Goal: Information Seeking & Learning: Learn about a topic

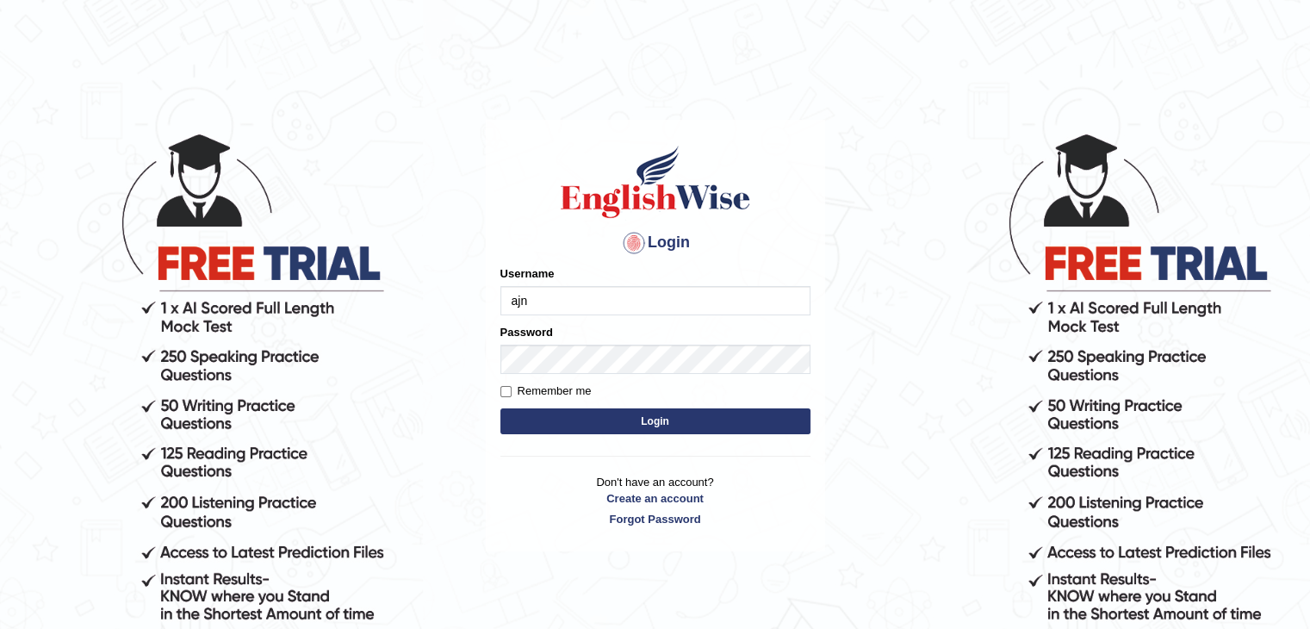
type input "ajnconcept"
click at [641, 428] on button "Login" at bounding box center [655, 421] width 310 height 26
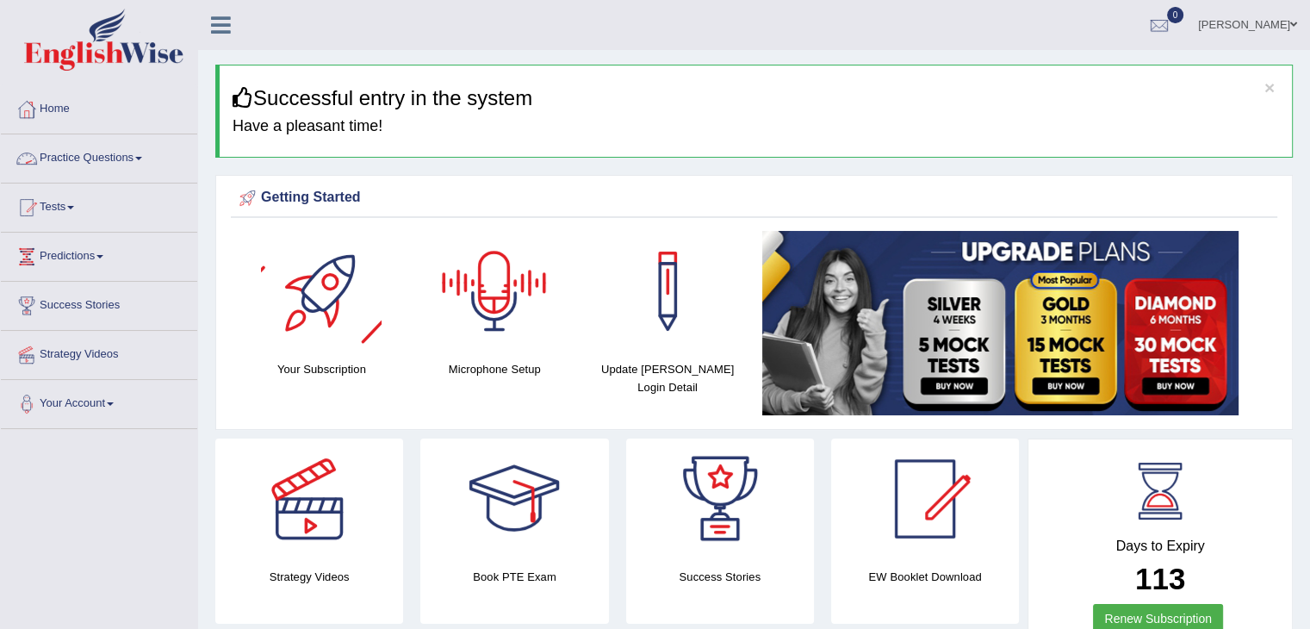
click at [148, 158] on link "Practice Questions" at bounding box center [99, 155] width 196 height 43
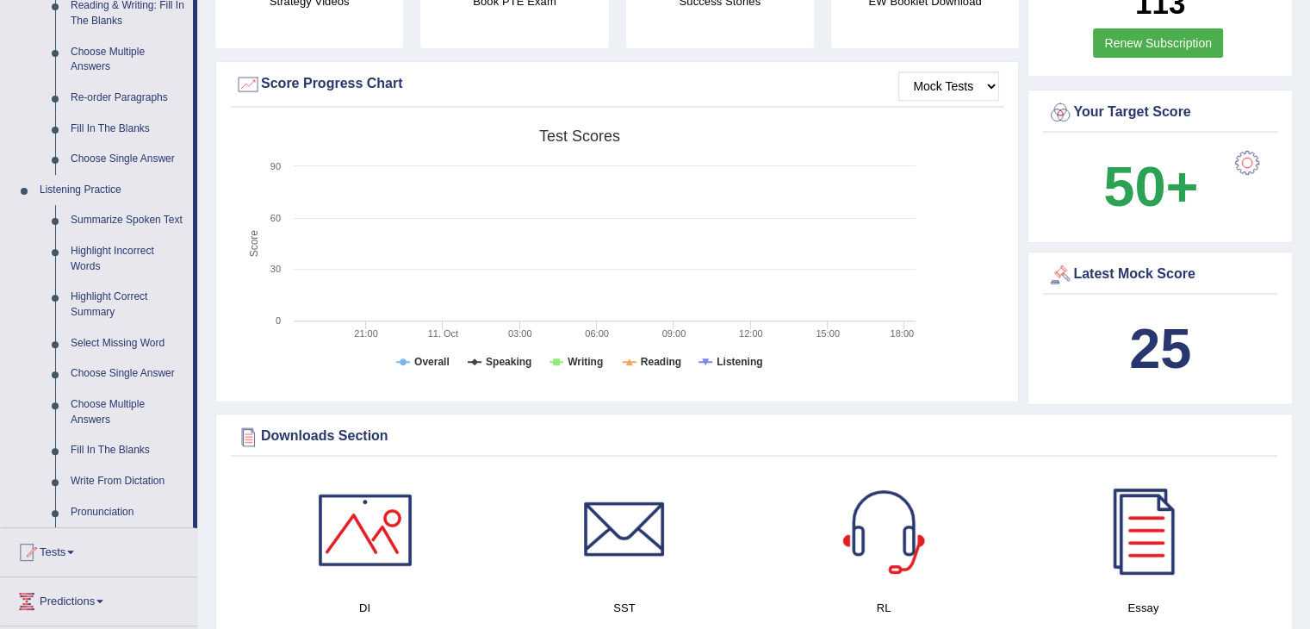
scroll to position [603, 0]
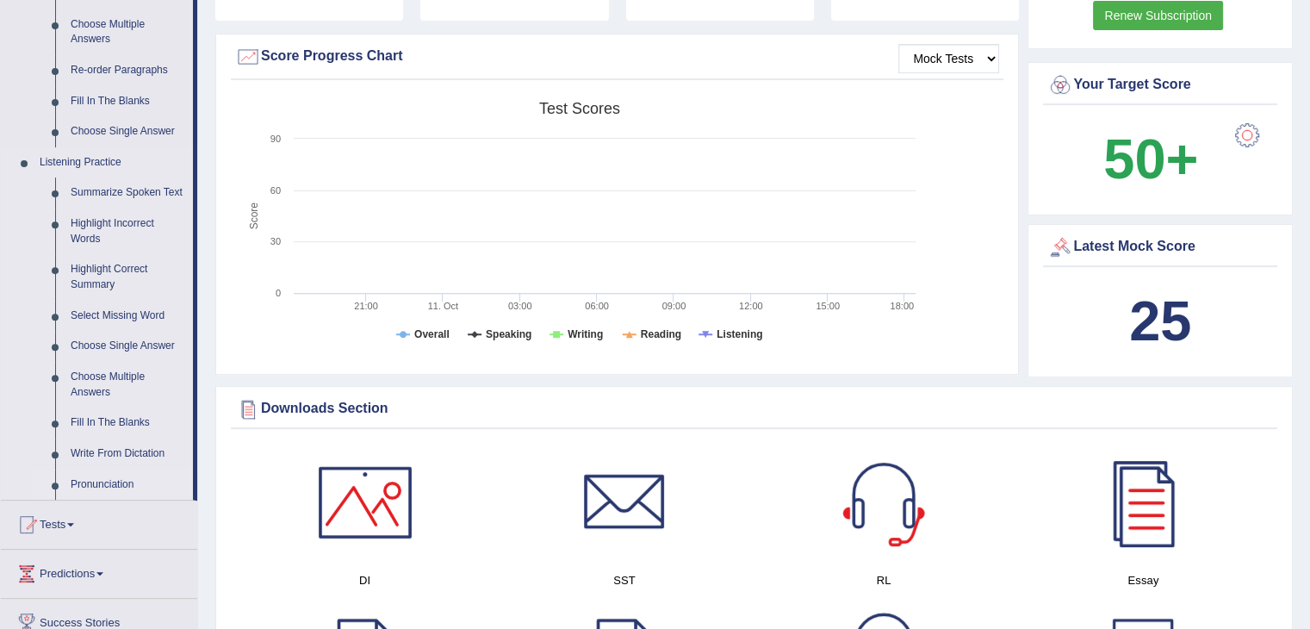
click at [101, 482] on link "Pronunciation" at bounding box center [128, 484] width 130 height 31
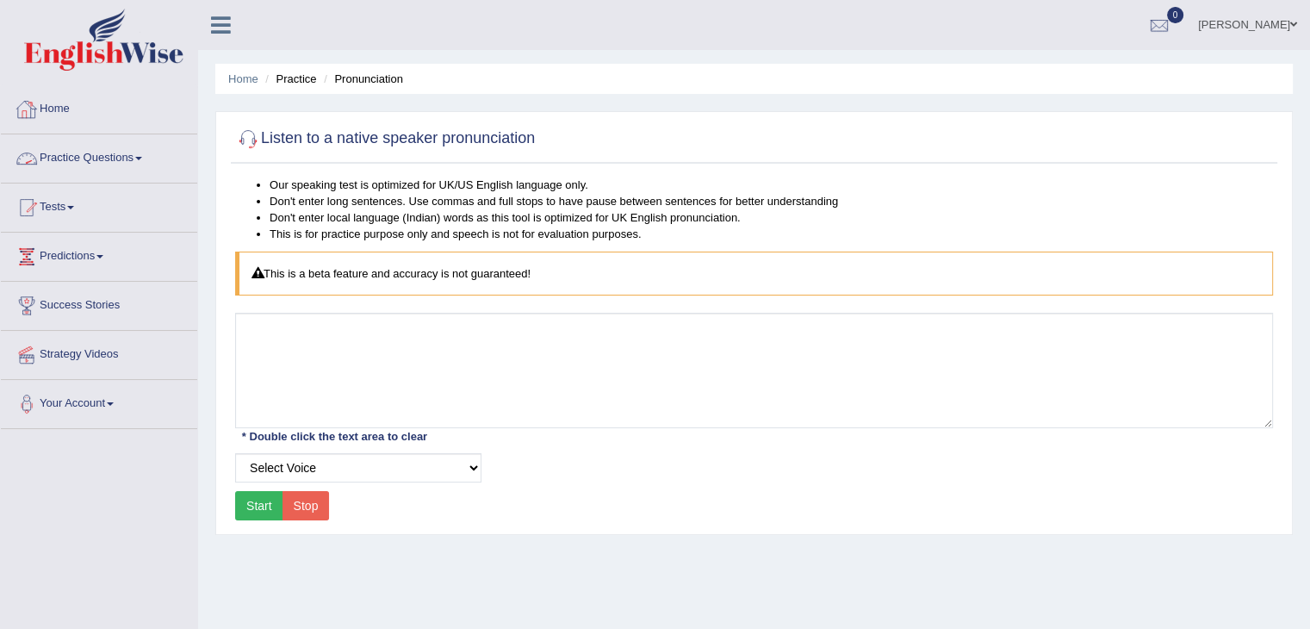
click at [148, 158] on link "Practice Questions" at bounding box center [99, 155] width 196 height 43
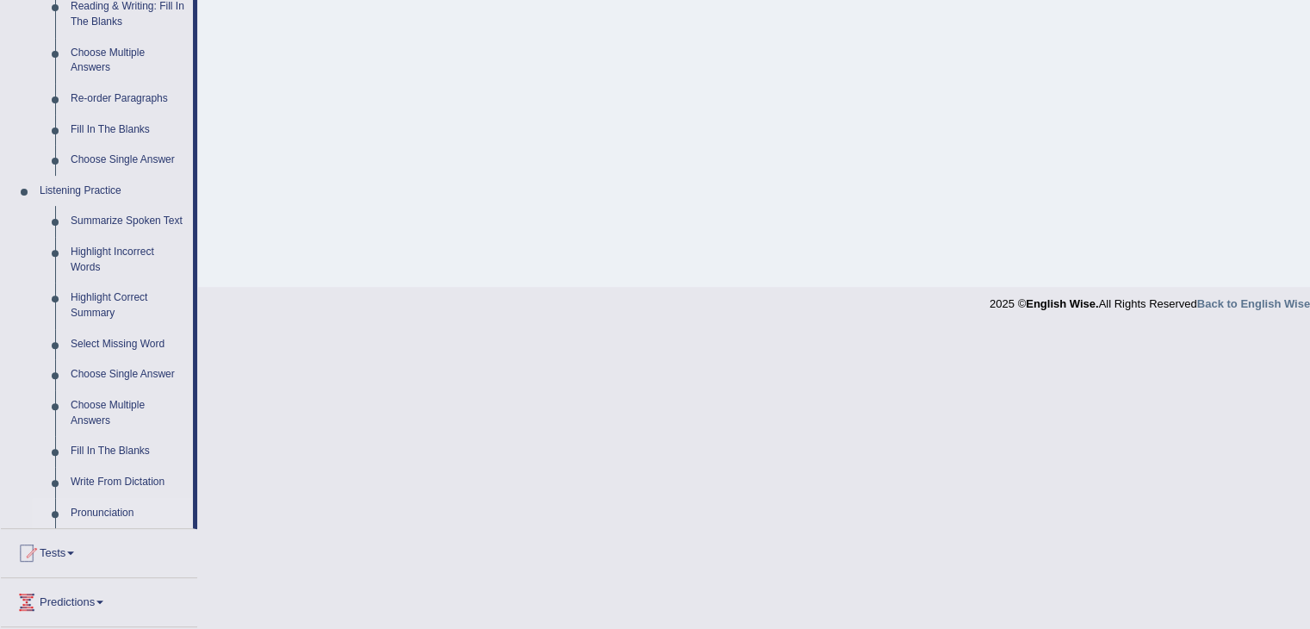
scroll to position [689, 0]
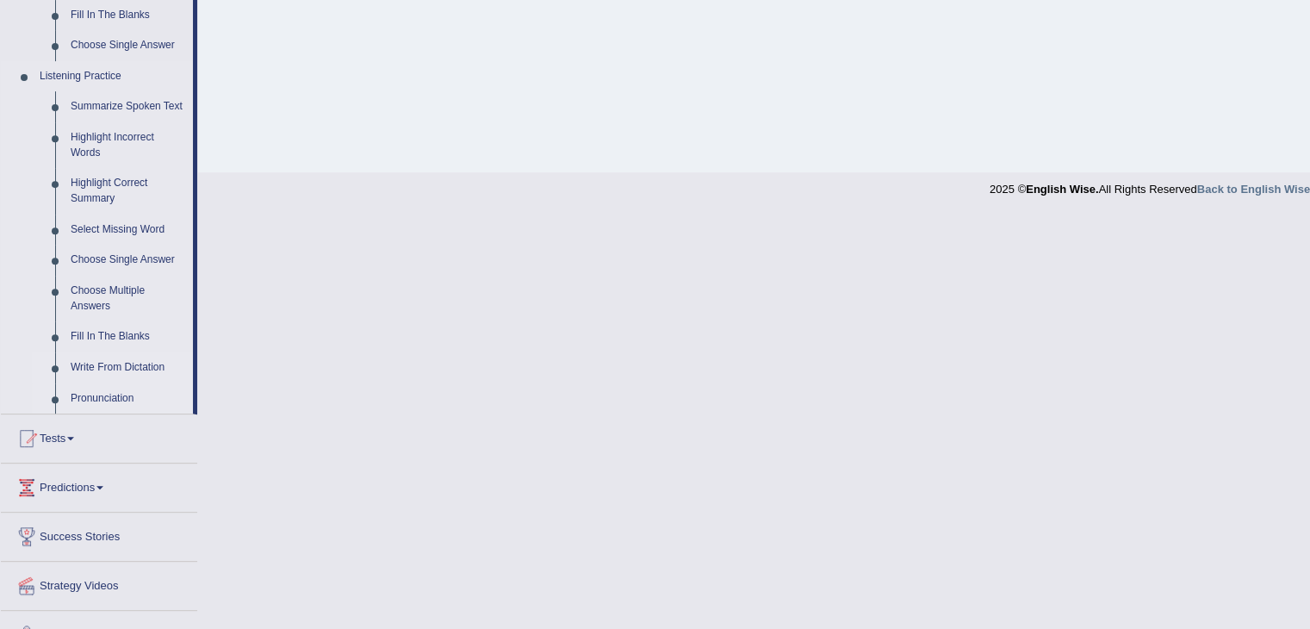
click at [127, 367] on link "Write From Dictation" at bounding box center [128, 367] width 130 height 31
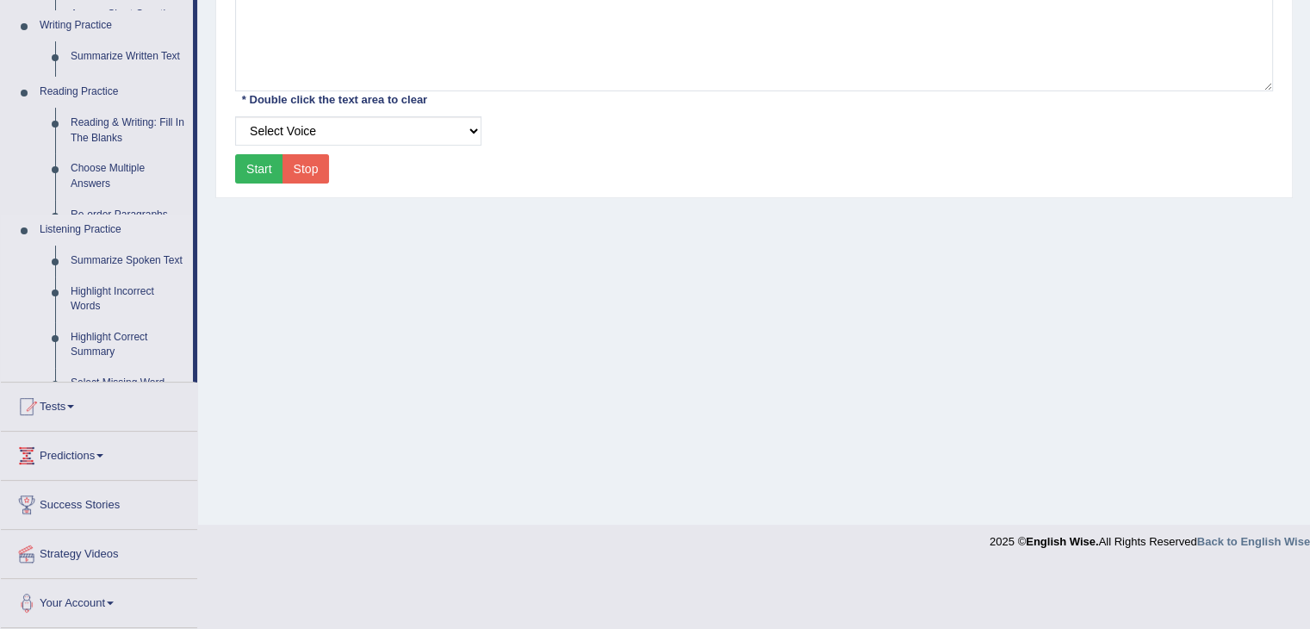
scroll to position [276, 0]
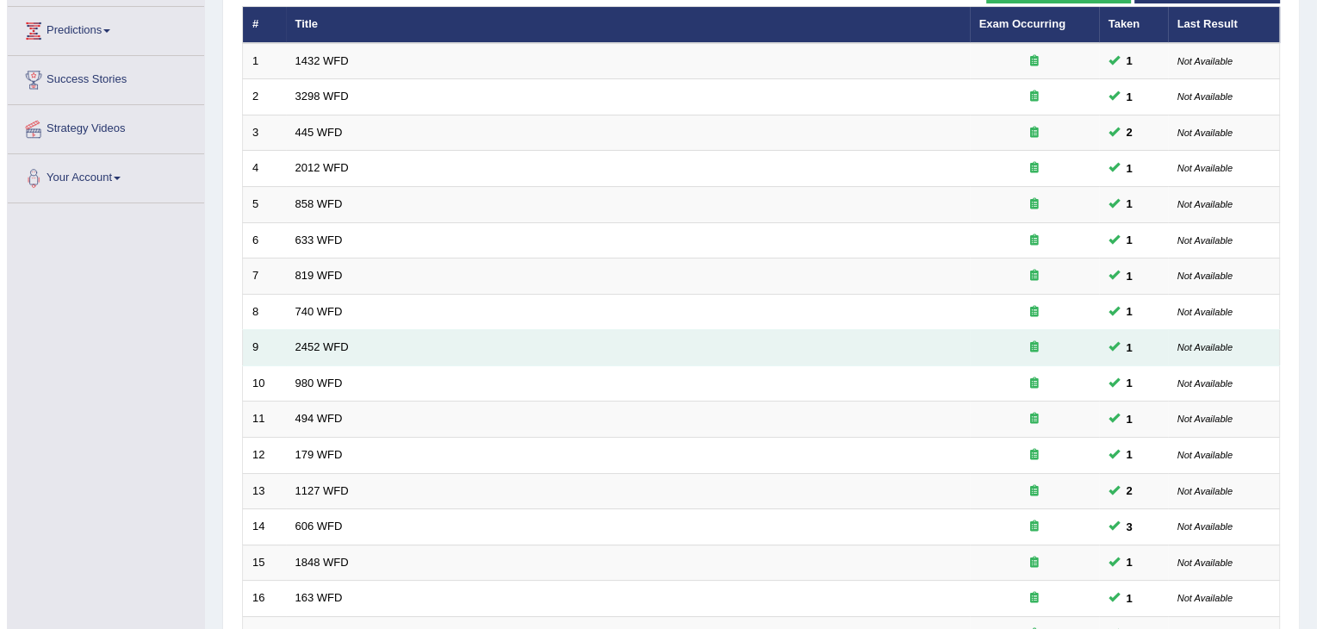
scroll to position [162, 0]
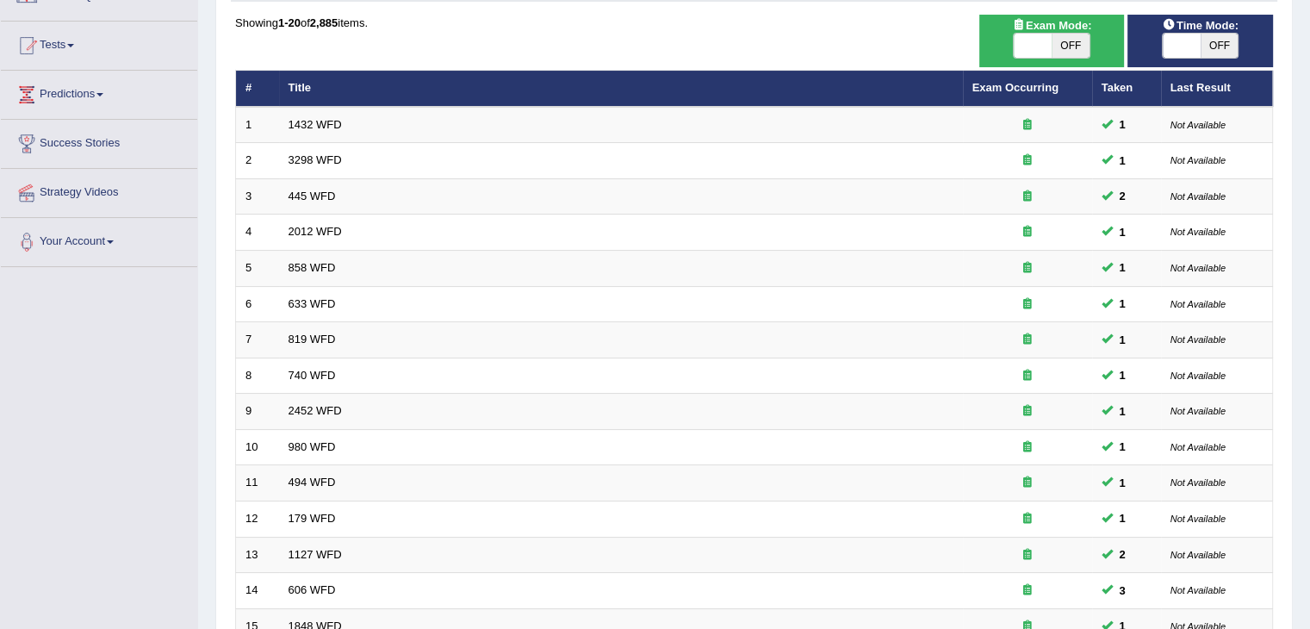
click at [1023, 50] on span at bounding box center [1032, 46] width 38 height 24
checkbox input "true"
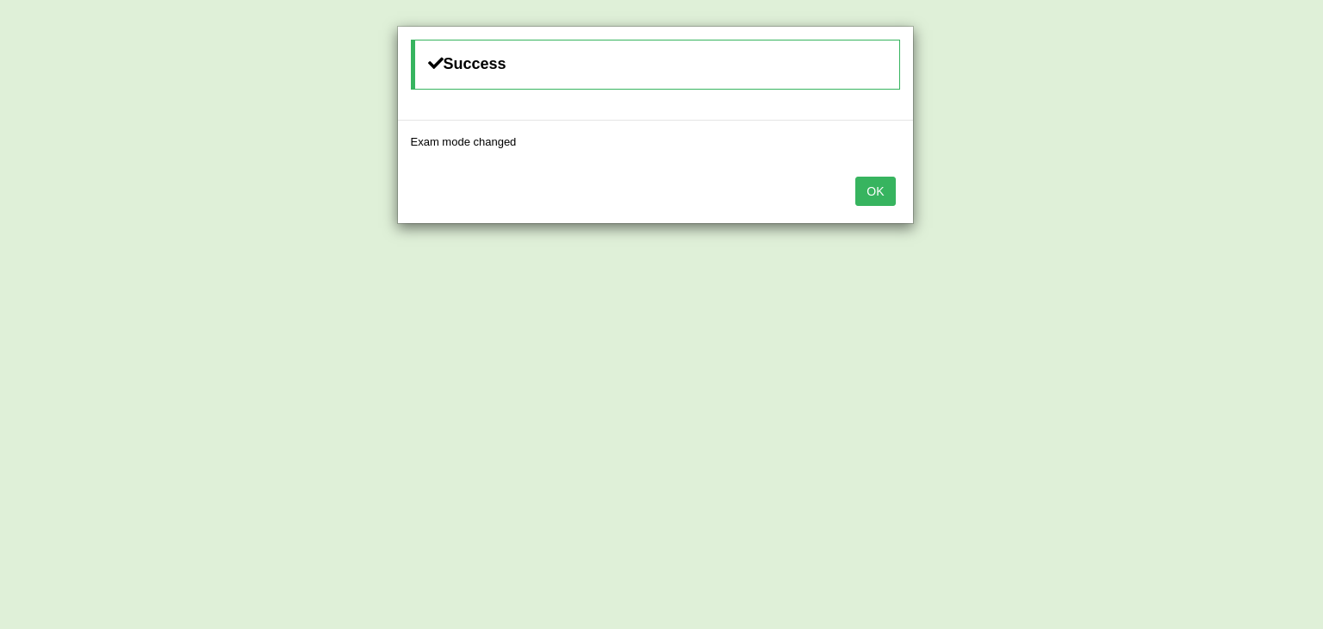
click at [873, 192] on button "OK" at bounding box center [875, 191] width 40 height 29
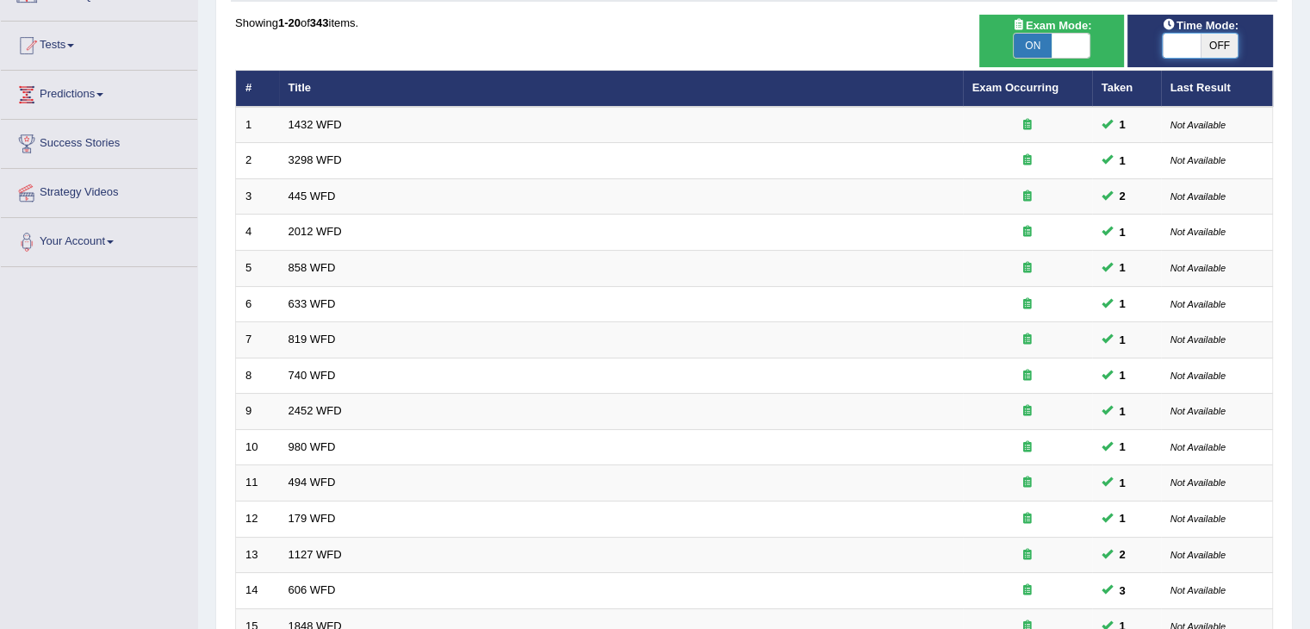
click at [1176, 46] on span at bounding box center [1181, 46] width 38 height 24
checkbox input "true"
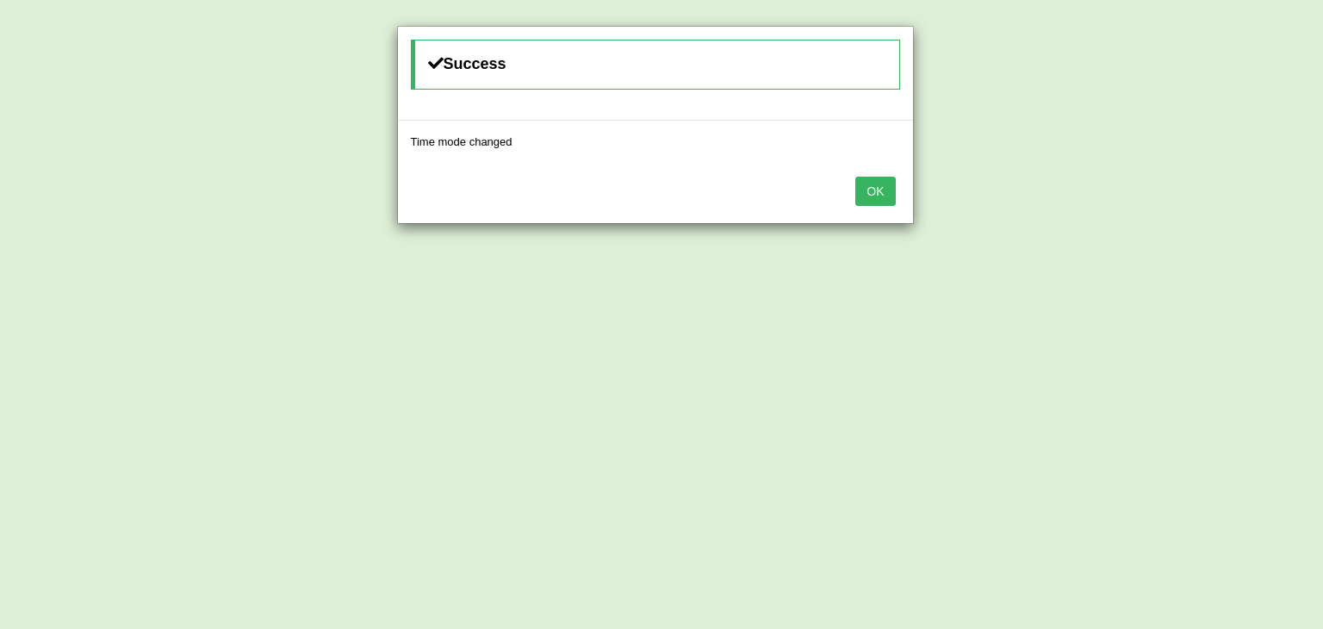
click at [877, 172] on div "OK" at bounding box center [655, 193] width 515 height 60
click at [878, 185] on button "OK" at bounding box center [875, 191] width 40 height 29
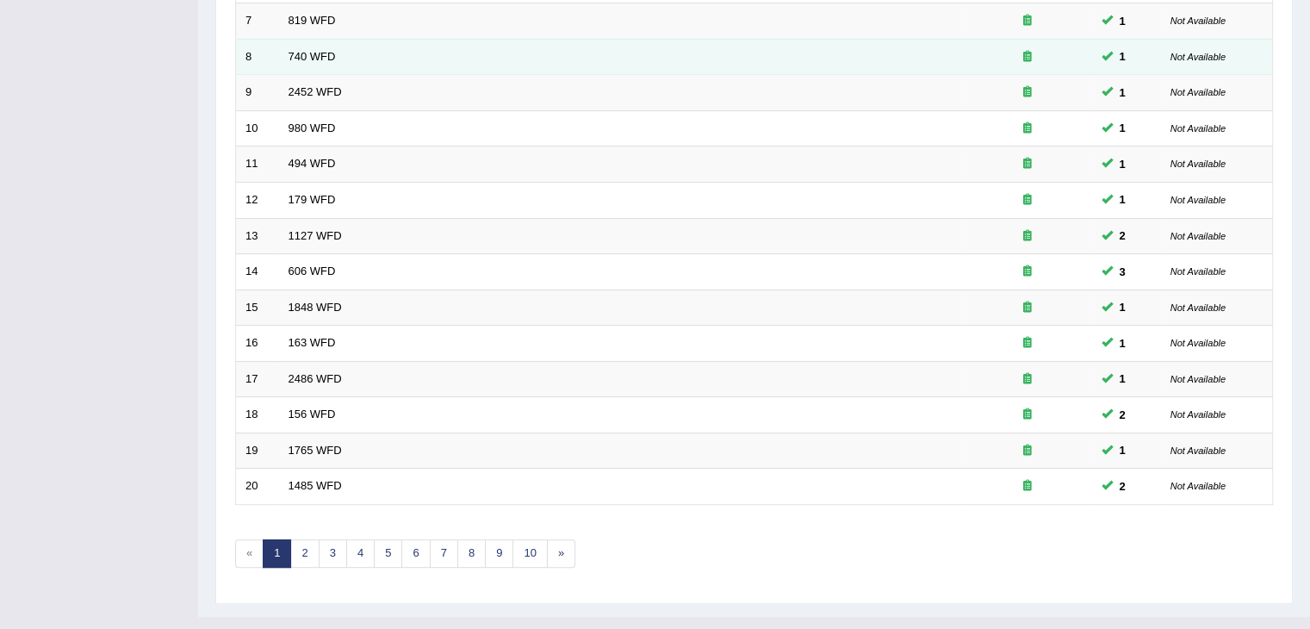
scroll to position [506, 0]
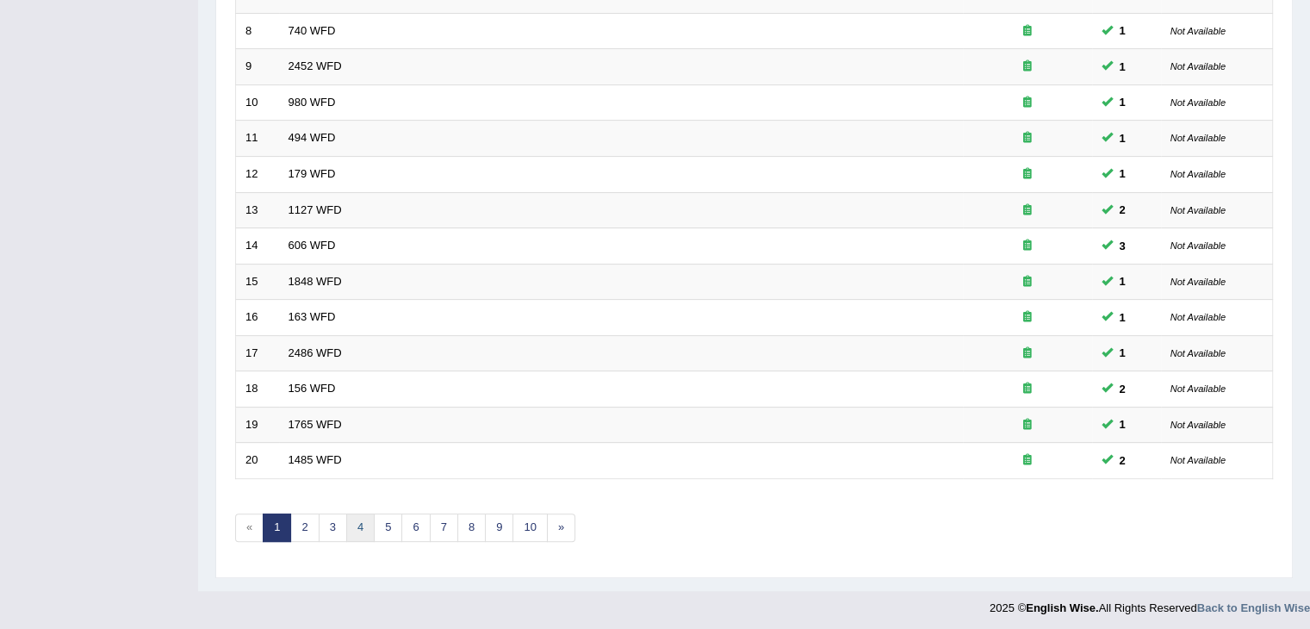
click at [357, 524] on link "4" at bounding box center [360, 527] width 28 height 28
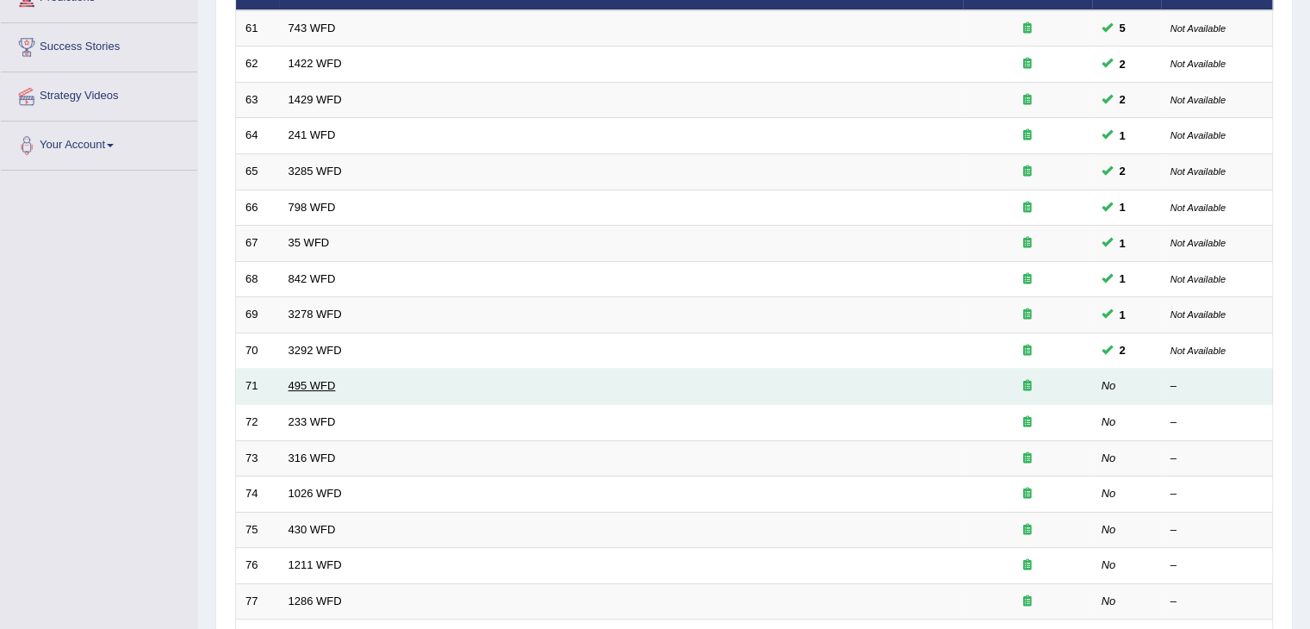
click at [313, 383] on link "495 WFD" at bounding box center [311, 385] width 47 height 13
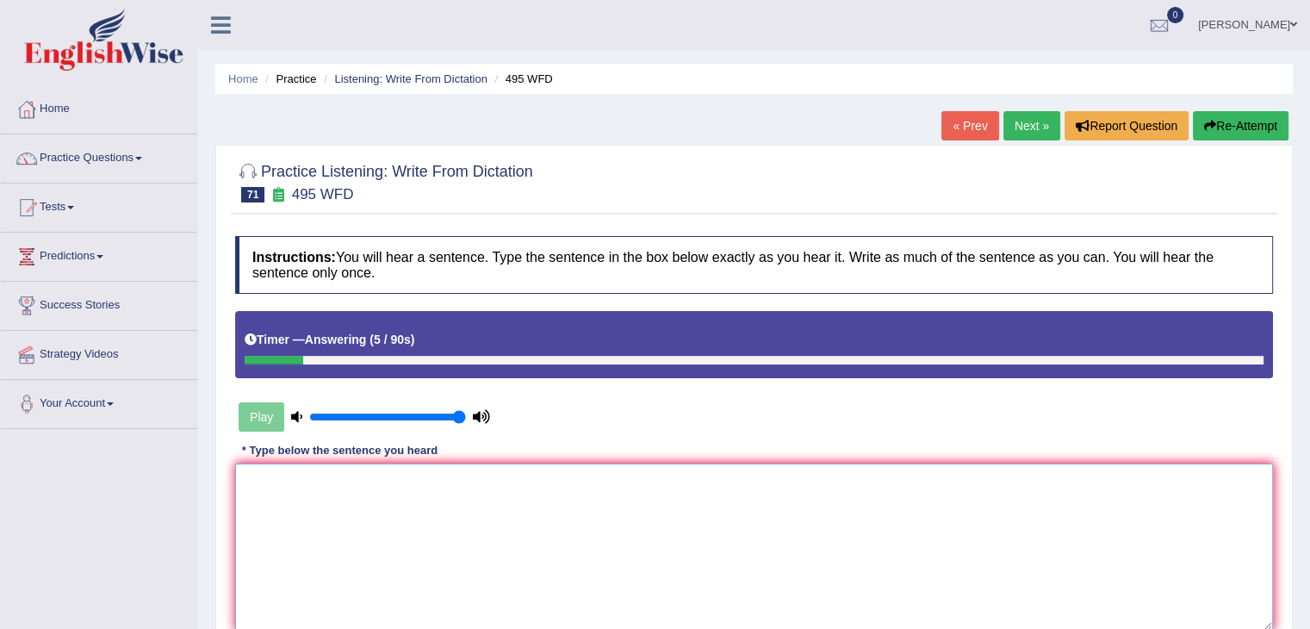
click at [355, 469] on textarea at bounding box center [754, 546] width 1038 height 167
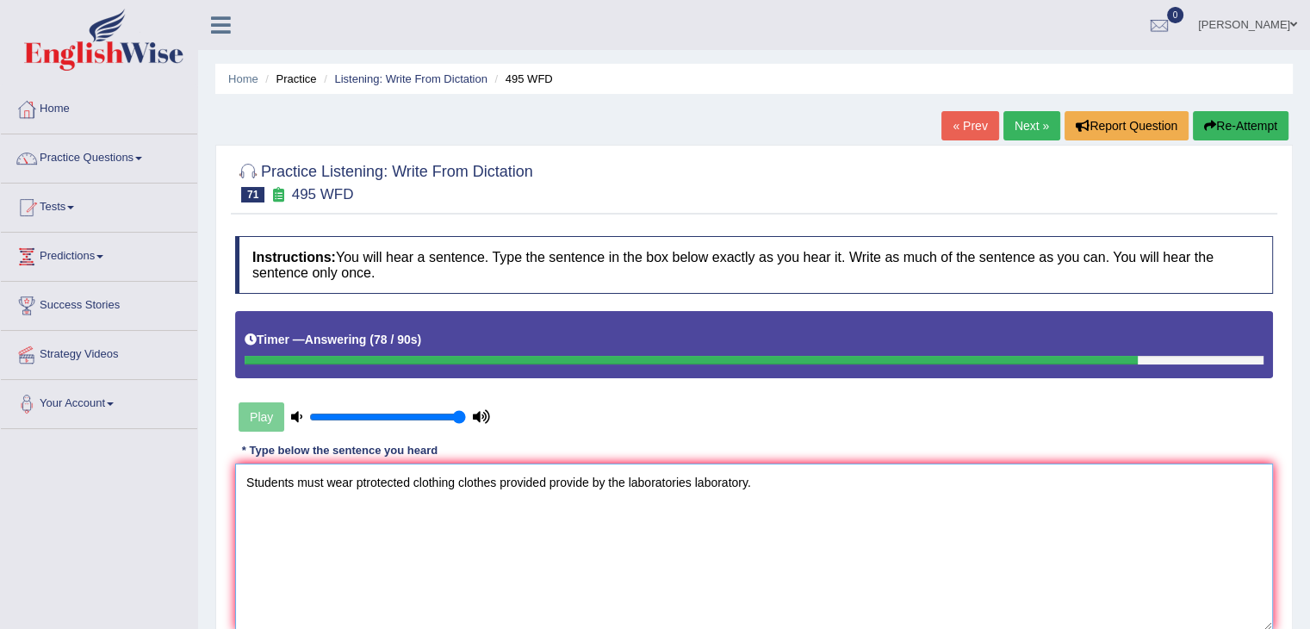
type textarea "Students must wear ptrotected clothing clothes provided provide by the laborato…"
click at [957, 132] on link "« Prev" at bounding box center [969, 125] width 57 height 29
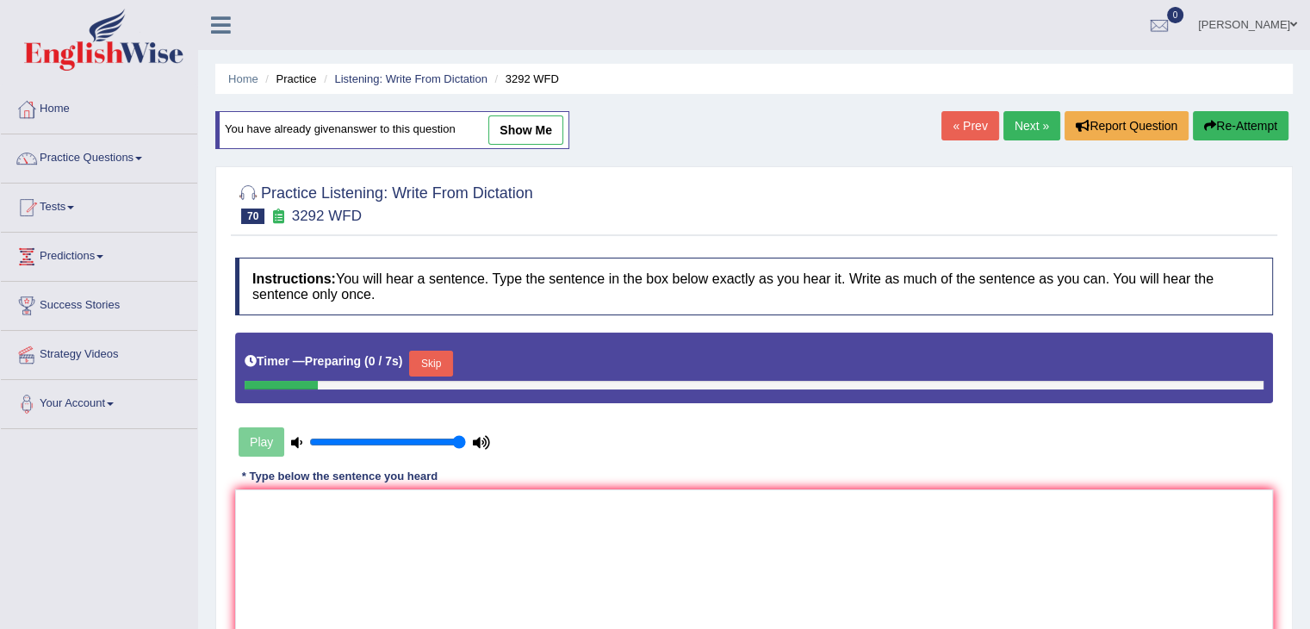
click at [1014, 127] on link "Next »" at bounding box center [1031, 125] width 57 height 29
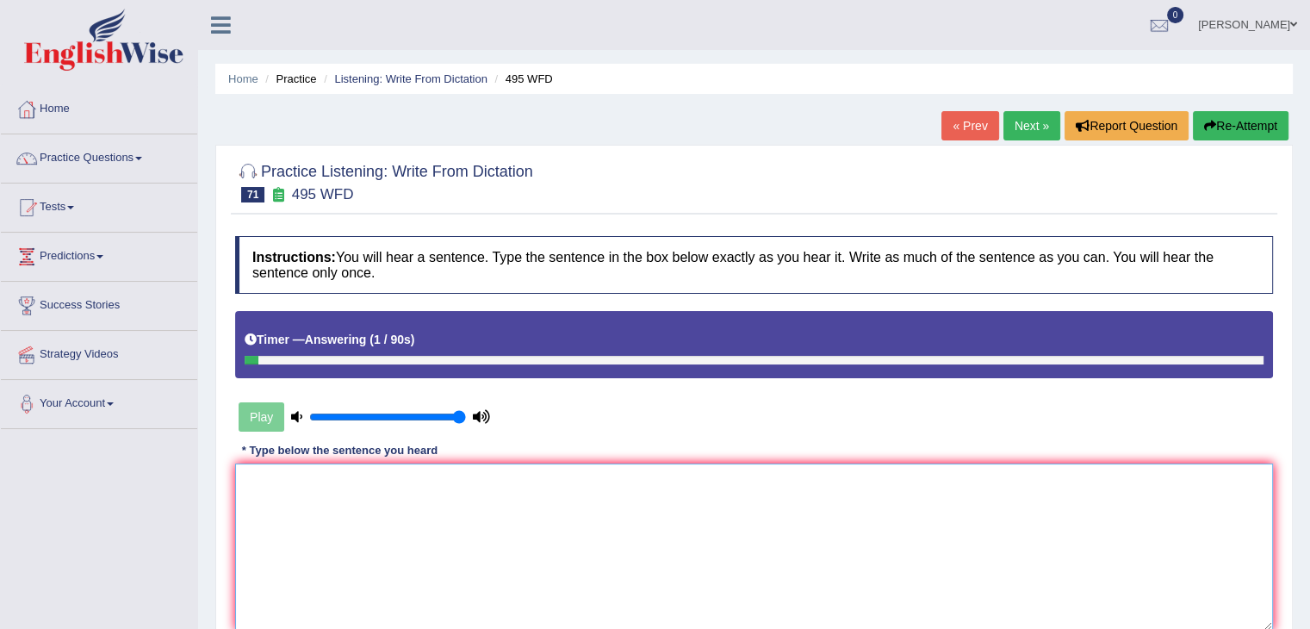
click at [764, 480] on textarea at bounding box center [754, 546] width 1038 height 167
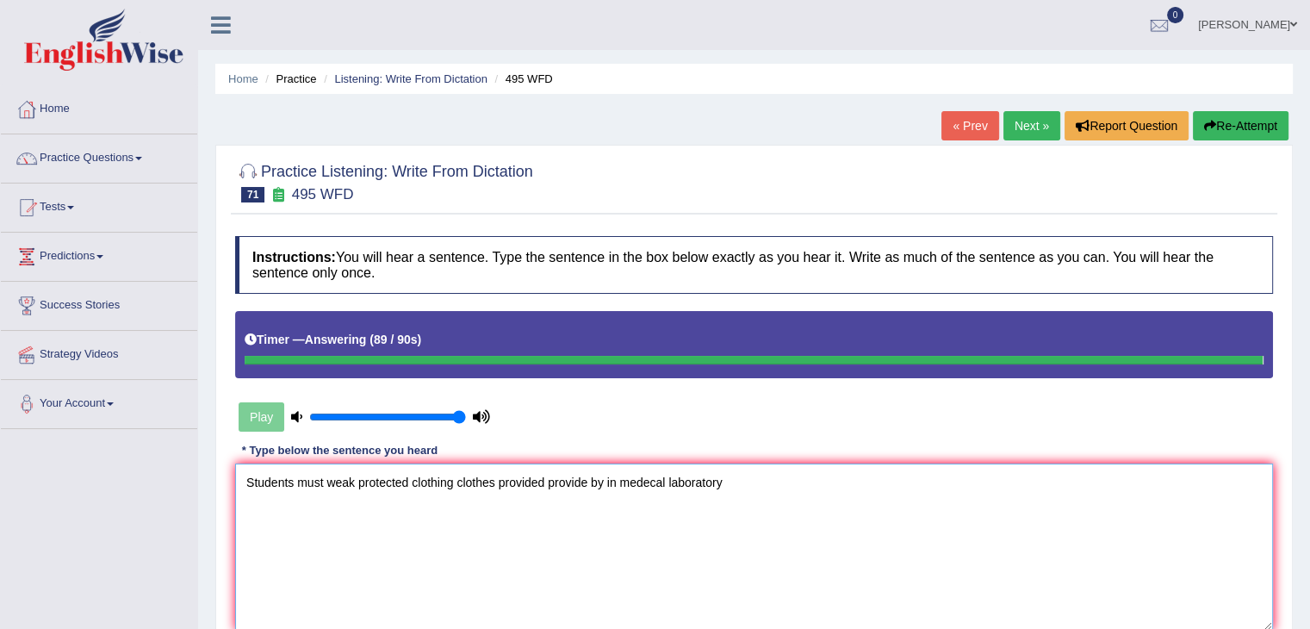
type textarea "Students must weak protected clothing clothes provided provide by in medecal la…"
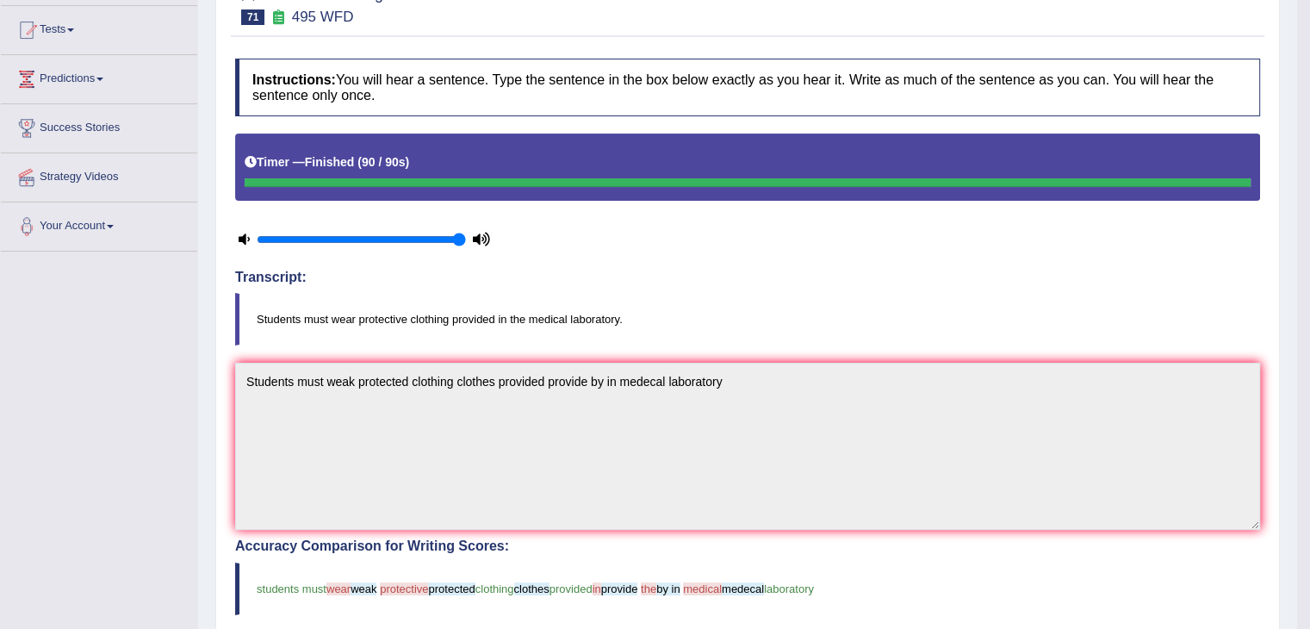
scroll to position [15, 0]
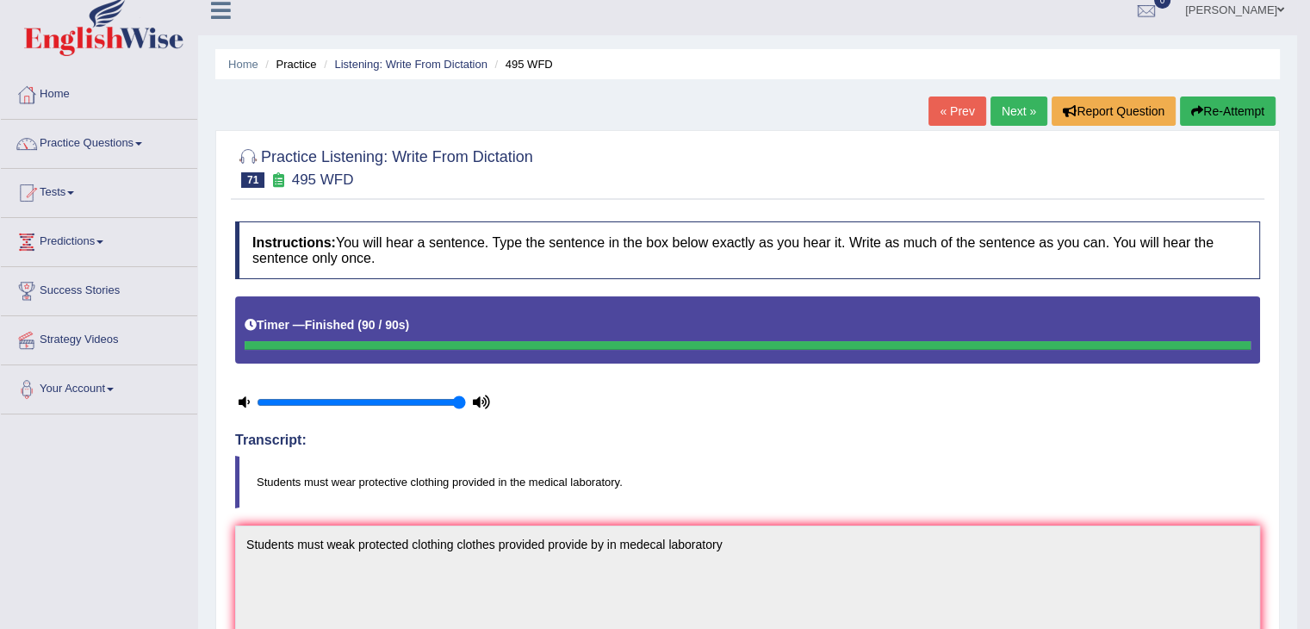
click at [950, 108] on link "« Prev" at bounding box center [956, 110] width 57 height 29
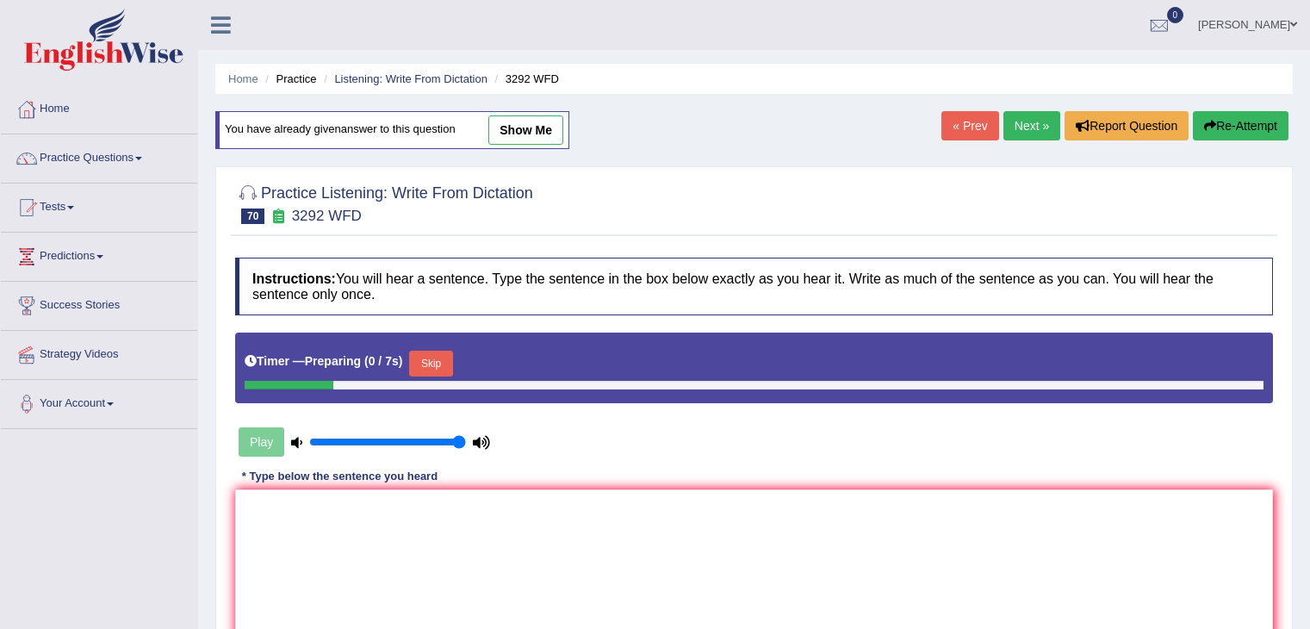
click at [1020, 122] on link "Next »" at bounding box center [1031, 125] width 57 height 29
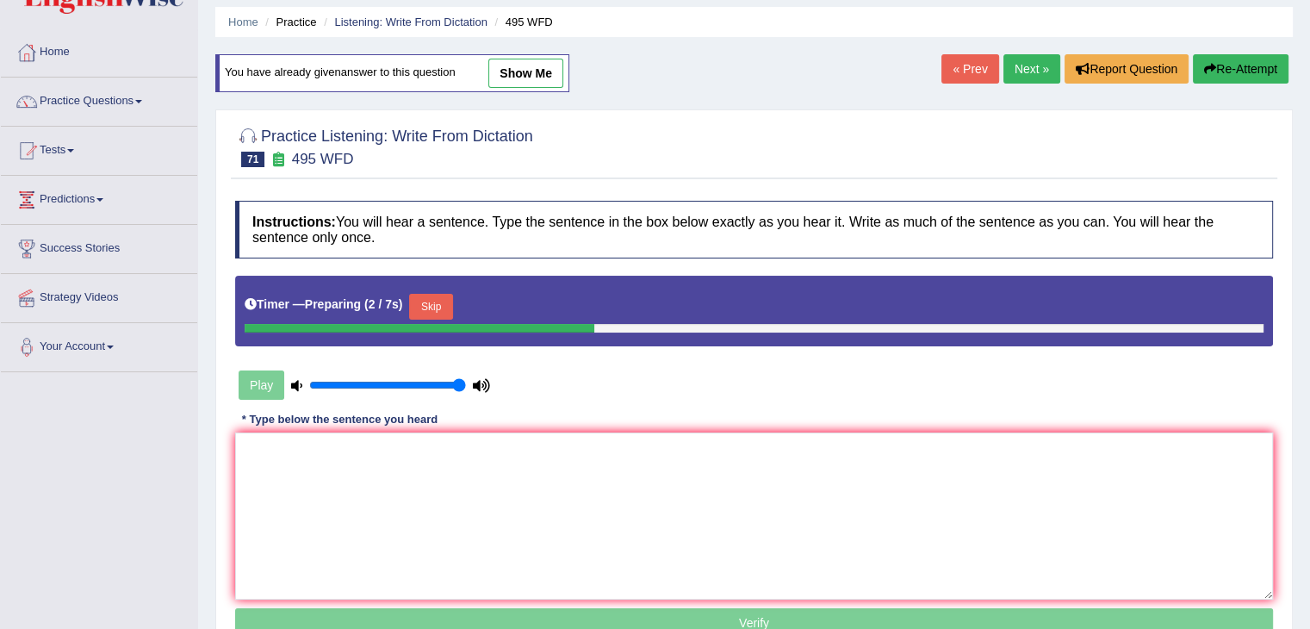
scroll to position [86, 0]
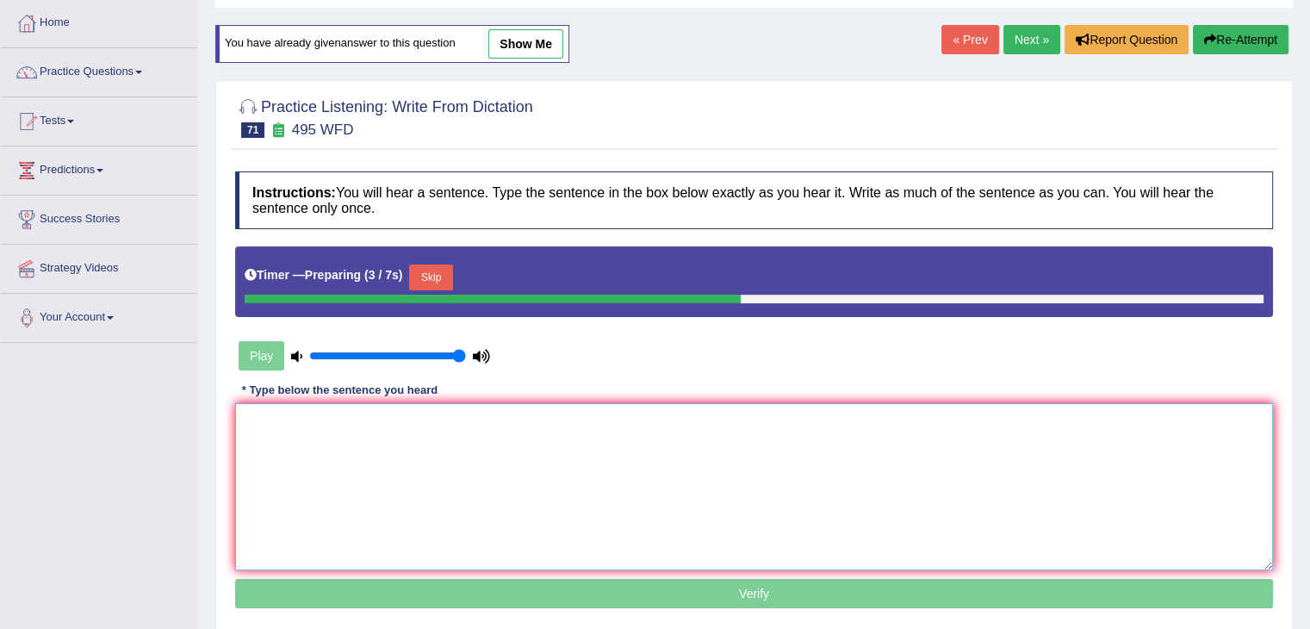
click at [562, 433] on textarea at bounding box center [754, 486] width 1038 height 167
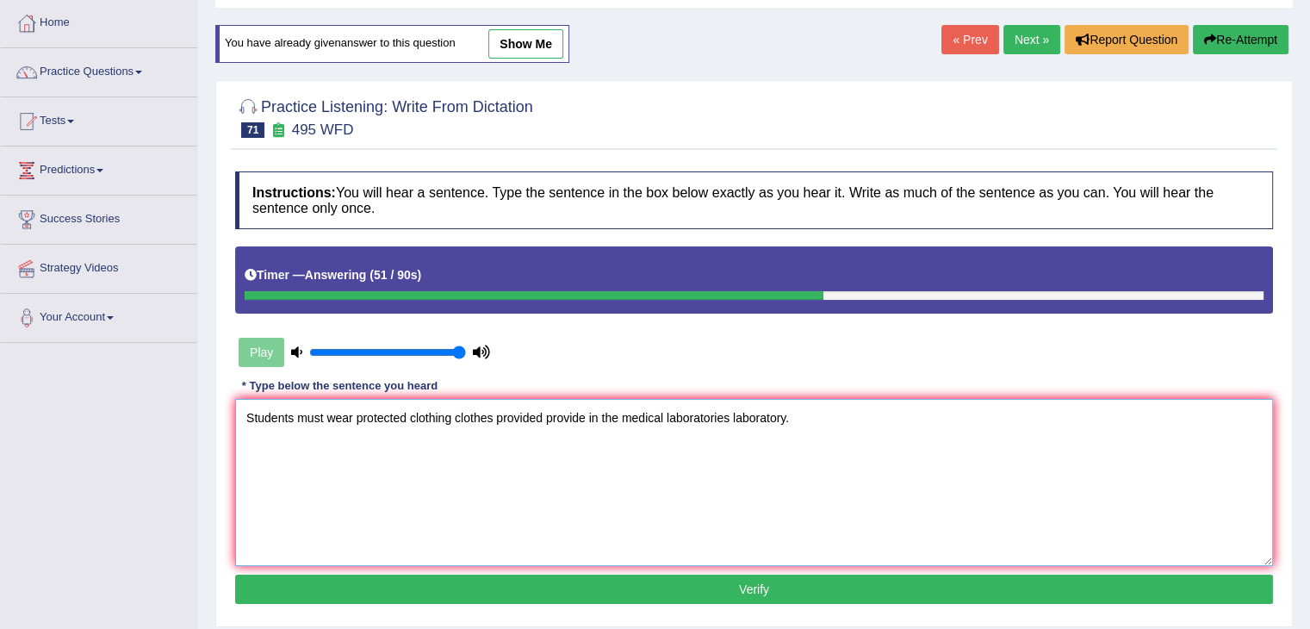
type textarea "Students must wear protected clothing clothes provided provide in the medical l…"
click at [765, 587] on button "Verify" at bounding box center [754, 588] width 1038 height 29
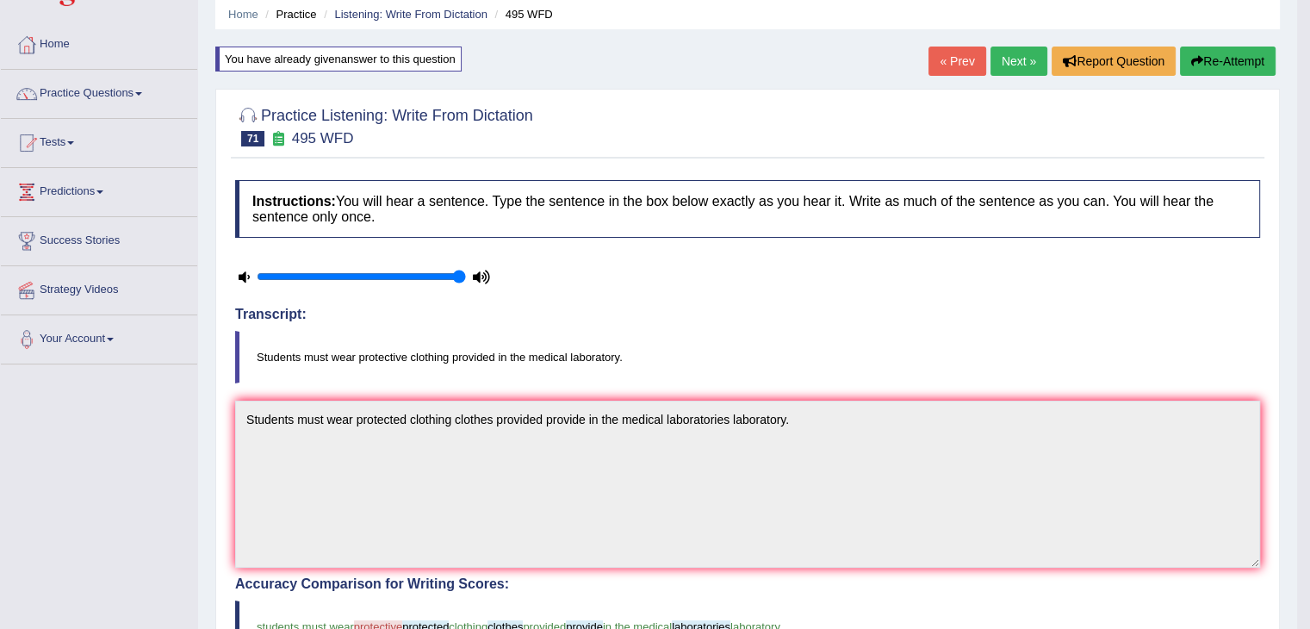
scroll to position [0, 0]
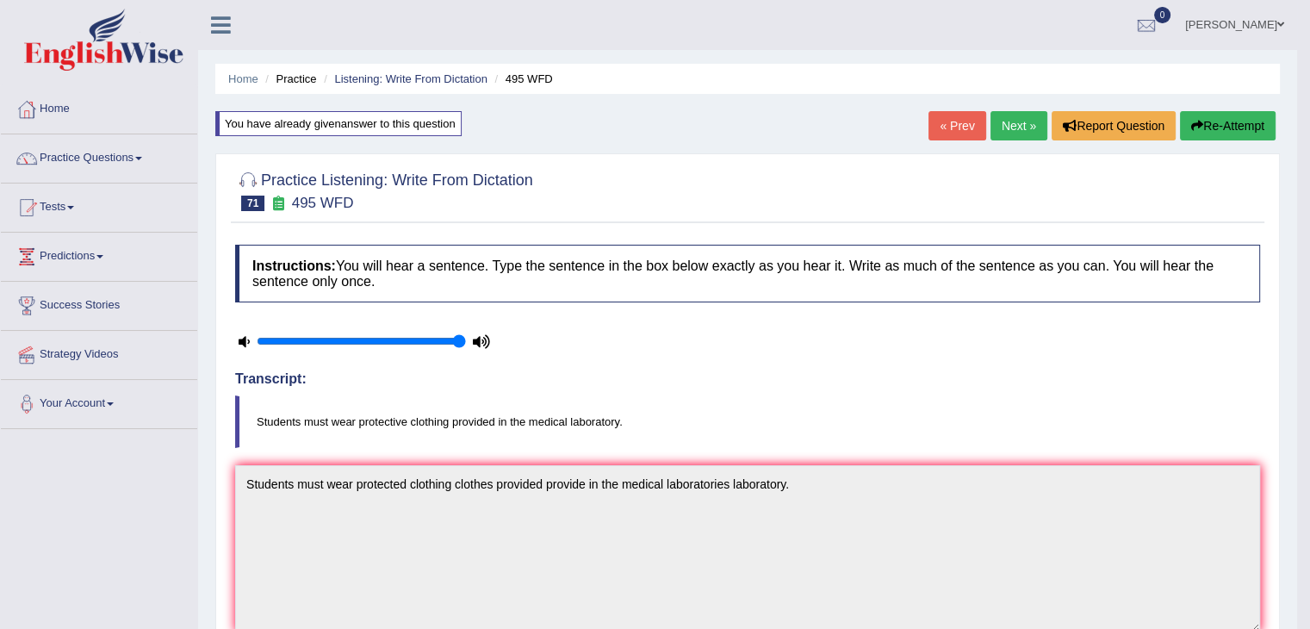
click at [1011, 132] on link "Next »" at bounding box center [1018, 125] width 57 height 29
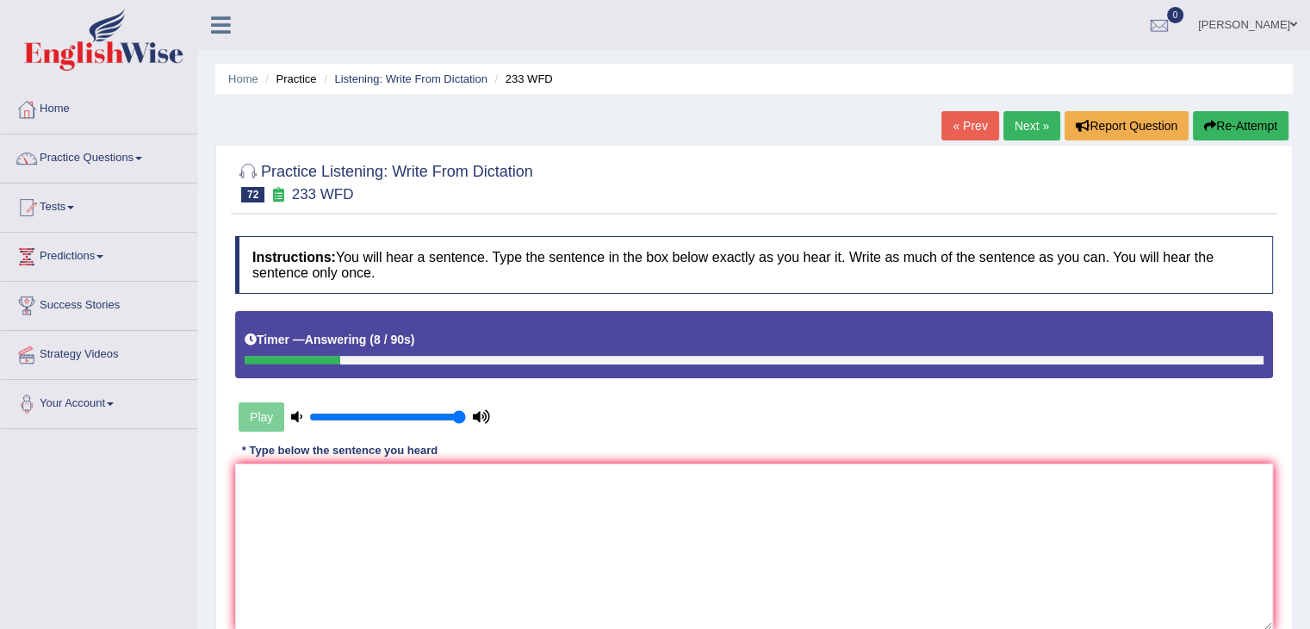
click at [965, 126] on link "« Prev" at bounding box center [969, 125] width 57 height 29
click at [489, 479] on textarea at bounding box center [754, 546] width 1038 height 167
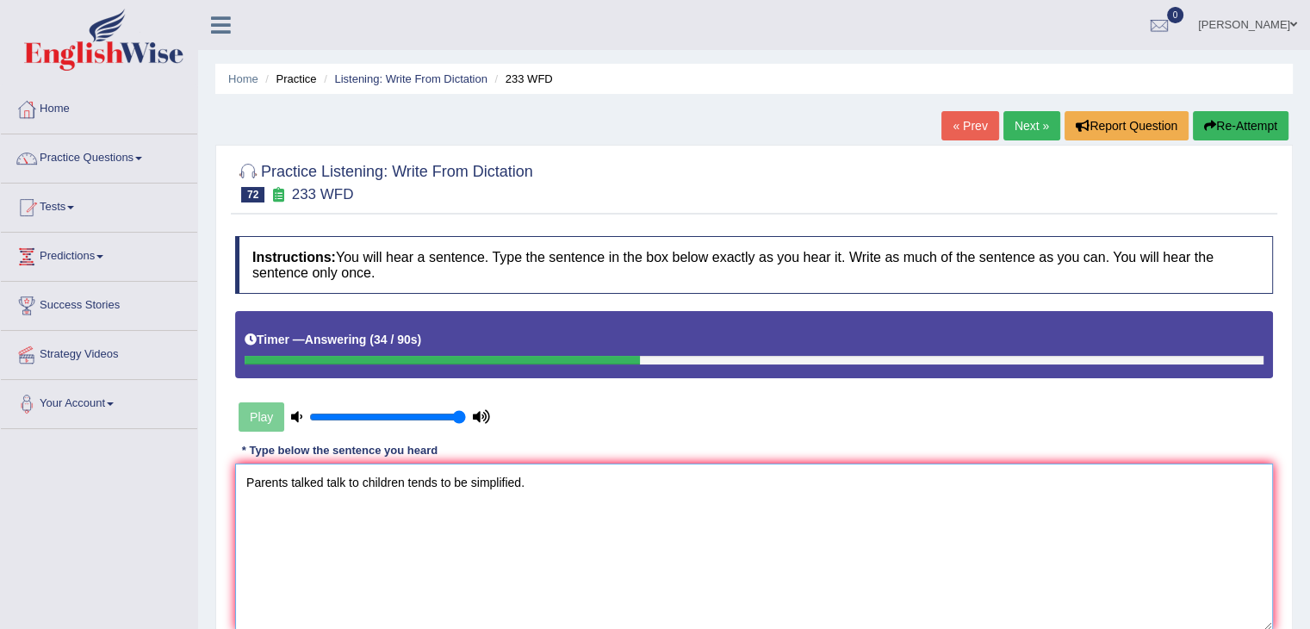
scroll to position [86, 0]
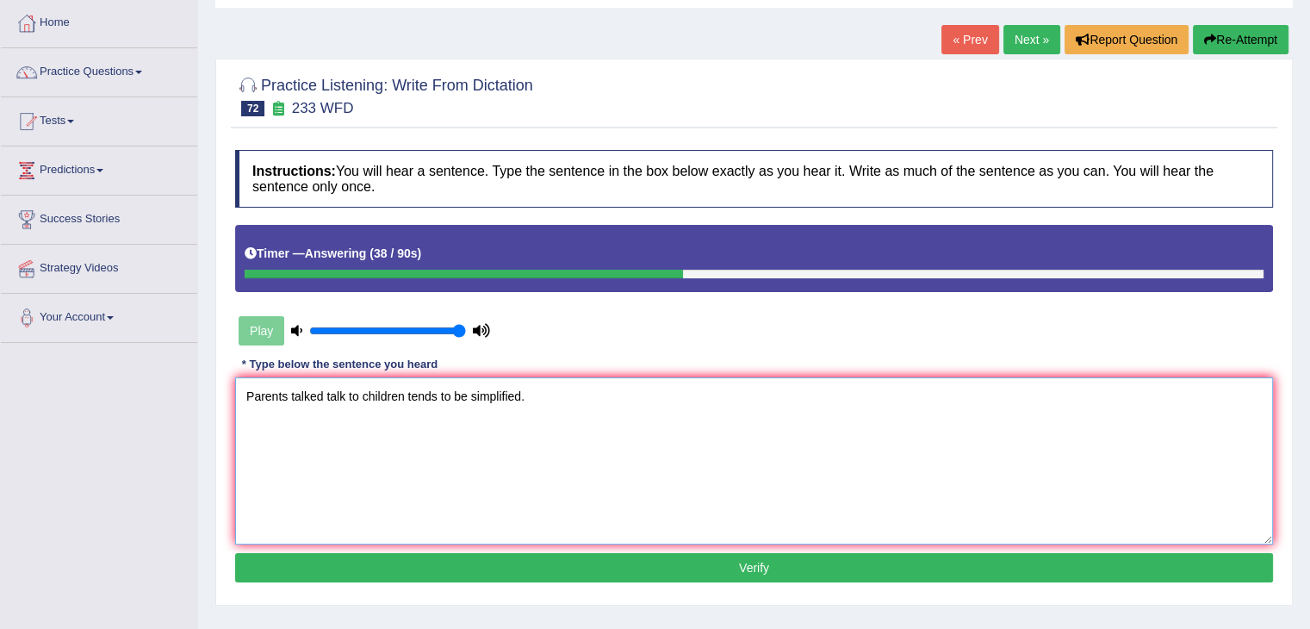
click at [435, 392] on textarea "Parents talked talk to children tends to be simplified." at bounding box center [754, 460] width 1038 height 167
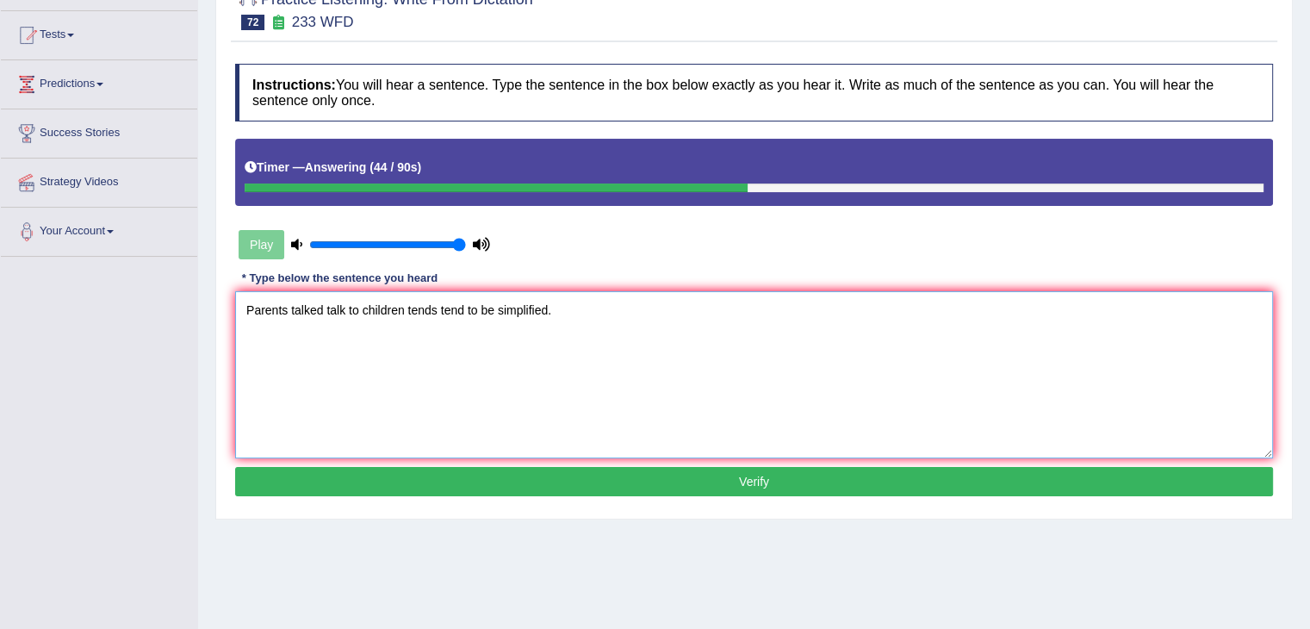
type textarea "Parents talked talk to children tends tend to be simplified."
click at [699, 477] on button "Verify" at bounding box center [754, 481] width 1038 height 29
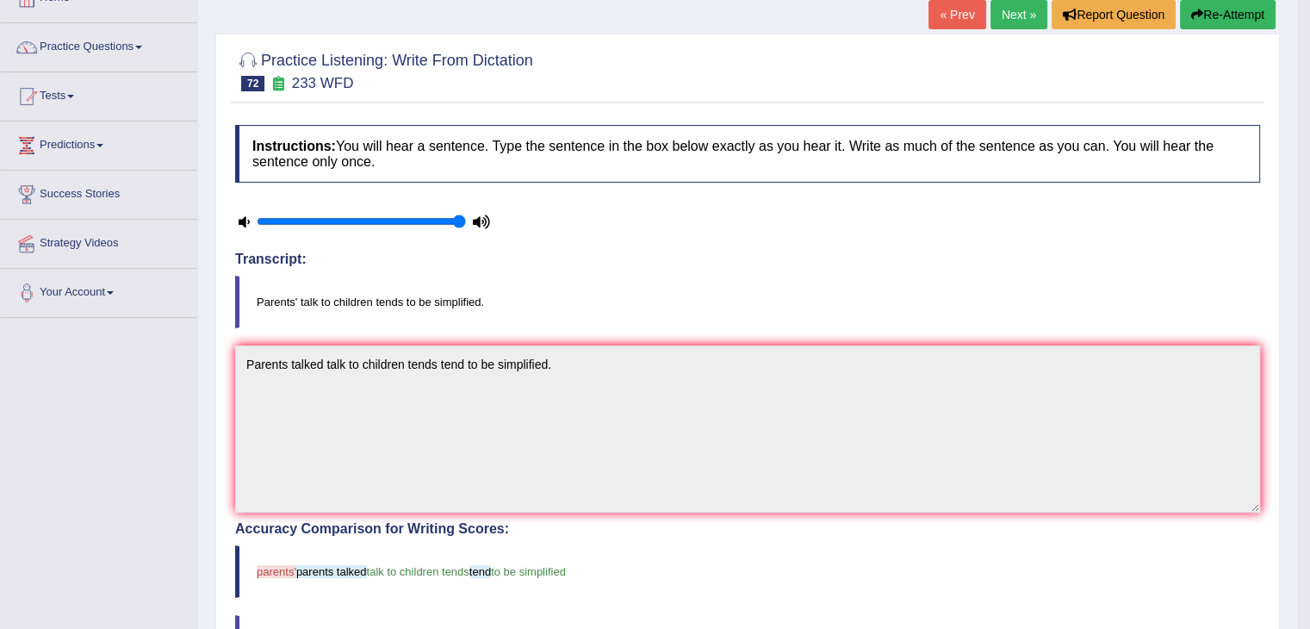
scroll to position [86, 0]
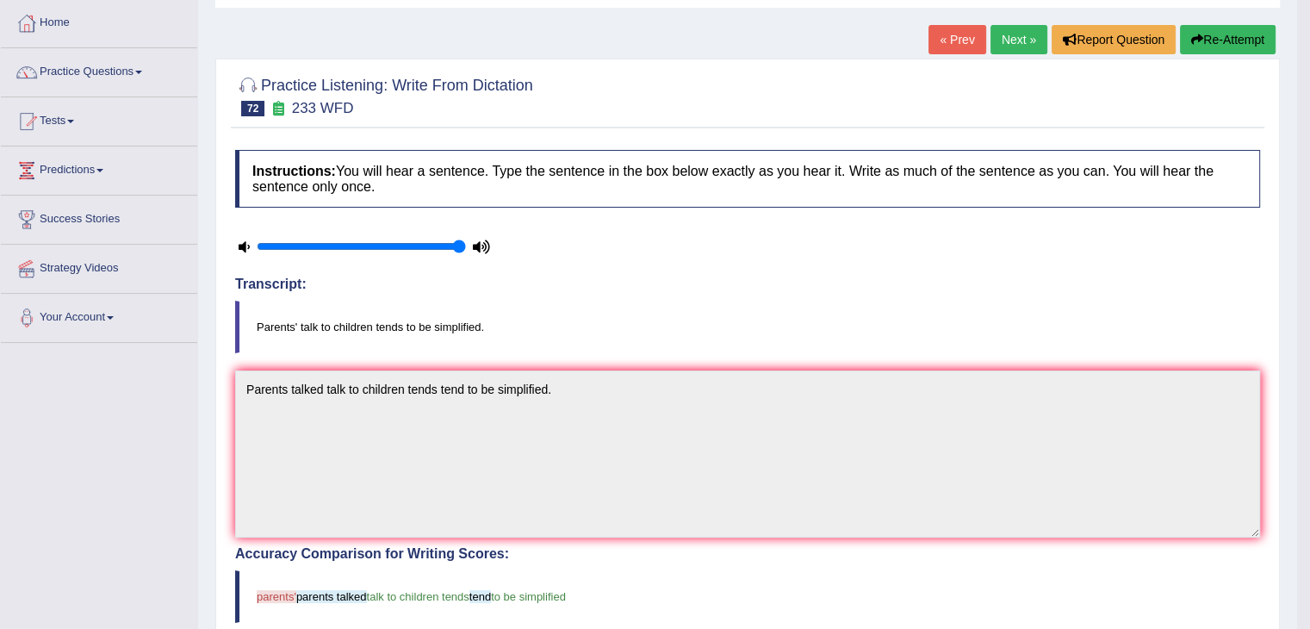
click at [1013, 41] on link "Next »" at bounding box center [1018, 39] width 57 height 29
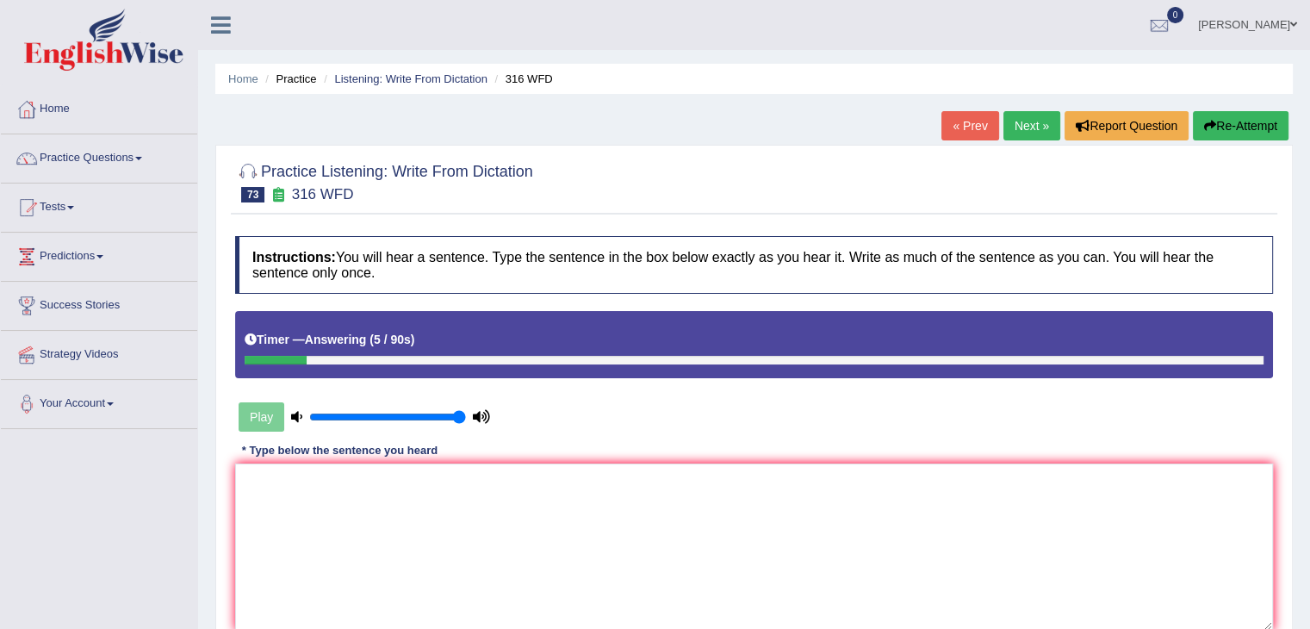
click at [961, 117] on link "« Prev" at bounding box center [969, 125] width 57 height 29
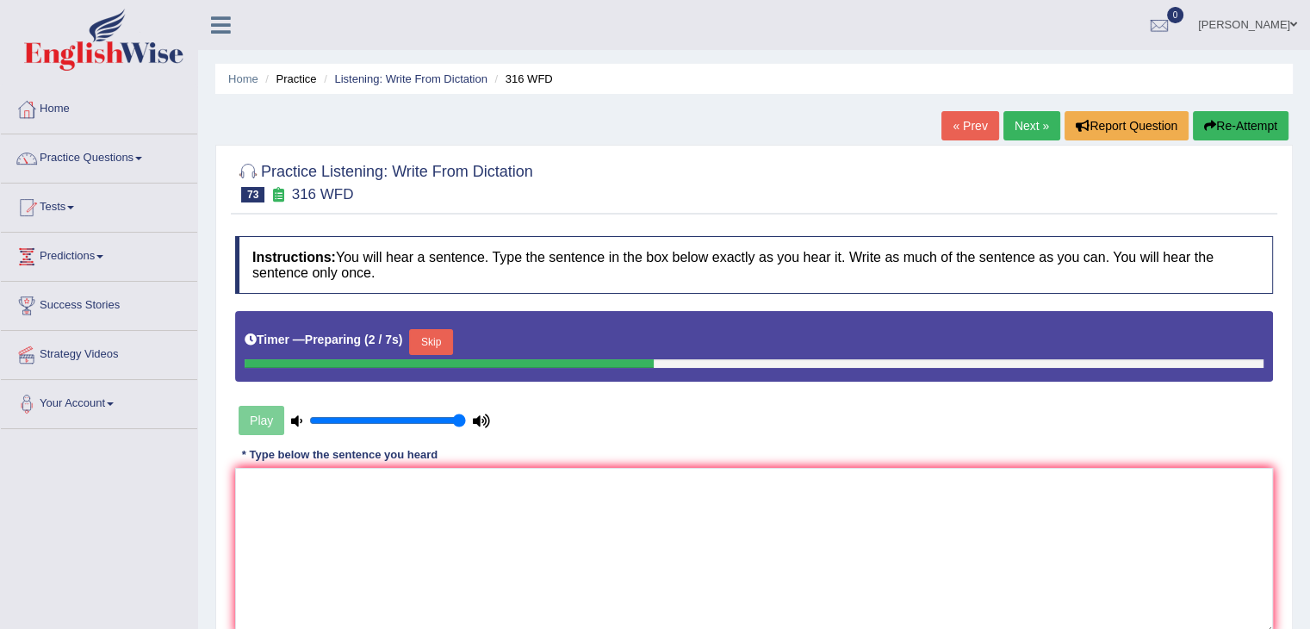
click at [438, 333] on button "Skip" at bounding box center [430, 342] width 43 height 26
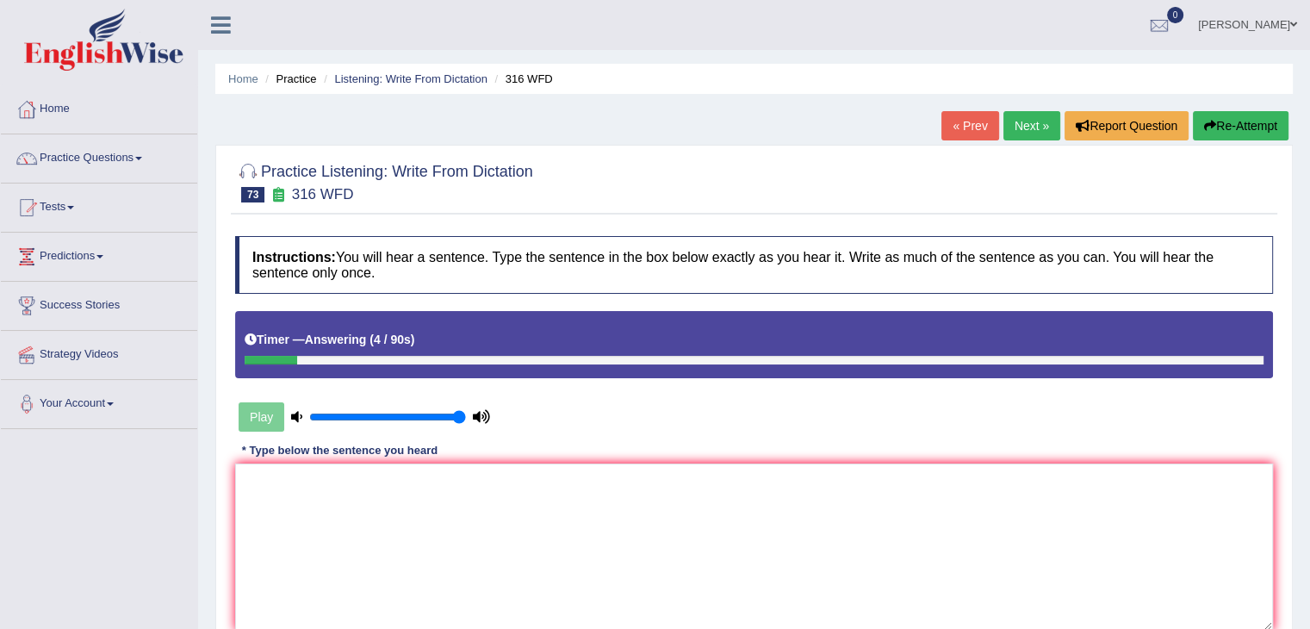
click at [957, 121] on link "« Prev" at bounding box center [969, 125] width 57 height 29
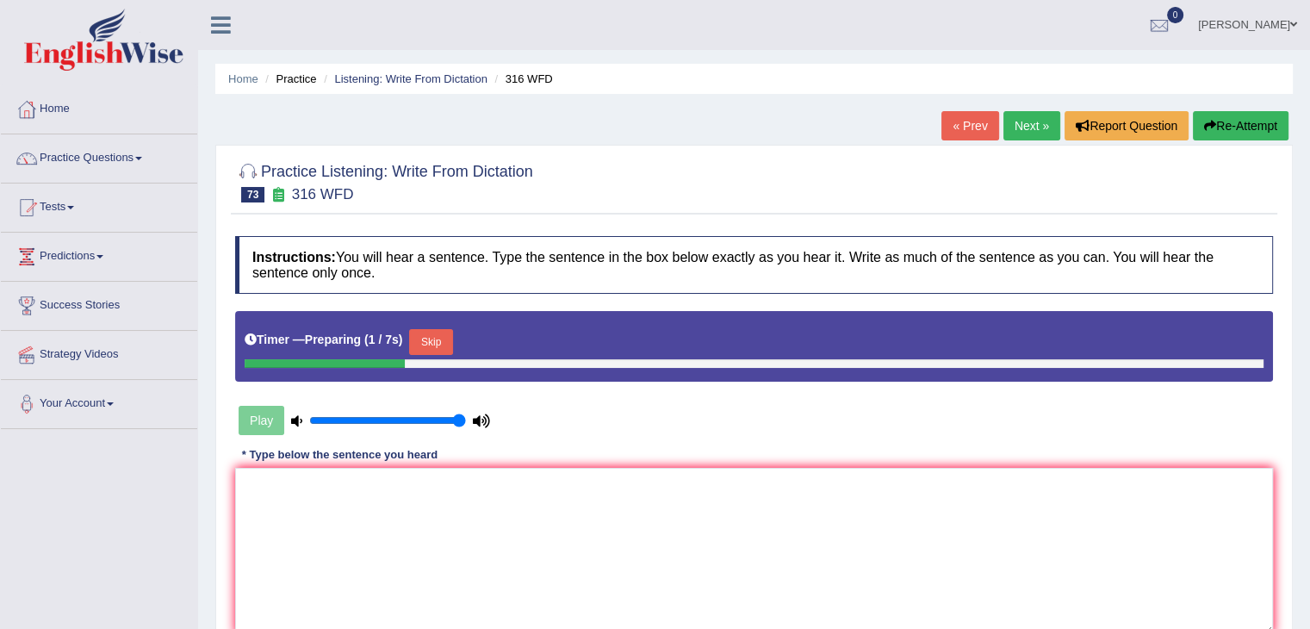
click at [443, 339] on button "Skip" at bounding box center [430, 342] width 43 height 26
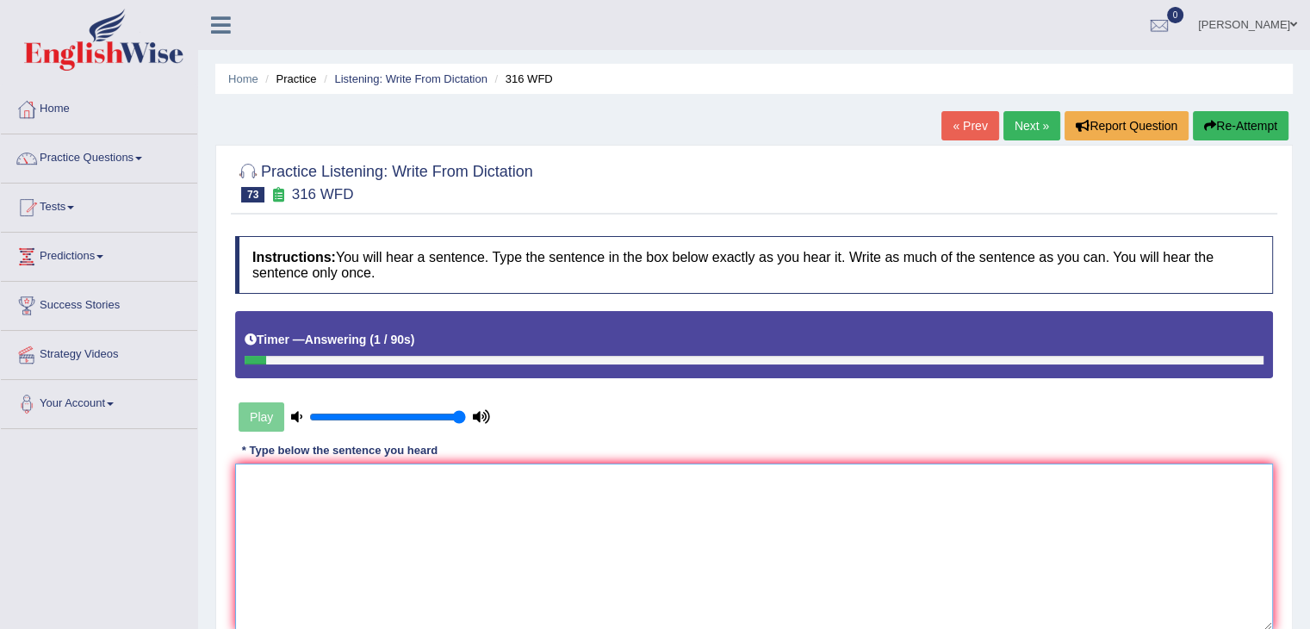
click at [586, 484] on textarea at bounding box center [754, 546] width 1038 height 167
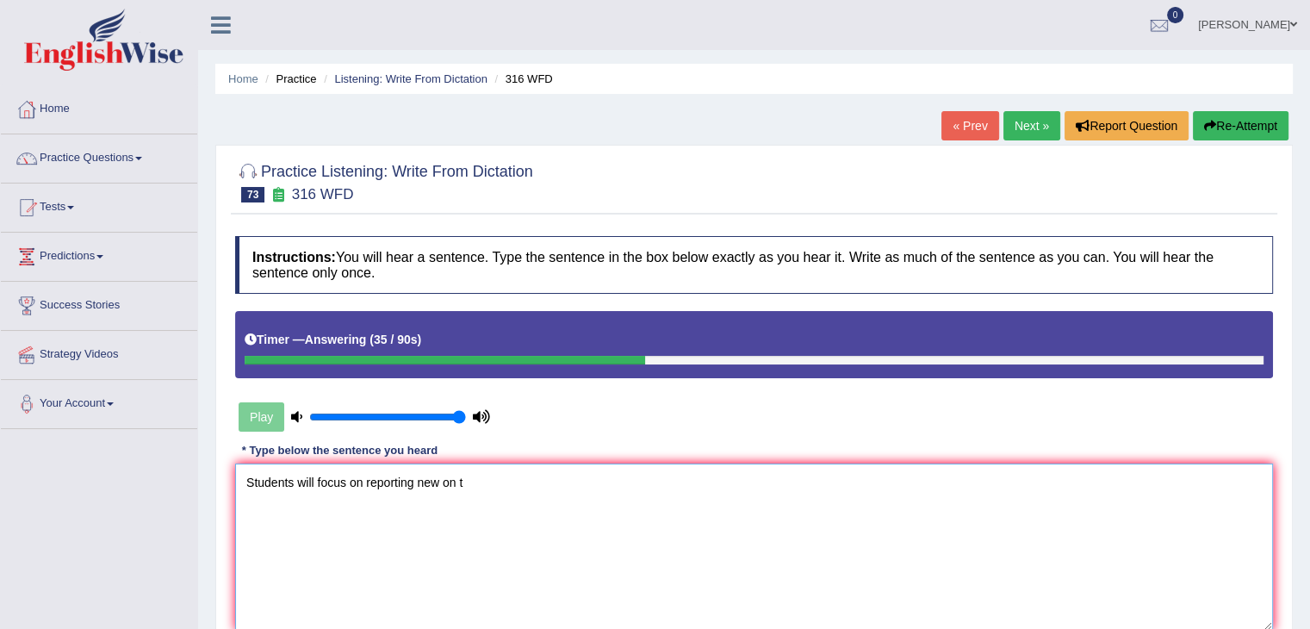
click at [357, 480] on textarea "Students will focus on reporting new on t" at bounding box center [754, 546] width 1038 height 167
click at [358, 480] on textarea "Students will focus in reporting new on t" at bounding box center [754, 546] width 1038 height 167
click at [483, 480] on textarea "Students will focus in on reporting new on t" at bounding box center [754, 546] width 1038 height 167
click at [448, 479] on textarea "Students will focus in on reporting new on the changing media world." at bounding box center [754, 546] width 1038 height 167
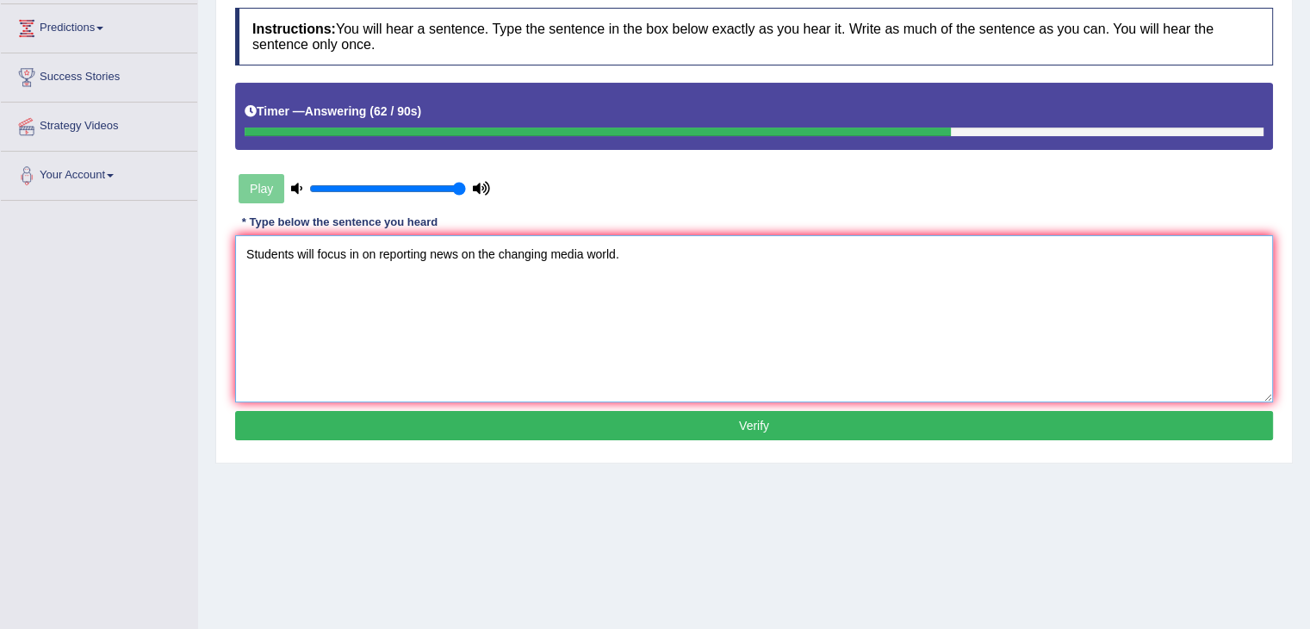
scroll to position [258, 0]
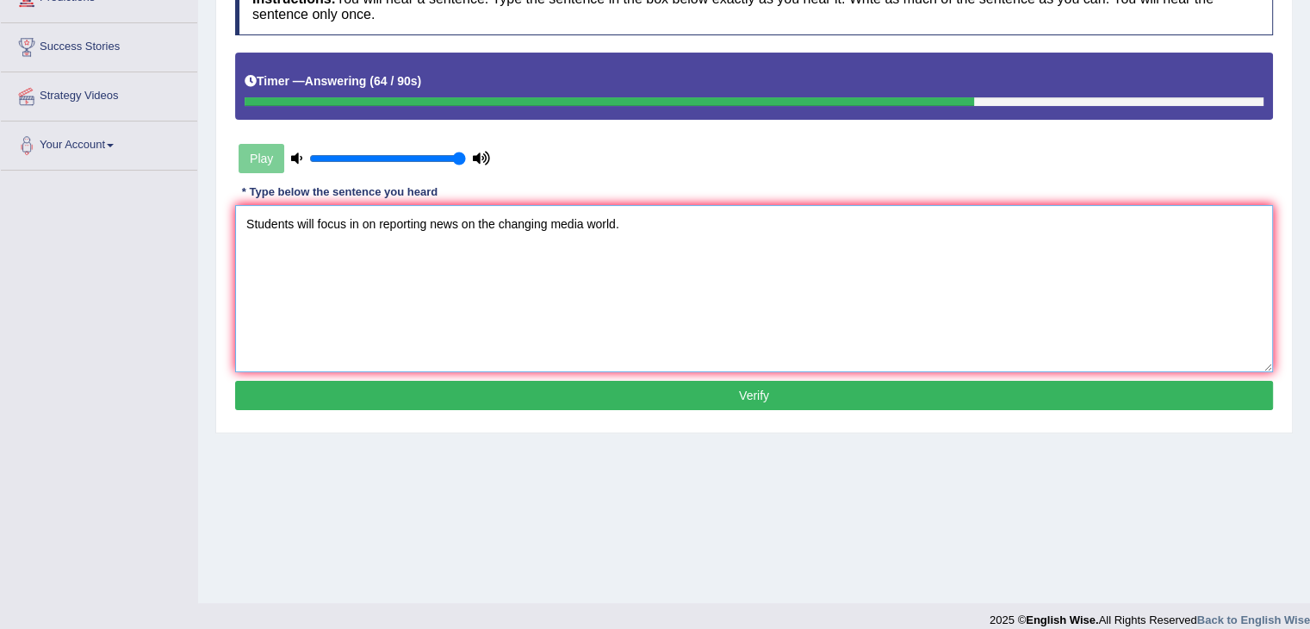
type textarea "Students will focus in on reporting news on the changing media world."
click at [715, 390] on button "Verify" at bounding box center [754, 395] width 1038 height 29
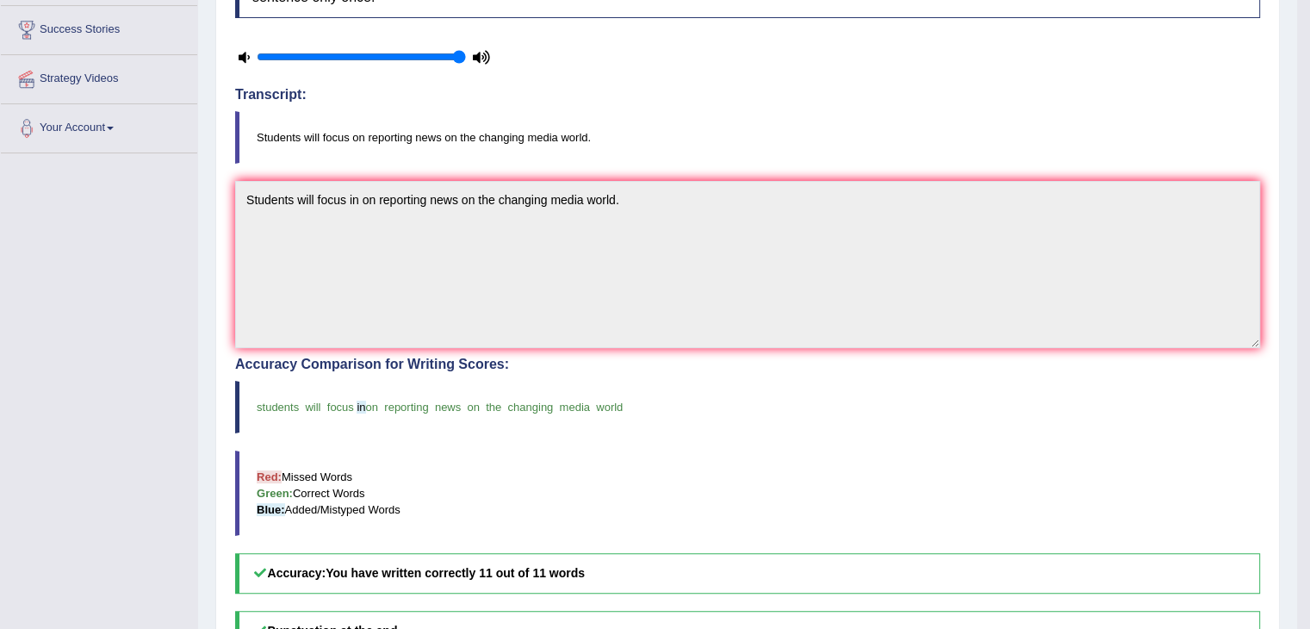
scroll to position [103, 0]
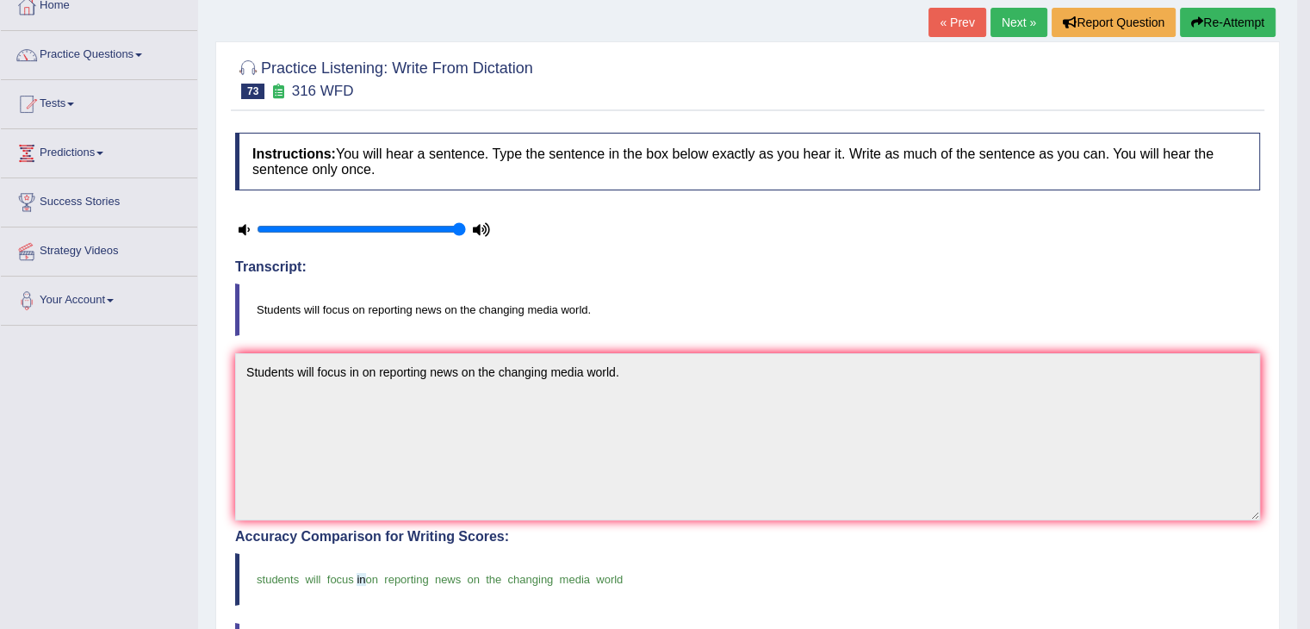
click at [1002, 27] on link "Next »" at bounding box center [1018, 22] width 57 height 29
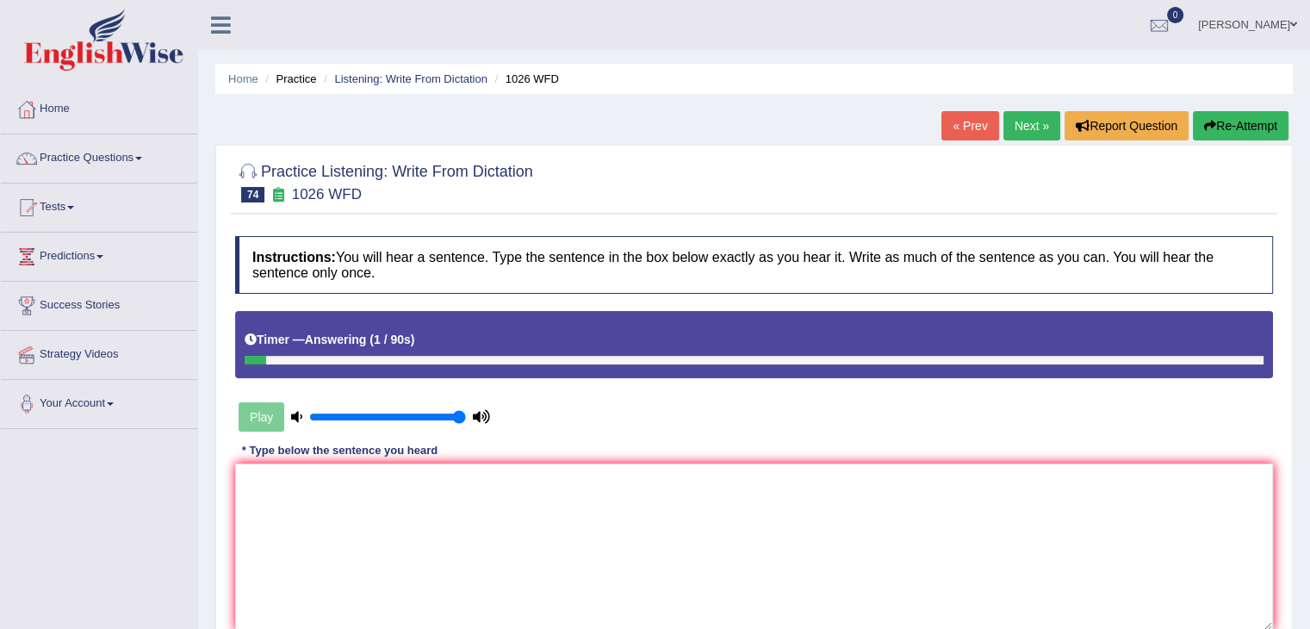
click at [951, 121] on link "« Prev" at bounding box center [969, 125] width 57 height 29
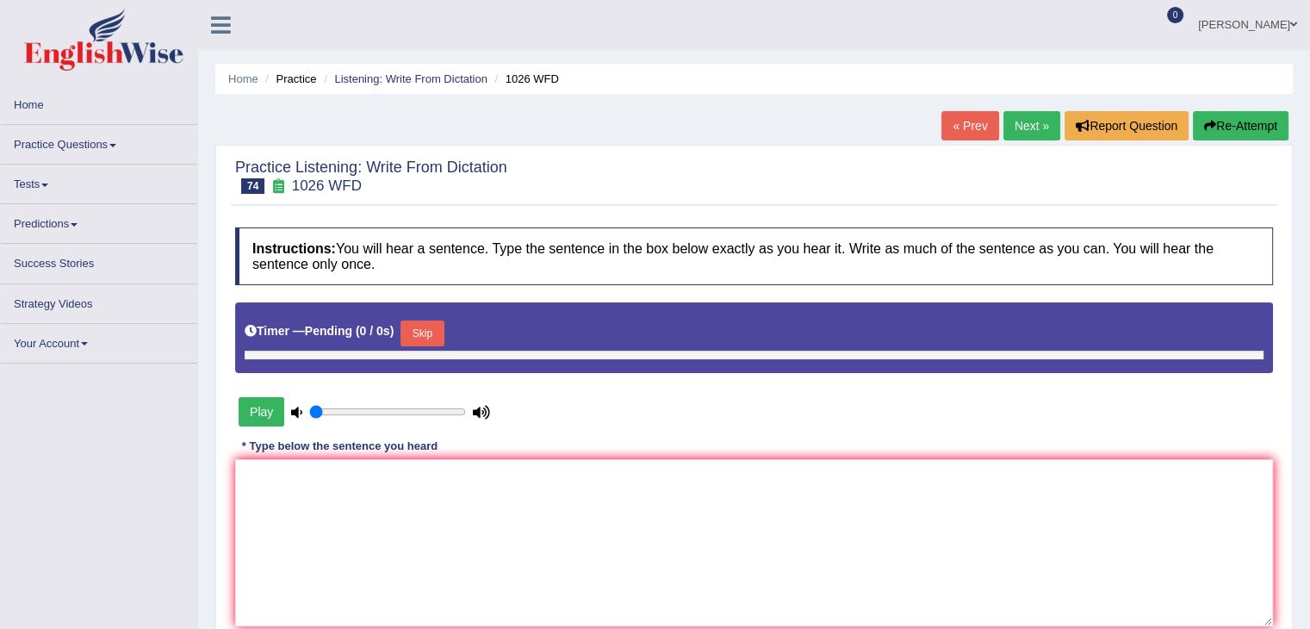
type input "1"
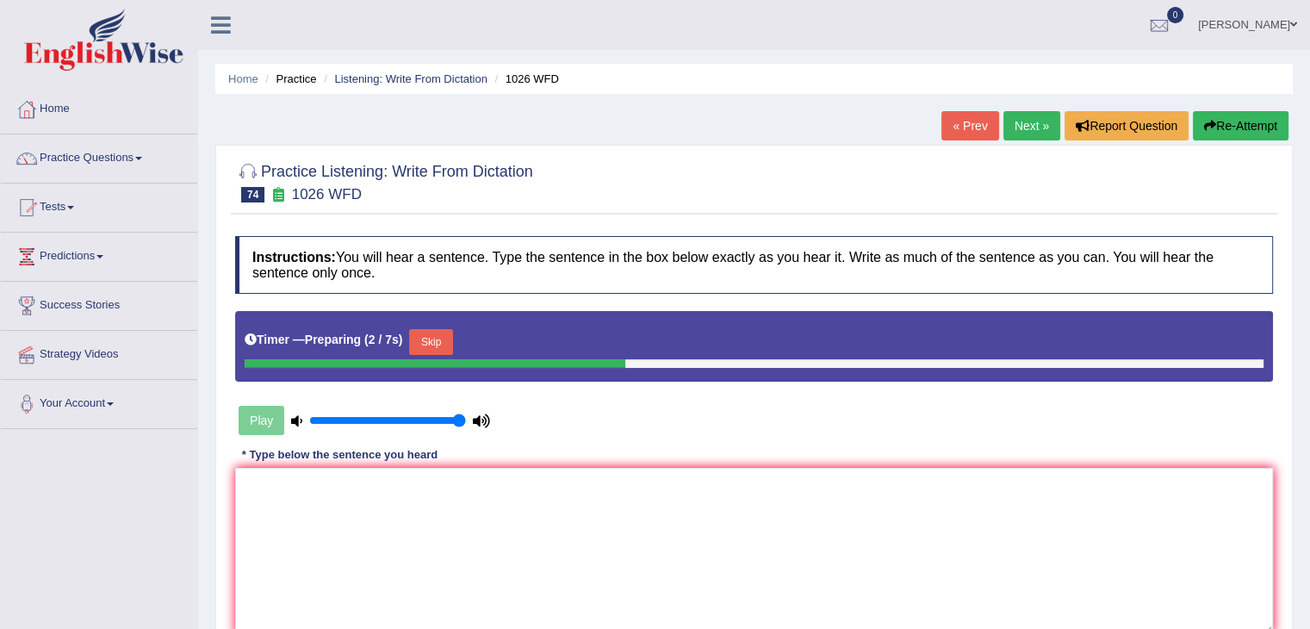
click at [447, 341] on button "Skip" at bounding box center [430, 342] width 43 height 26
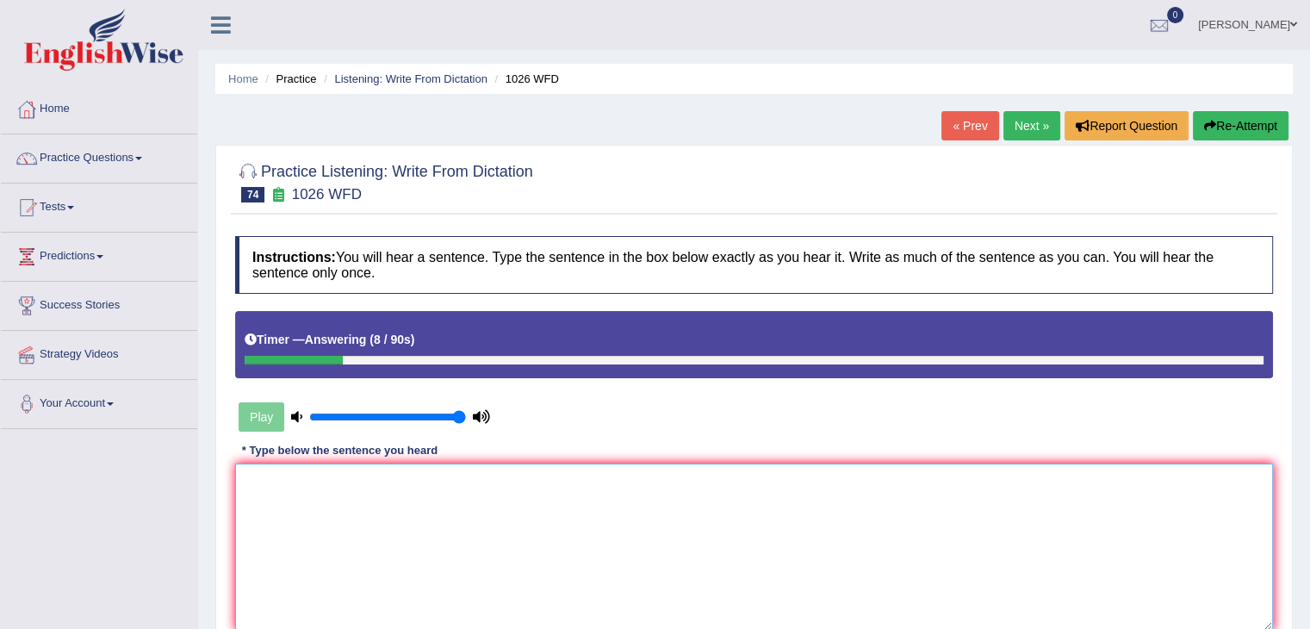
click at [406, 528] on textarea at bounding box center [754, 546] width 1038 height 167
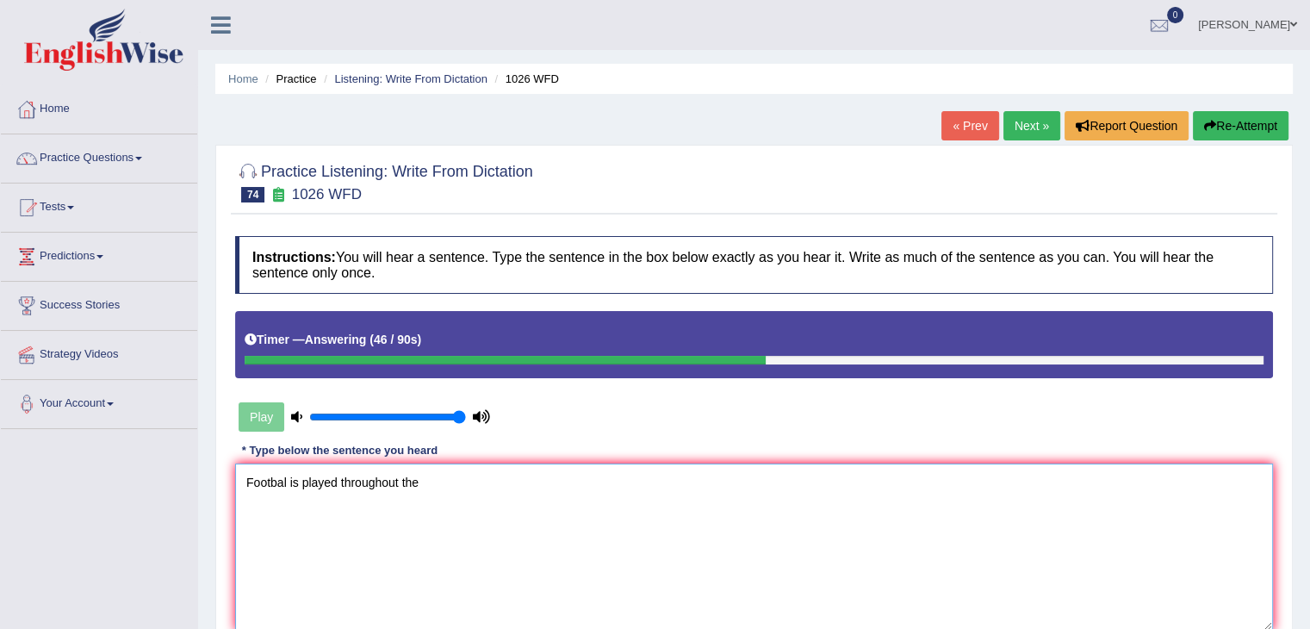
type textarea "Footbal is played throughout the"
click at [960, 127] on link "« Prev" at bounding box center [969, 125] width 57 height 29
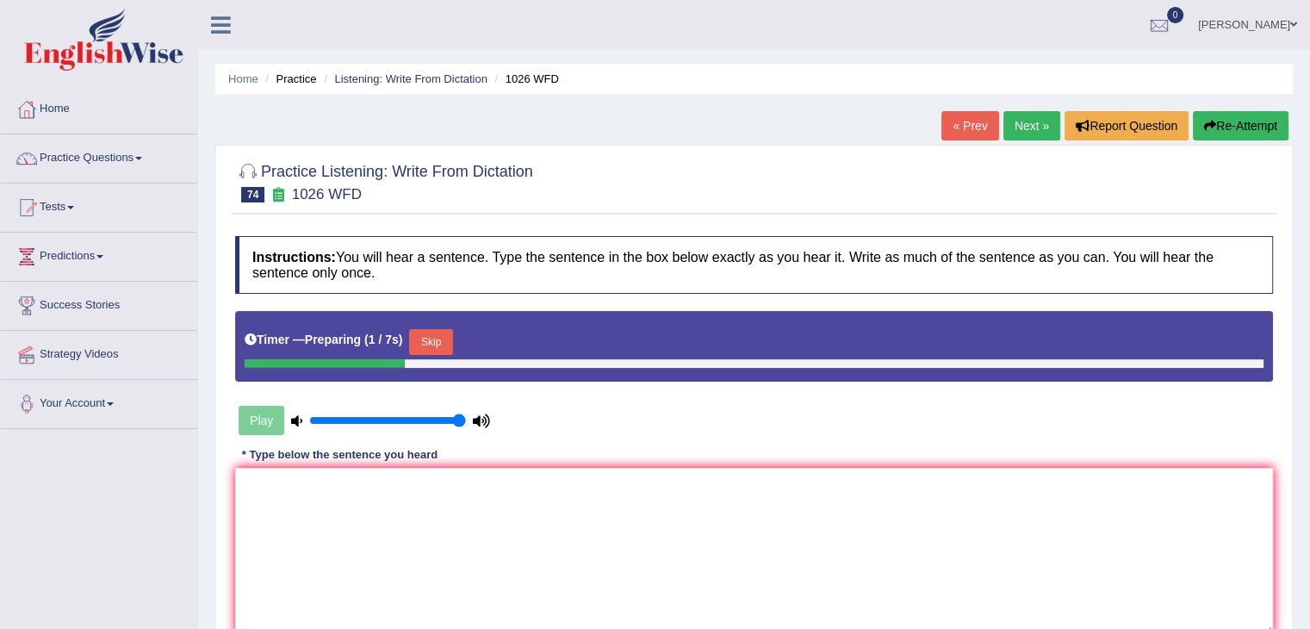
click at [439, 333] on button "Skip" at bounding box center [430, 342] width 43 height 26
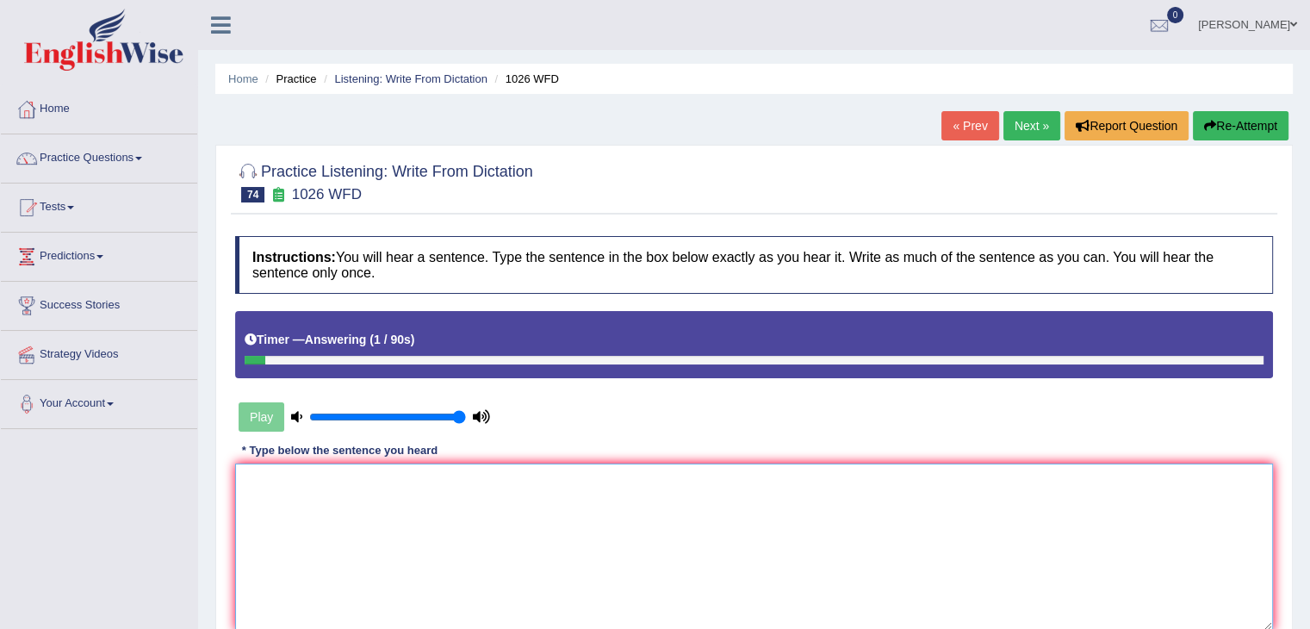
click at [426, 499] on textarea at bounding box center [754, 546] width 1038 height 167
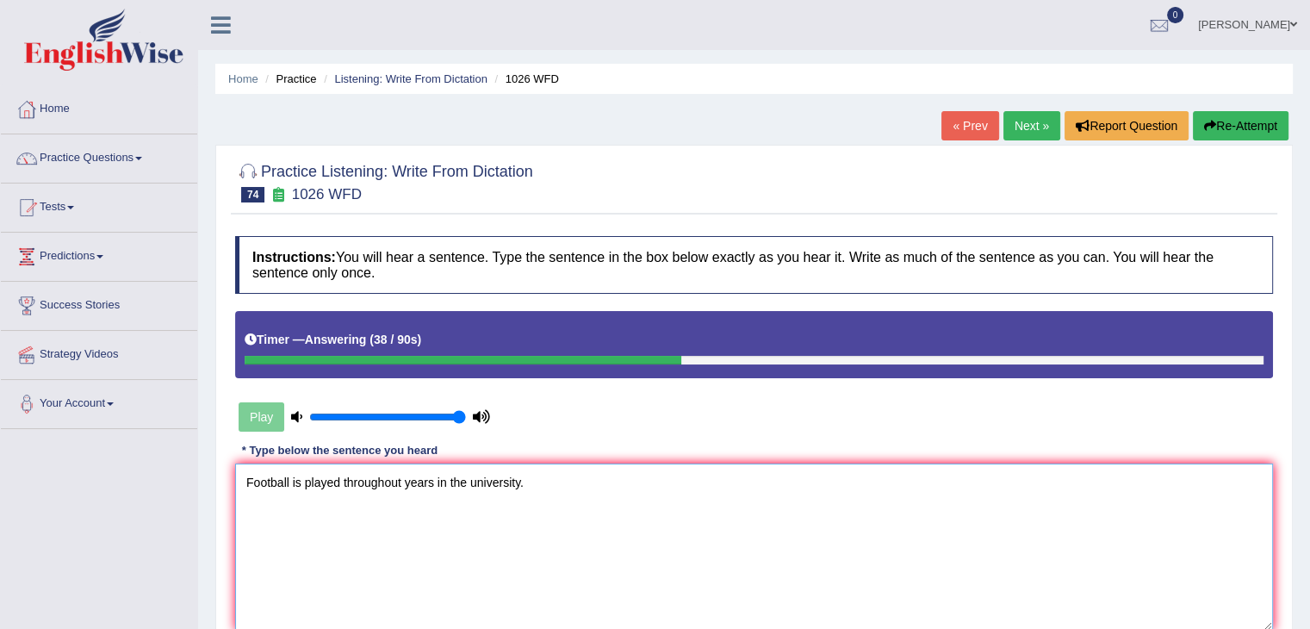
click at [403, 480] on textarea "Football is played throughout years in the university." at bounding box center [754, 546] width 1038 height 167
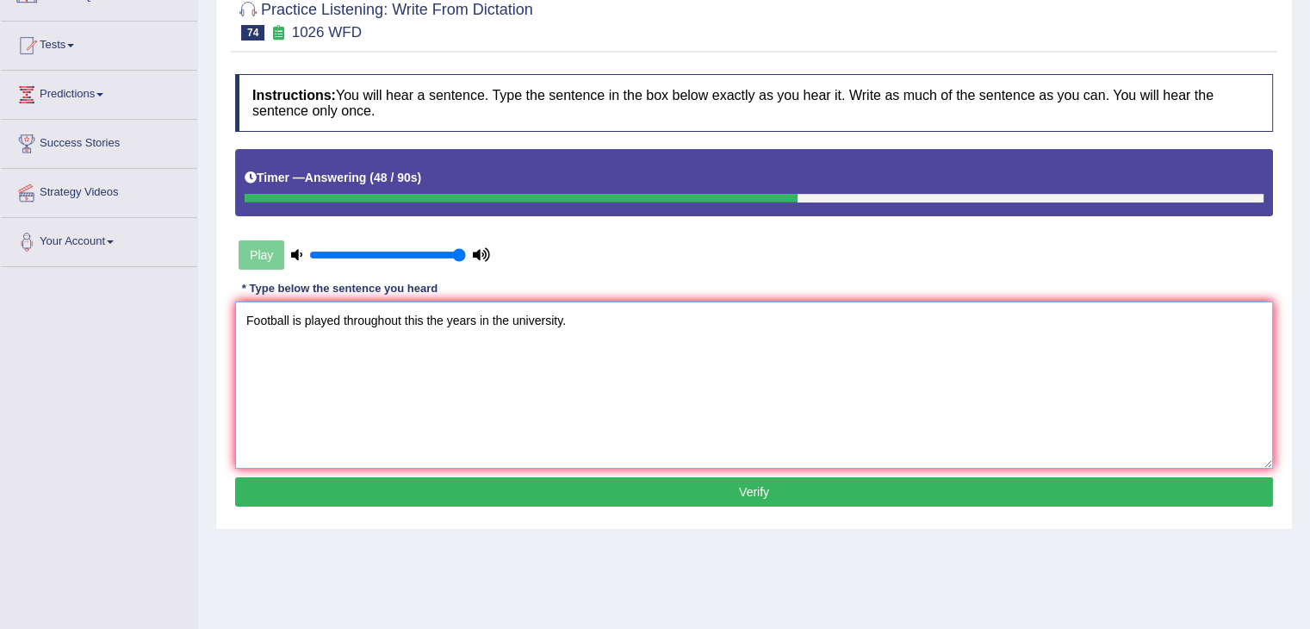
scroll to position [172, 0]
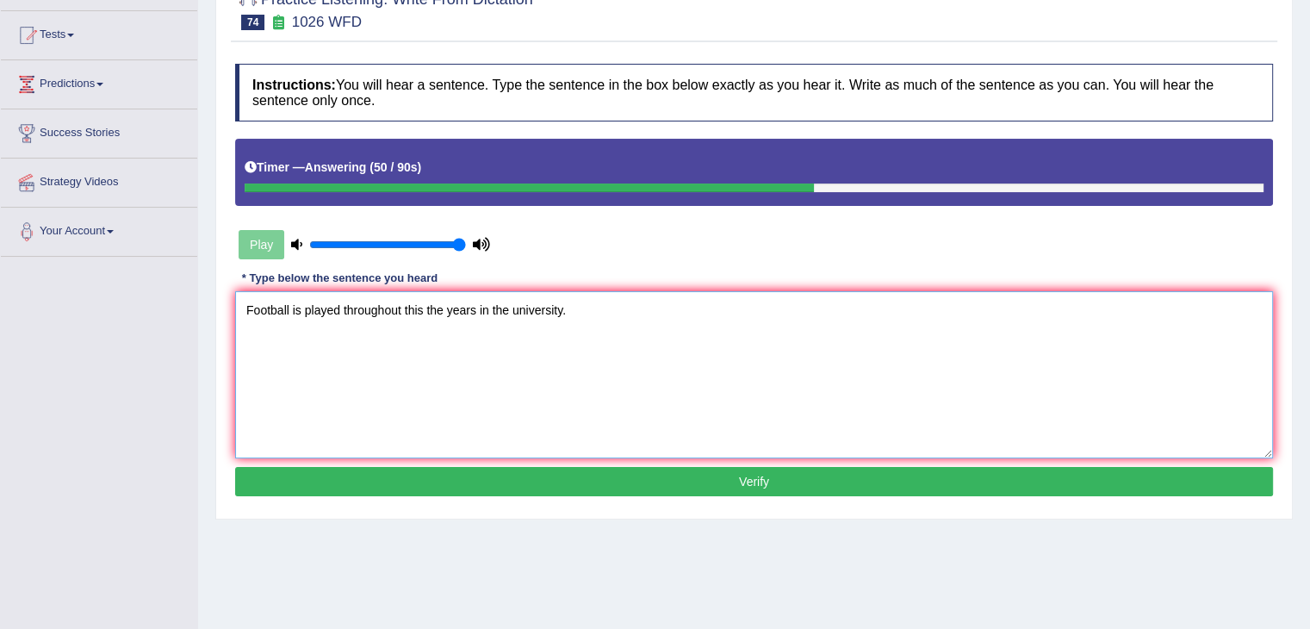
type textarea "Football is played throughout this the years in the university."
click at [689, 472] on button "Verify" at bounding box center [754, 481] width 1038 height 29
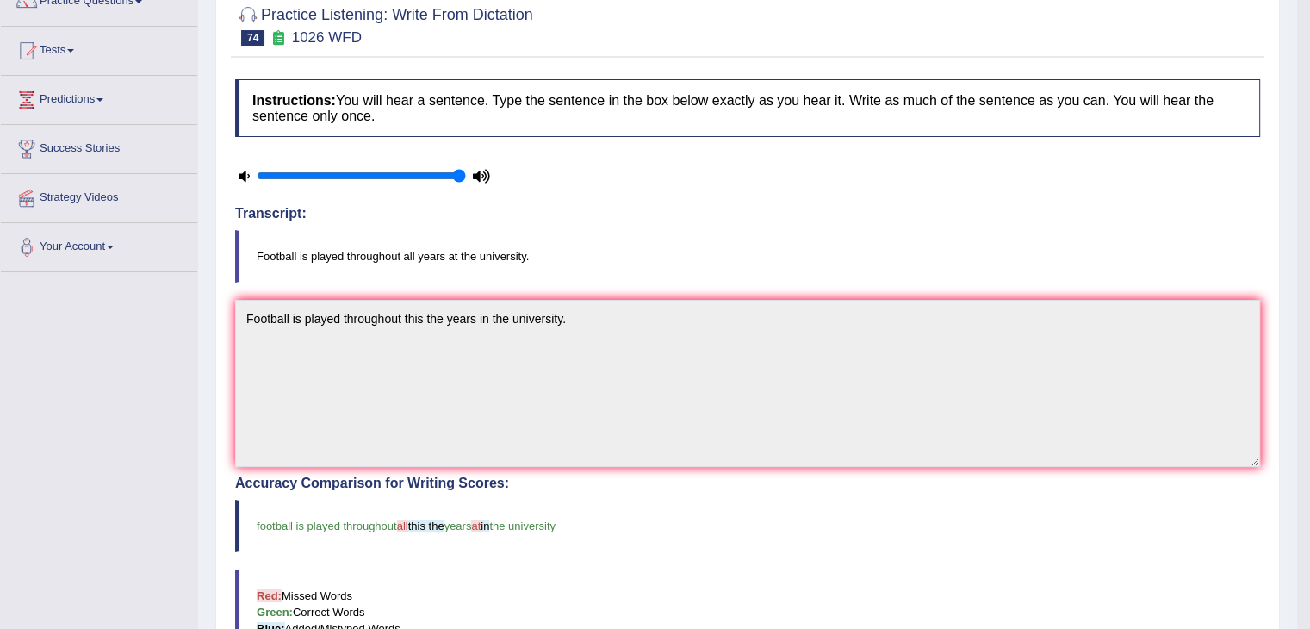
scroll to position [86, 0]
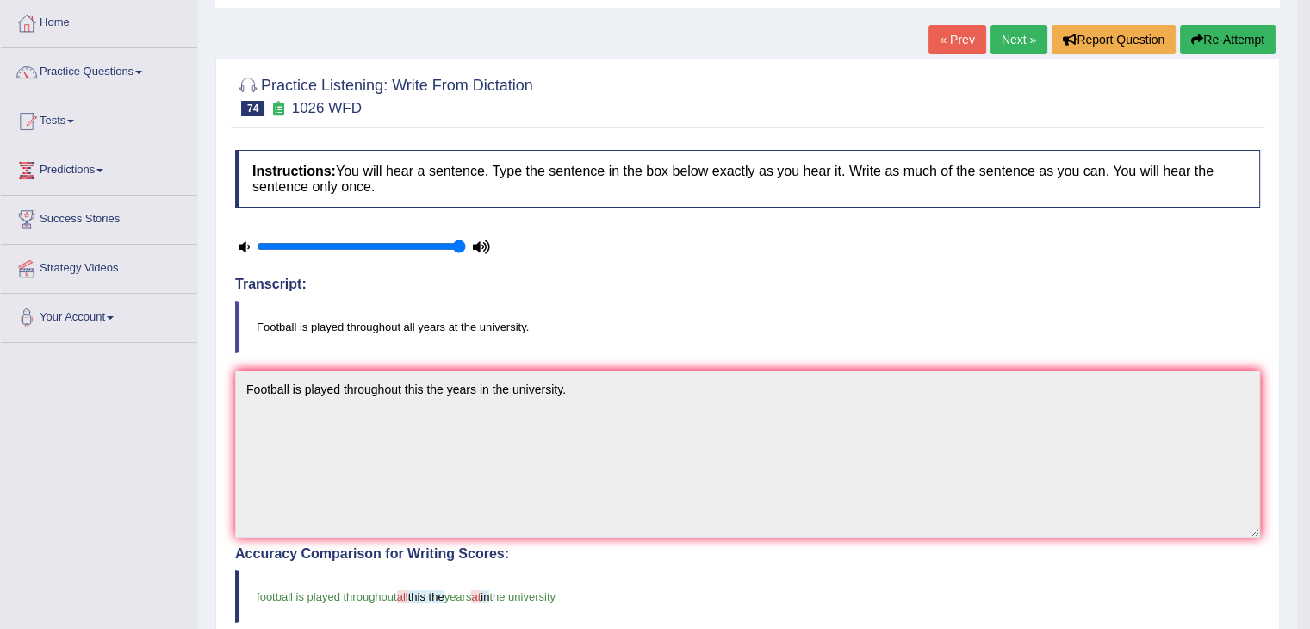
click at [1009, 37] on link "Next »" at bounding box center [1018, 39] width 57 height 29
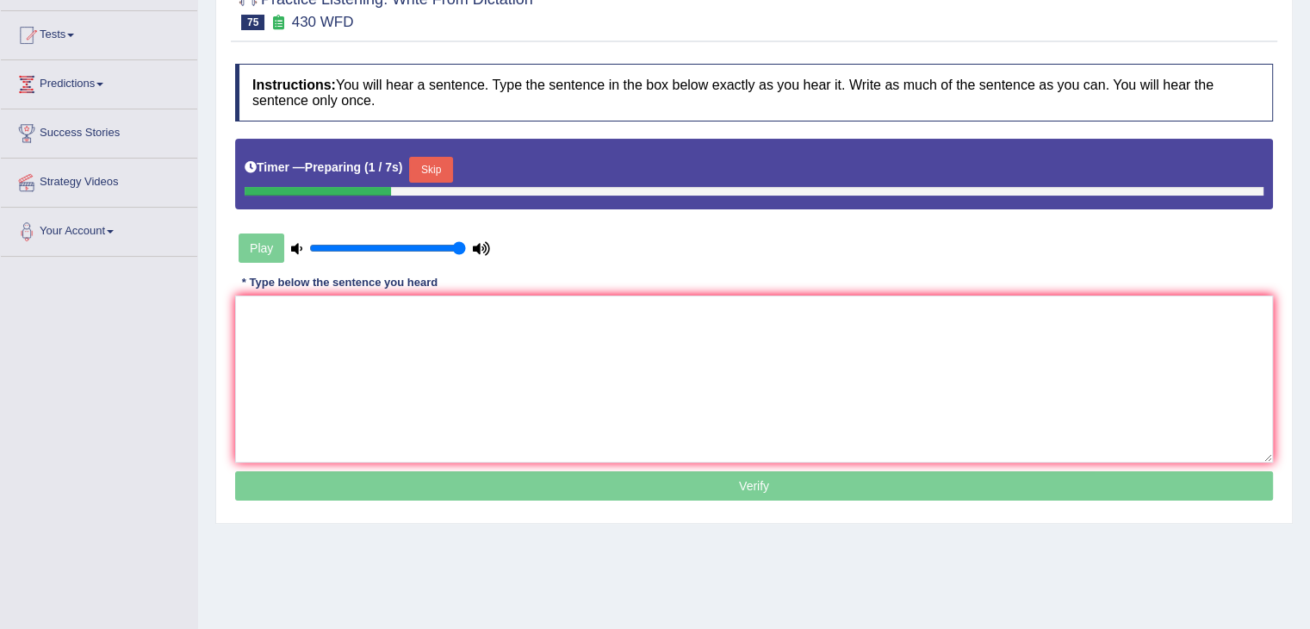
scroll to position [258, 0]
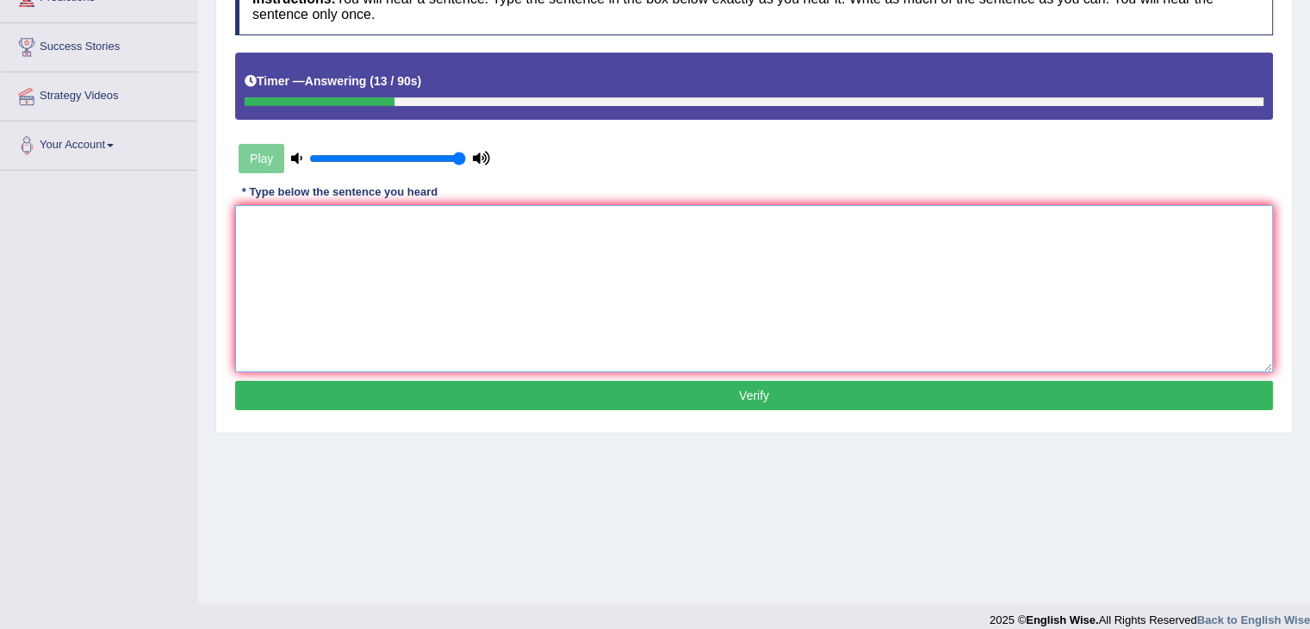
click at [632, 246] on textarea at bounding box center [754, 288] width 1038 height 167
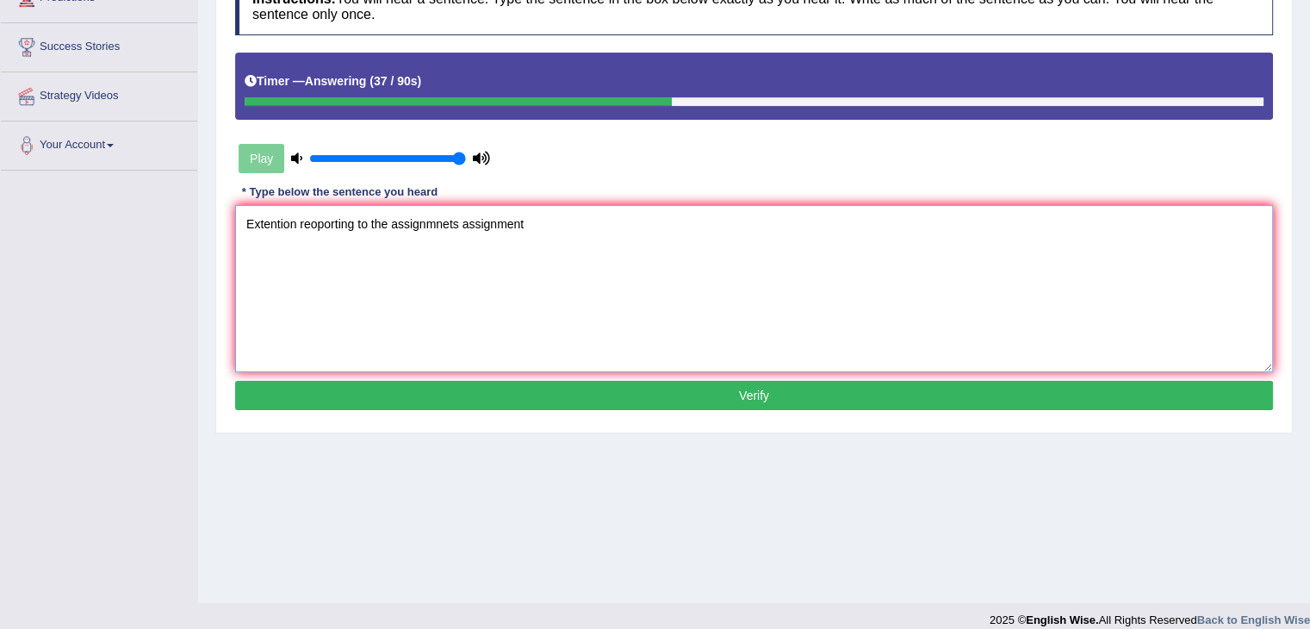
click at [448, 221] on textarea "Extention reoporting to the assignmnets assignment" at bounding box center [754, 288] width 1038 height 167
click at [530, 214] on textarea "Extention reoporting to the assignments assignment" at bounding box center [754, 288] width 1038 height 167
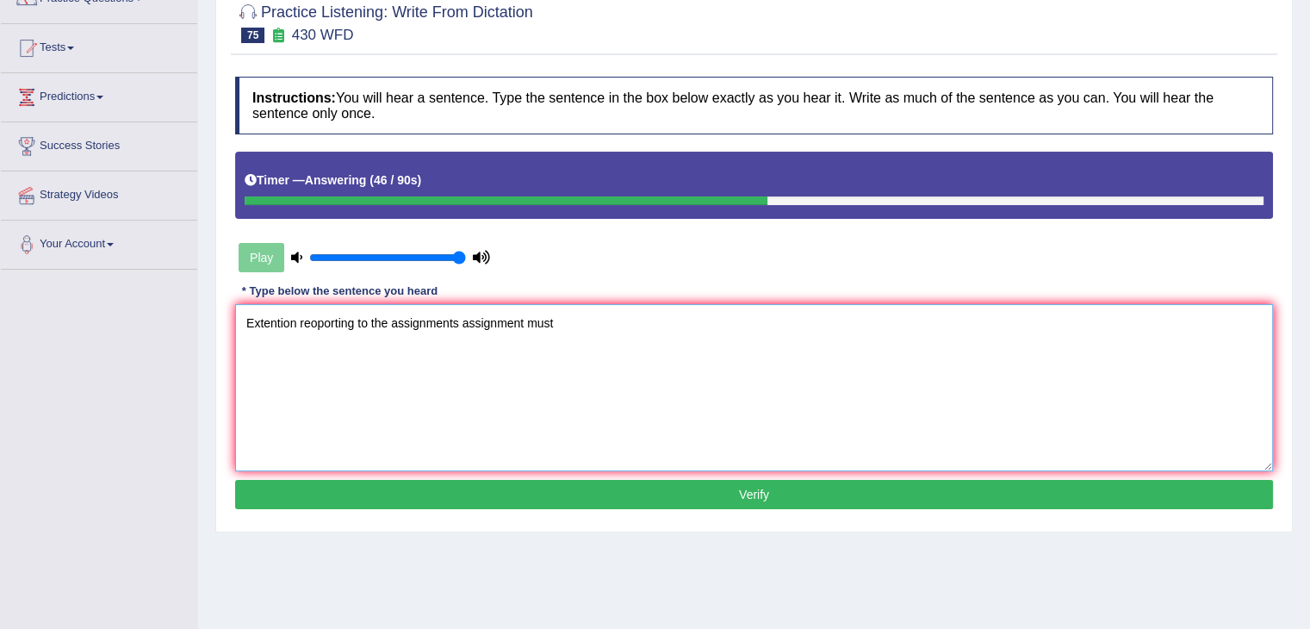
scroll to position [86, 0]
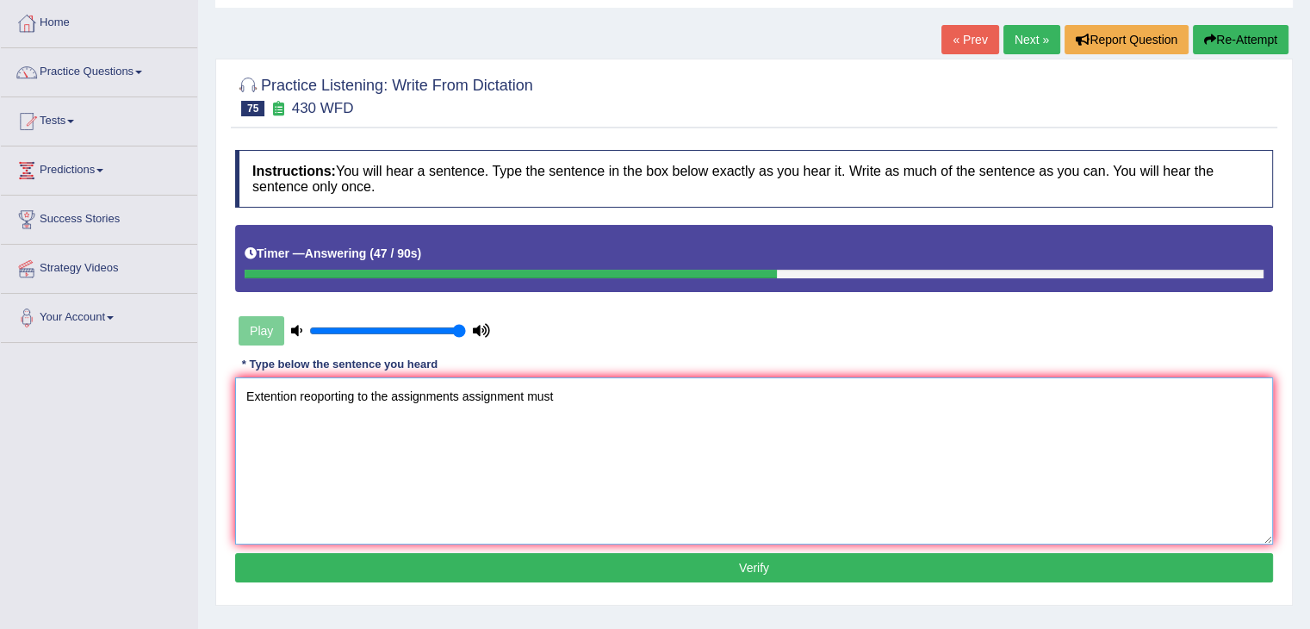
type textarea "Extention reoporting to the assignments assignment must"
click at [959, 40] on link "« Prev" at bounding box center [969, 39] width 57 height 29
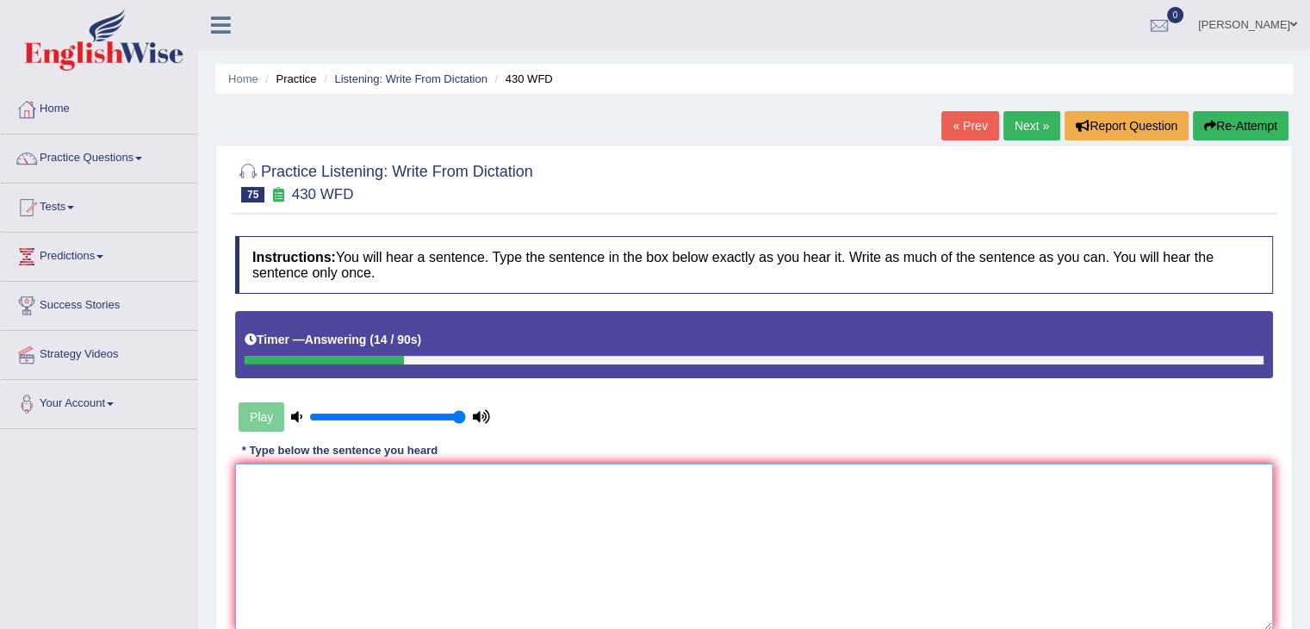
click at [582, 480] on textarea at bounding box center [754, 546] width 1038 height 167
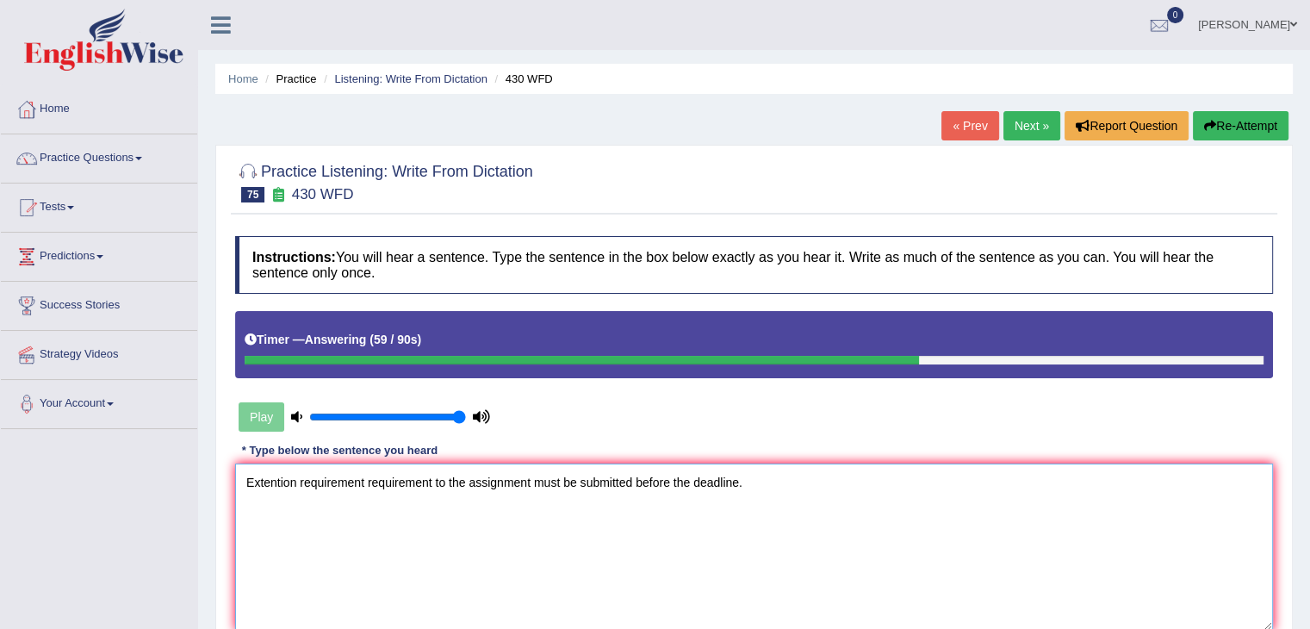
click at [363, 480] on textarea "Extention requirement requirement to the assignment must be submitted before th…" at bounding box center [754, 546] width 1038 height 167
click at [298, 480] on textarea "Extention requirements requirement to the assignment must be submitted before t…" at bounding box center [754, 546] width 1038 height 167
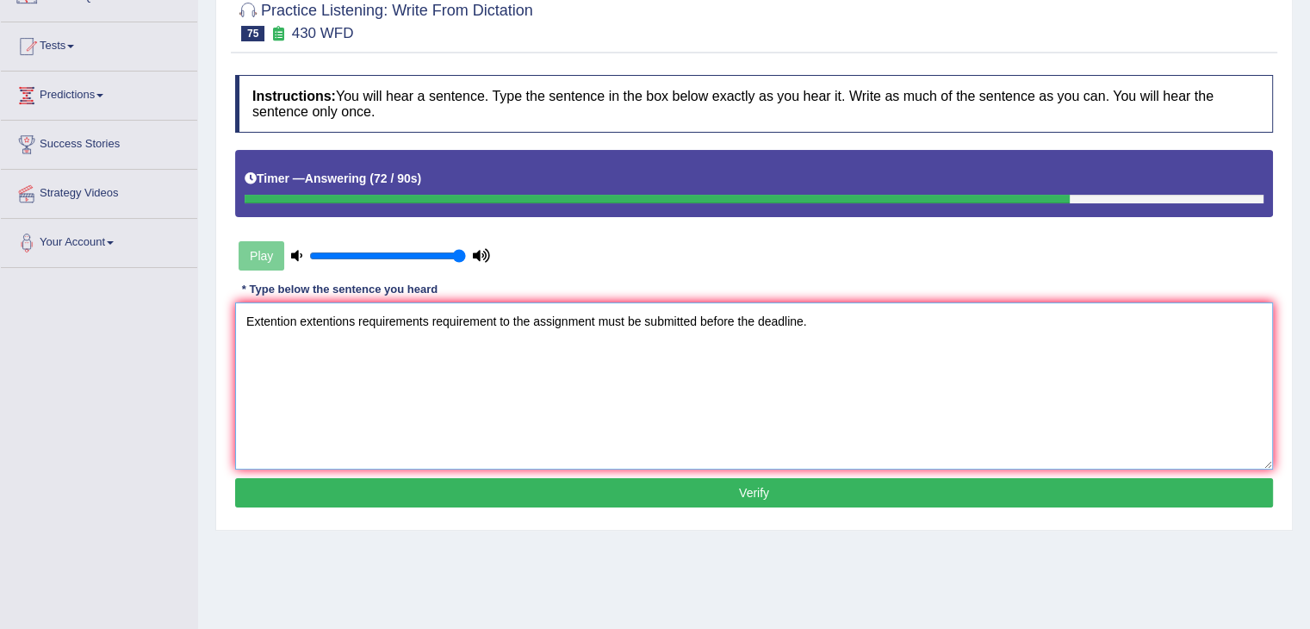
scroll to position [172, 0]
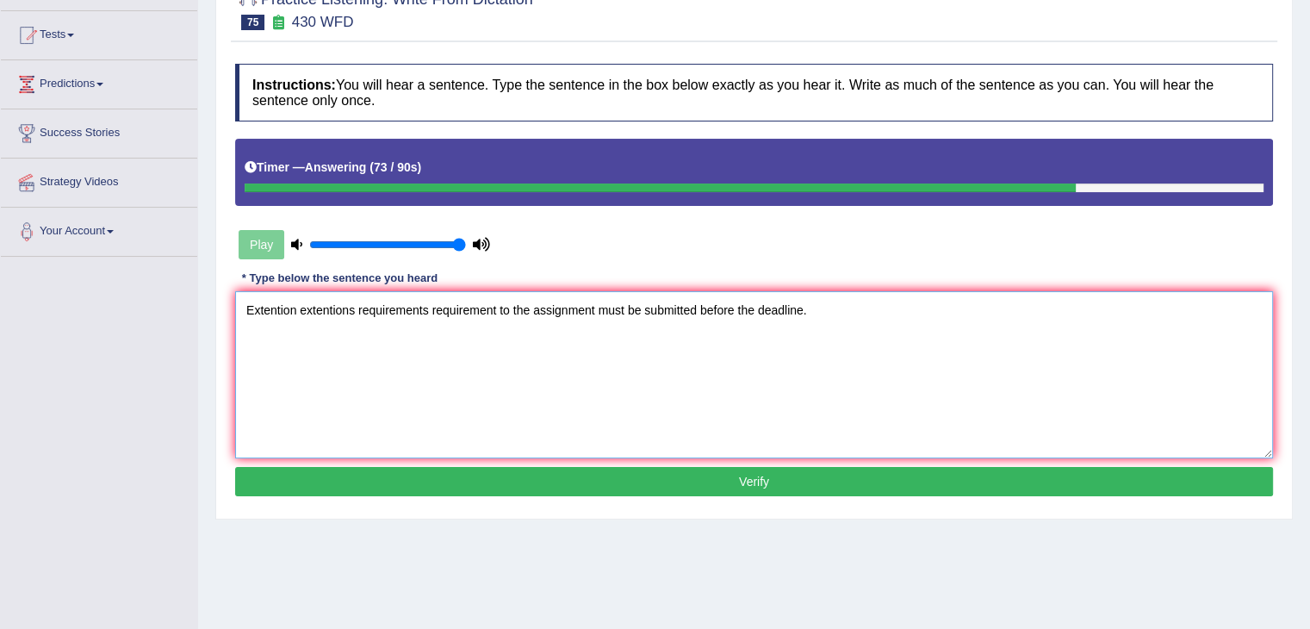
type textarea "Extention extentions requirements requirement to the assignment must be submitt…"
click at [730, 478] on button "Verify" at bounding box center [754, 481] width 1038 height 29
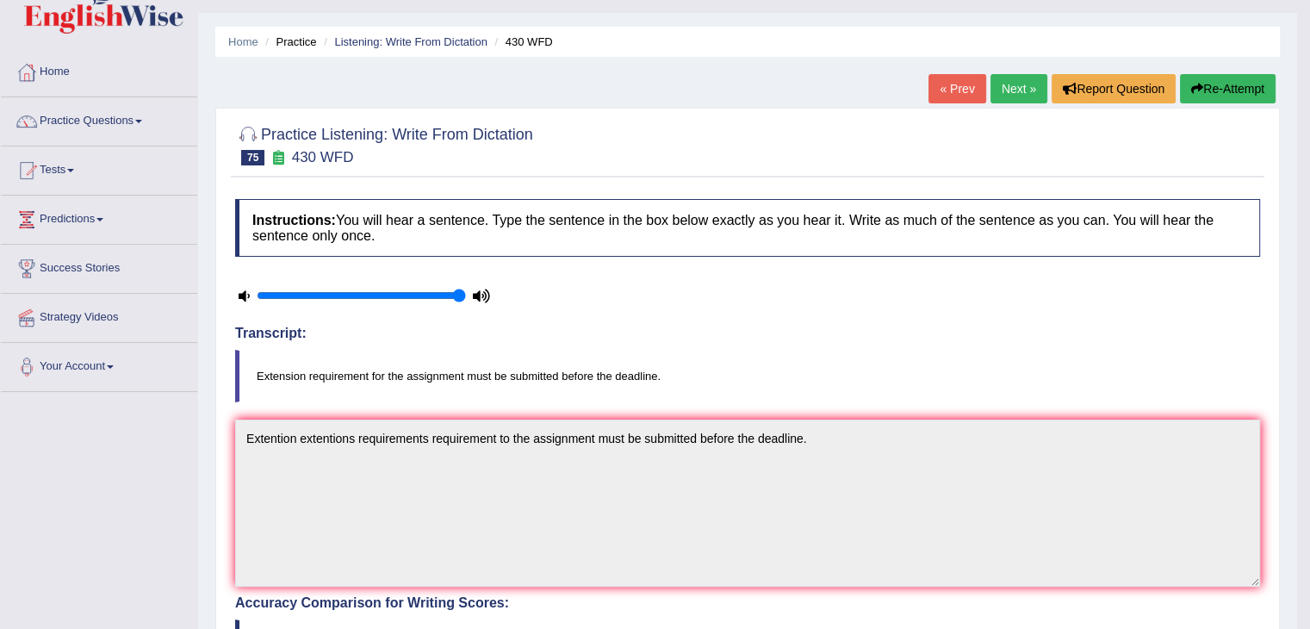
scroll to position [0, 0]
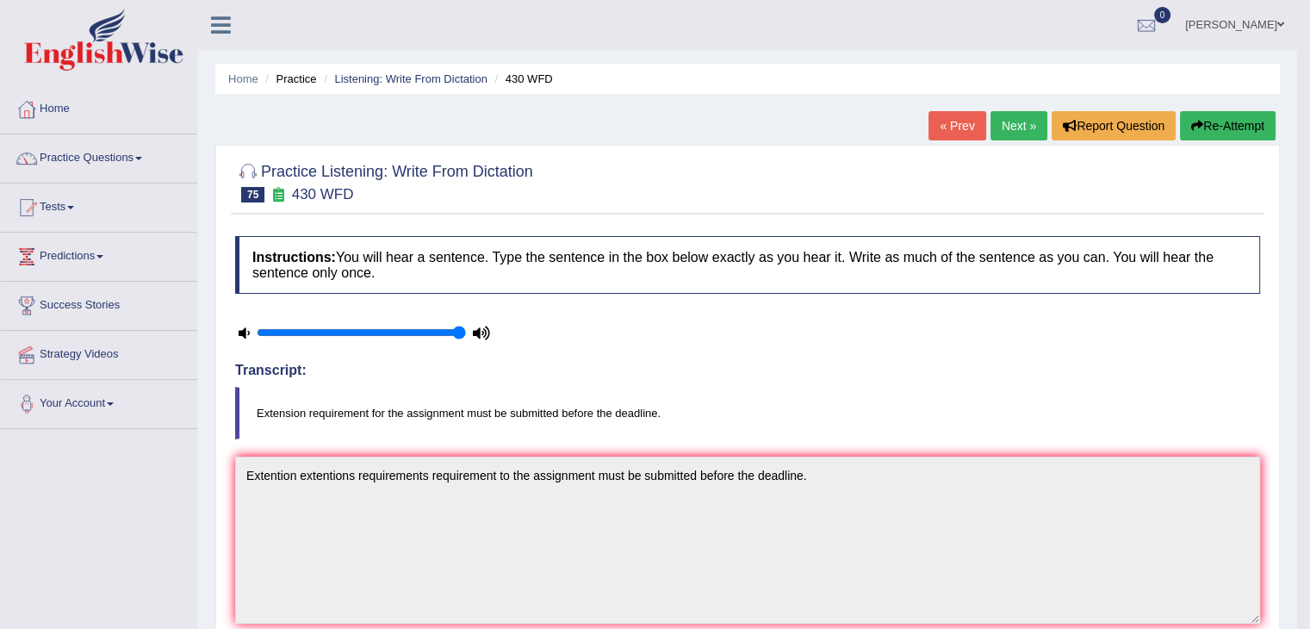
click at [995, 125] on link "Next »" at bounding box center [1018, 125] width 57 height 29
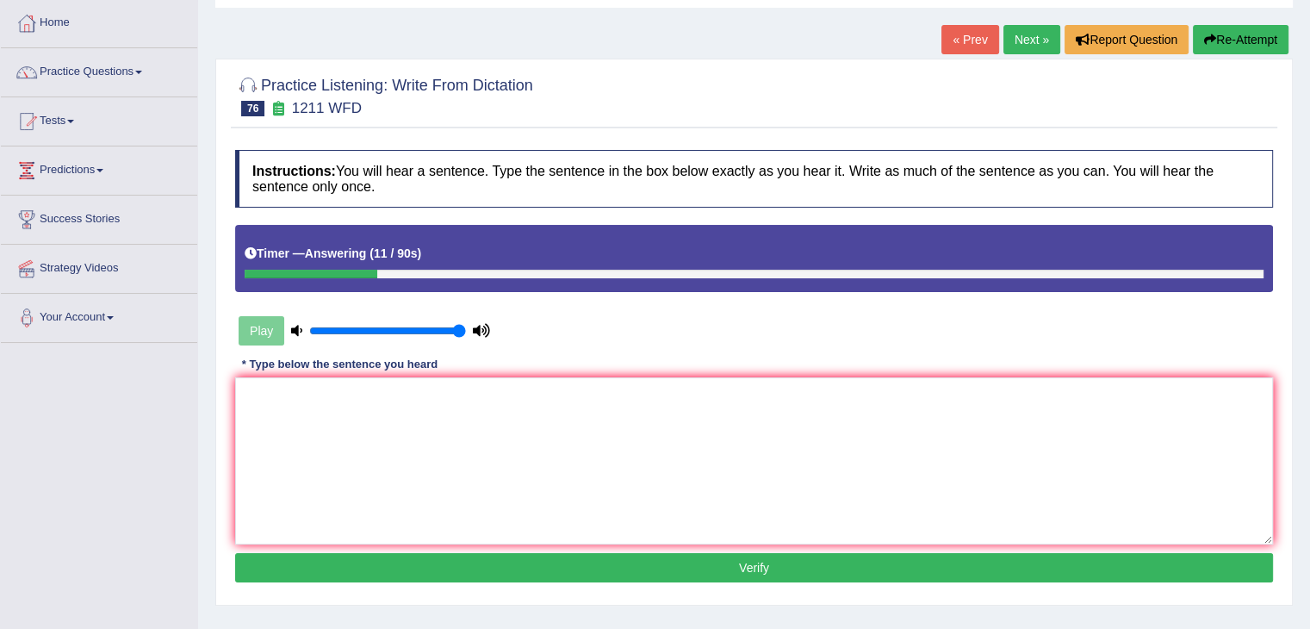
click at [964, 40] on link "« Prev" at bounding box center [969, 39] width 57 height 29
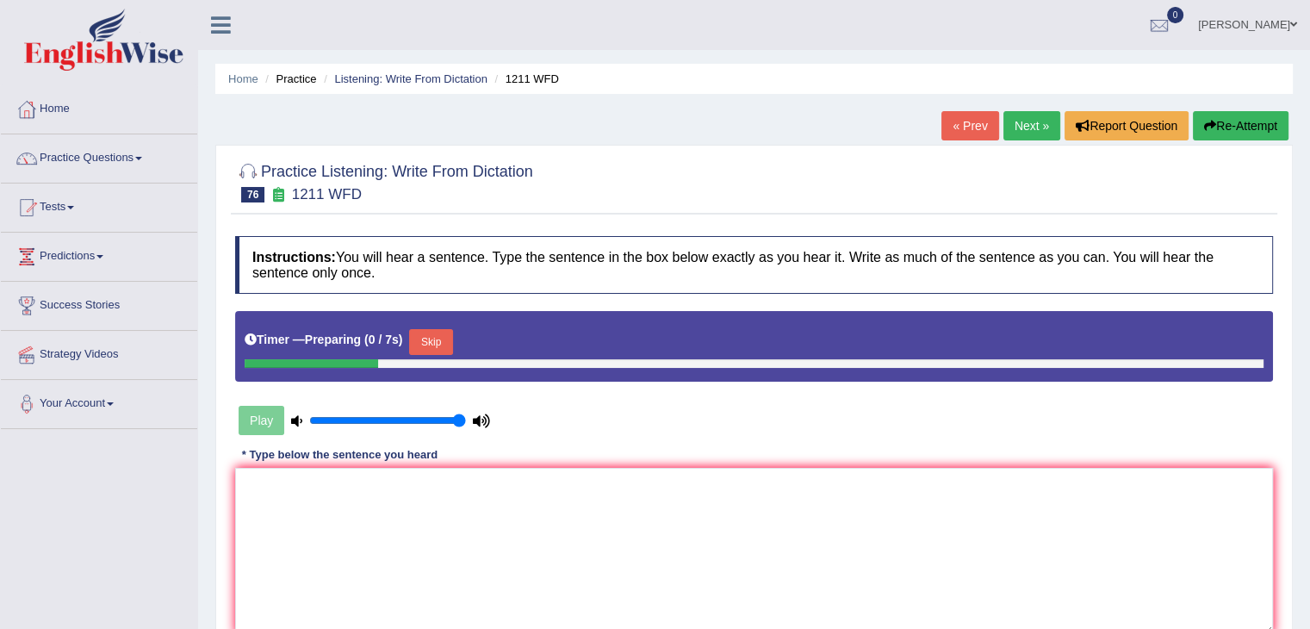
click at [442, 342] on button "Skip" at bounding box center [430, 342] width 43 height 26
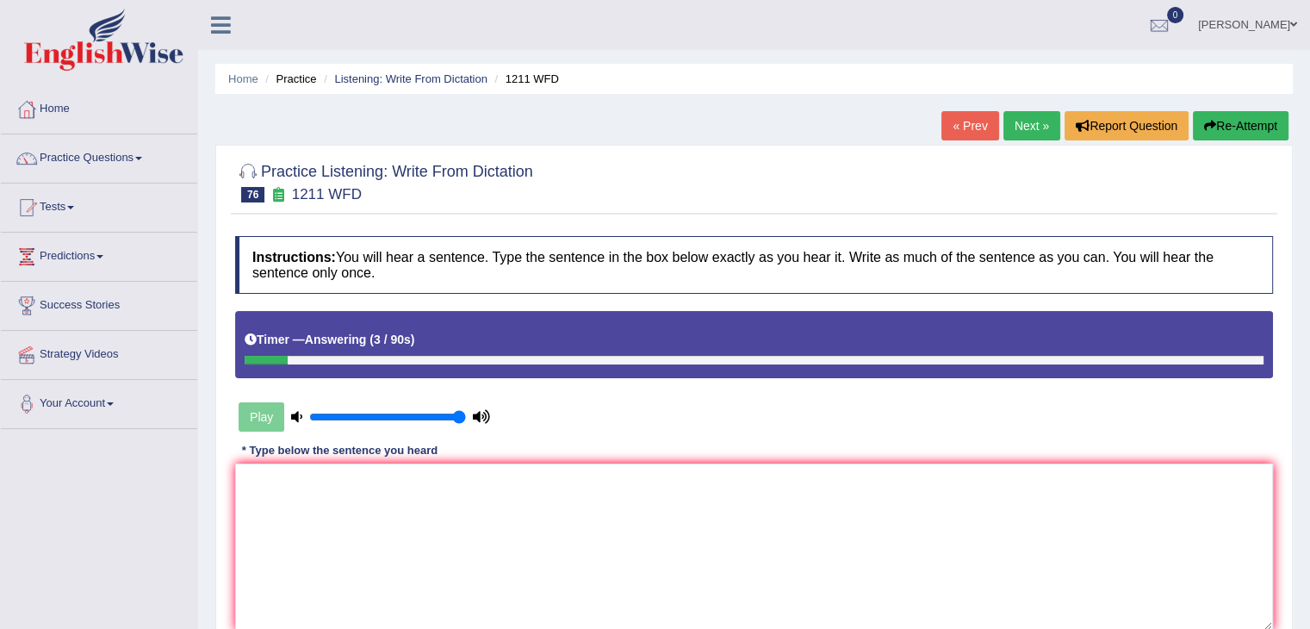
click at [965, 121] on link "« Prev" at bounding box center [969, 125] width 57 height 29
click at [945, 125] on link "« Prev" at bounding box center [969, 125] width 57 height 29
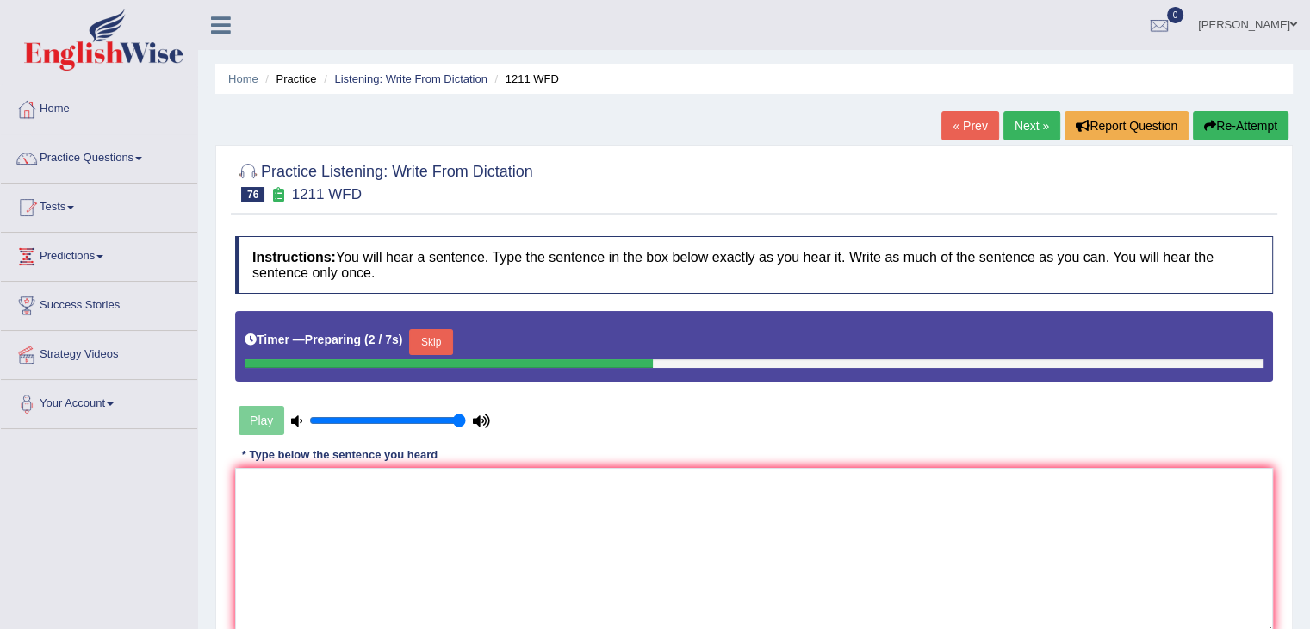
click at [430, 338] on button "Skip" at bounding box center [430, 342] width 43 height 26
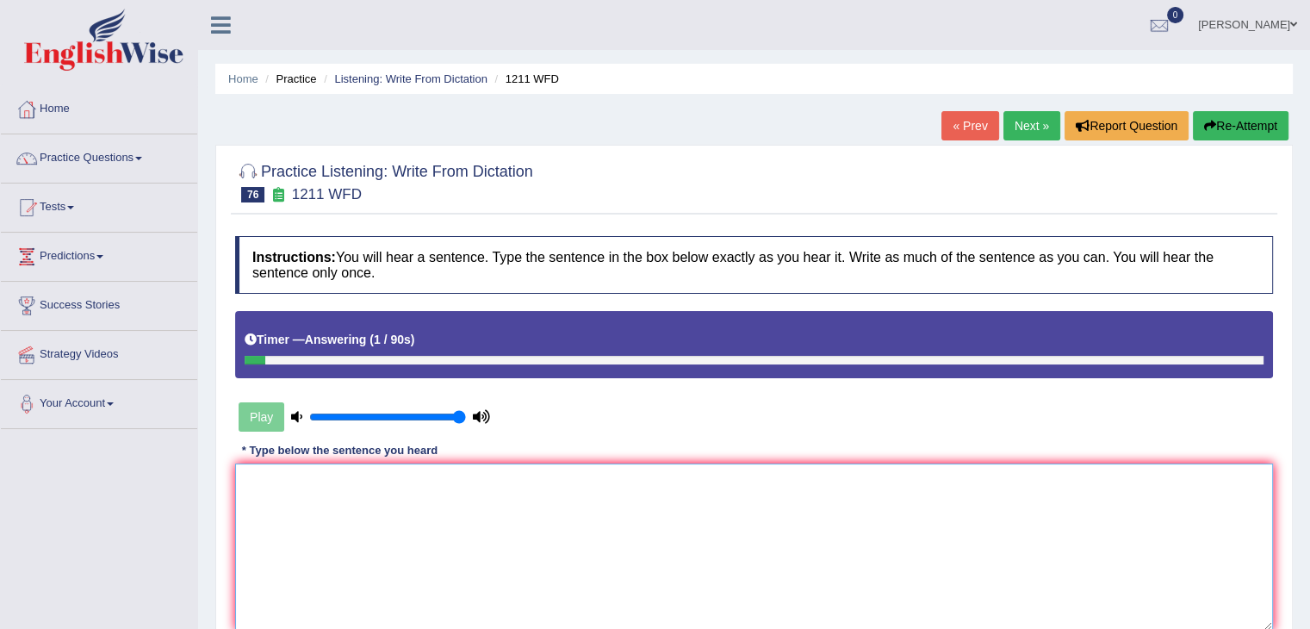
click at [420, 517] on textarea at bounding box center [754, 546] width 1038 height 167
type textarea "Companies"
click at [990, 121] on link "« Prev" at bounding box center [969, 125] width 57 height 29
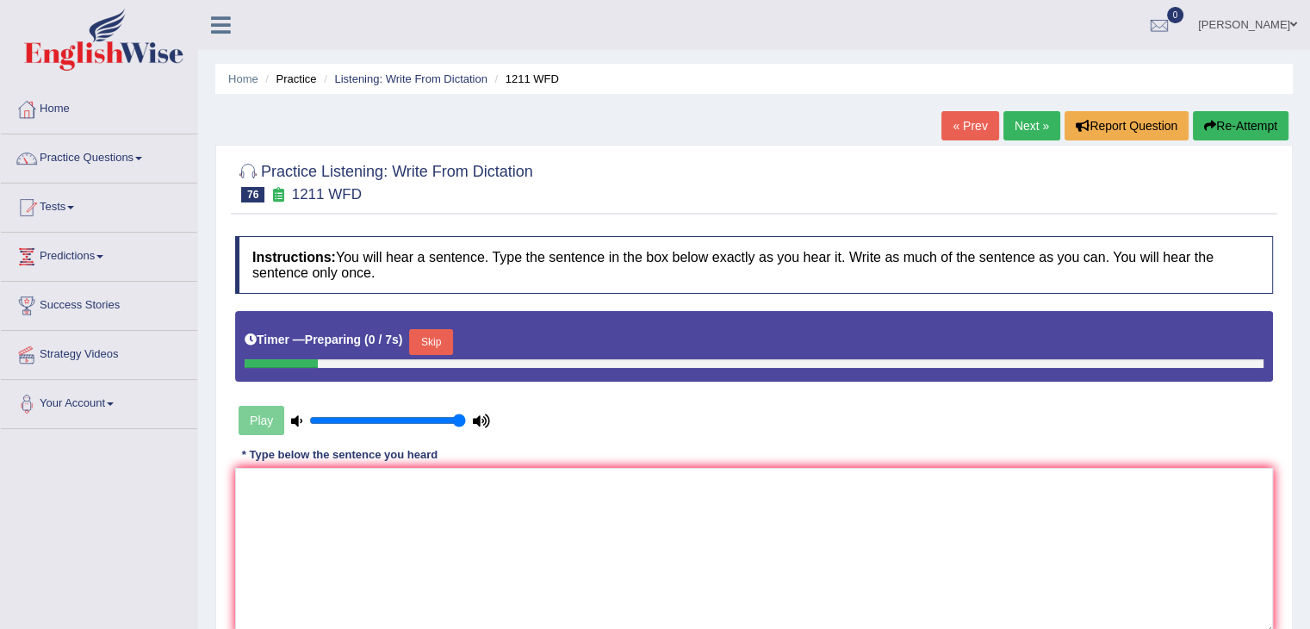
click at [439, 339] on button "Skip" at bounding box center [430, 342] width 43 height 26
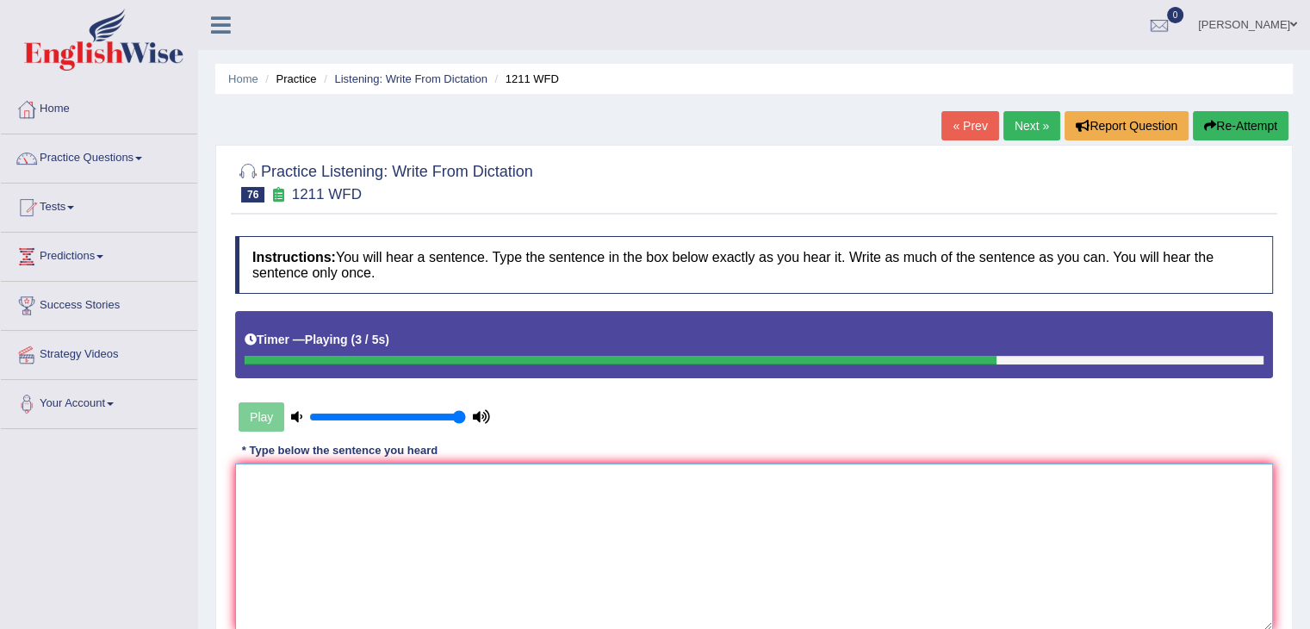
click at [372, 486] on textarea at bounding box center [754, 546] width 1038 height 167
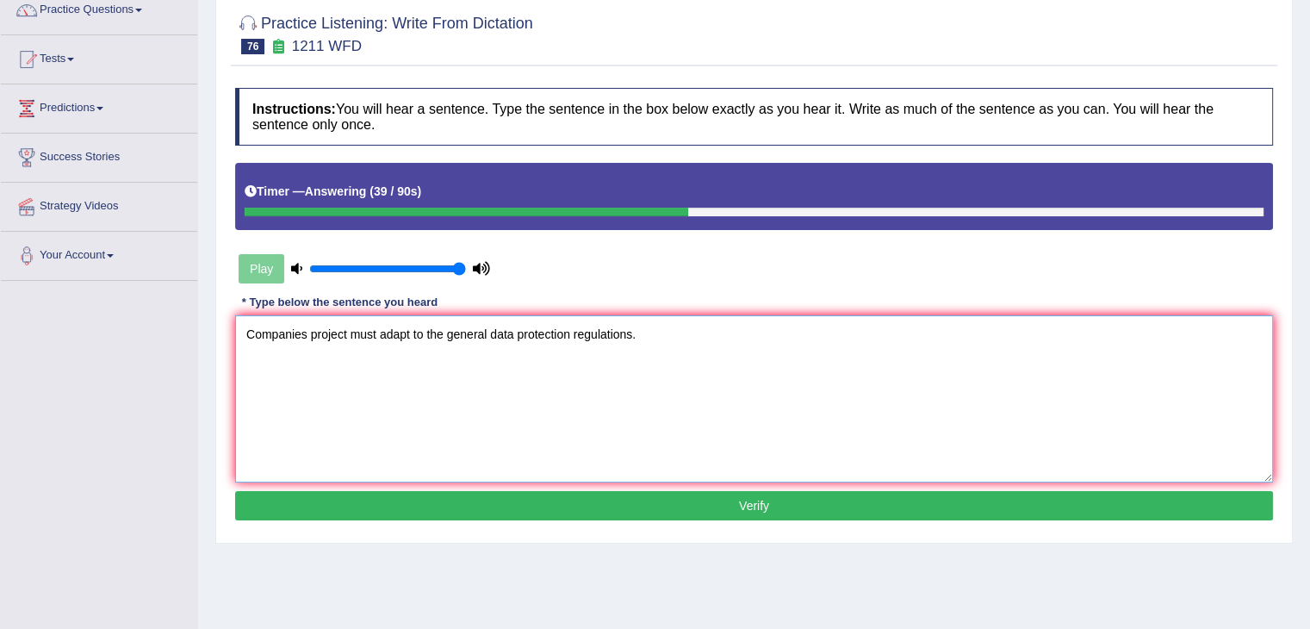
scroll to position [172, 0]
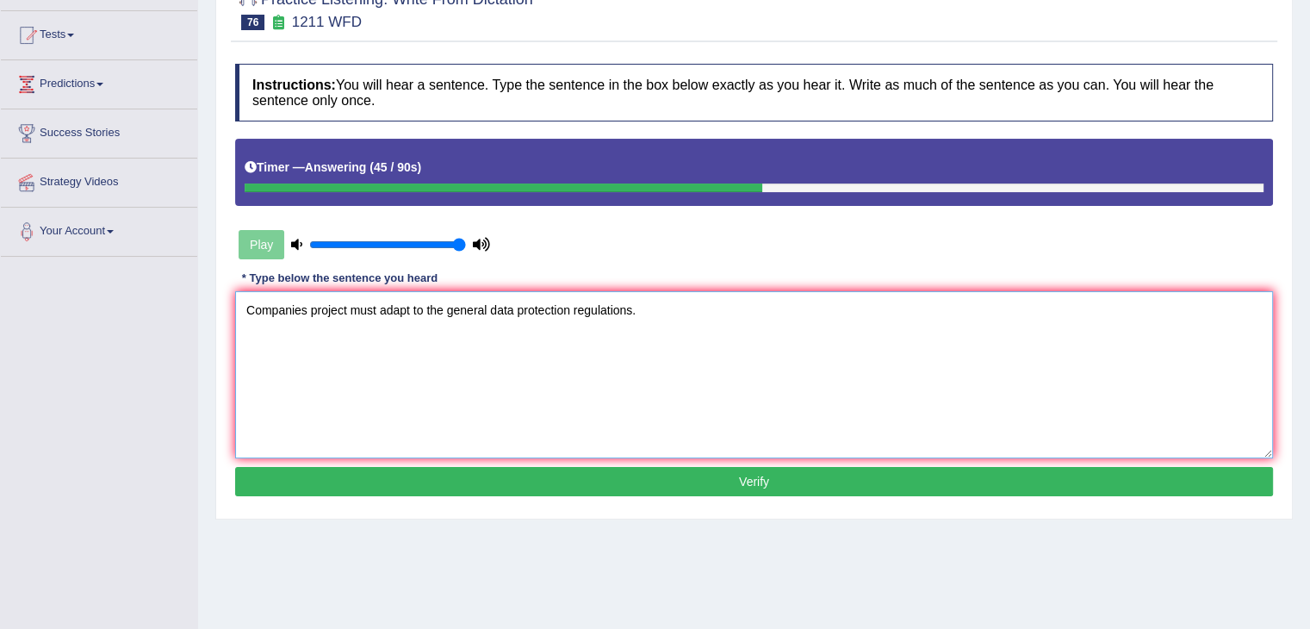
type textarea "Companies project must adapt to the general data protection regulations."
click at [737, 482] on button "Verify" at bounding box center [754, 481] width 1038 height 29
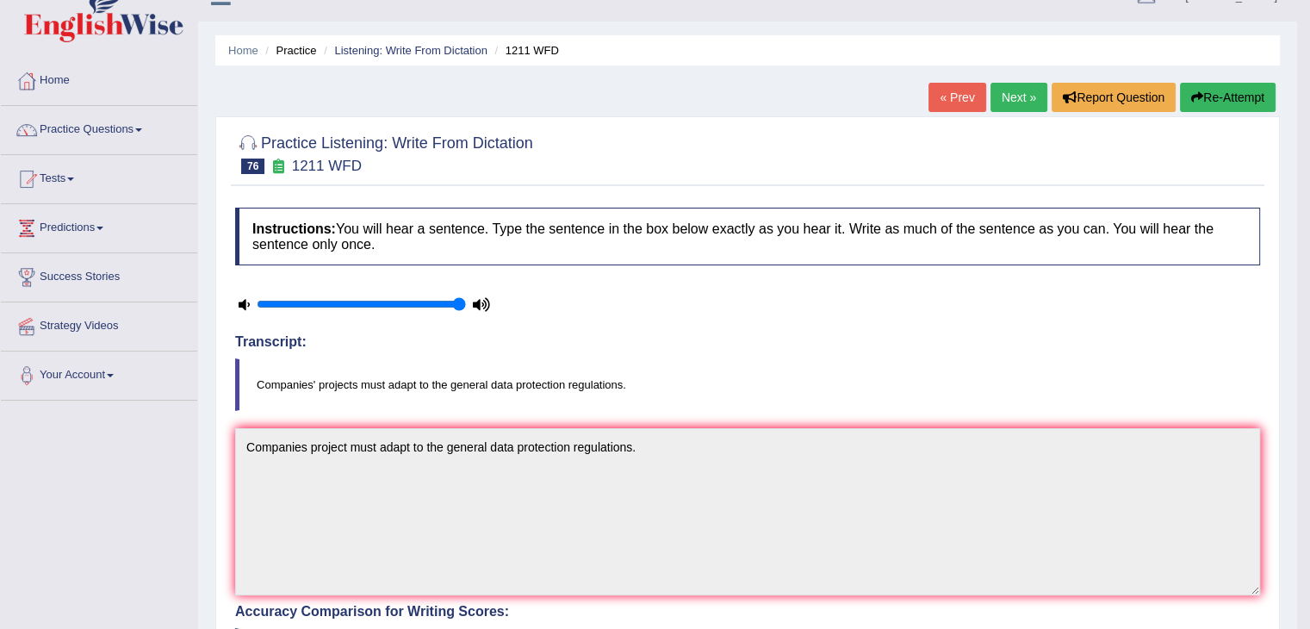
scroll to position [17, 0]
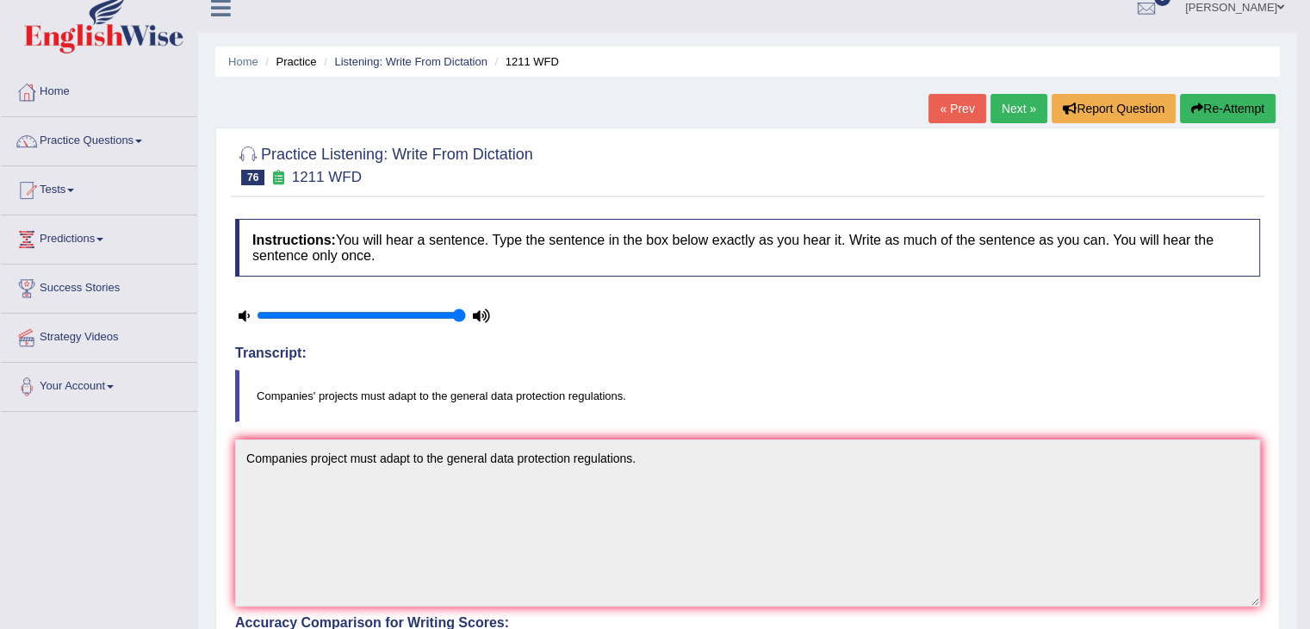
click at [998, 110] on link "Next »" at bounding box center [1018, 108] width 57 height 29
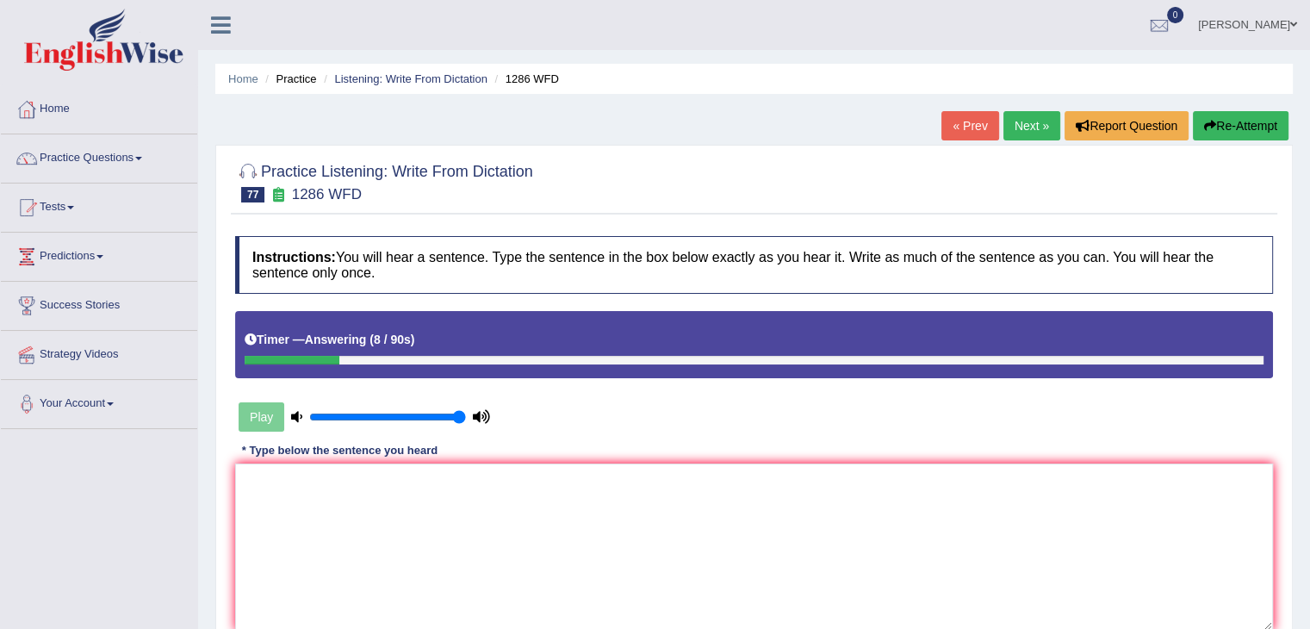
click at [968, 125] on link "« Prev" at bounding box center [969, 125] width 57 height 29
click at [604, 480] on textarea at bounding box center [754, 546] width 1038 height 167
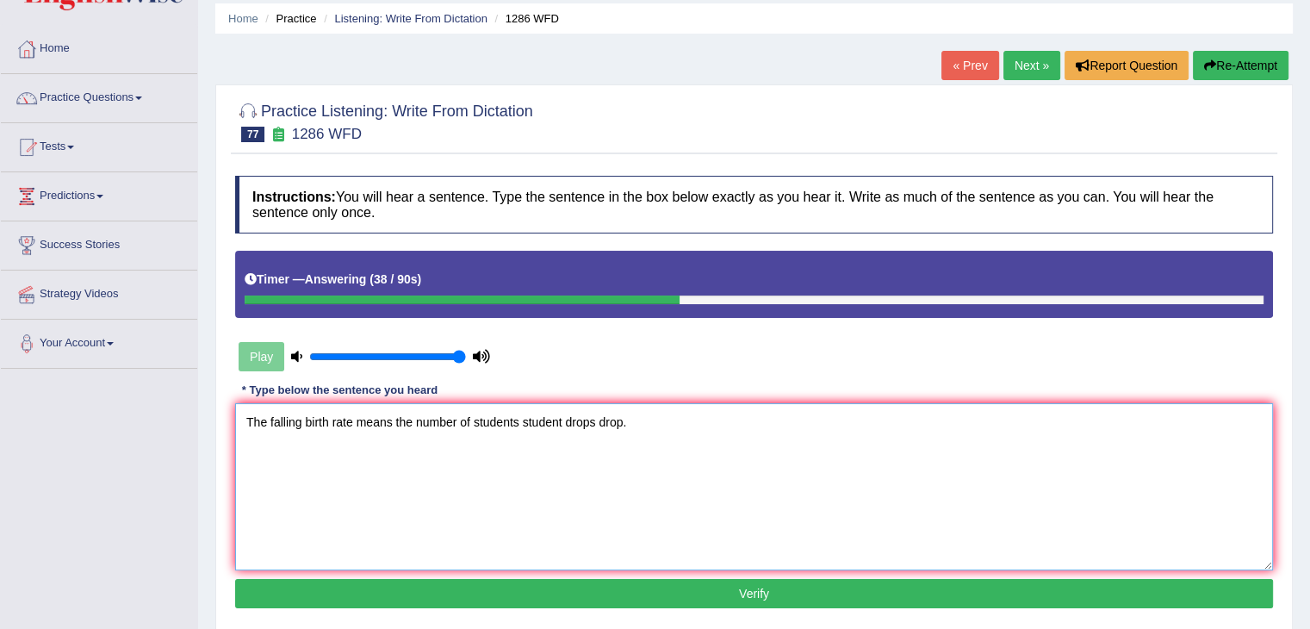
scroll to position [172, 0]
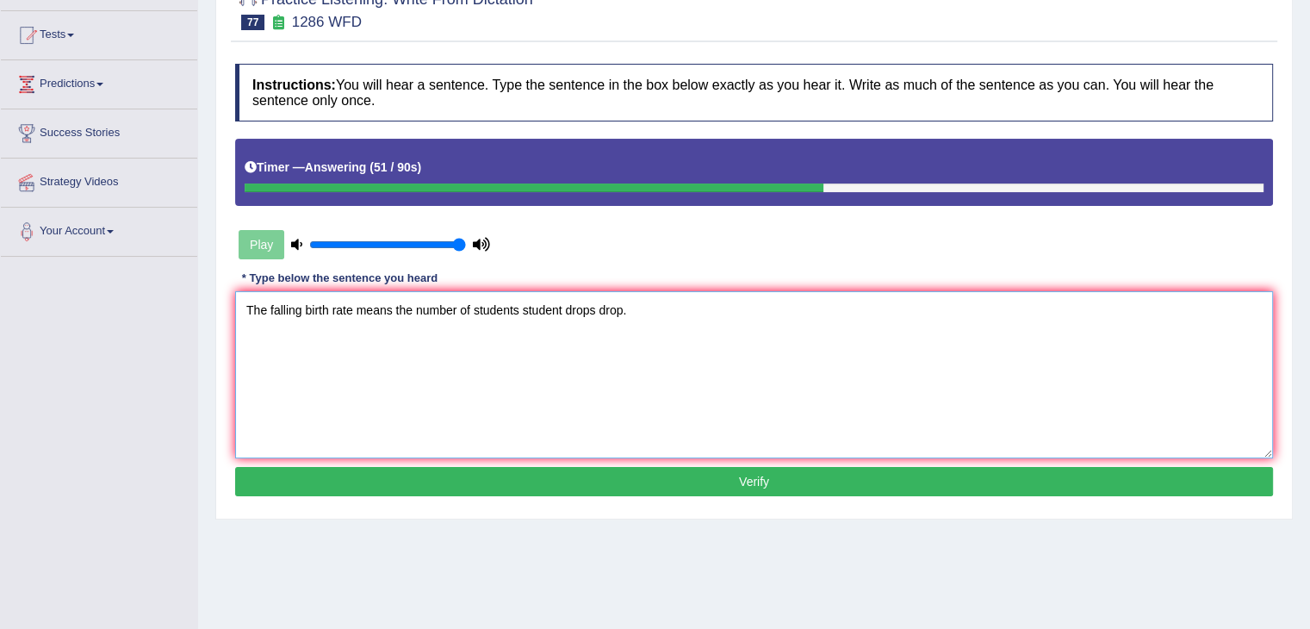
click at [582, 307] on textarea "The falling birth rate means the number of students student drops drop." at bounding box center [754, 374] width 1038 height 167
click at [620, 307] on textarea "The falling birth rate means the number of students student drops drop." at bounding box center [754, 374] width 1038 height 167
click at [606, 303] on textarea "The falling birth rate means the number of students student drops ddrafts." at bounding box center [754, 374] width 1038 height 167
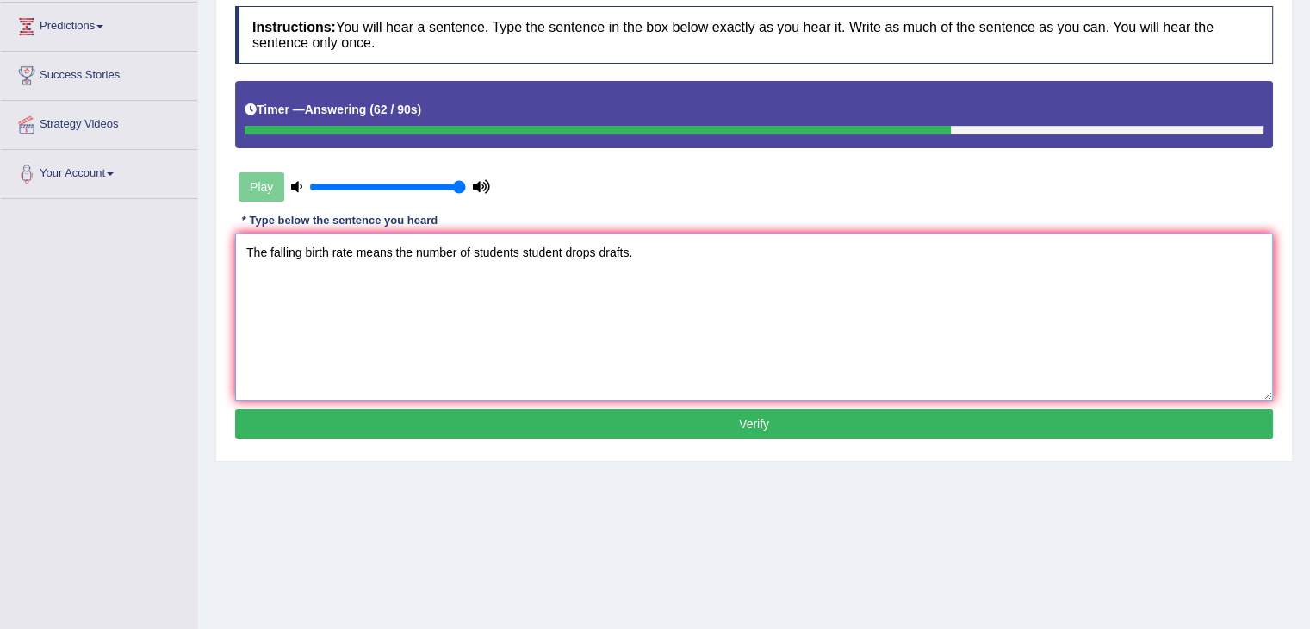
scroll to position [258, 0]
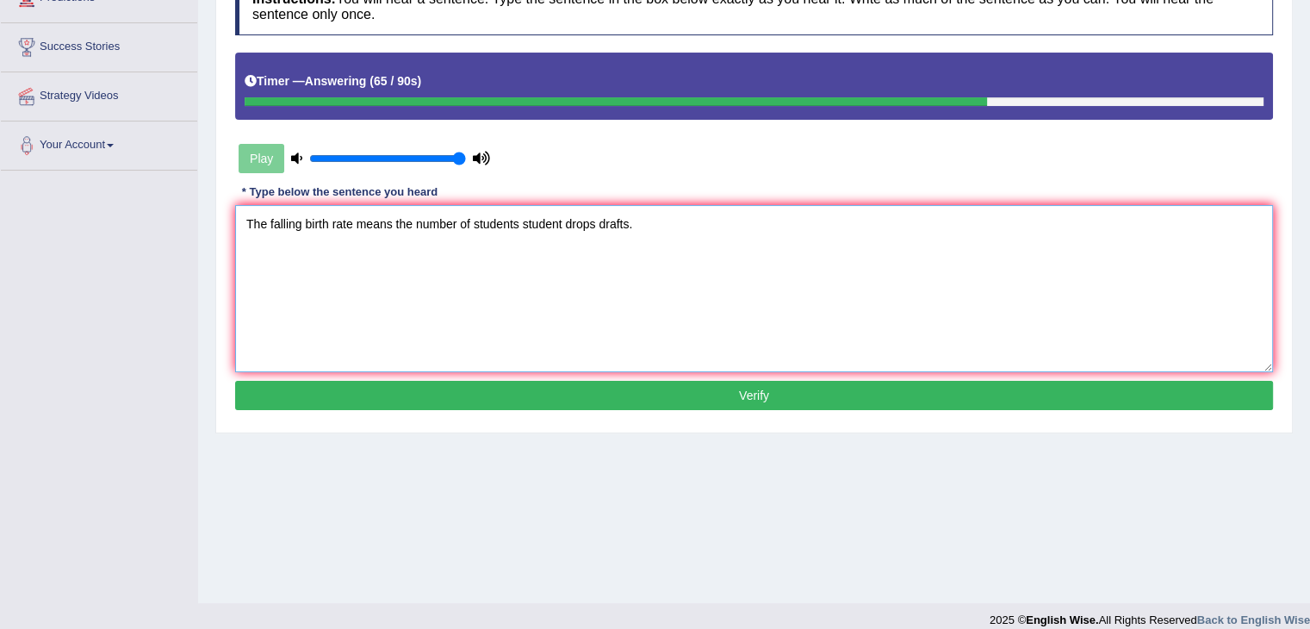
type textarea "The falling birth rate means the number of students student drops drafts."
click at [666, 397] on button "Verify" at bounding box center [754, 395] width 1038 height 29
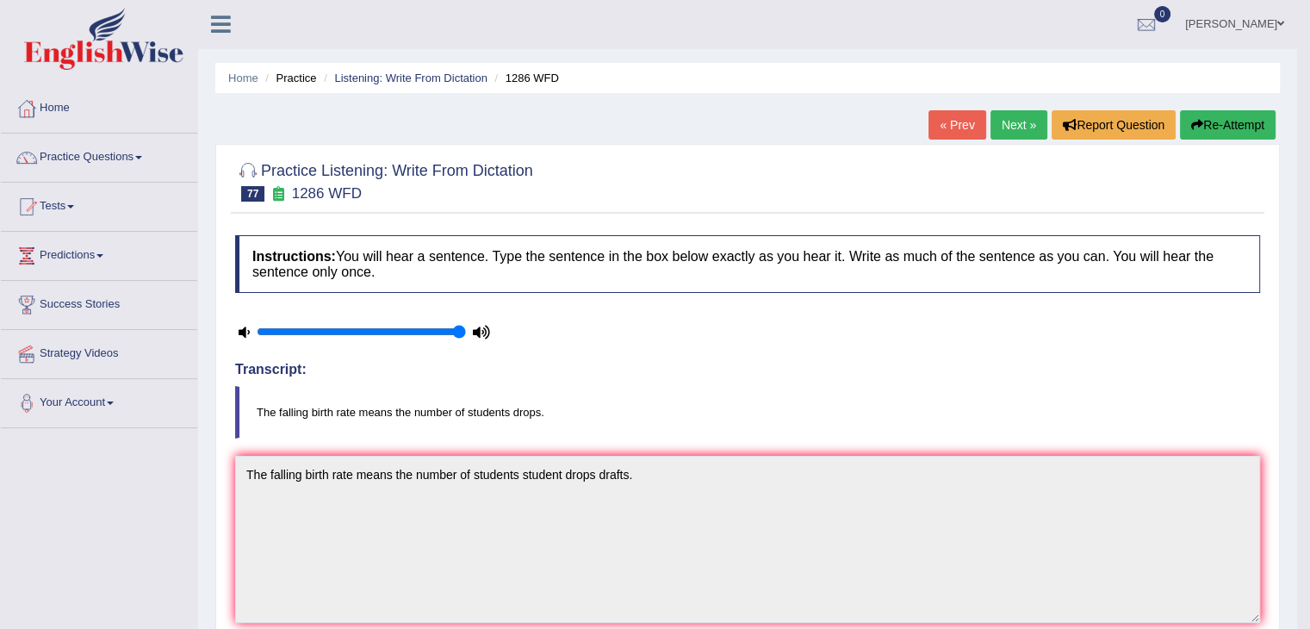
scroll to position [0, 0]
click at [997, 129] on link "Next »" at bounding box center [1018, 125] width 57 height 29
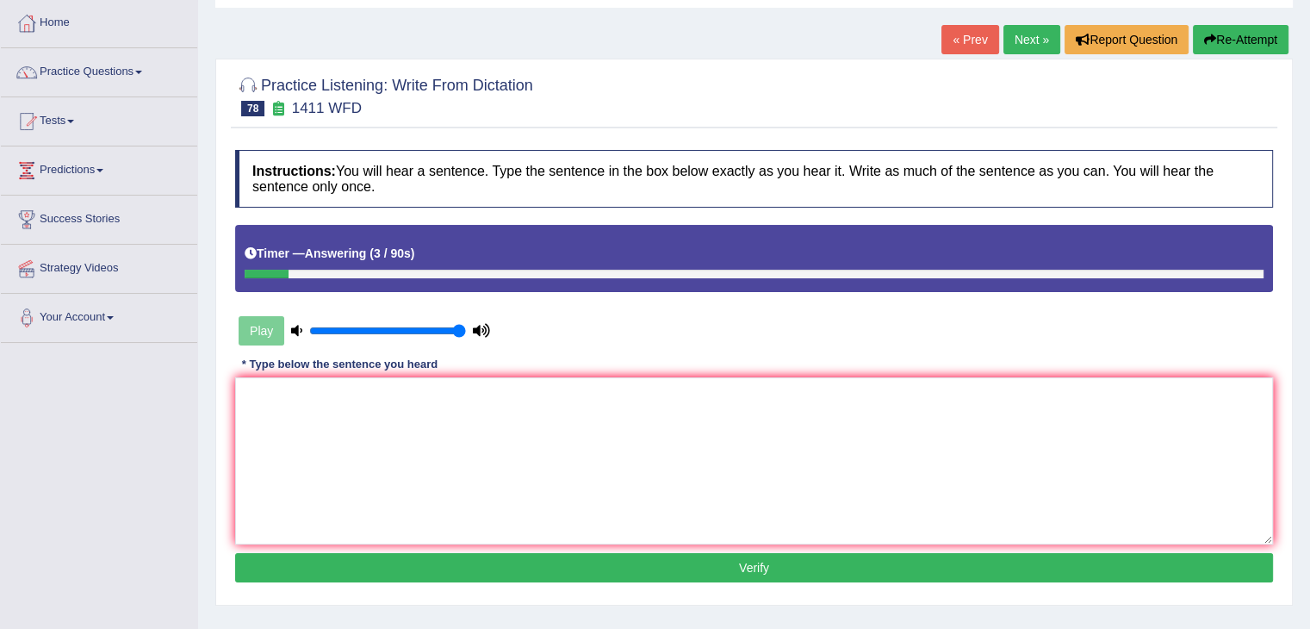
click at [964, 49] on link "« Prev" at bounding box center [969, 39] width 57 height 29
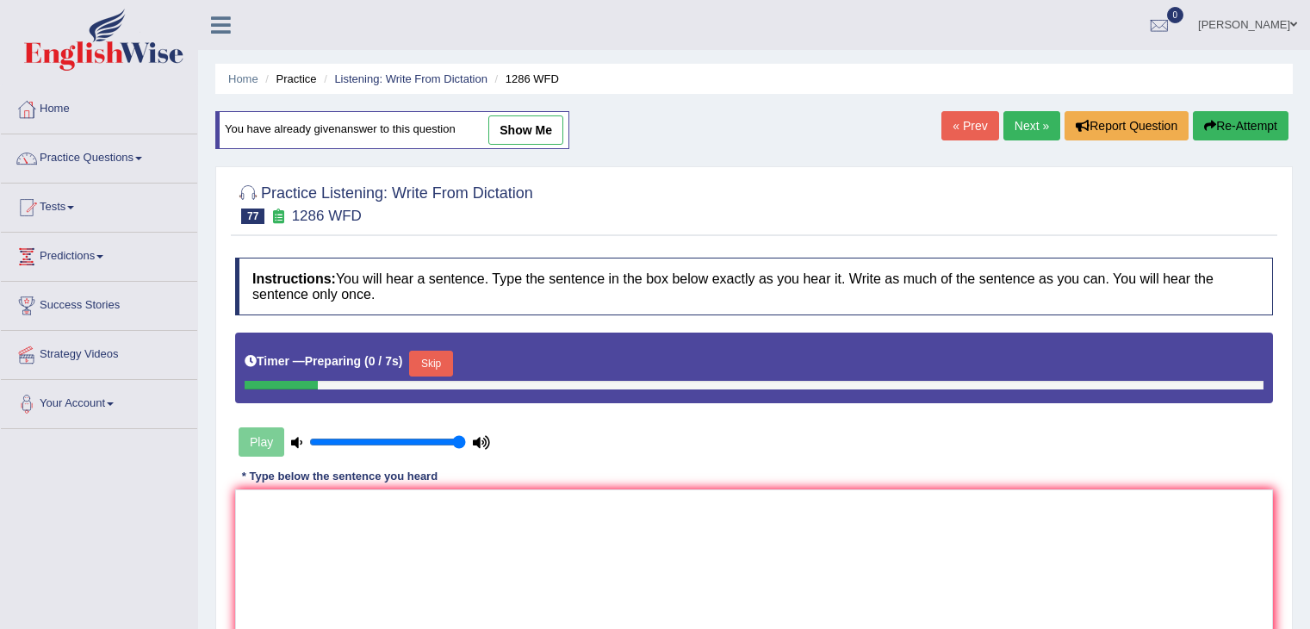
click at [1018, 125] on link "Next »" at bounding box center [1031, 125] width 57 height 29
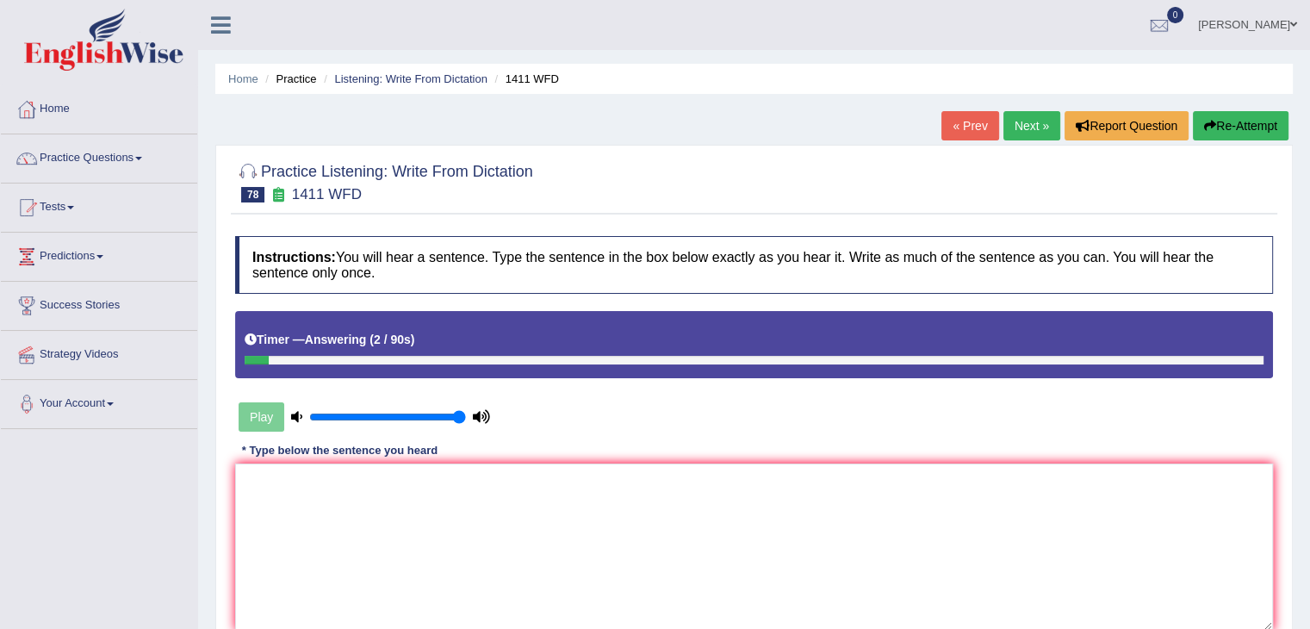
click at [961, 137] on link "« Prev" at bounding box center [969, 125] width 57 height 29
click at [954, 121] on link "« Prev" at bounding box center [969, 125] width 57 height 29
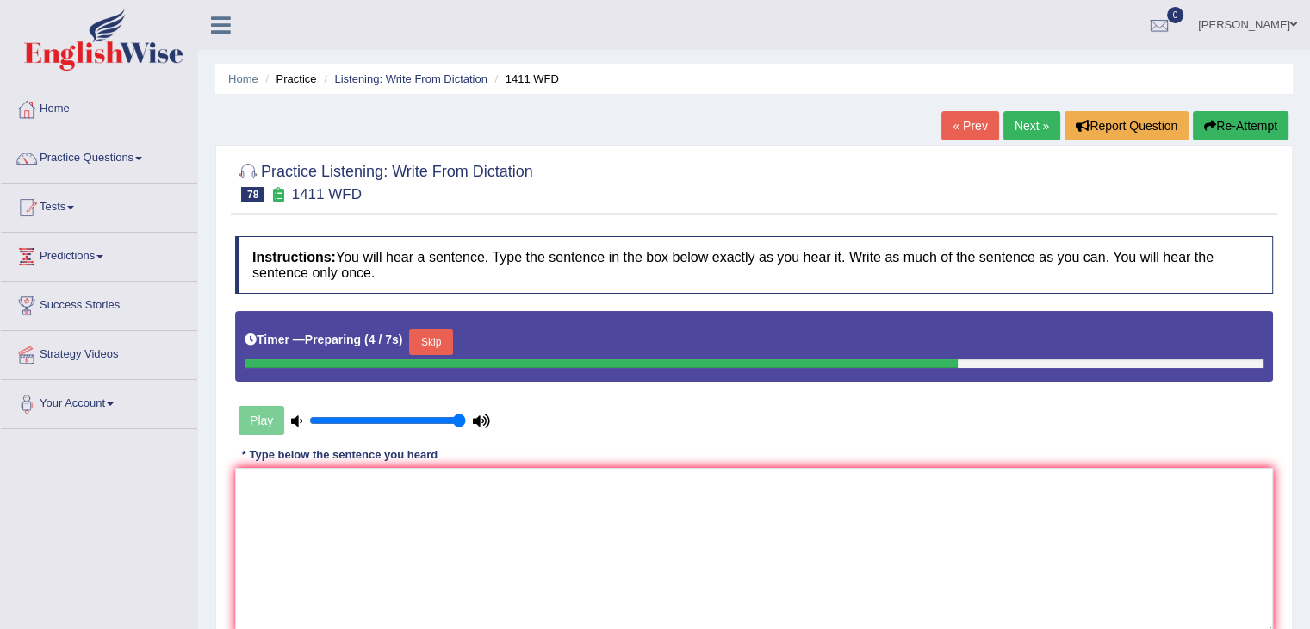
click at [439, 338] on button "Skip" at bounding box center [430, 342] width 43 height 26
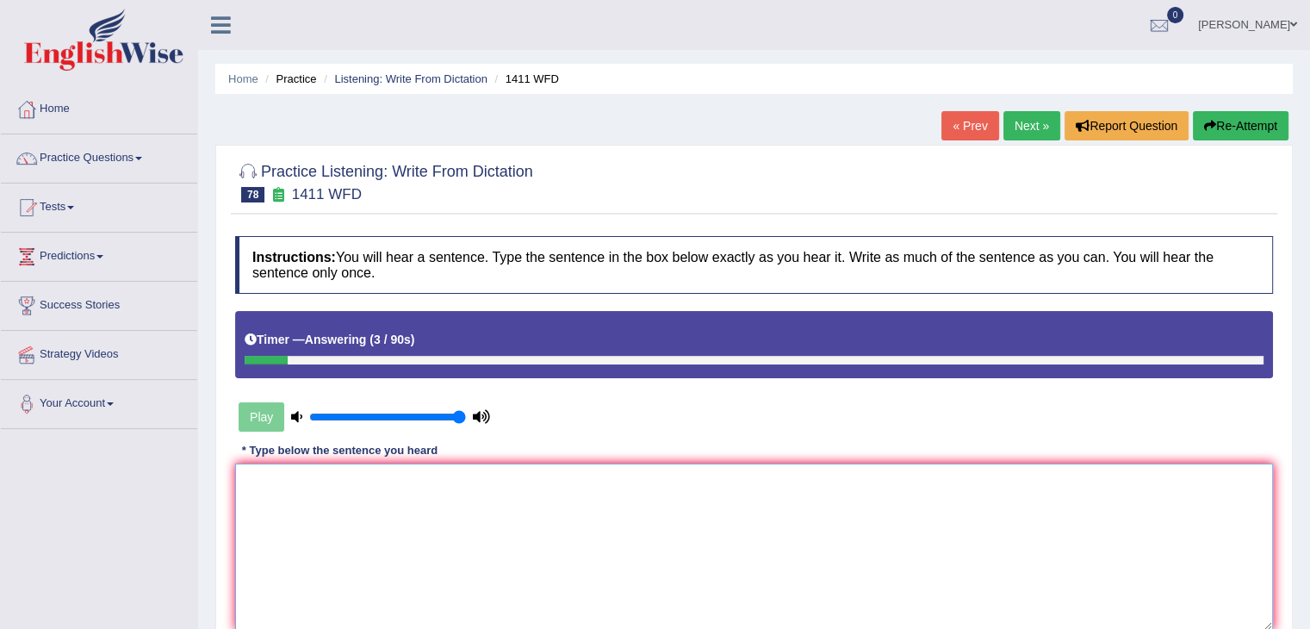
click at [408, 511] on textarea at bounding box center [754, 546] width 1038 height 167
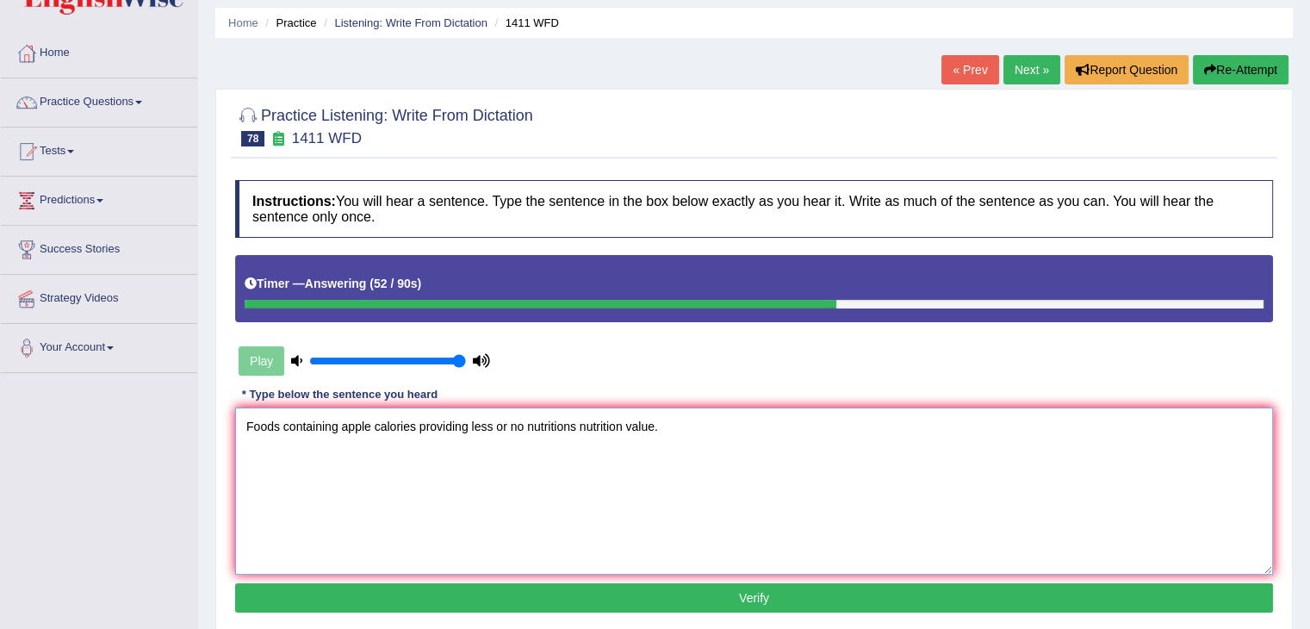
scroll to position [86, 0]
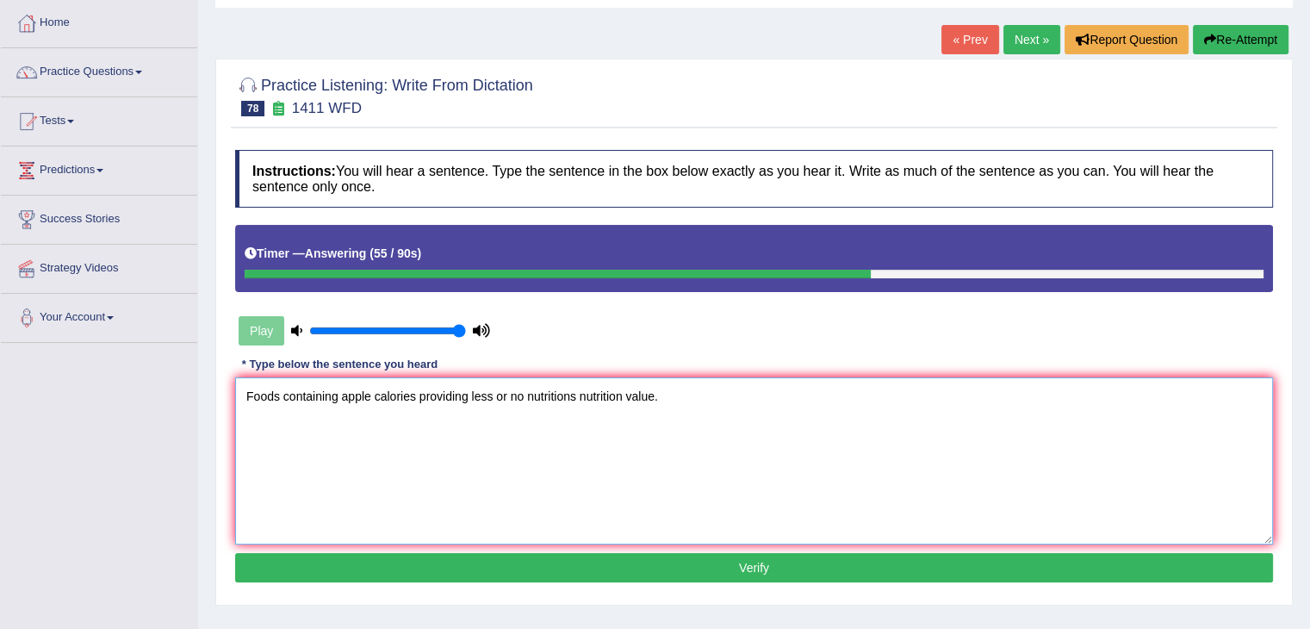
click at [466, 391] on textarea "Foods containing apple calories providing less or no nutritions nutrition value." at bounding box center [754, 460] width 1038 height 167
type textarea "Foods containing apple calories providing provided less or no nutritions nutrit…"
click at [685, 568] on button "Verify" at bounding box center [754, 567] width 1038 height 29
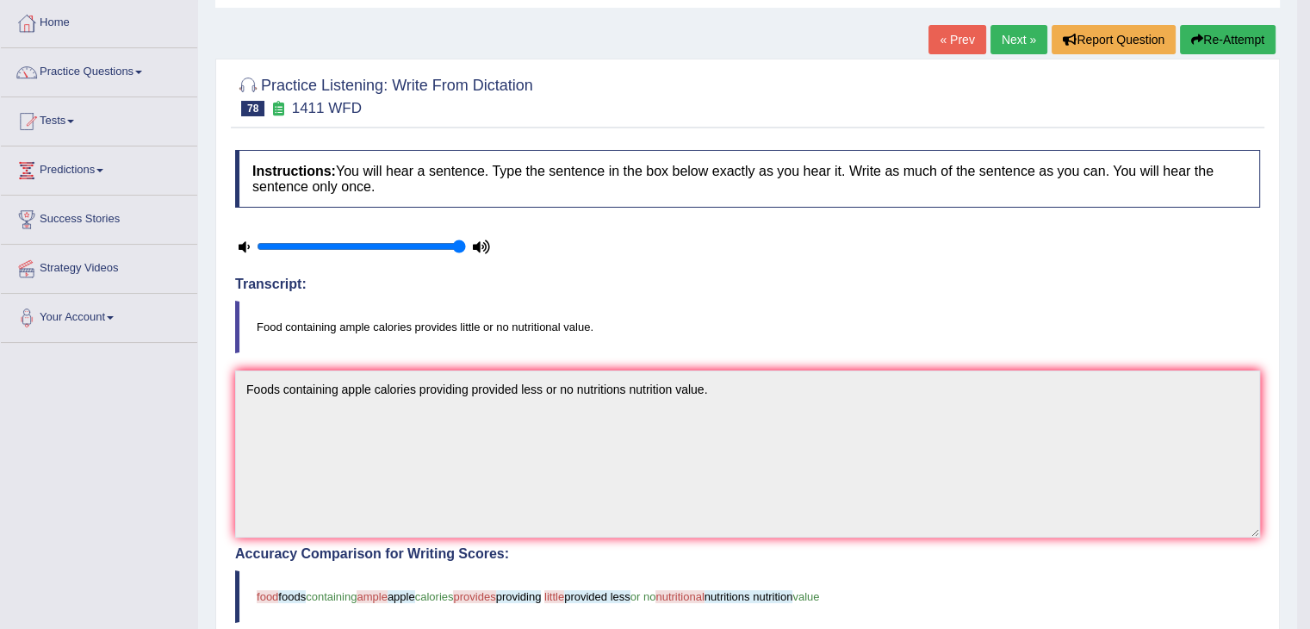
click at [1200, 31] on button "Re-Attempt" at bounding box center [1228, 39] width 96 height 29
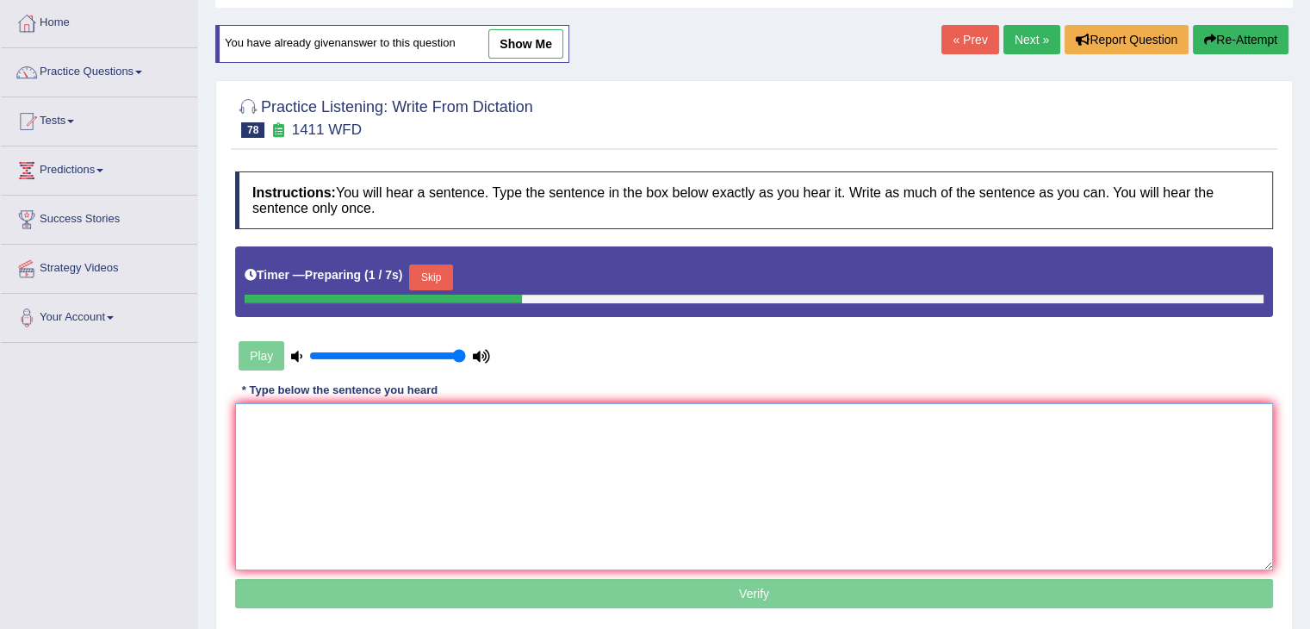
click at [449, 431] on textarea at bounding box center [754, 486] width 1038 height 167
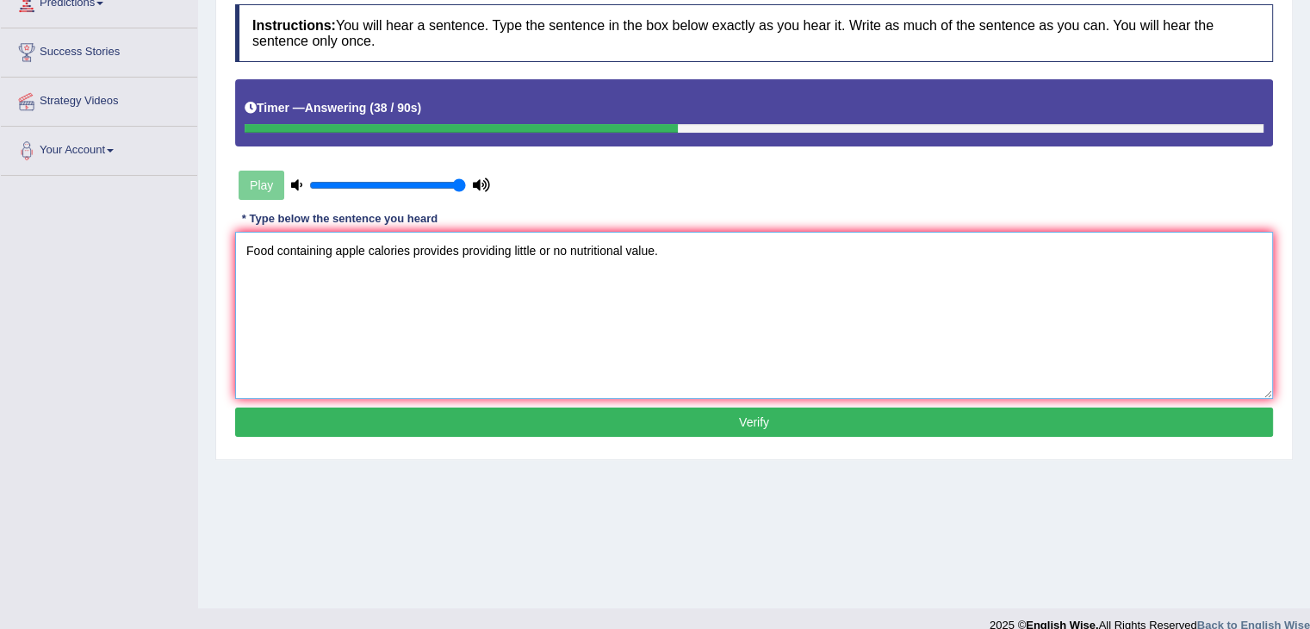
scroll to position [258, 0]
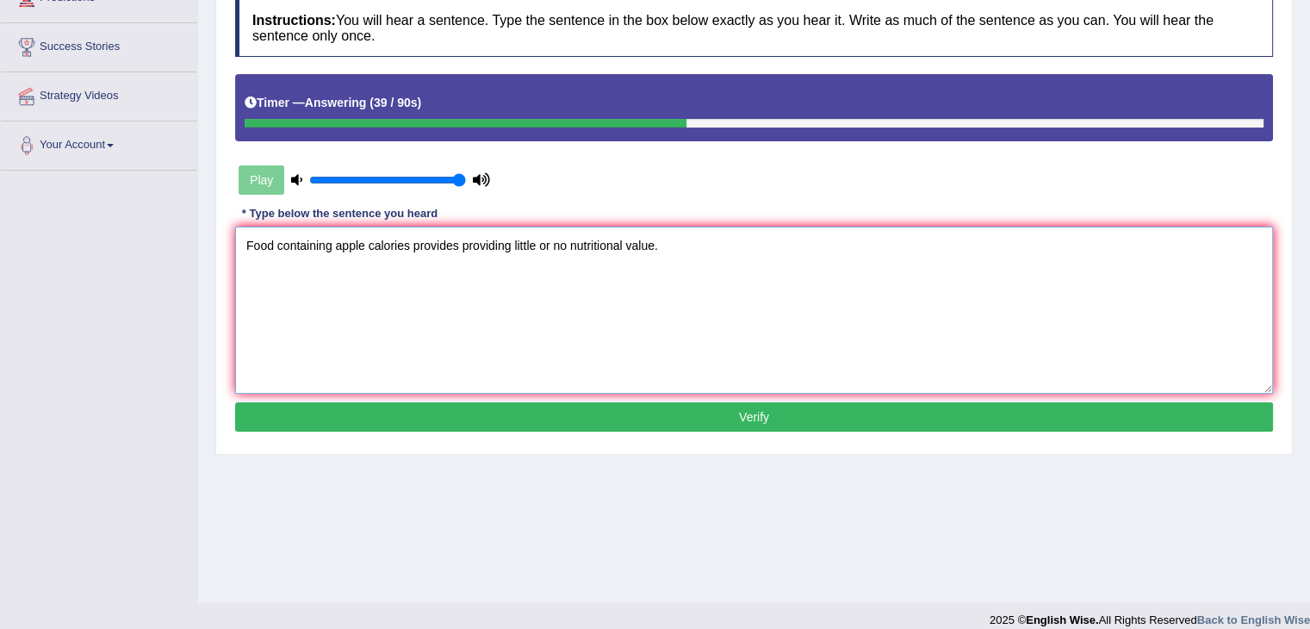
type textarea "Food containing apple calories provides providing little or no nutritional valu…"
click at [667, 418] on button "Verify" at bounding box center [754, 416] width 1038 height 29
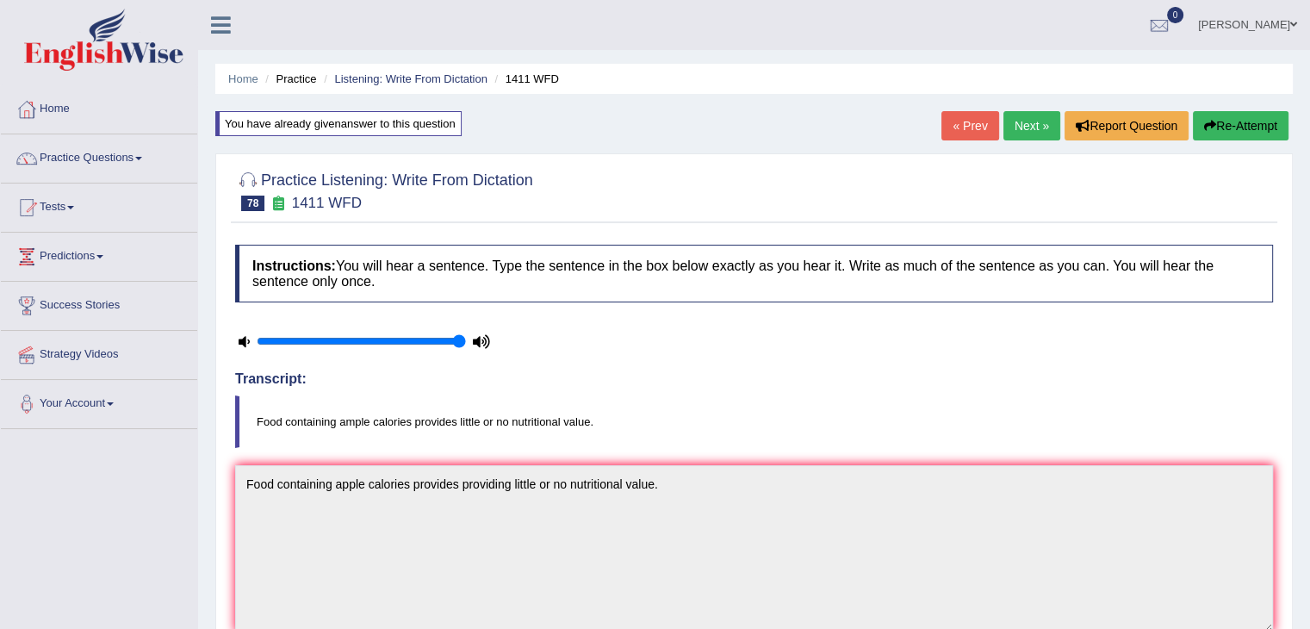
scroll to position [0, 0]
click at [1019, 125] on link "Next »" at bounding box center [1031, 125] width 57 height 29
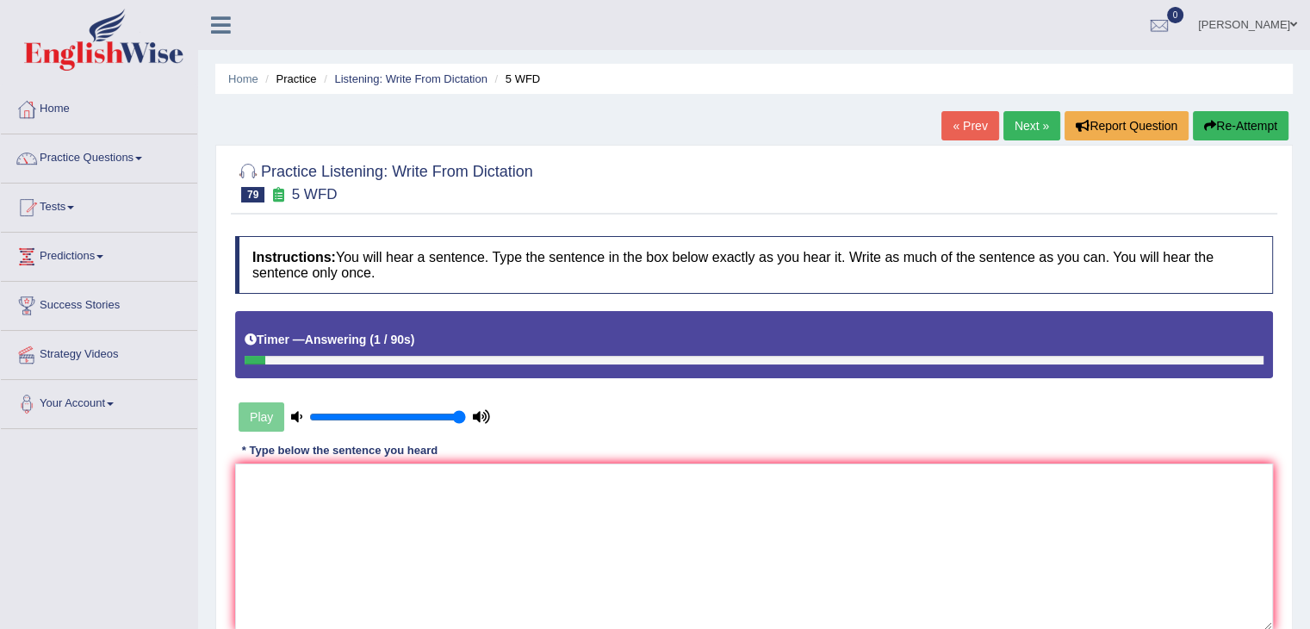
click at [956, 120] on link "« Prev" at bounding box center [969, 125] width 57 height 29
click at [596, 469] on textarea at bounding box center [754, 546] width 1038 height 167
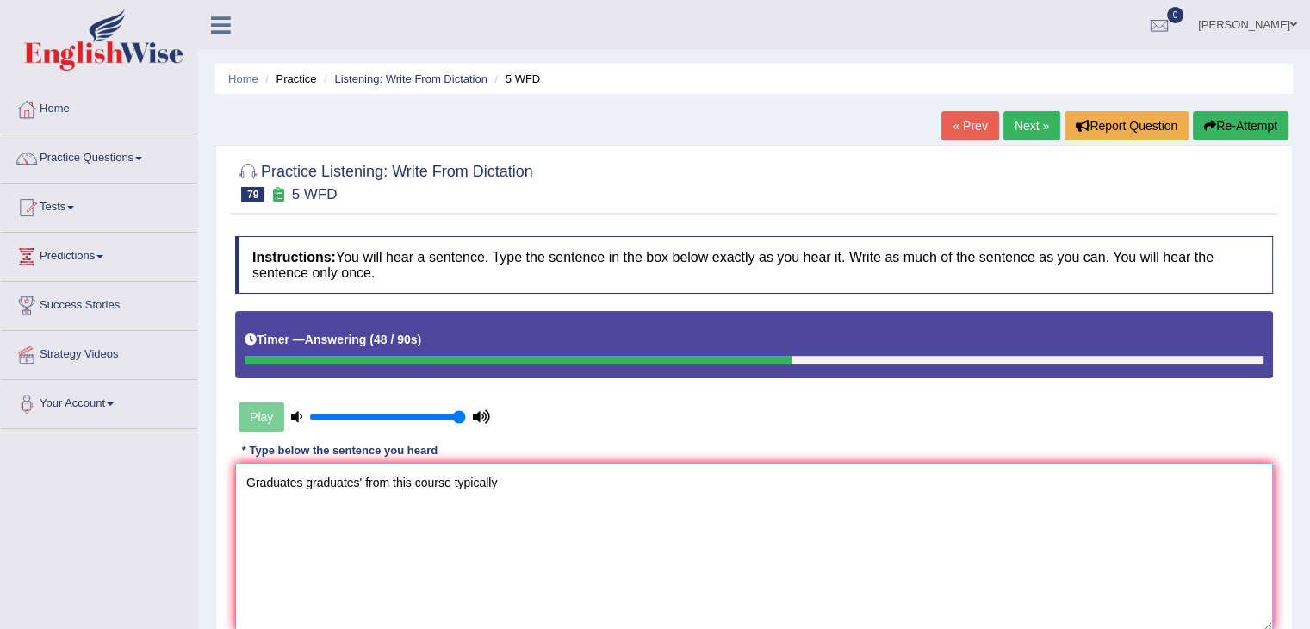
type textarea "Graduates graduates' from this course typically"
click at [958, 133] on link "« Prev" at bounding box center [969, 125] width 57 height 29
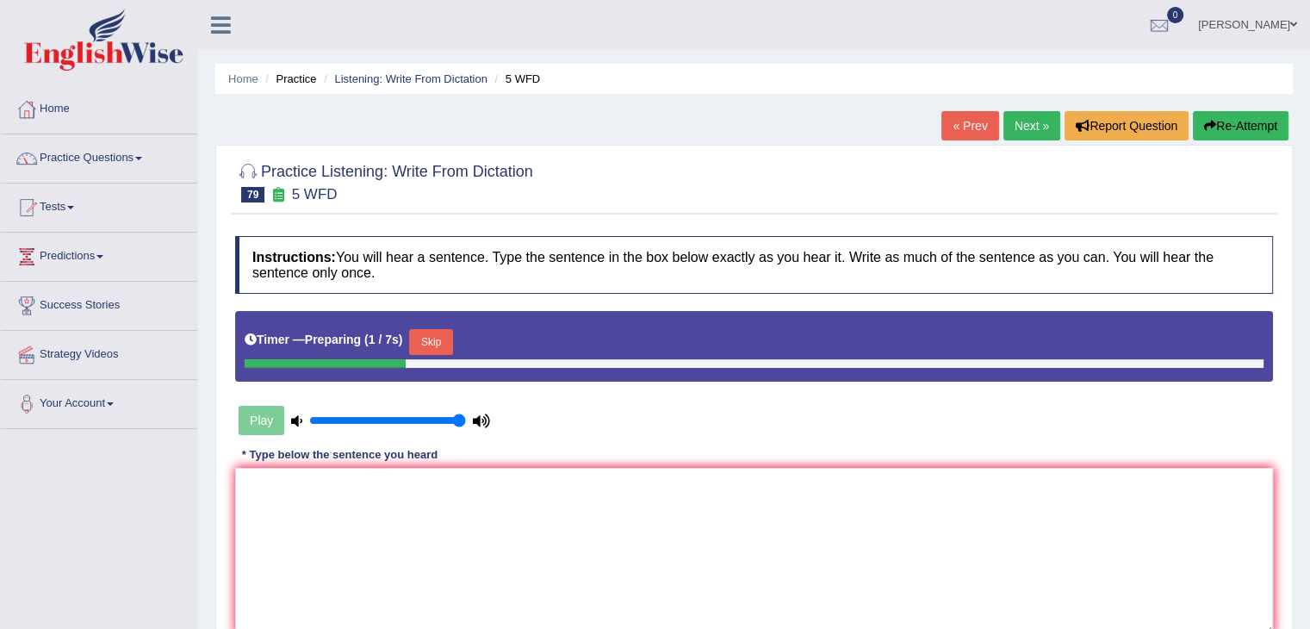
click at [447, 333] on button "Skip" at bounding box center [430, 342] width 43 height 26
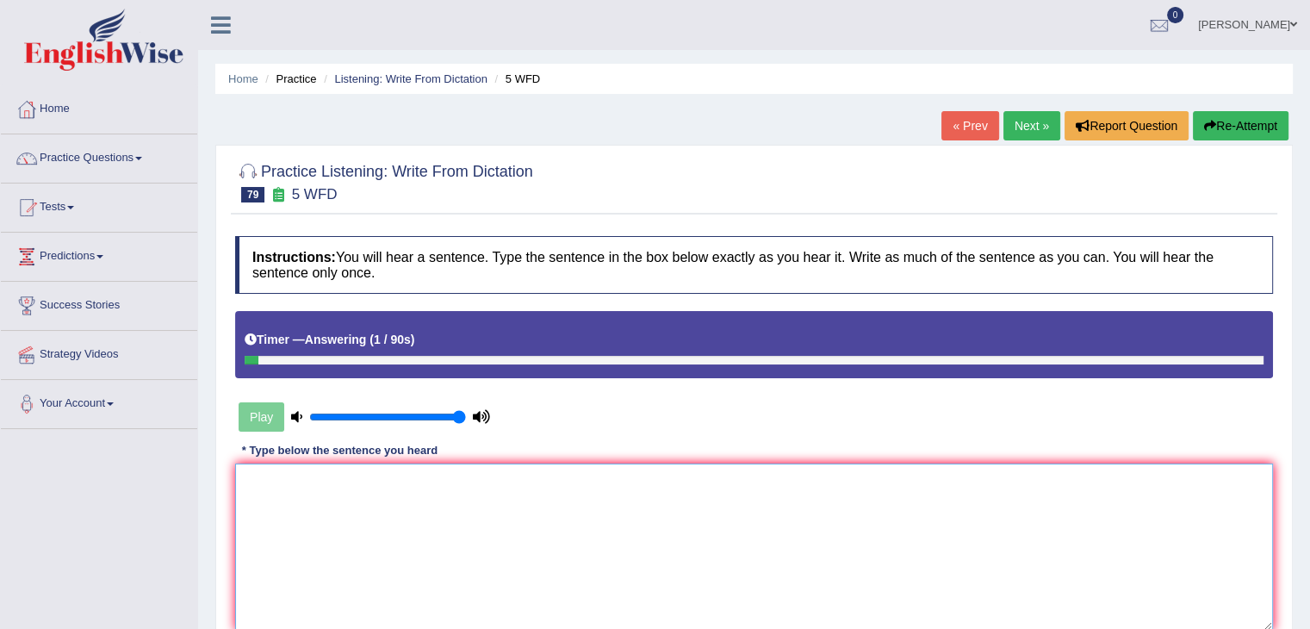
click at [414, 508] on textarea at bounding box center [754, 546] width 1038 height 167
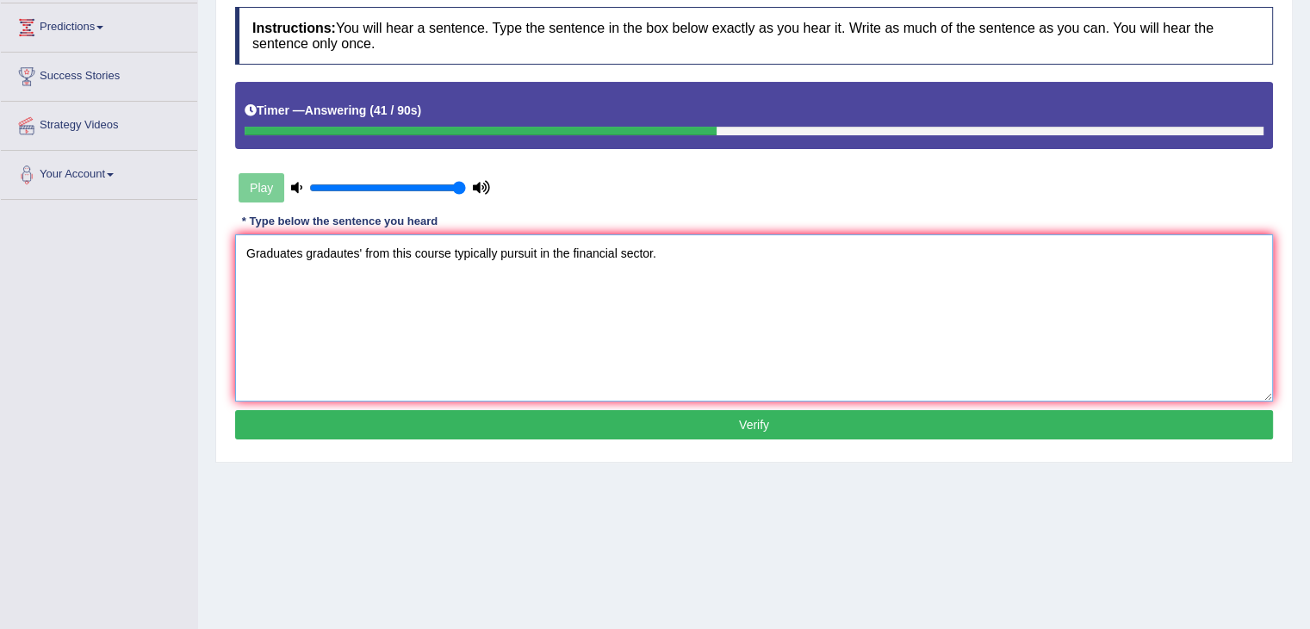
scroll to position [258, 0]
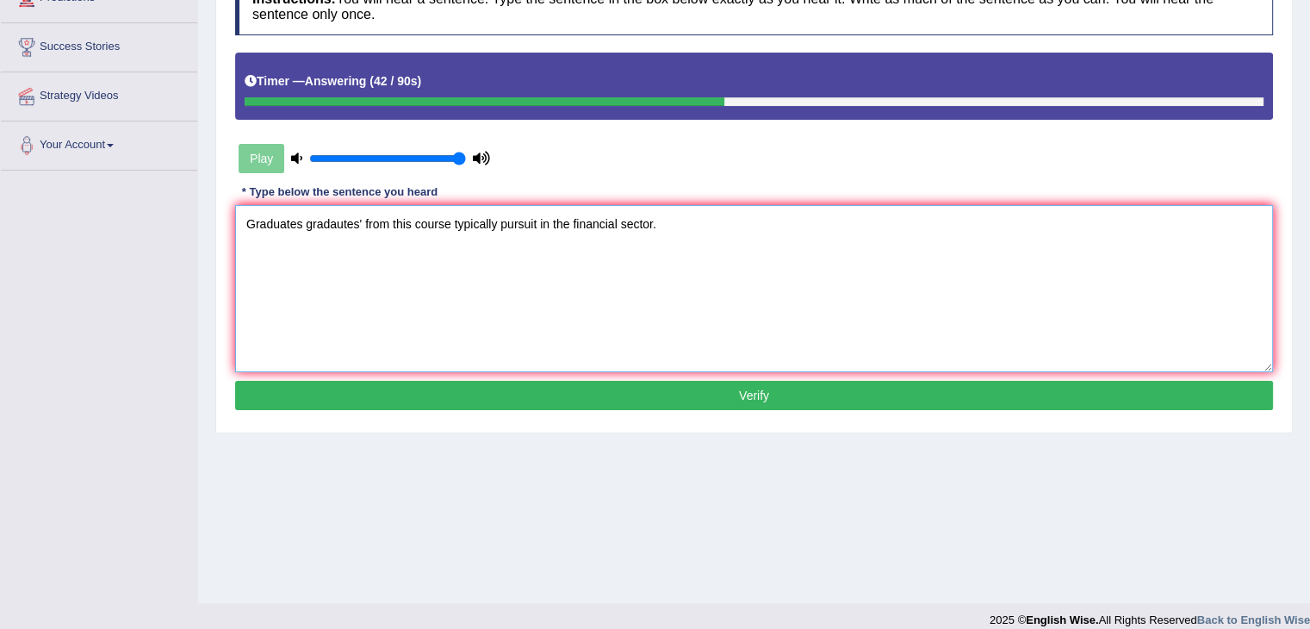
type textarea "Graduates gradautes' from this course typically pursuit in the financial sector."
click at [696, 391] on button "Verify" at bounding box center [754, 395] width 1038 height 29
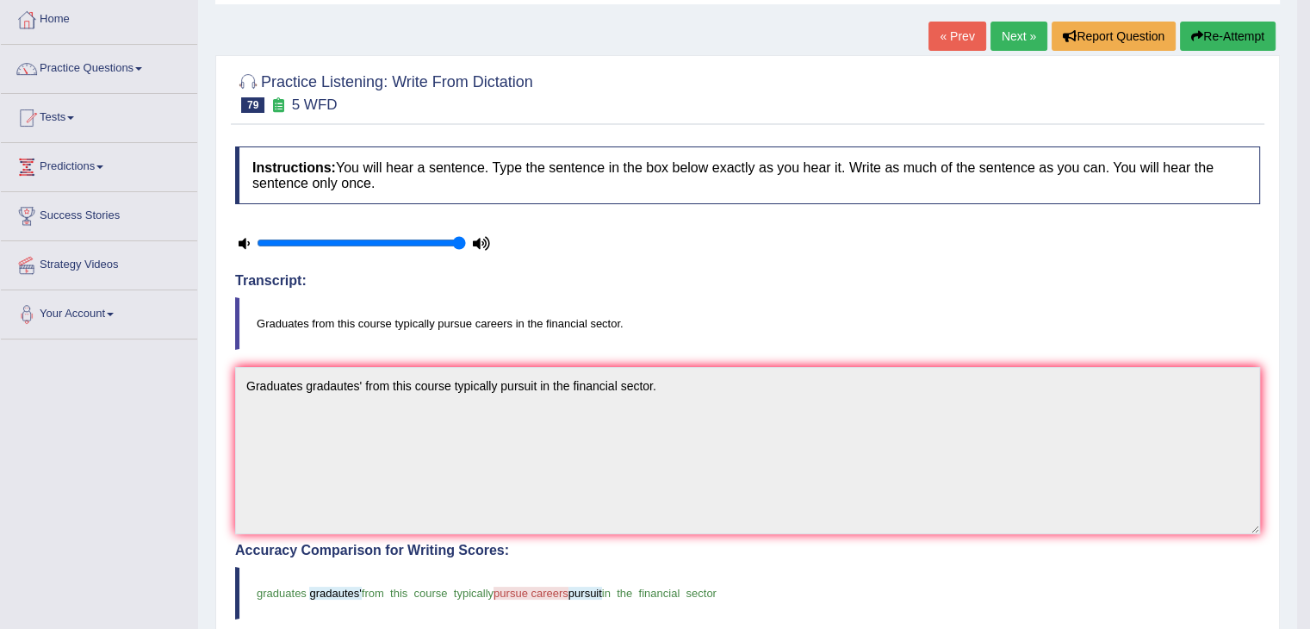
scroll to position [86, 0]
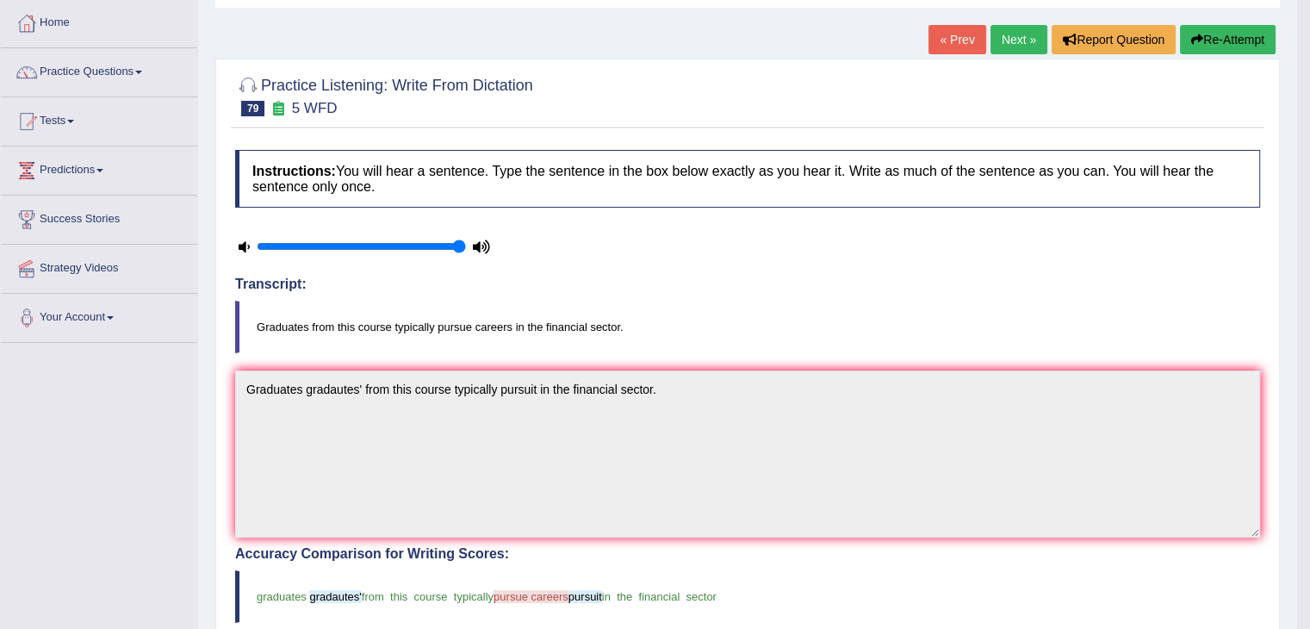
click at [1001, 34] on link "Next »" at bounding box center [1018, 39] width 57 height 29
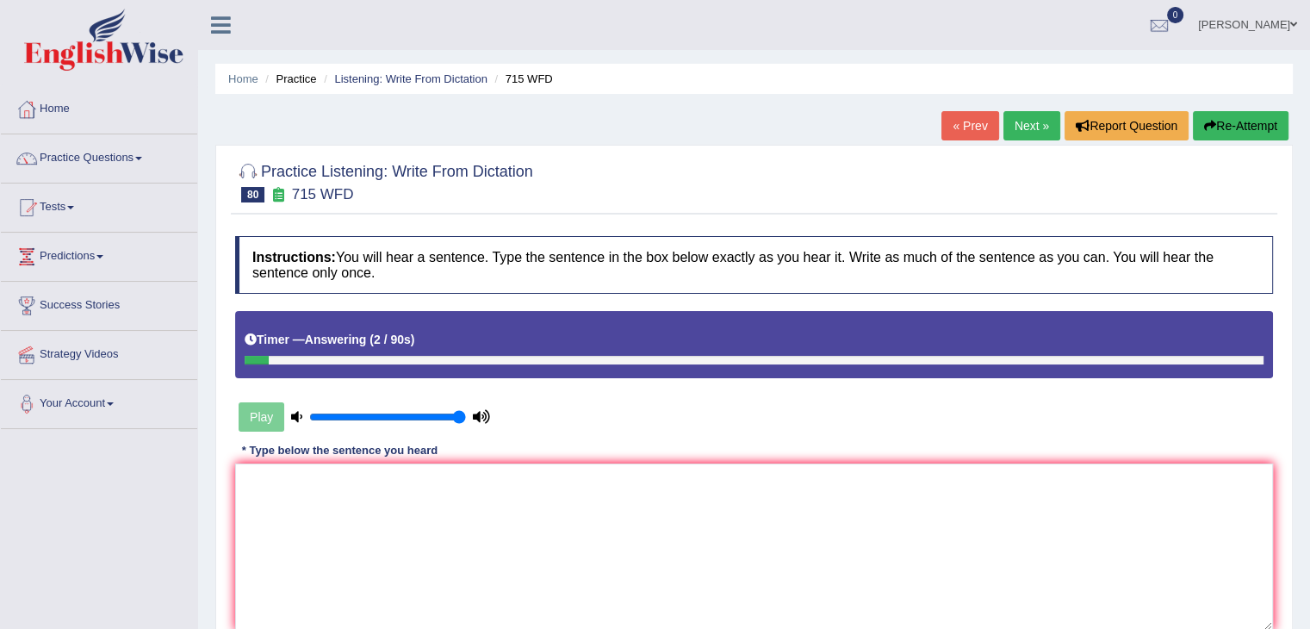
click at [945, 126] on link "« Prev" at bounding box center [969, 125] width 57 height 29
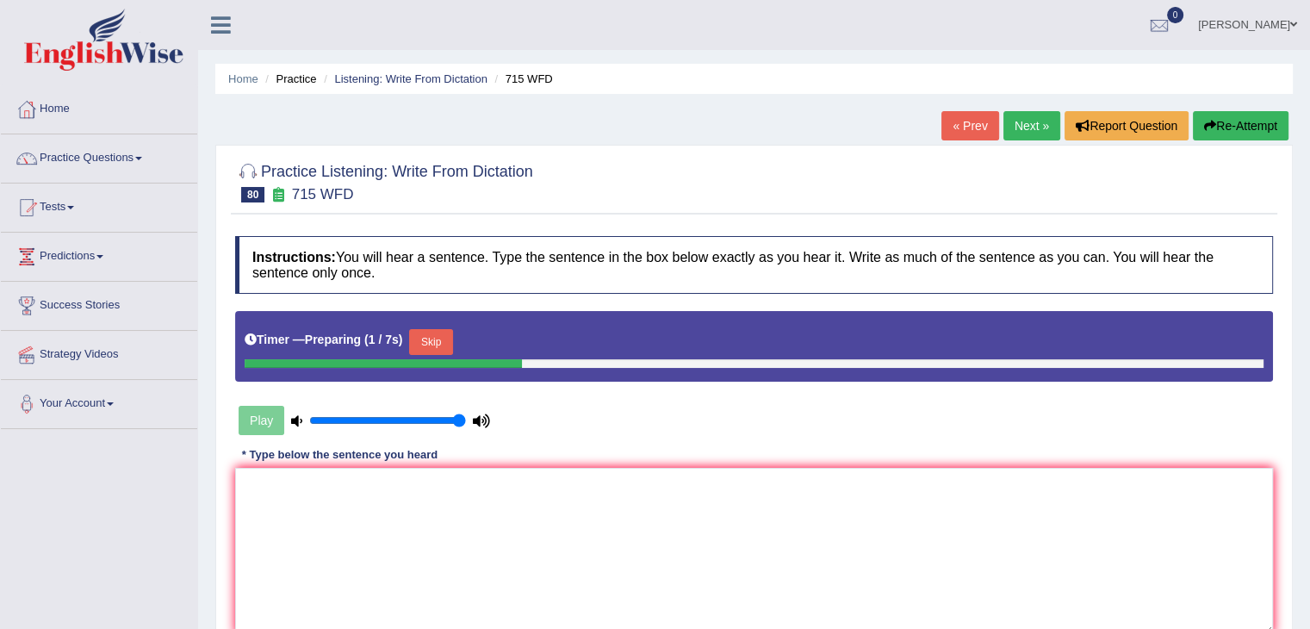
click at [444, 332] on button "Skip" at bounding box center [430, 342] width 43 height 26
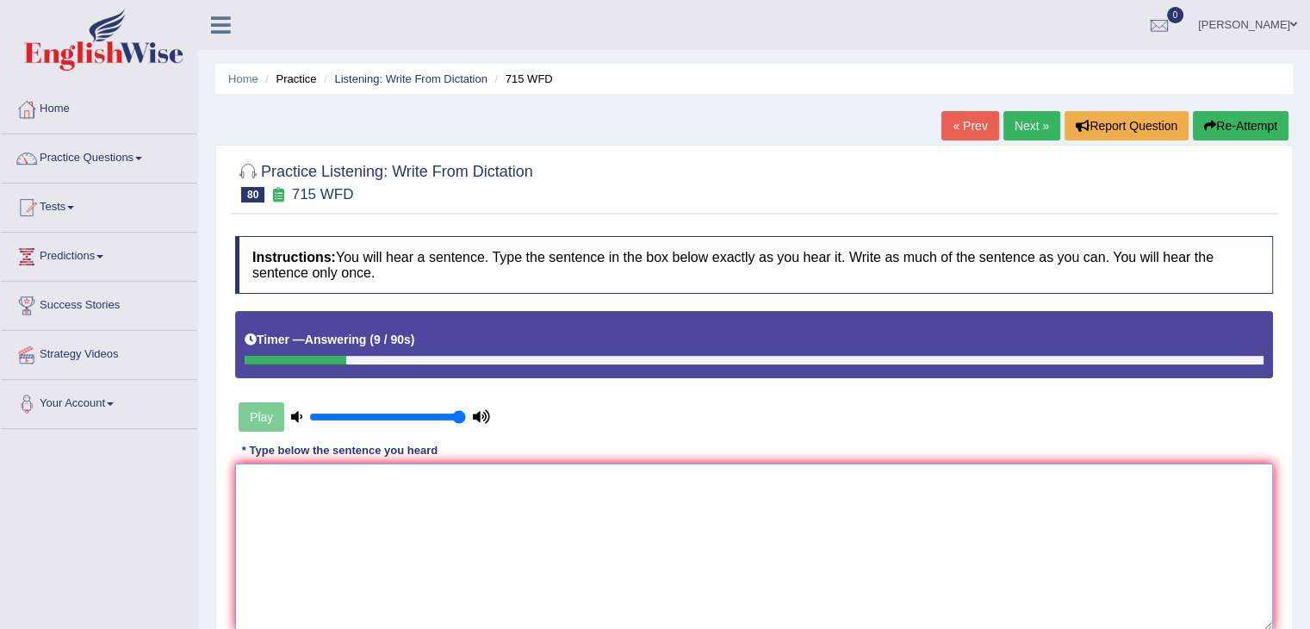
click at [291, 490] on textarea at bounding box center [754, 546] width 1038 height 167
type textarea "The"
click at [972, 128] on link "« Prev" at bounding box center [969, 125] width 57 height 29
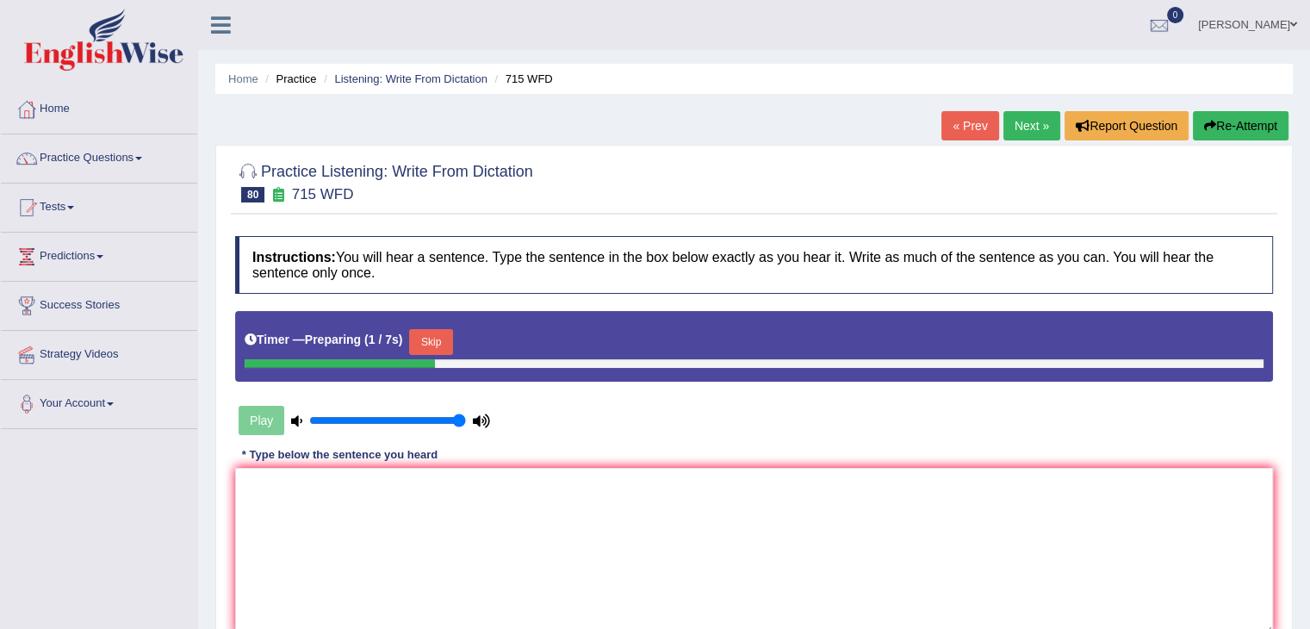
click at [441, 345] on button "Skip" at bounding box center [430, 342] width 43 height 26
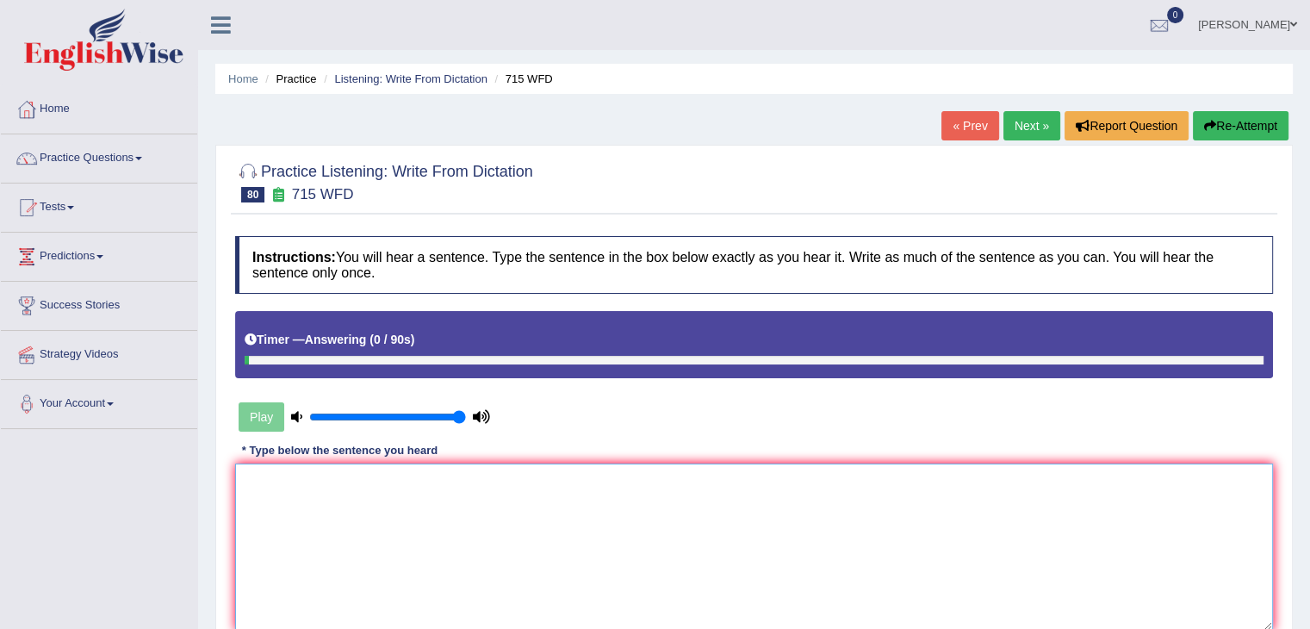
click at [437, 483] on textarea at bounding box center [754, 546] width 1038 height 167
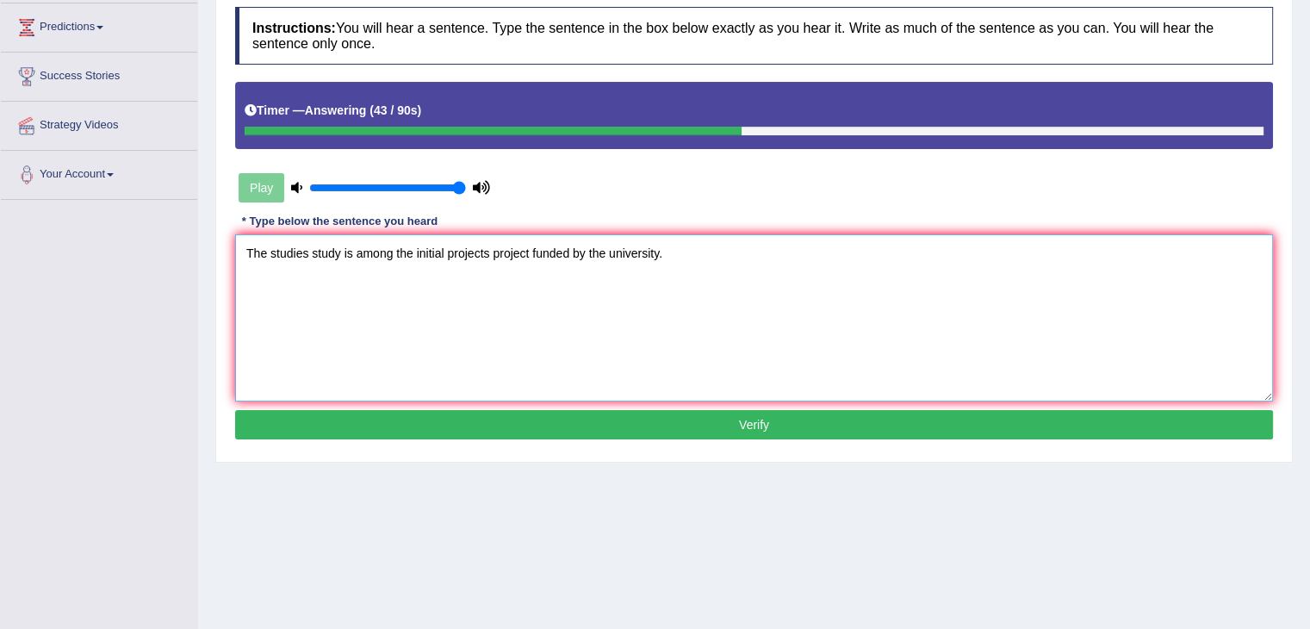
scroll to position [258, 0]
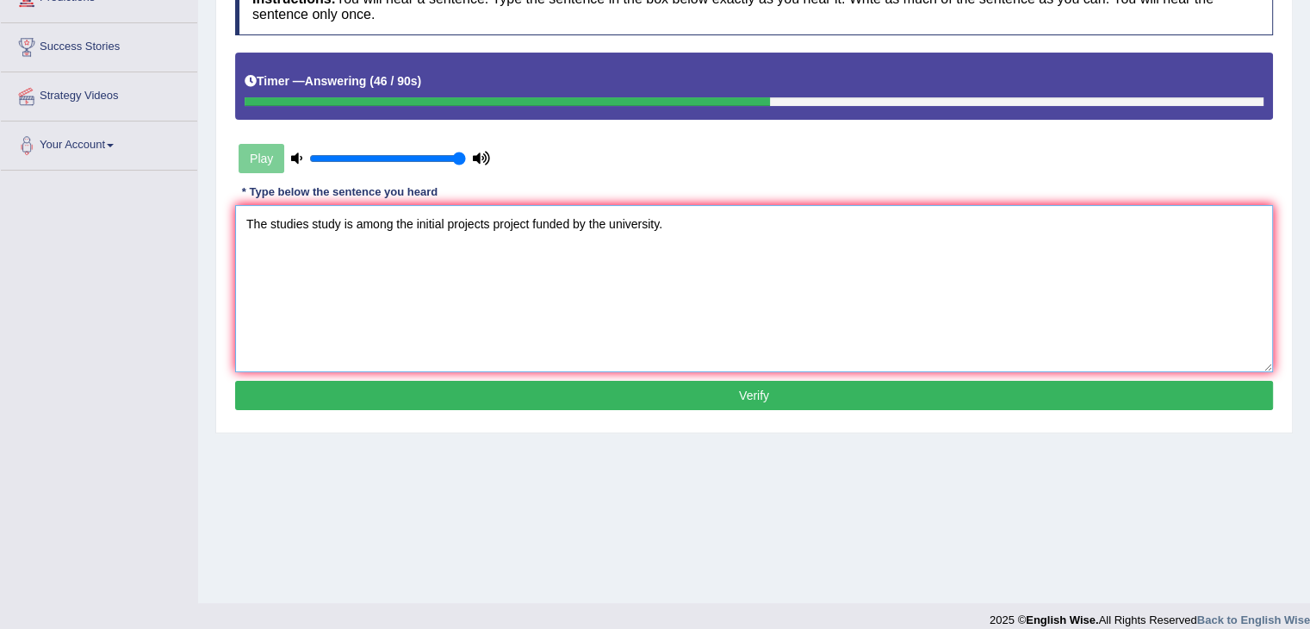
type textarea "The studies study is among the initial projects project funded by the universit…"
click at [692, 401] on button "Verify" at bounding box center [754, 395] width 1038 height 29
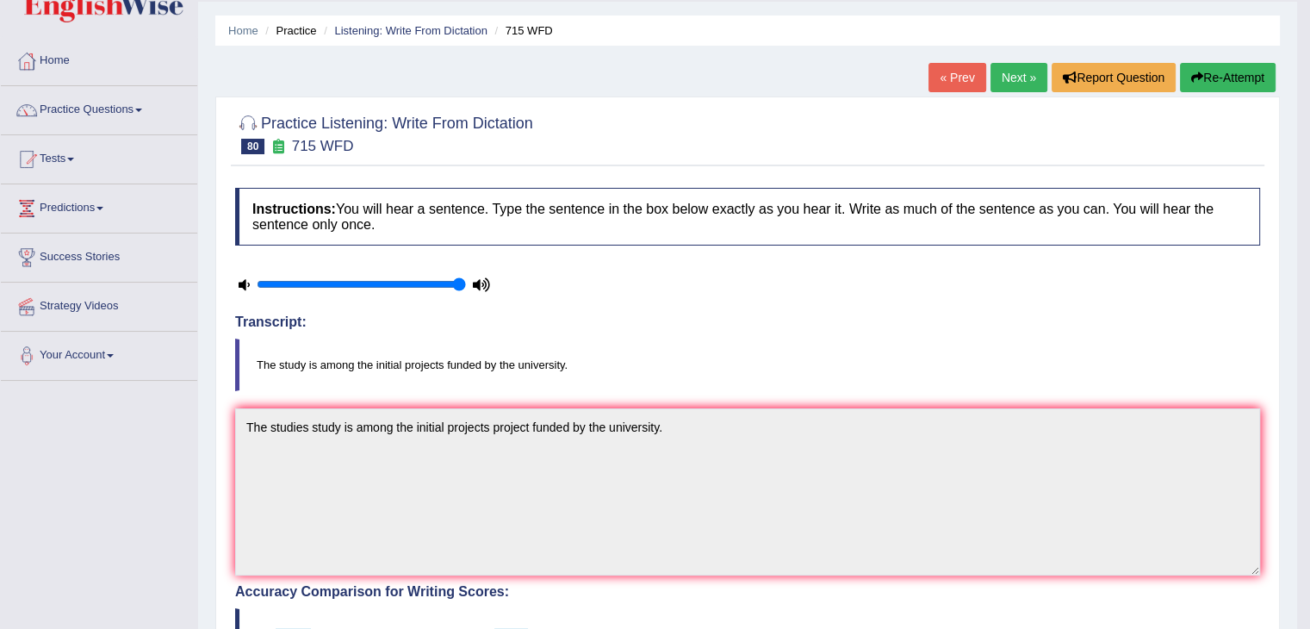
scroll to position [0, 0]
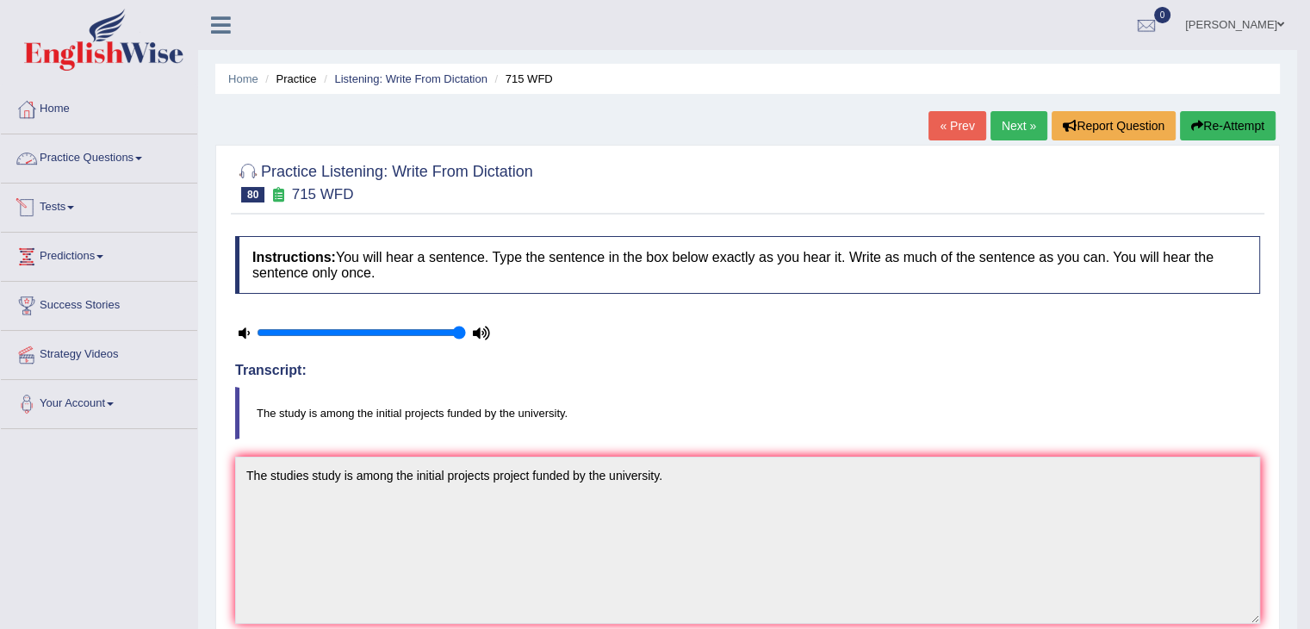
click at [149, 162] on link "Practice Questions" at bounding box center [99, 155] width 196 height 43
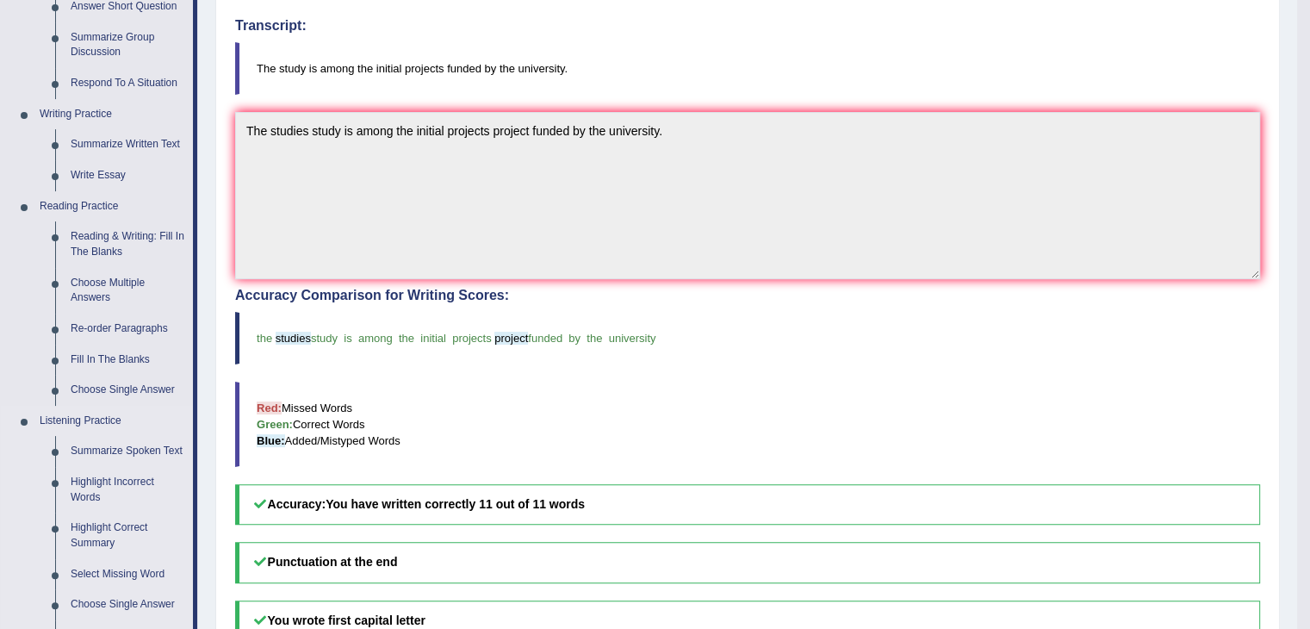
scroll to position [603, 0]
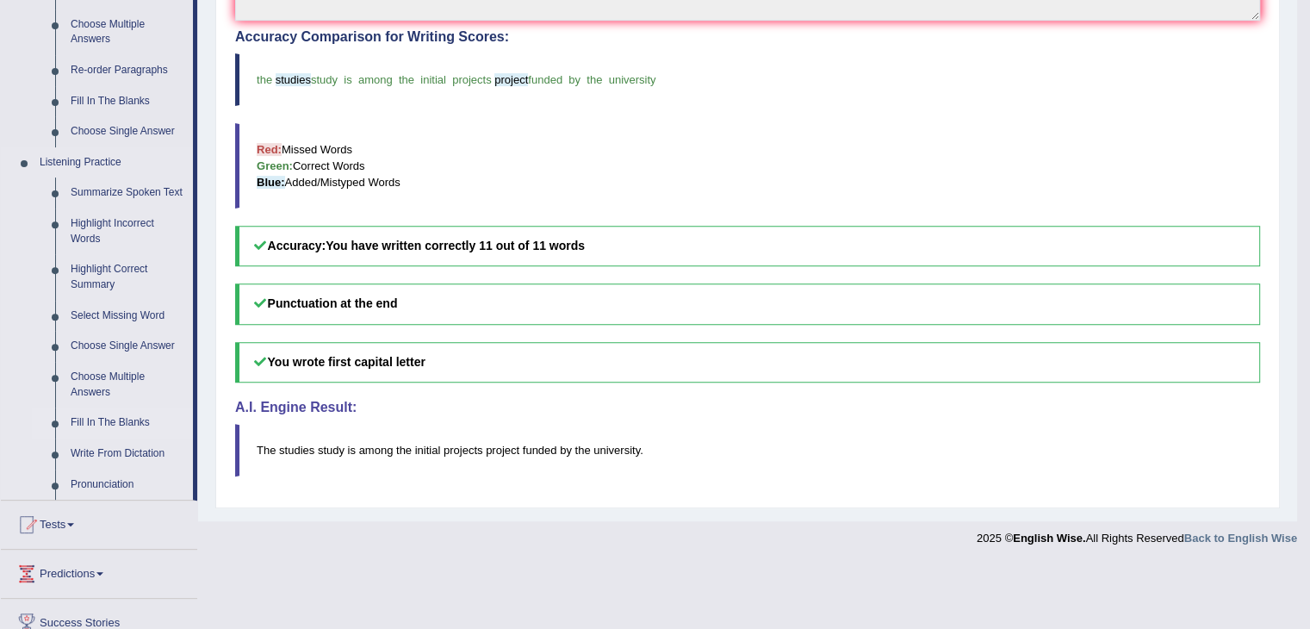
click at [121, 426] on link "Fill In The Blanks" at bounding box center [128, 422] width 130 height 31
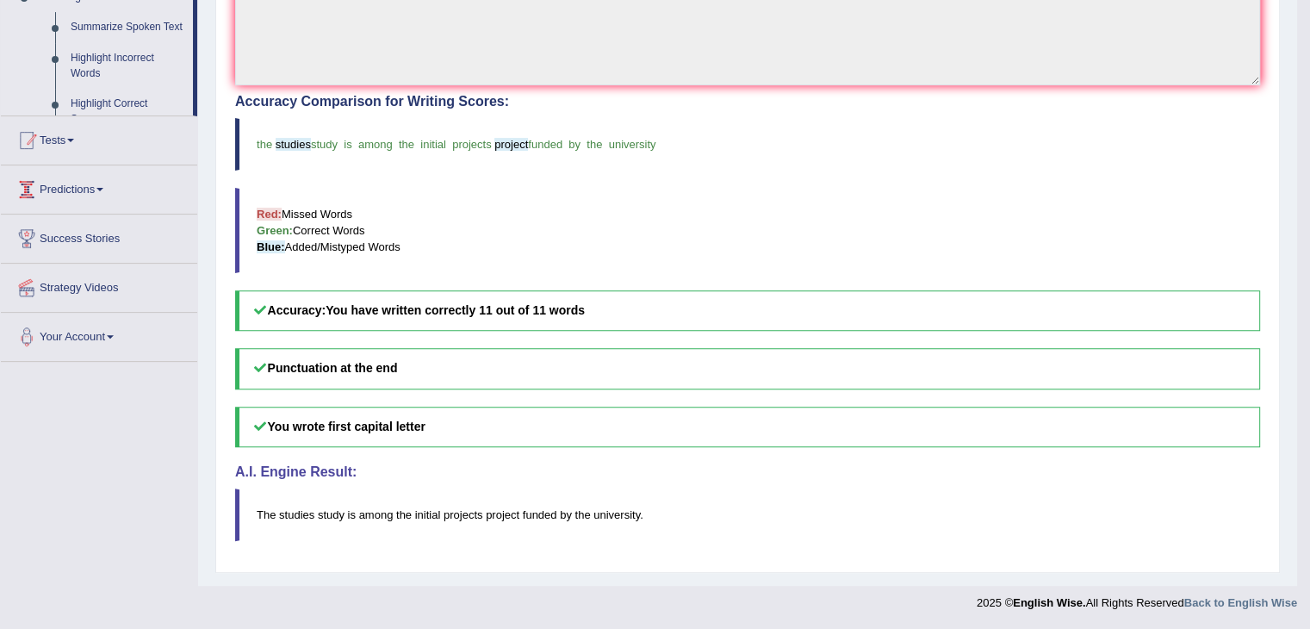
scroll to position [534, 0]
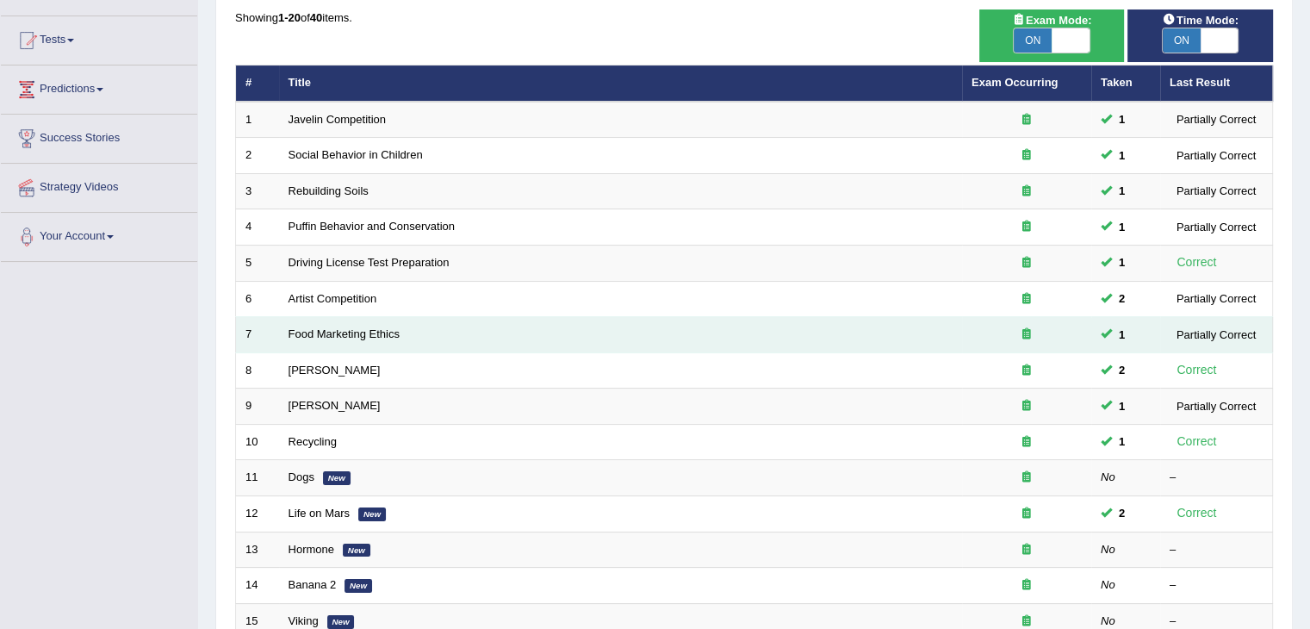
scroll to position [344, 0]
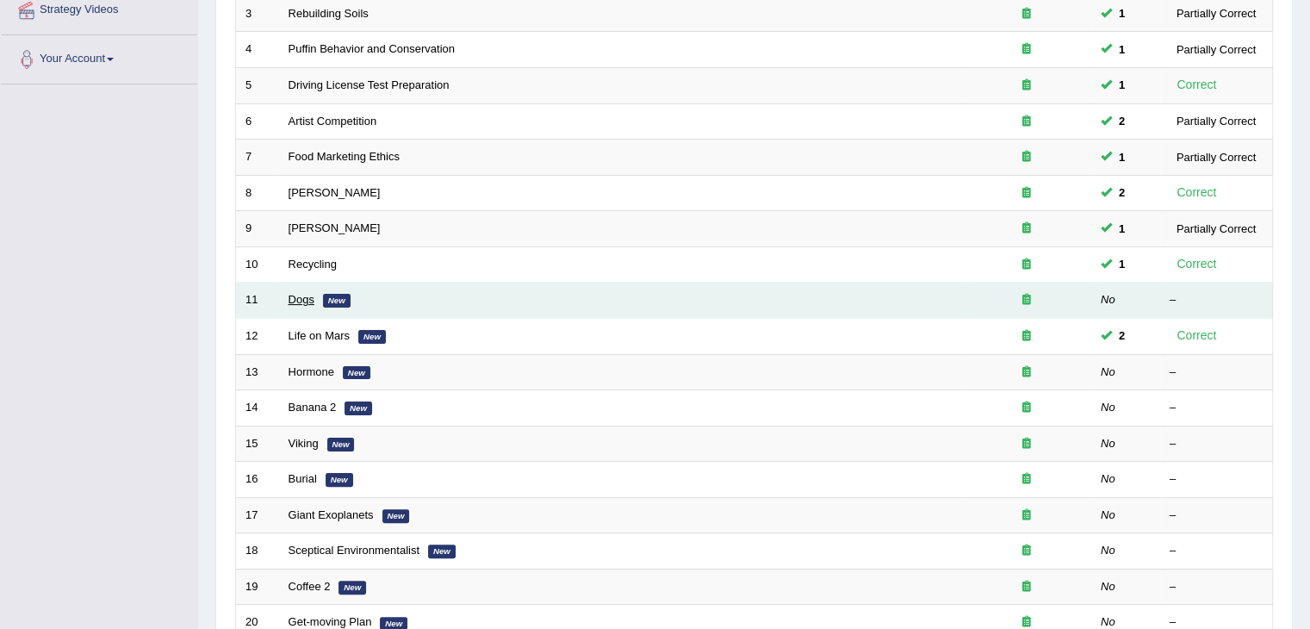
click at [298, 301] on link "Dogs" at bounding box center [301, 299] width 26 height 13
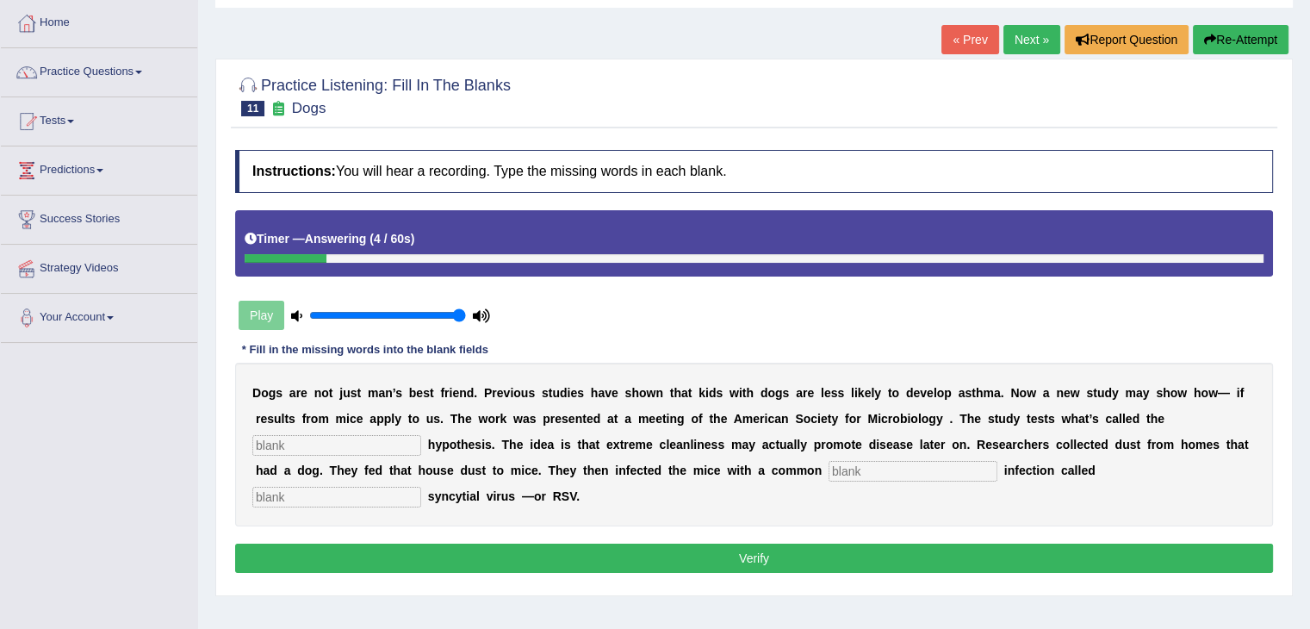
click at [958, 37] on link "« Prev" at bounding box center [969, 39] width 57 height 29
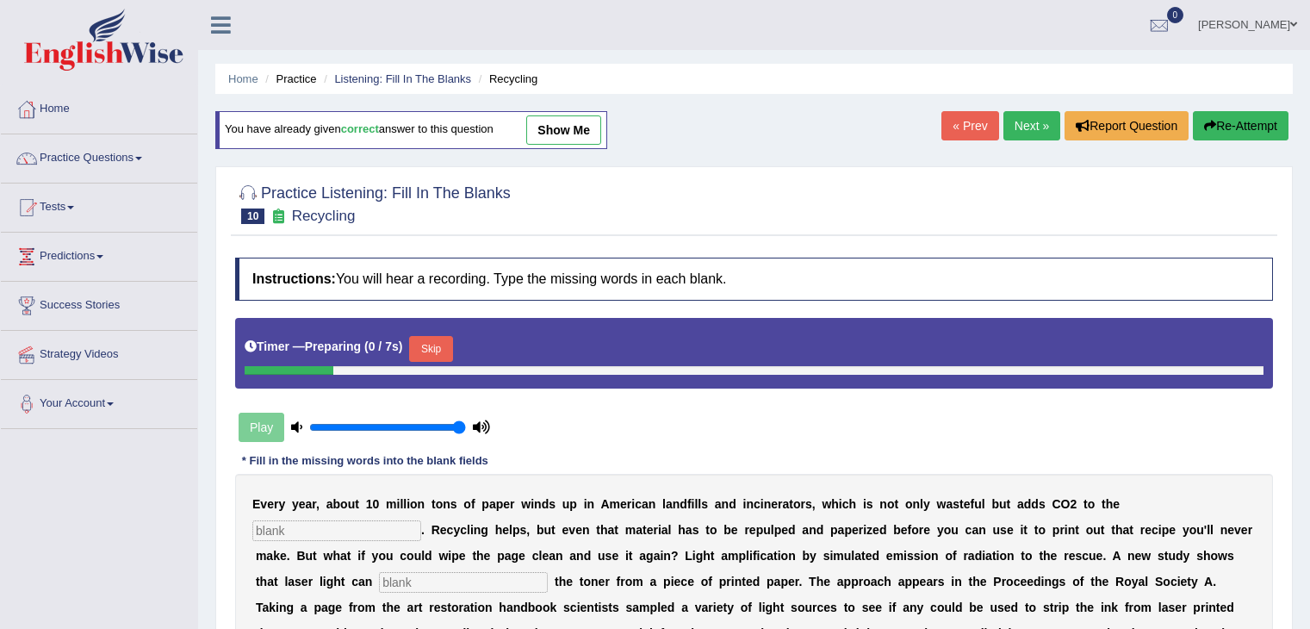
click at [1003, 129] on link "Next »" at bounding box center [1031, 125] width 57 height 29
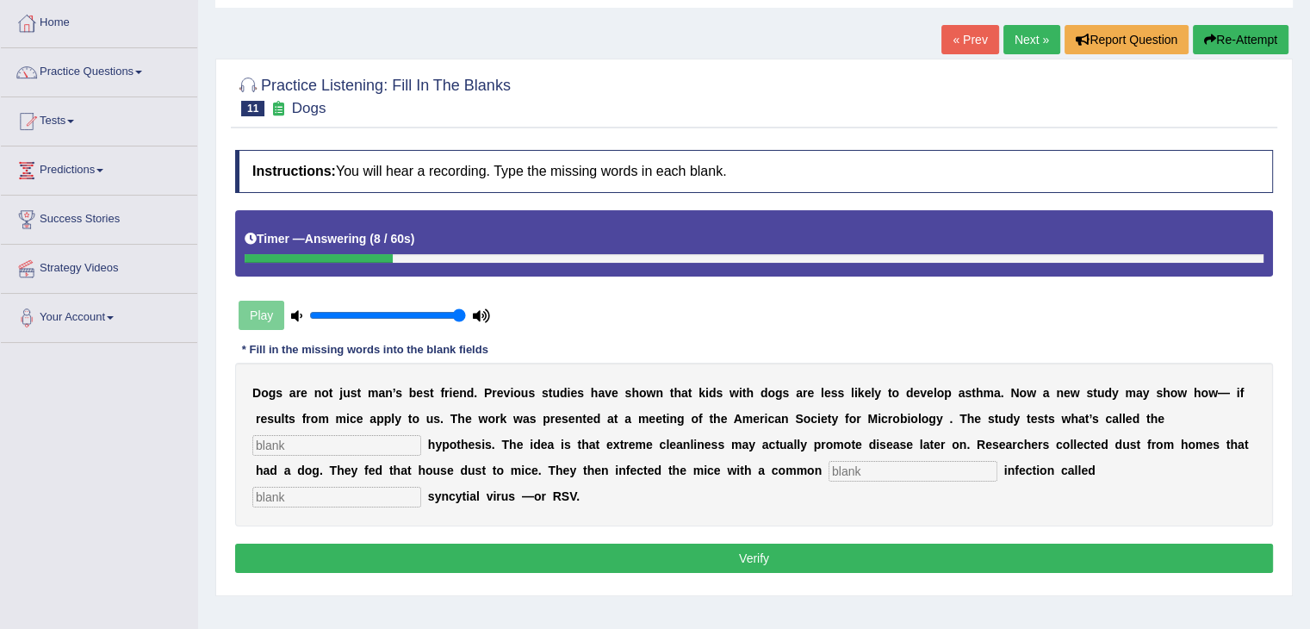
click at [355, 438] on input "text" at bounding box center [336, 445] width 169 height 21
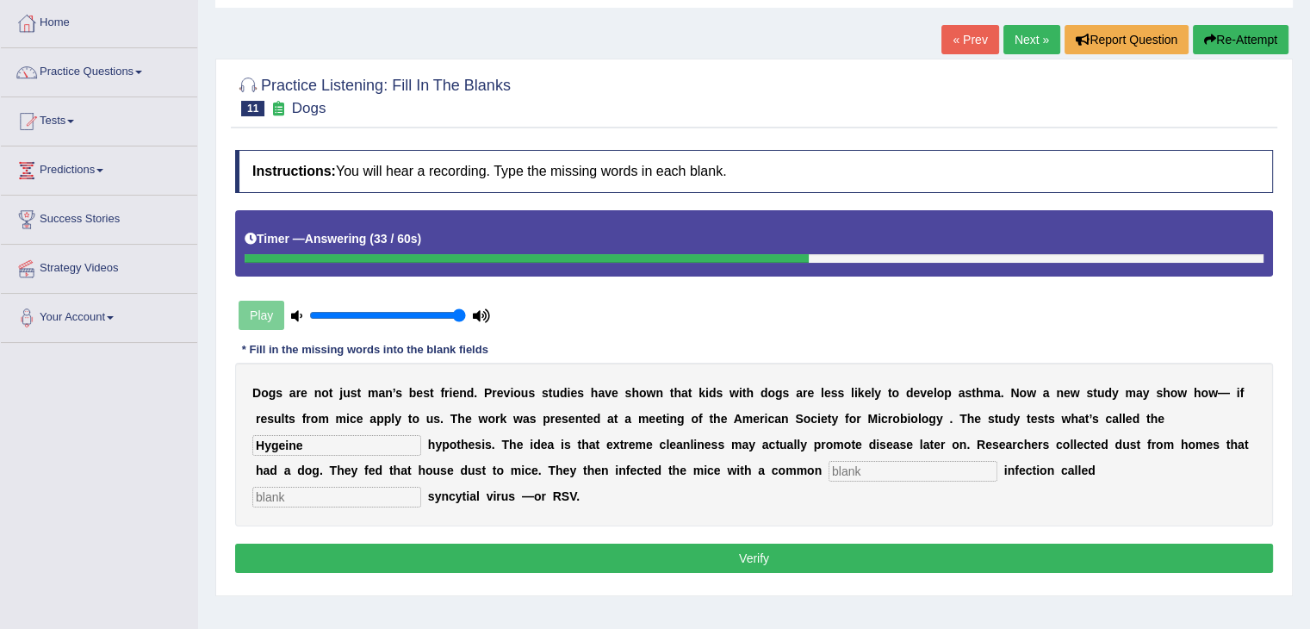
click at [281, 441] on input "Hygeine" at bounding box center [336, 445] width 169 height 21
click at [284, 437] on input "Hygeine" at bounding box center [336, 445] width 169 height 21
click at [282, 444] on input "Hygine" at bounding box center [336, 445] width 169 height 21
type input "Hygiene"
click at [849, 462] on input "text" at bounding box center [912, 471] width 169 height 21
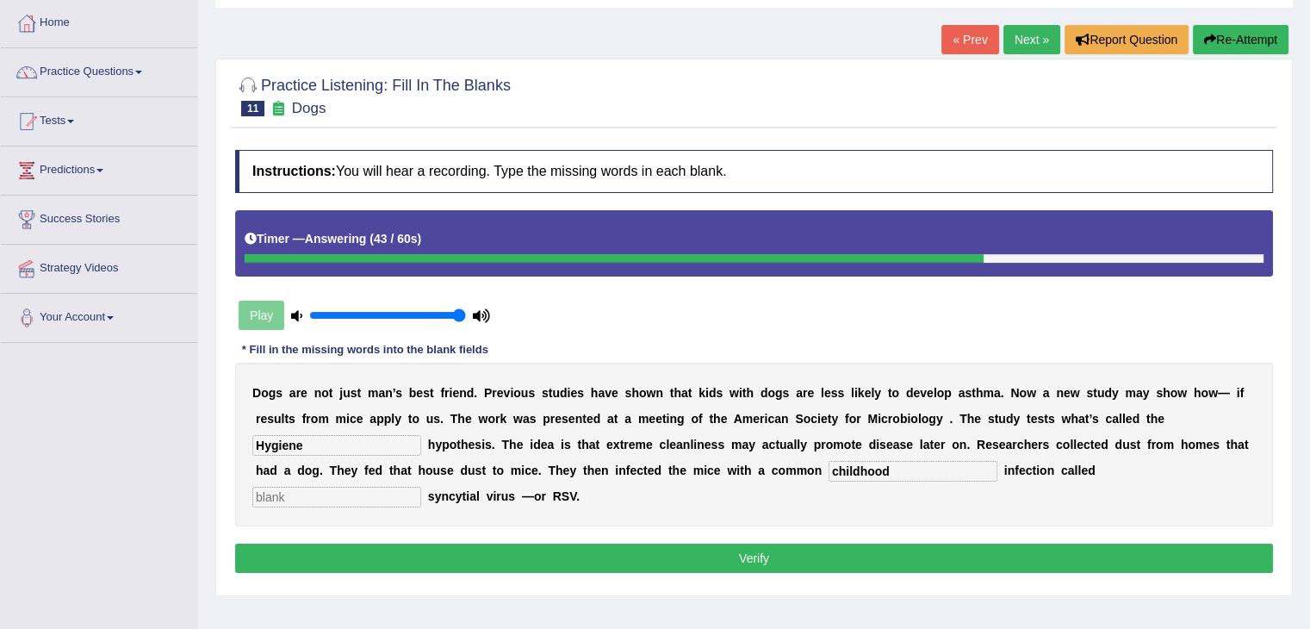
type input "childhood"
click at [373, 497] on input "text" at bounding box center [336, 496] width 169 height 21
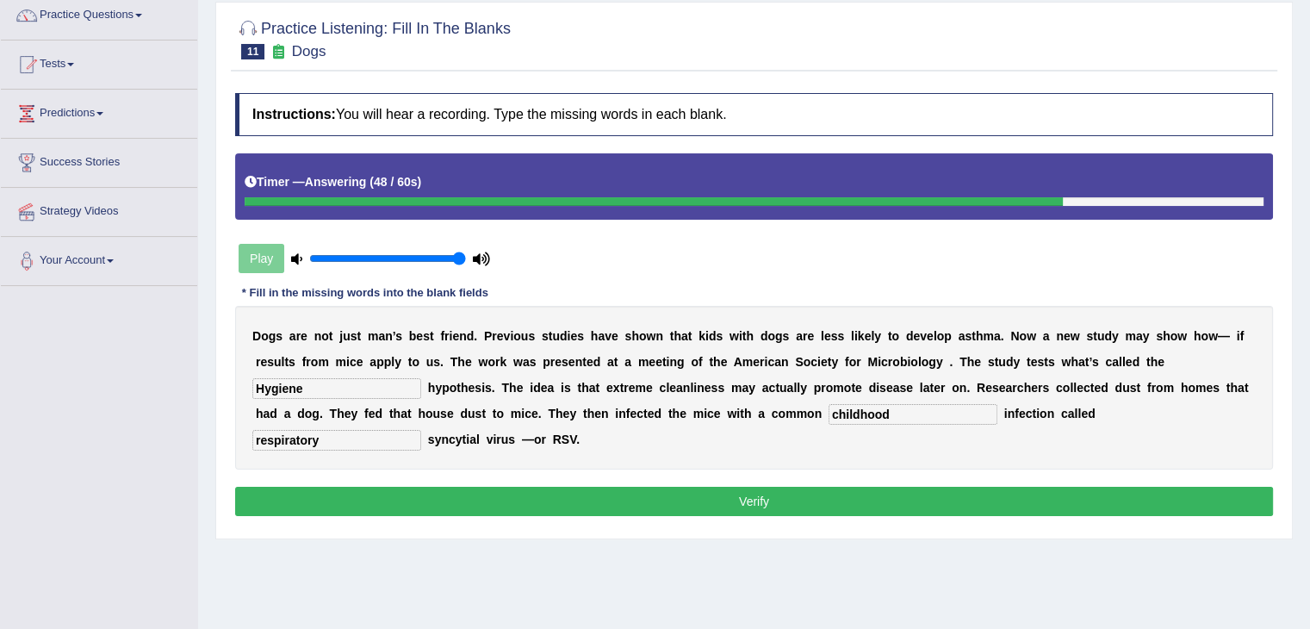
scroll to position [172, 0]
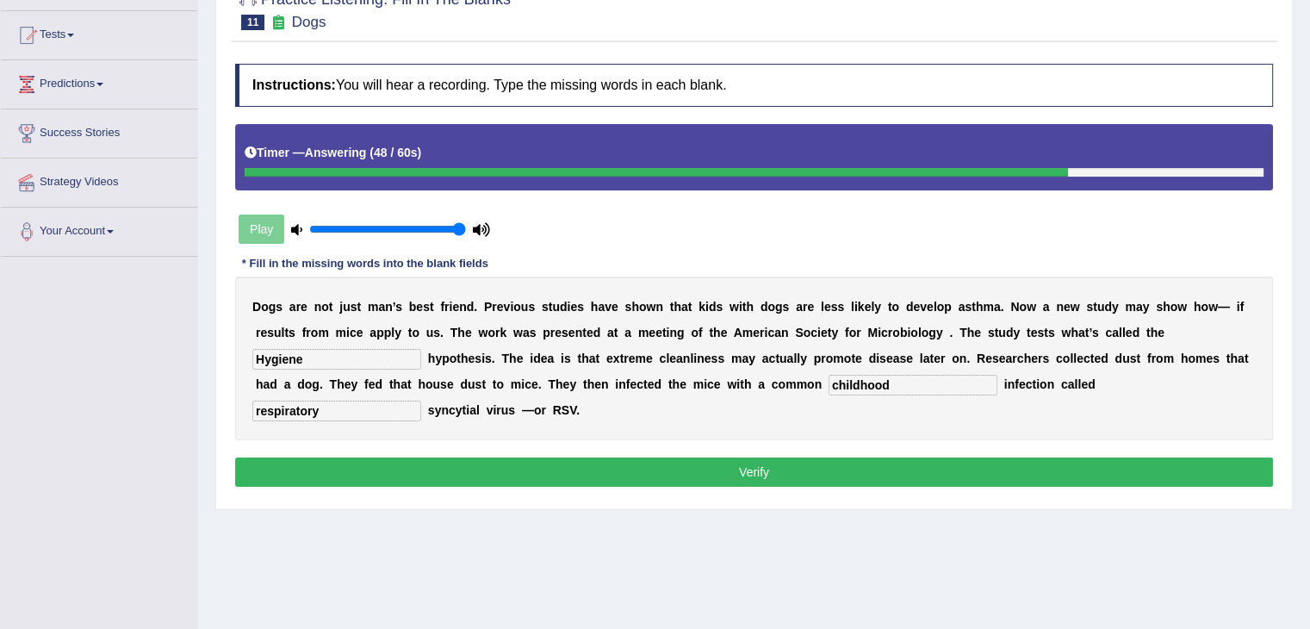
type input "respiratory"
click at [671, 460] on button "Verify" at bounding box center [754, 471] width 1038 height 29
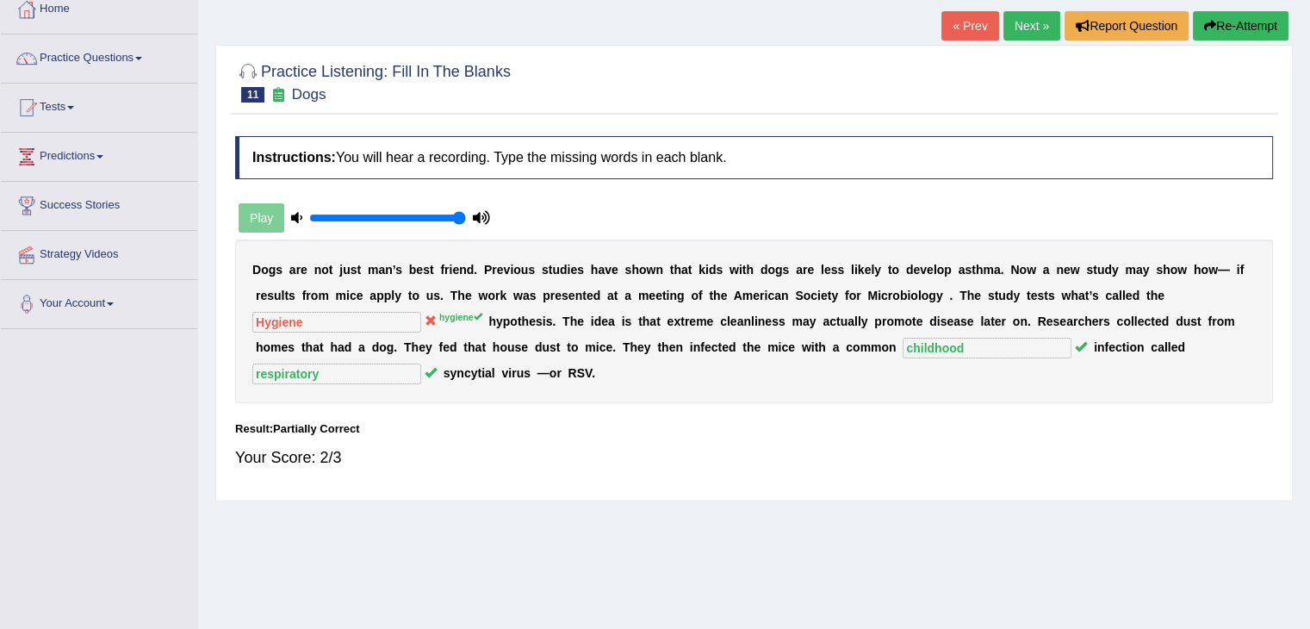
scroll to position [0, 0]
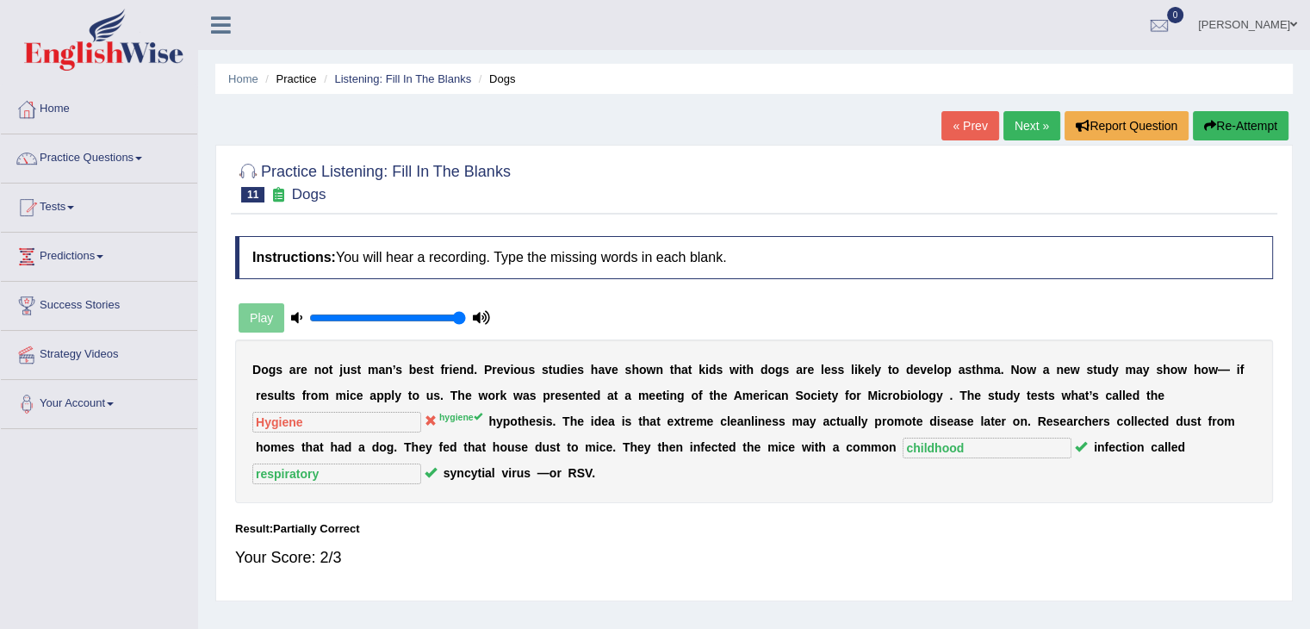
click at [1233, 121] on button "Re-Attempt" at bounding box center [1241, 125] width 96 height 29
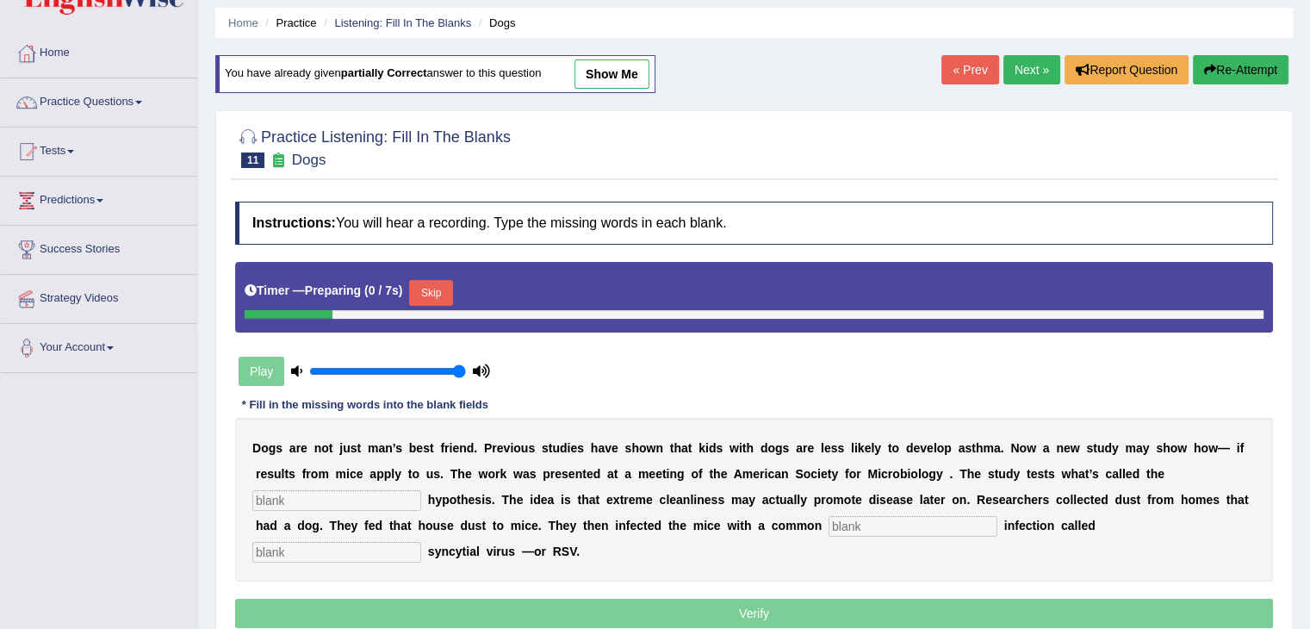
scroll to position [86, 0]
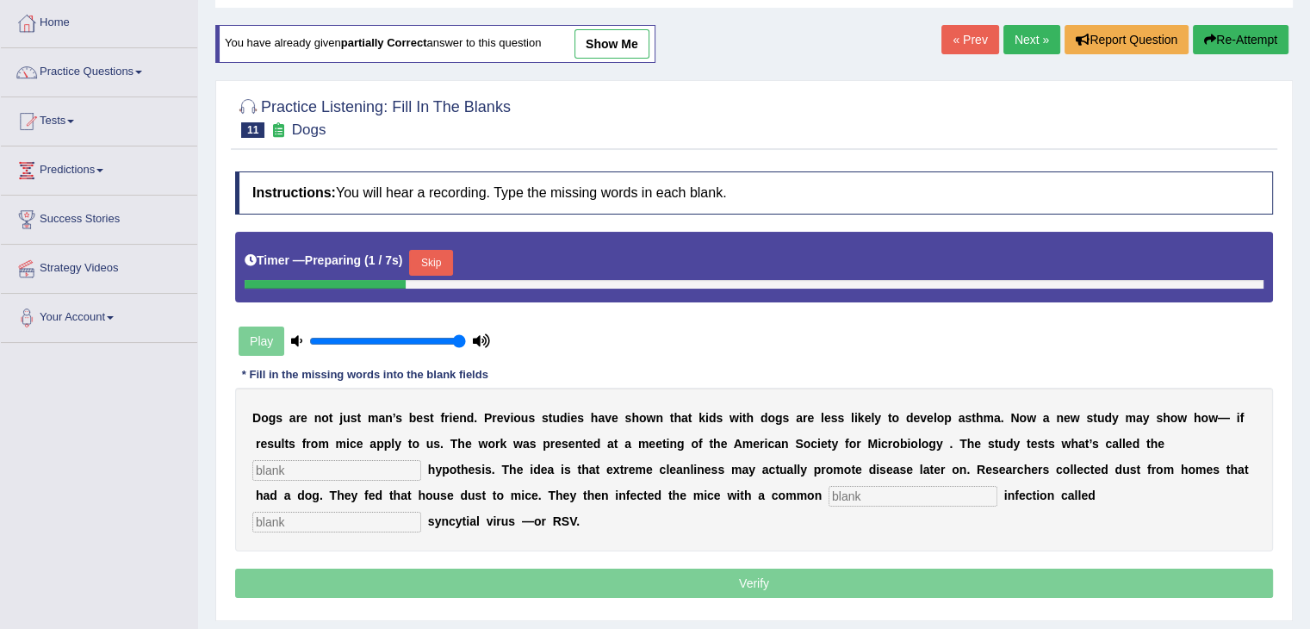
click at [375, 462] on input "text" at bounding box center [336, 470] width 169 height 21
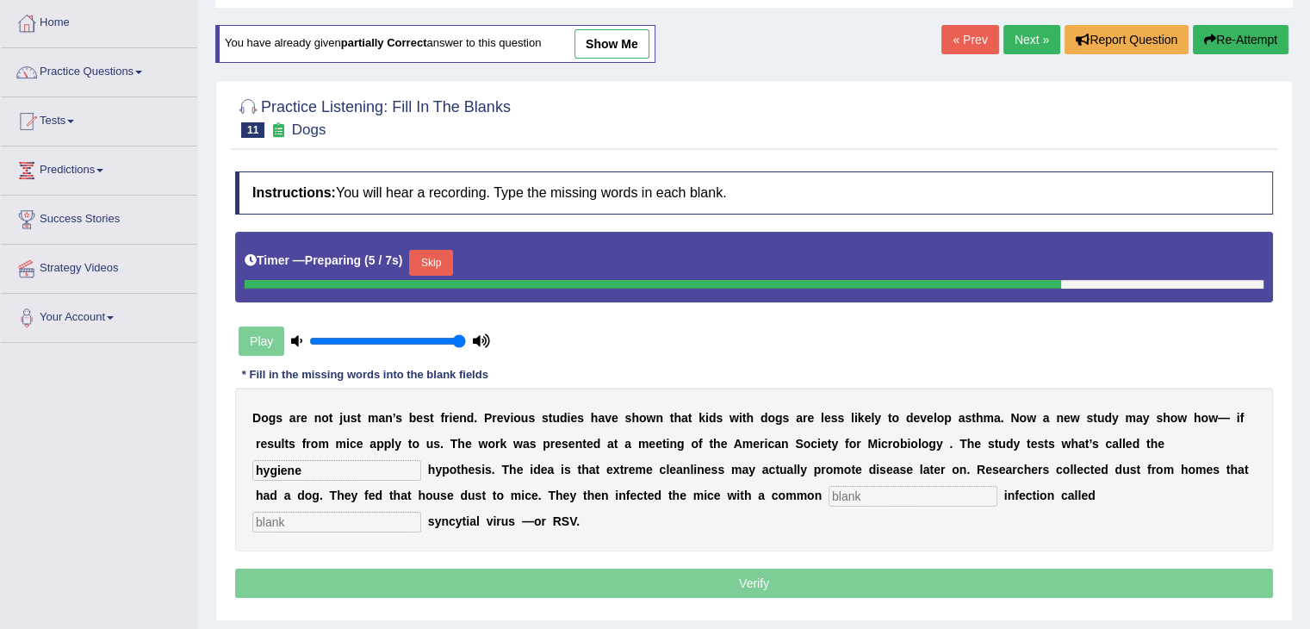
type input "hygiene"
click at [853, 492] on input "text" at bounding box center [912, 496] width 169 height 21
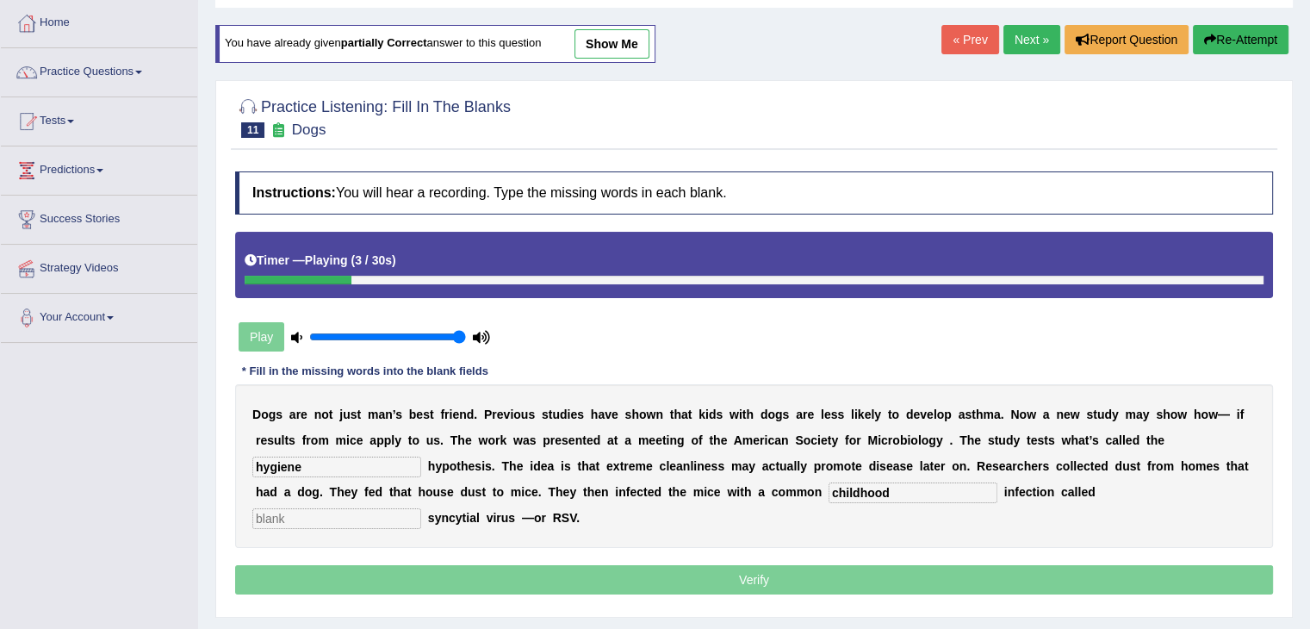
type input "childhood"
click at [355, 528] on div "D o g s a r e n o t j u s t m a n ’ s b e s t f r i e n d . P r e v i o u s s t…" at bounding box center [754, 466] width 1038 height 164
click at [355, 521] on input "text" at bounding box center [336, 518] width 169 height 21
type input "e"
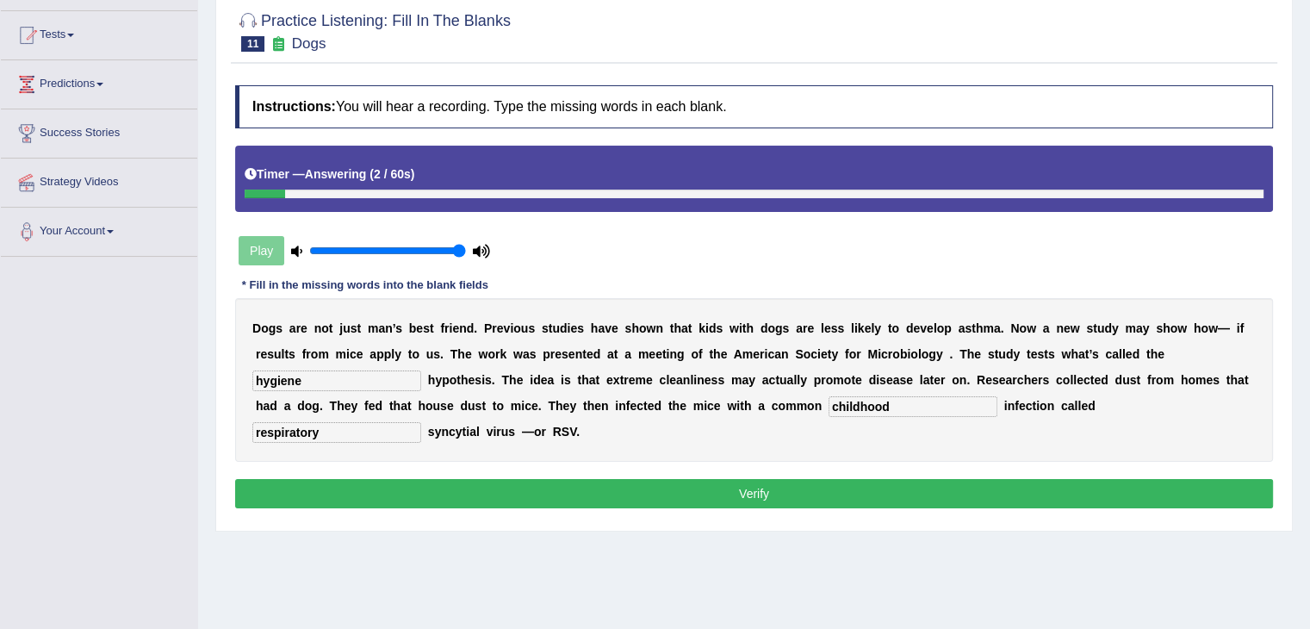
scroll to position [258, 0]
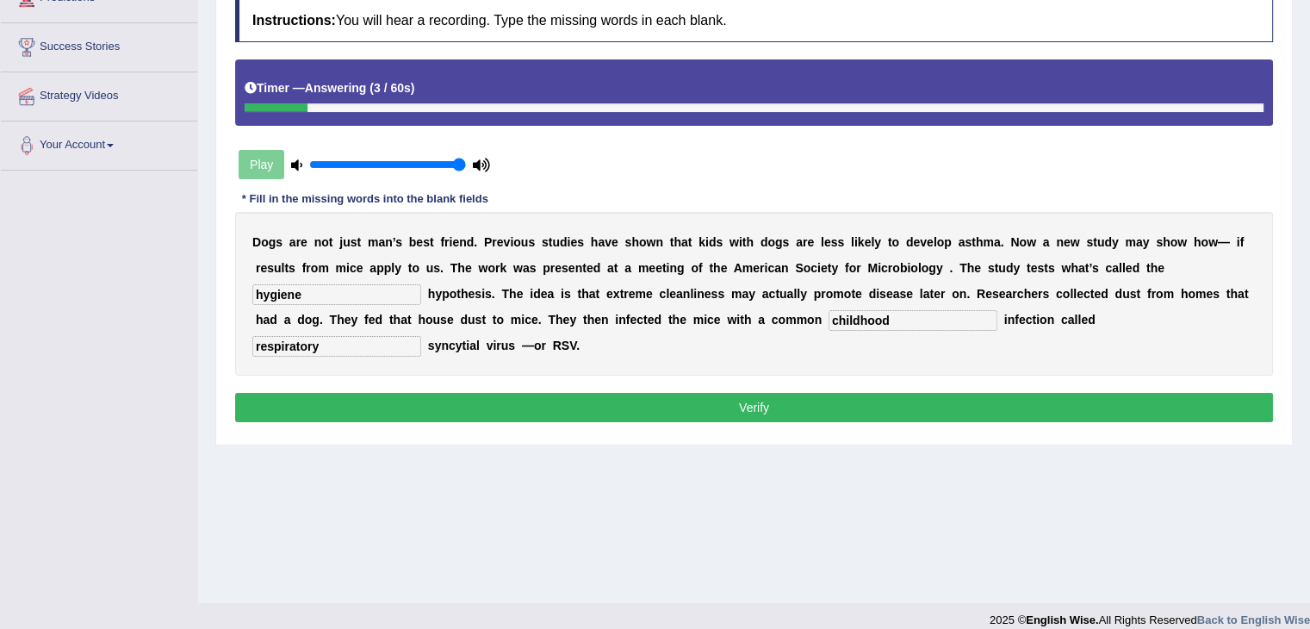
type input "respiratory"
click at [816, 415] on button "Verify" at bounding box center [754, 407] width 1038 height 29
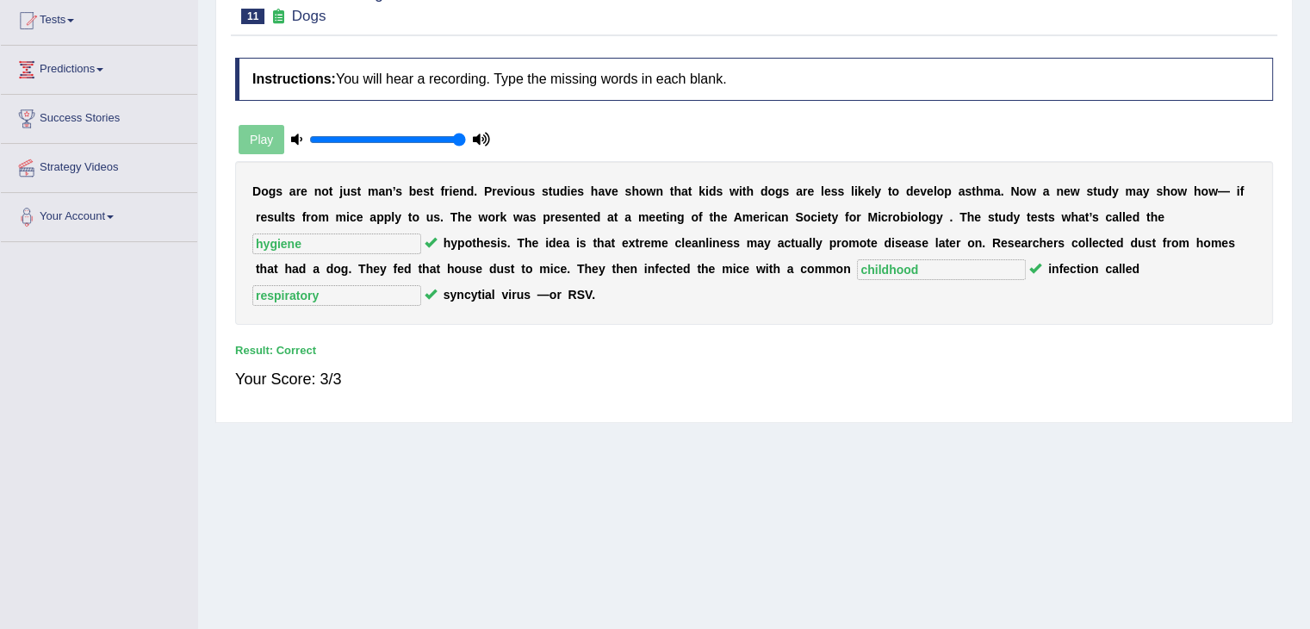
scroll to position [86, 0]
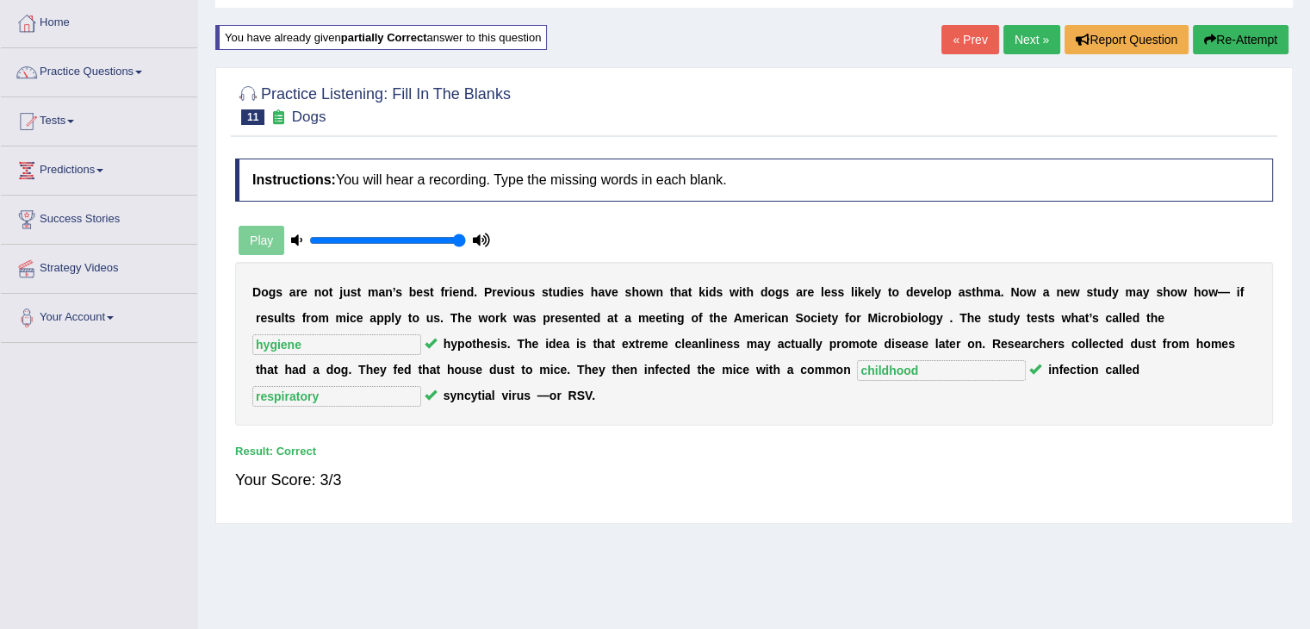
click at [1026, 45] on link "Next »" at bounding box center [1031, 39] width 57 height 29
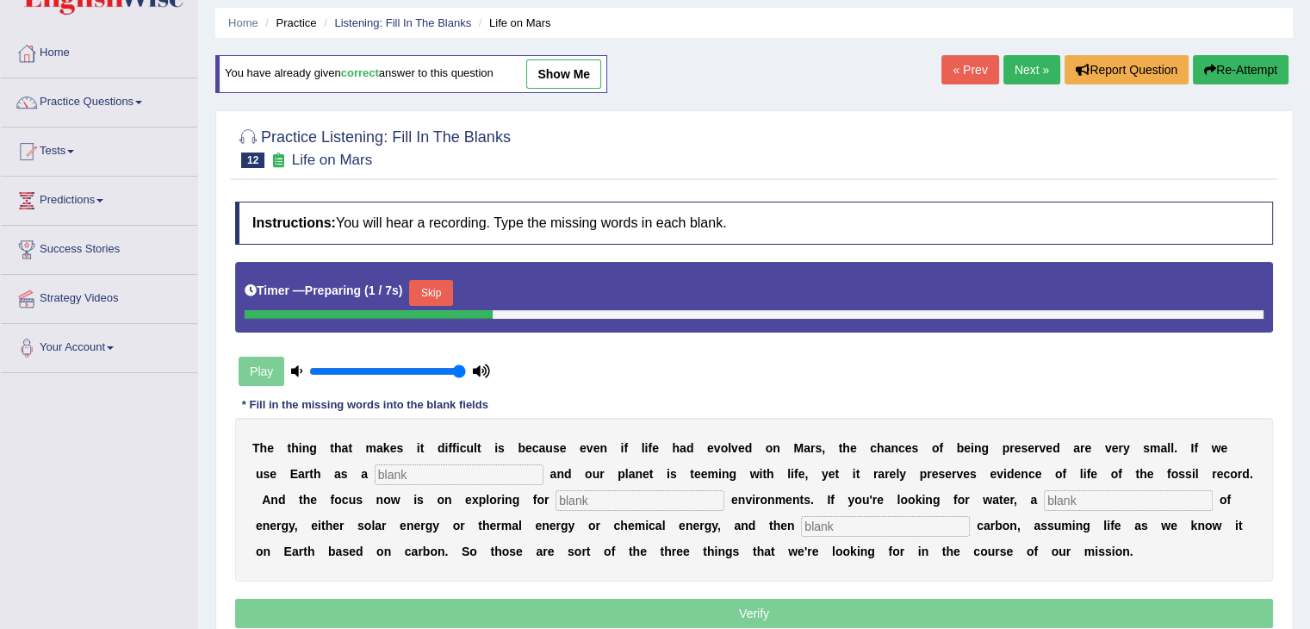
scroll to position [86, 0]
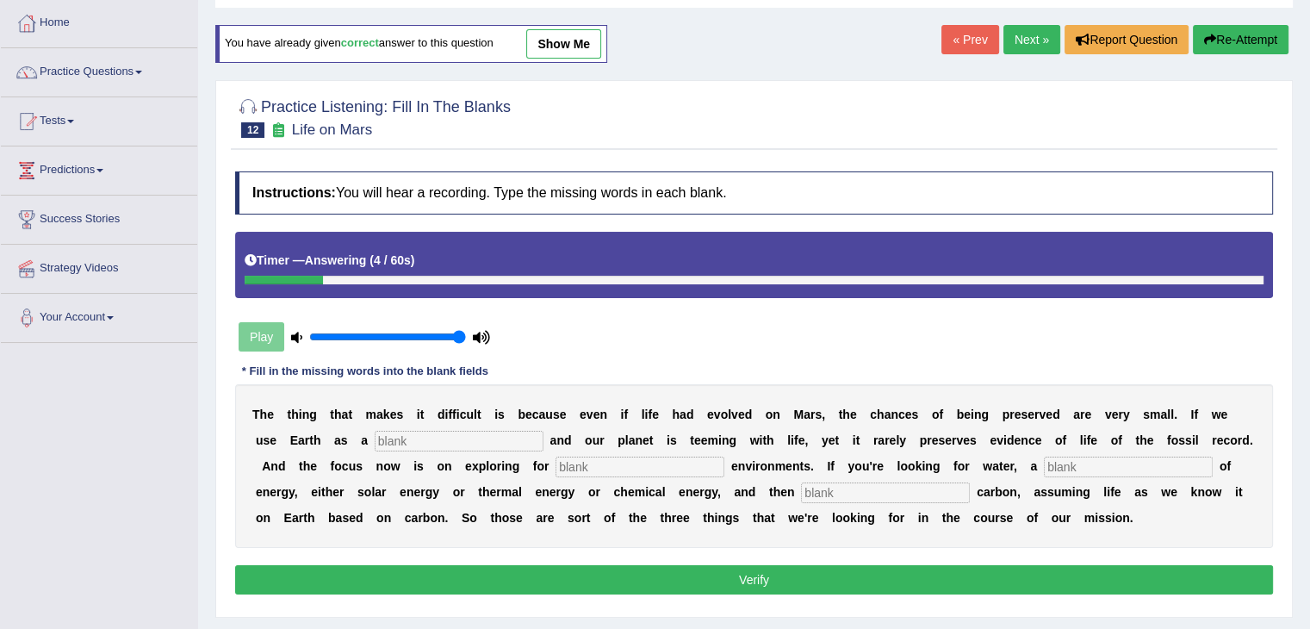
click at [967, 42] on link "« Prev" at bounding box center [969, 39] width 57 height 29
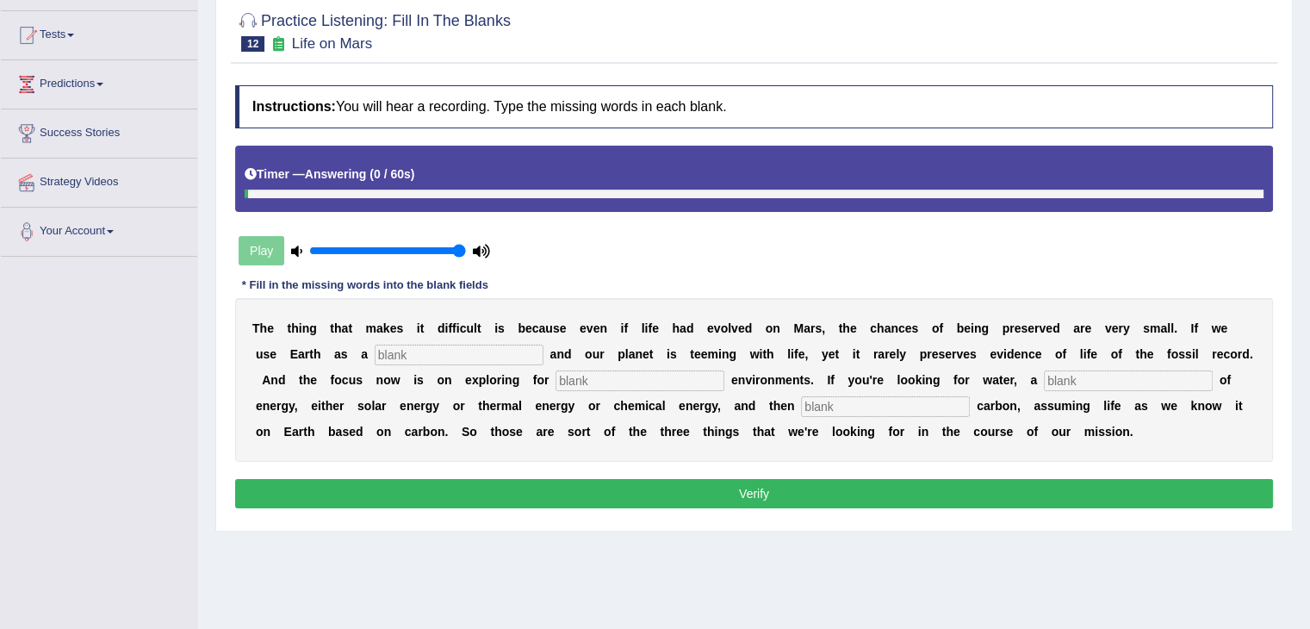
click at [456, 346] on input "text" at bounding box center [459, 354] width 169 height 21
type input "referrence"
click at [592, 380] on input "text" at bounding box center [639, 380] width 169 height 21
type input "habitable"
click at [1060, 374] on input "text" at bounding box center [1128, 380] width 169 height 21
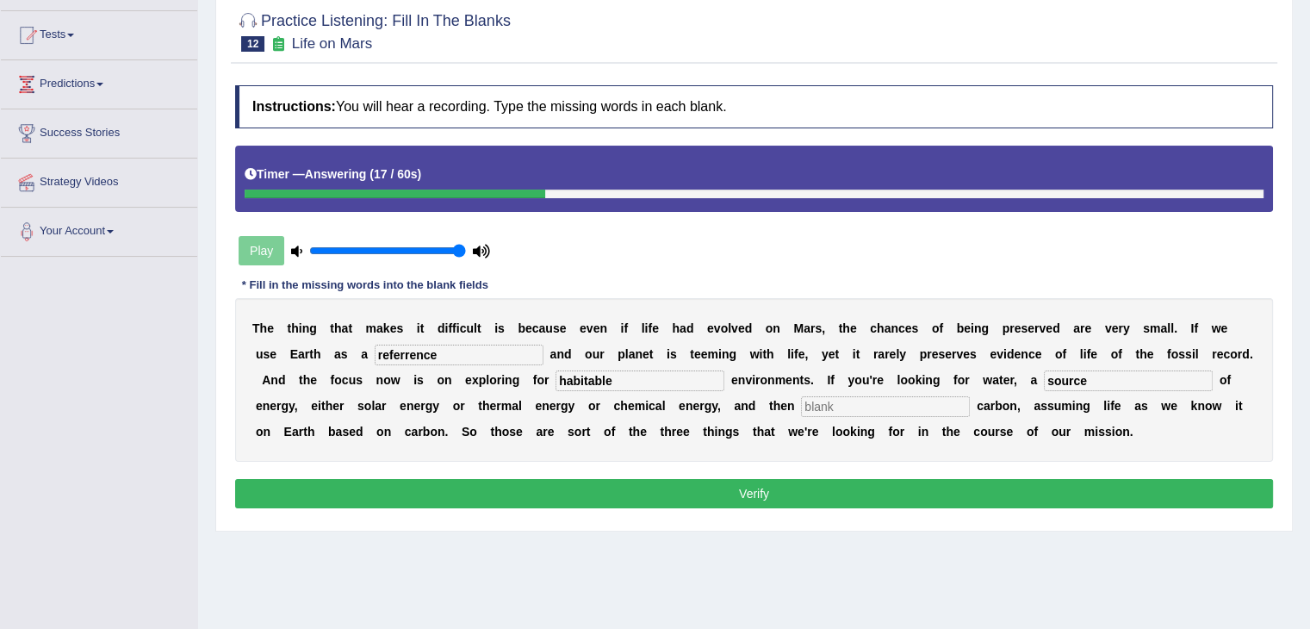
type input "source"
click at [909, 406] on input "text" at bounding box center [885, 406] width 169 height 21
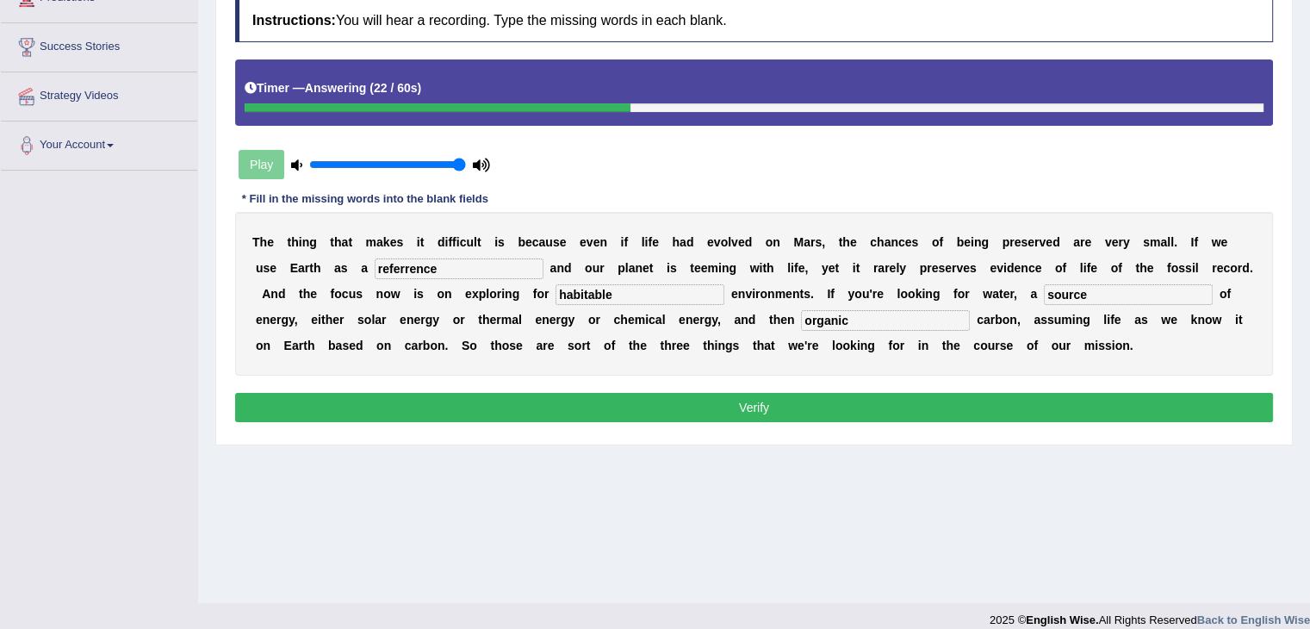
type input "organic"
click at [784, 400] on button "Verify" at bounding box center [754, 407] width 1038 height 29
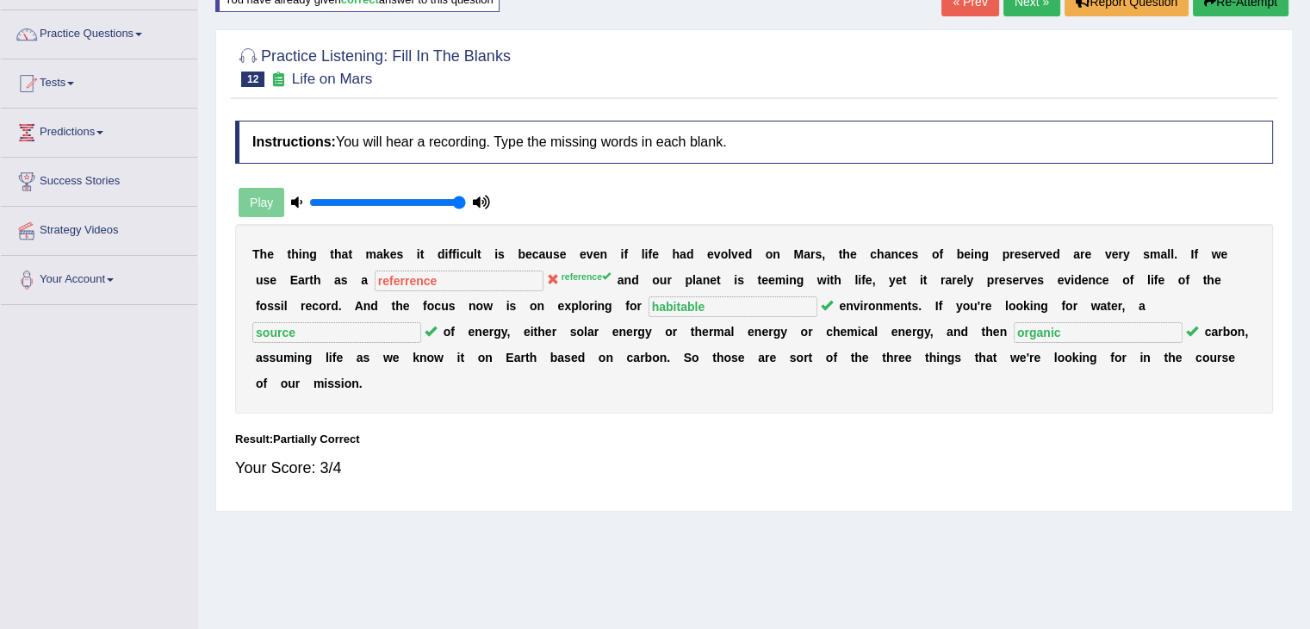
scroll to position [17, 0]
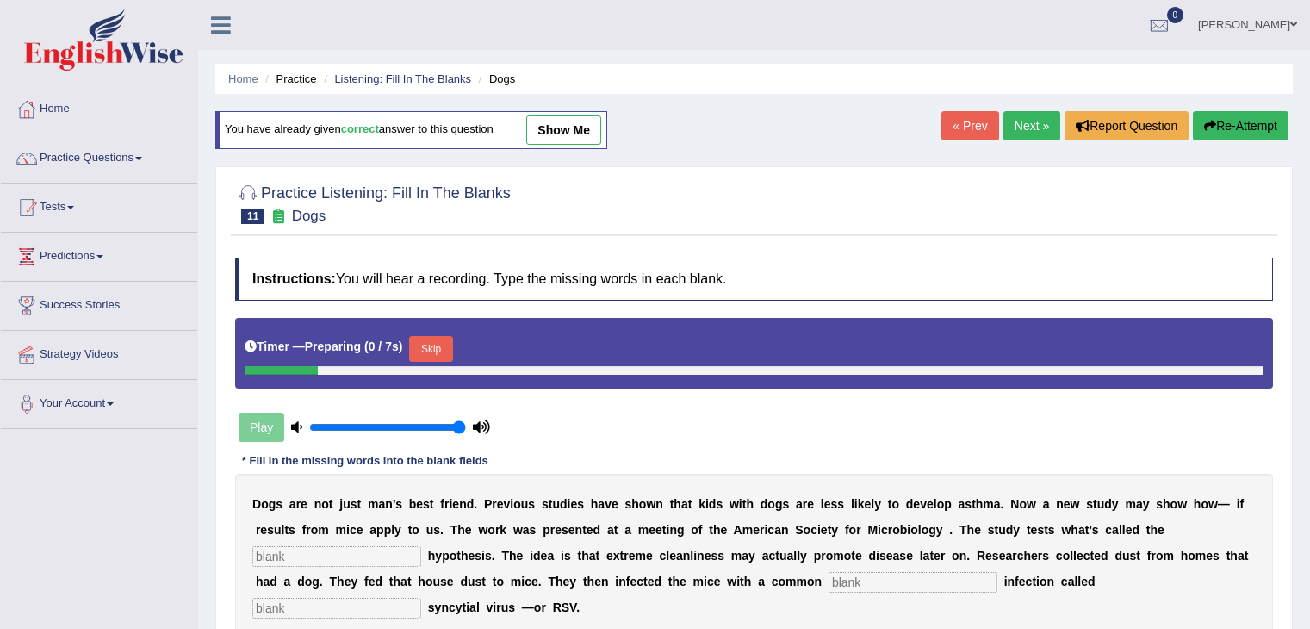
scroll to position [86, 0]
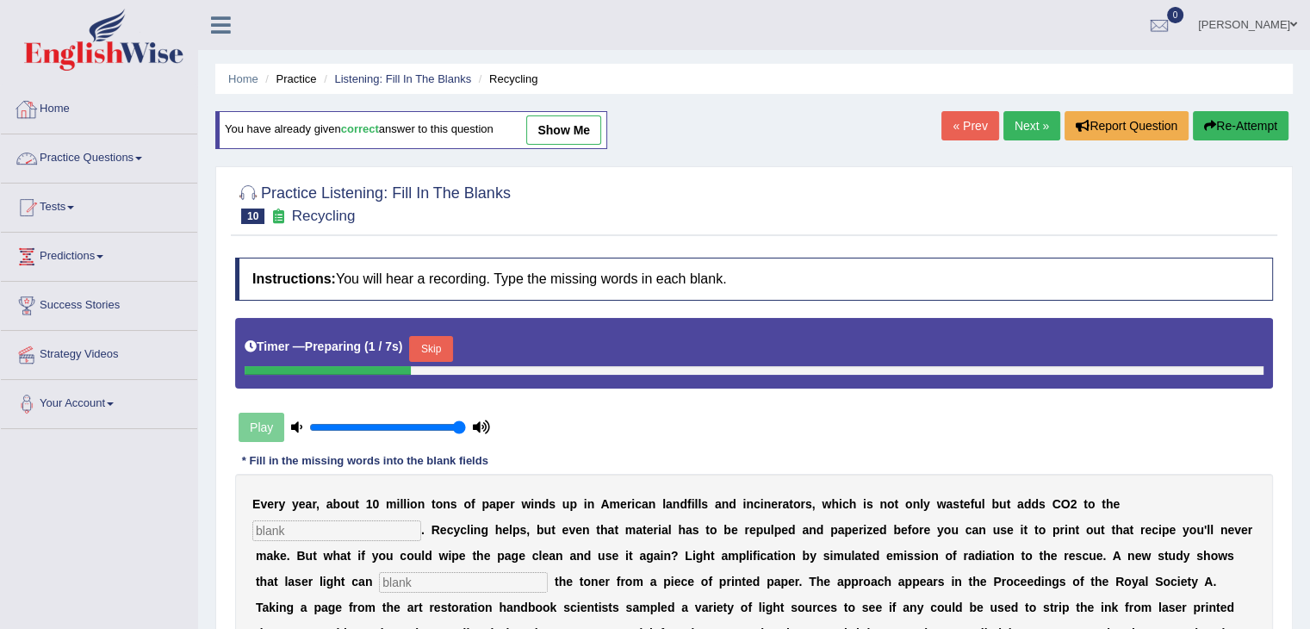
click at [142, 157] on span at bounding box center [138, 158] width 7 height 3
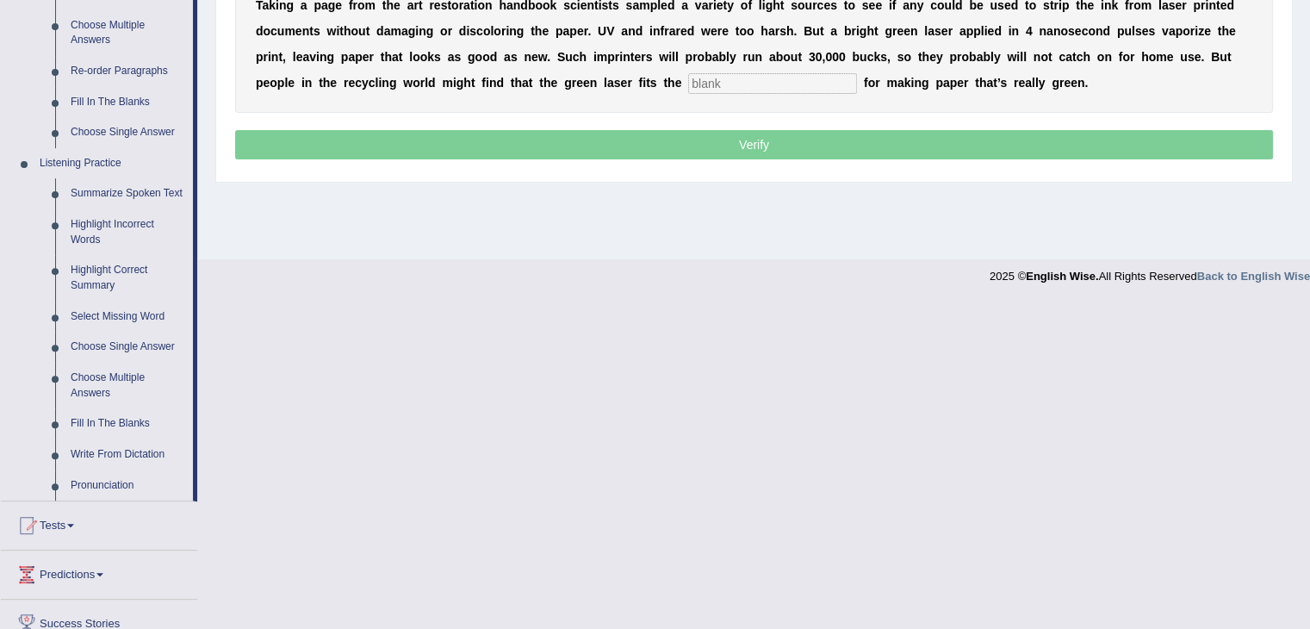
scroll to position [603, 0]
click at [134, 425] on link "Fill In The Blanks" at bounding box center [128, 422] width 130 height 31
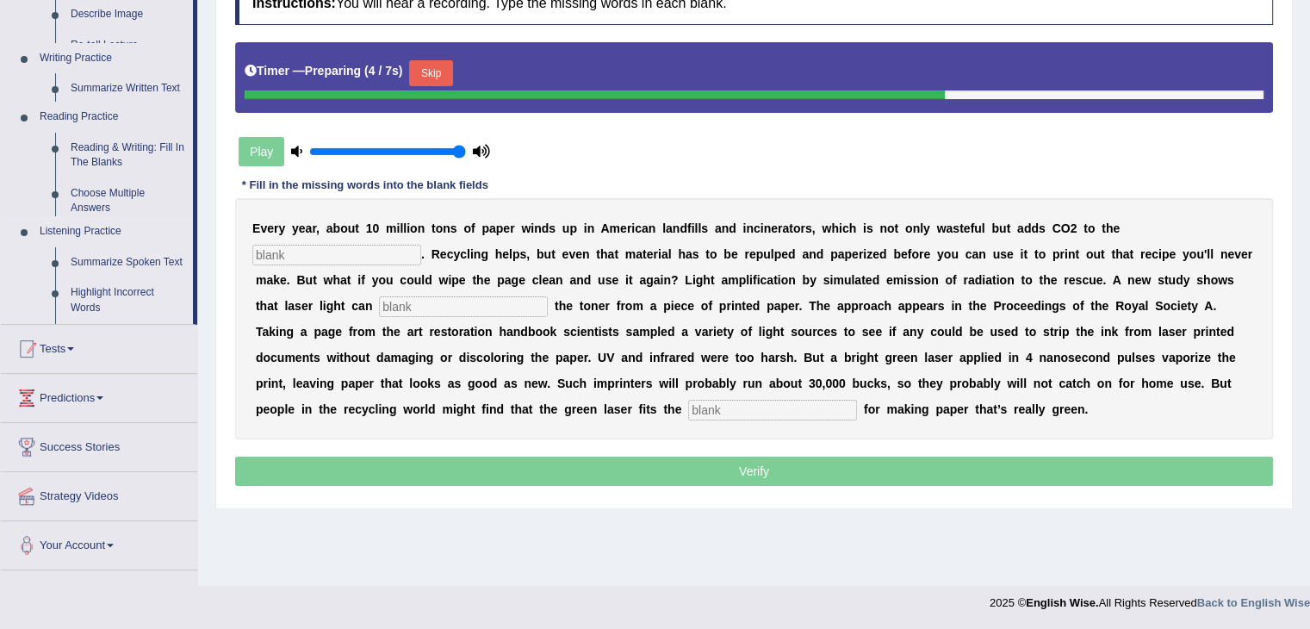
scroll to position [276, 0]
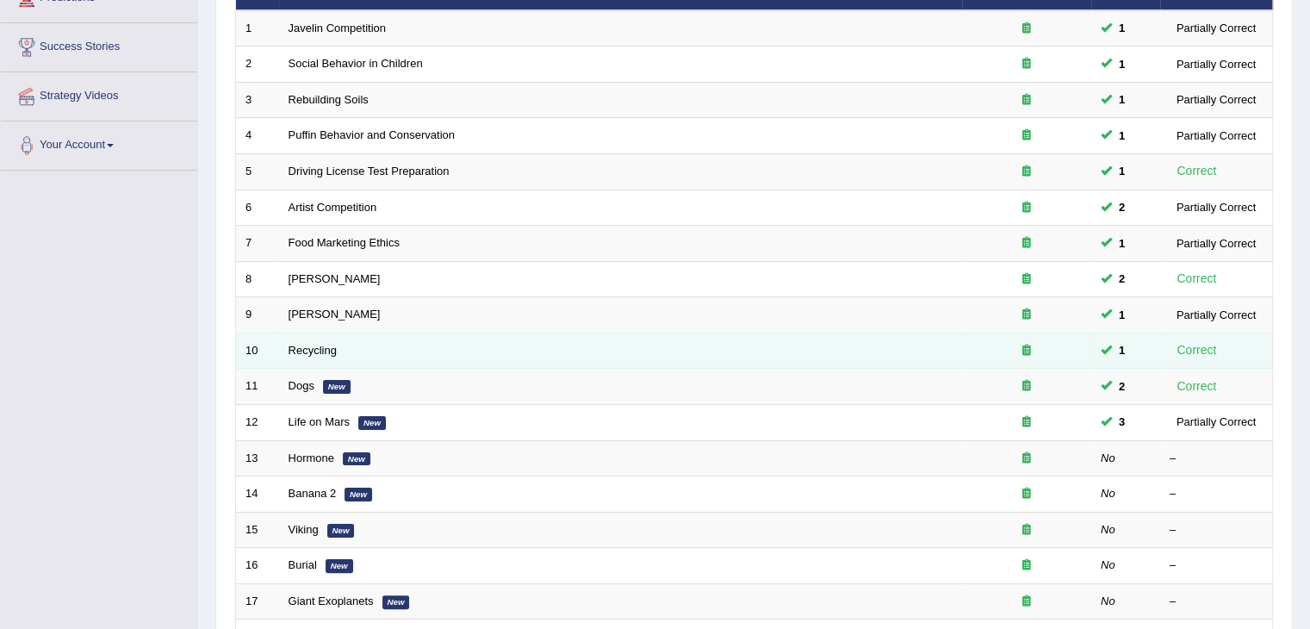
scroll to position [344, 0]
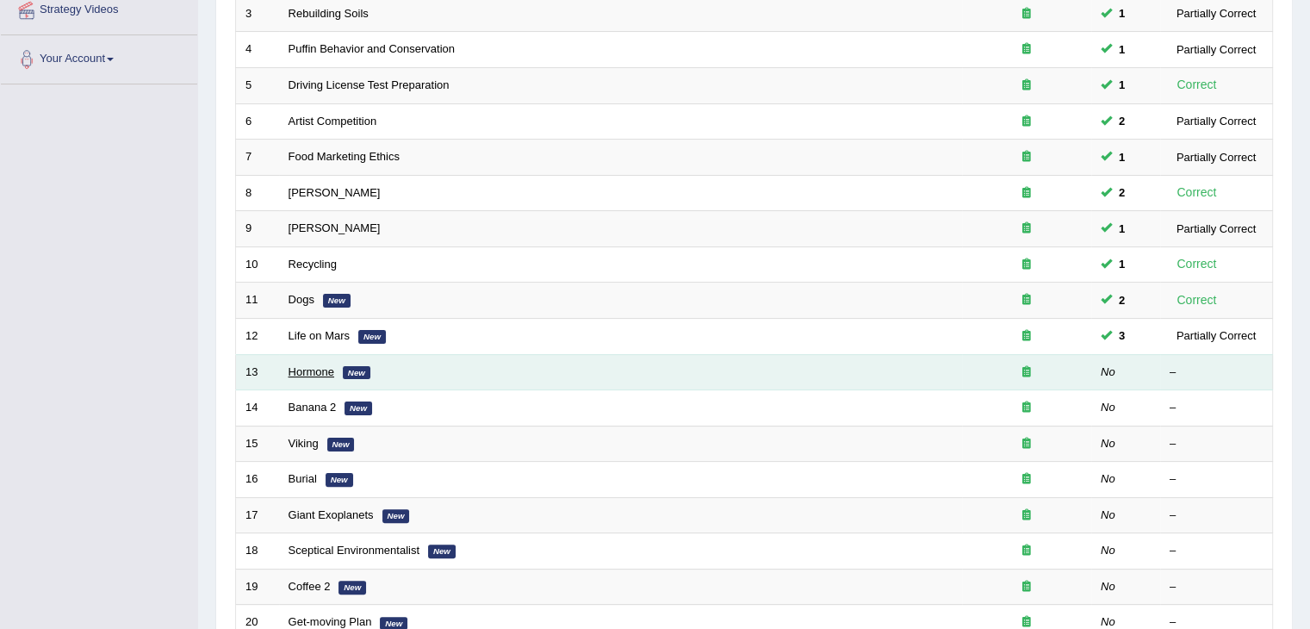
click at [331, 369] on link "Hormone" at bounding box center [311, 371] width 46 height 13
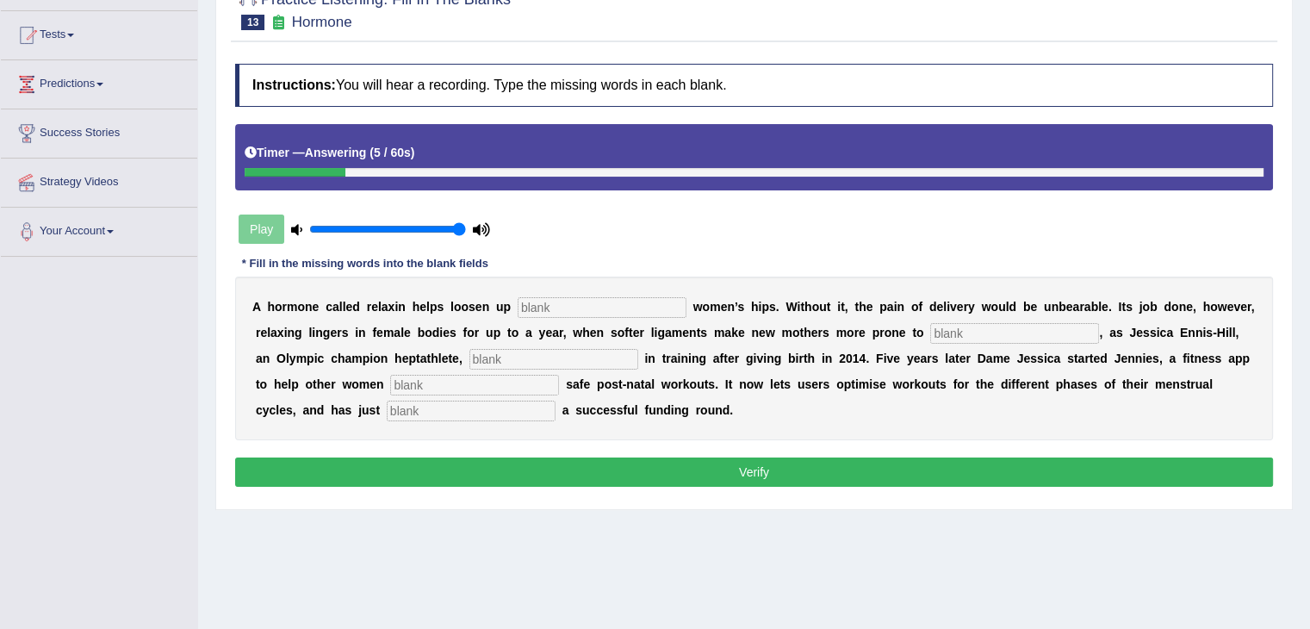
click at [616, 305] on input "text" at bounding box center [601, 307] width 169 height 21
type input "pregnant"
click at [942, 334] on input "text" at bounding box center [1014, 333] width 169 height 21
type input "injury"
click at [584, 360] on input "text" at bounding box center [553, 359] width 169 height 21
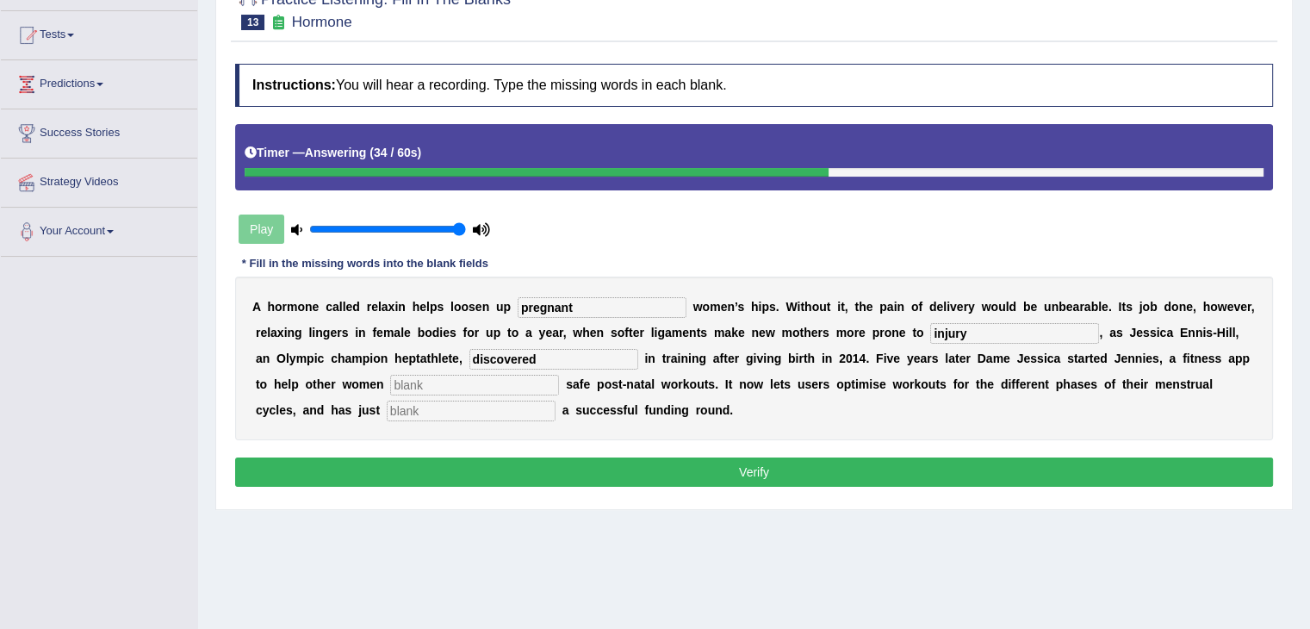
type input "discovered"
click at [485, 389] on input "text" at bounding box center [474, 385] width 169 height 21
type input "performs"
click at [419, 409] on input "text" at bounding box center [471, 410] width 169 height 21
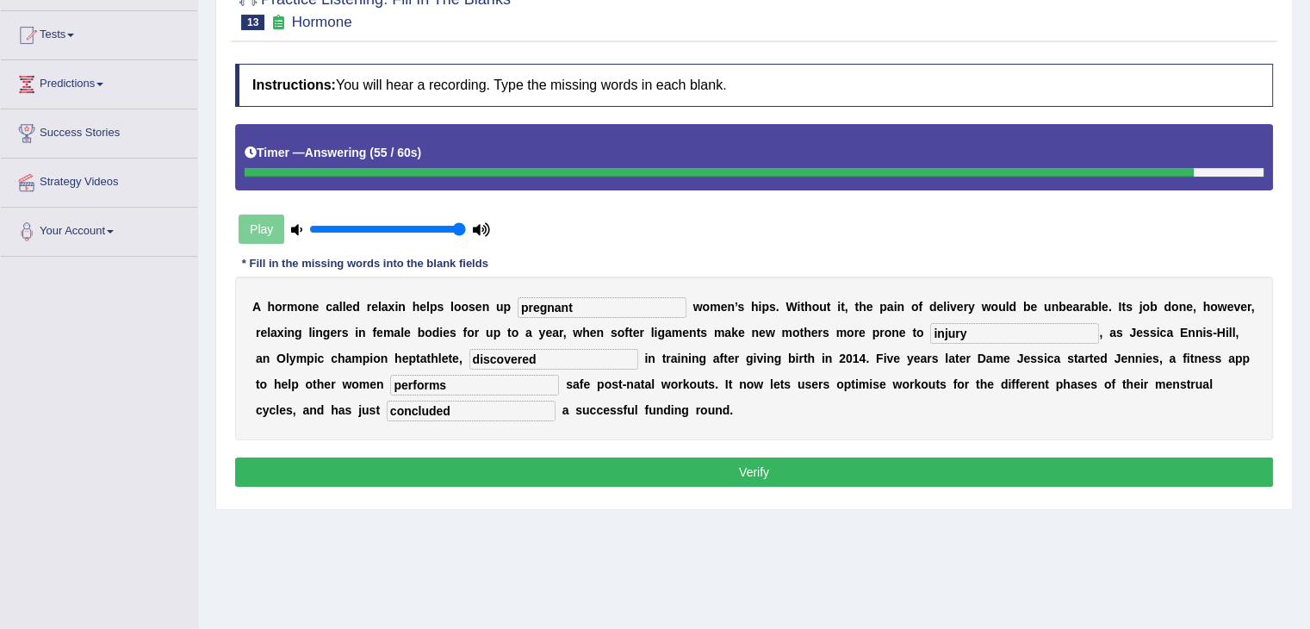
type input "concluded"
click at [578, 350] on input "discovered" at bounding box center [553, 359] width 169 height 21
click at [720, 459] on button "Verify" at bounding box center [754, 471] width 1038 height 29
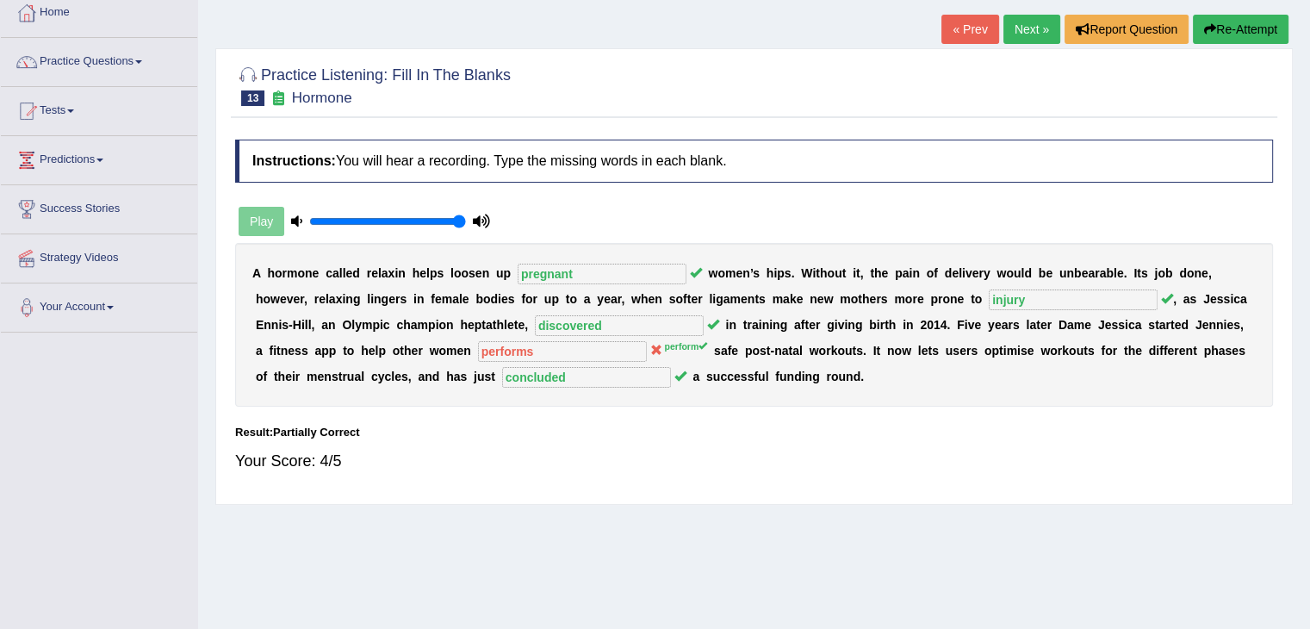
scroll to position [86, 0]
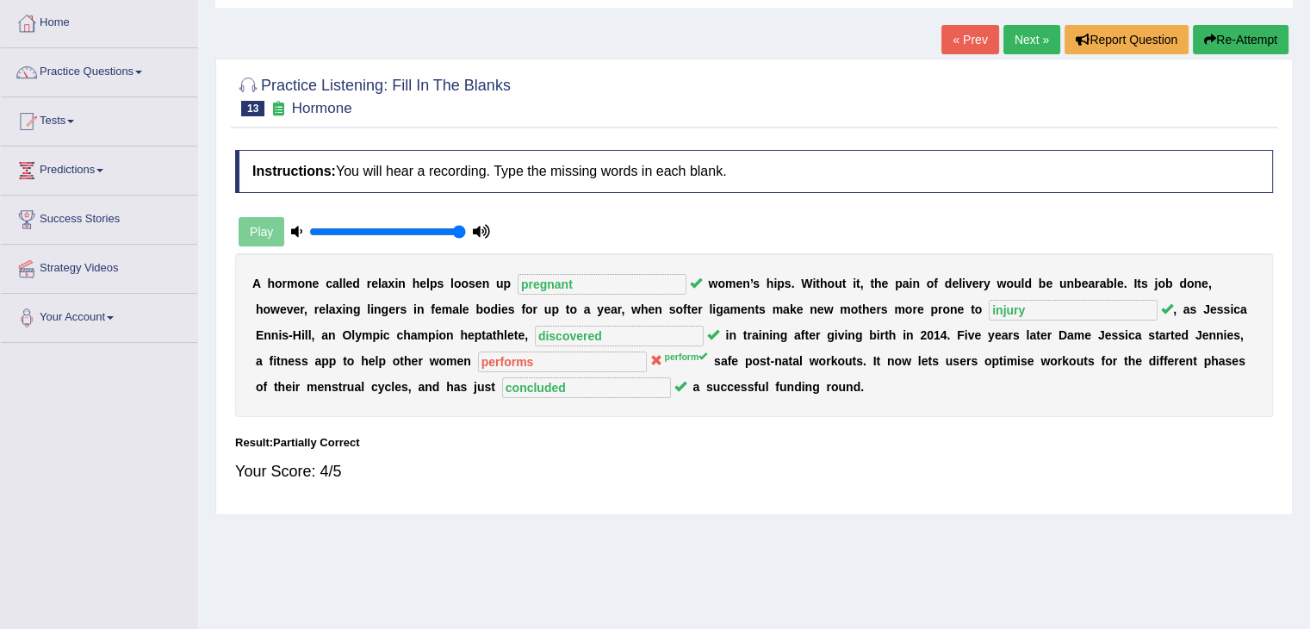
click at [1022, 45] on link "Next »" at bounding box center [1031, 39] width 57 height 29
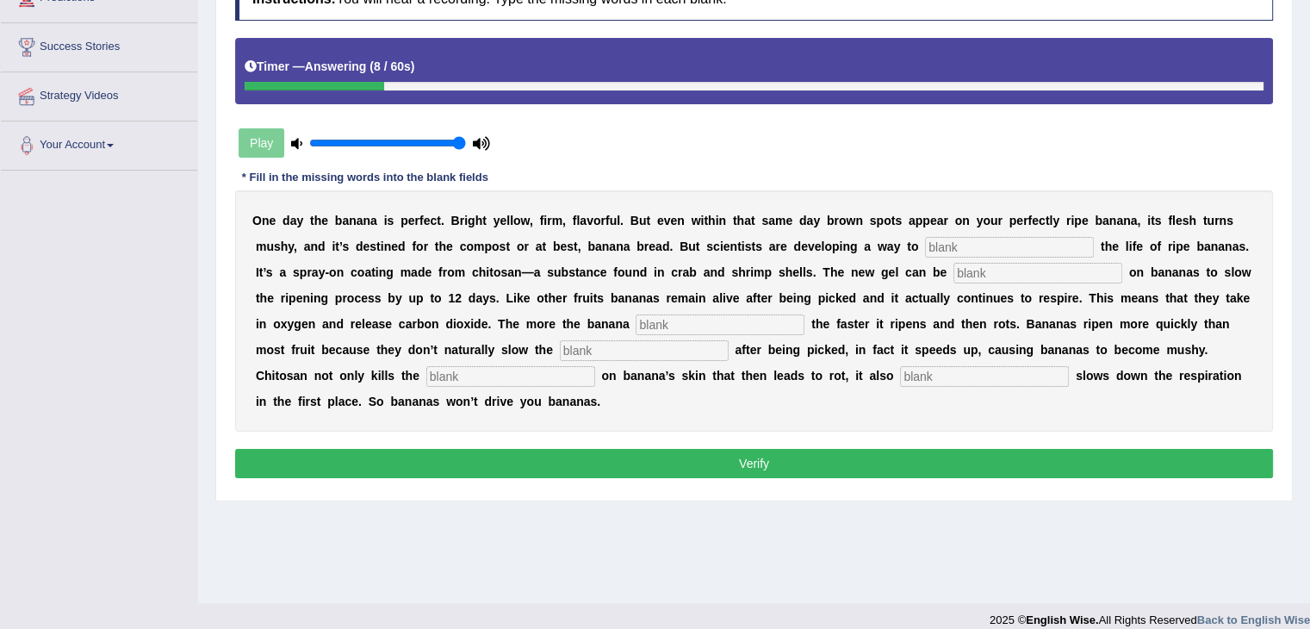
click at [933, 242] on input "text" at bounding box center [1009, 247] width 169 height 21
type input "extend"
click at [1055, 264] on input "text" at bounding box center [1037, 273] width 169 height 21
type input "spray"
click at [734, 320] on input "text" at bounding box center [719, 324] width 169 height 21
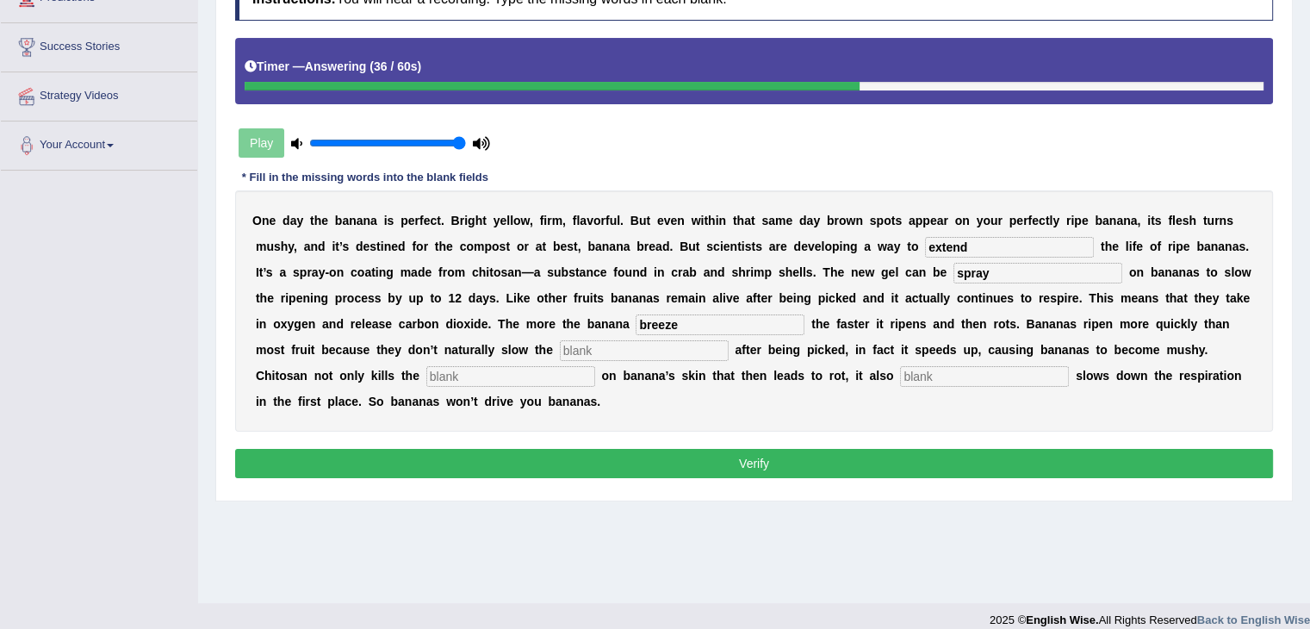
type input "breeze"
click at [679, 353] on input "text" at bounding box center [644, 350] width 169 height 21
click at [545, 370] on input "text" at bounding box center [510, 376] width 169 height 21
drag, startPoint x: 610, startPoint y: 351, endPoint x: 523, endPoint y: 355, distance: 87.0
click at [523, 355] on div "O n e d a y t h e b a n a n a i s p e r f e c t . B r i g h t y e l l o w , f i…" at bounding box center [754, 310] width 1038 height 241
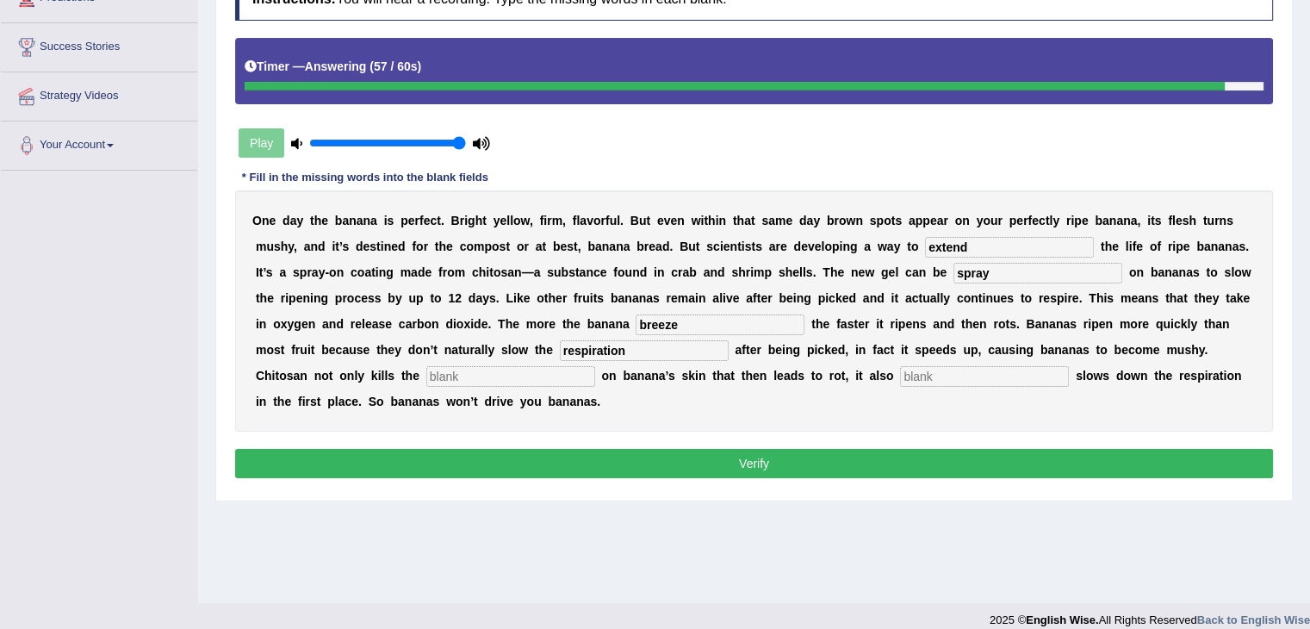
type input "respiration"
click at [549, 376] on input "text" at bounding box center [510, 376] width 169 height 21
type input "bacte"
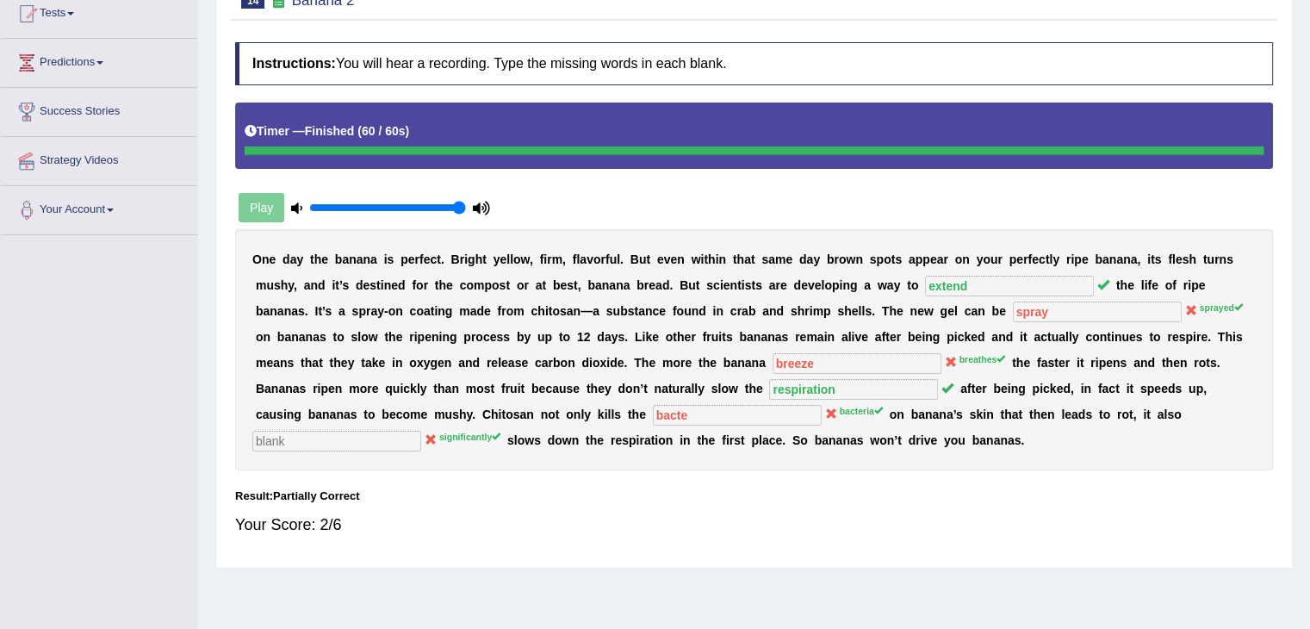
scroll to position [86, 0]
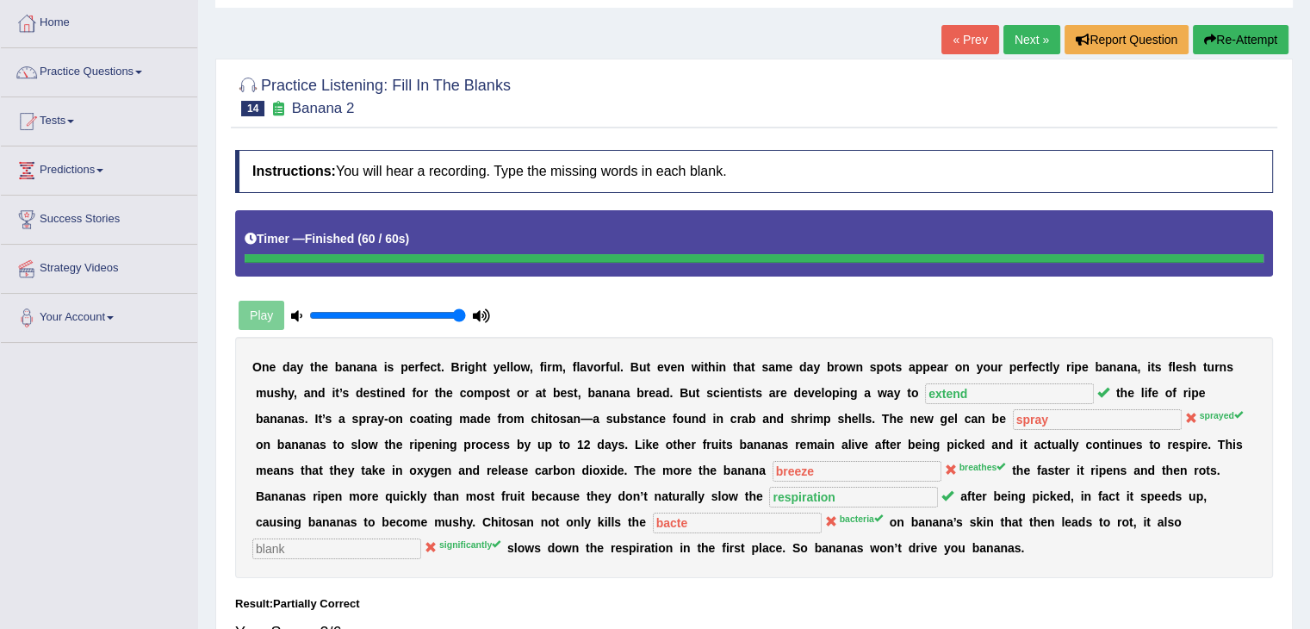
click at [968, 40] on link "« Prev" at bounding box center [969, 39] width 57 height 29
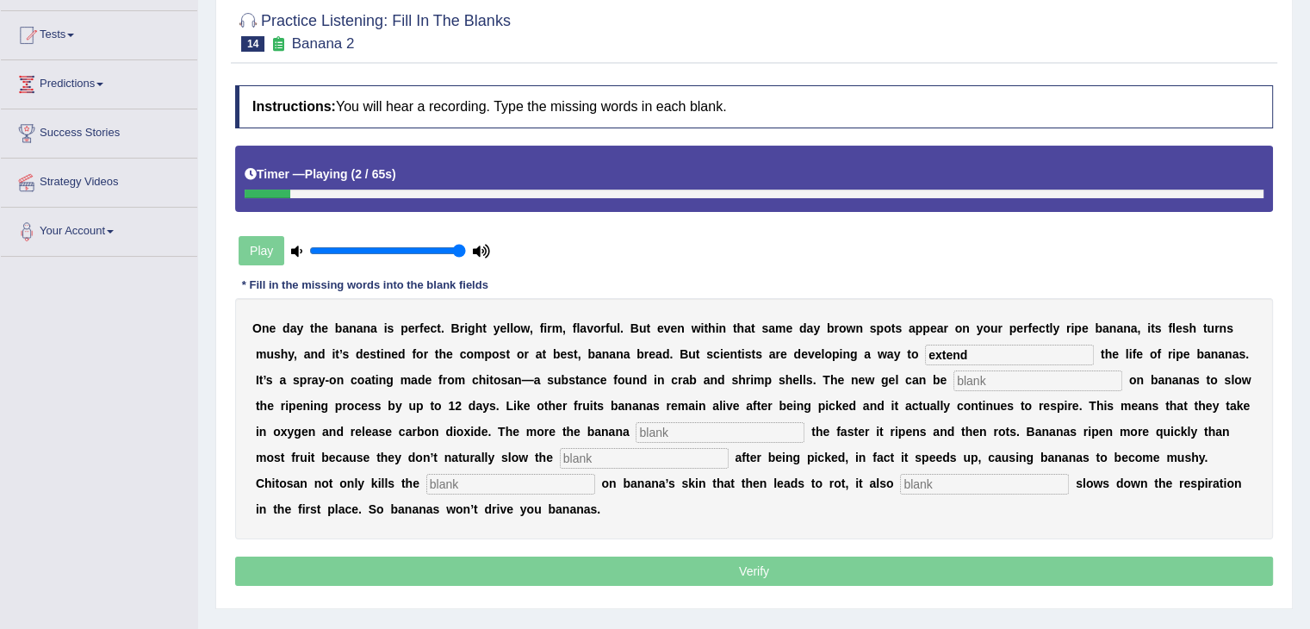
type input "extend"
click at [978, 381] on input "text" at bounding box center [1037, 380] width 169 height 21
type input "spraty"
click at [720, 424] on input "text" at bounding box center [719, 432] width 169 height 21
type input "breathe"
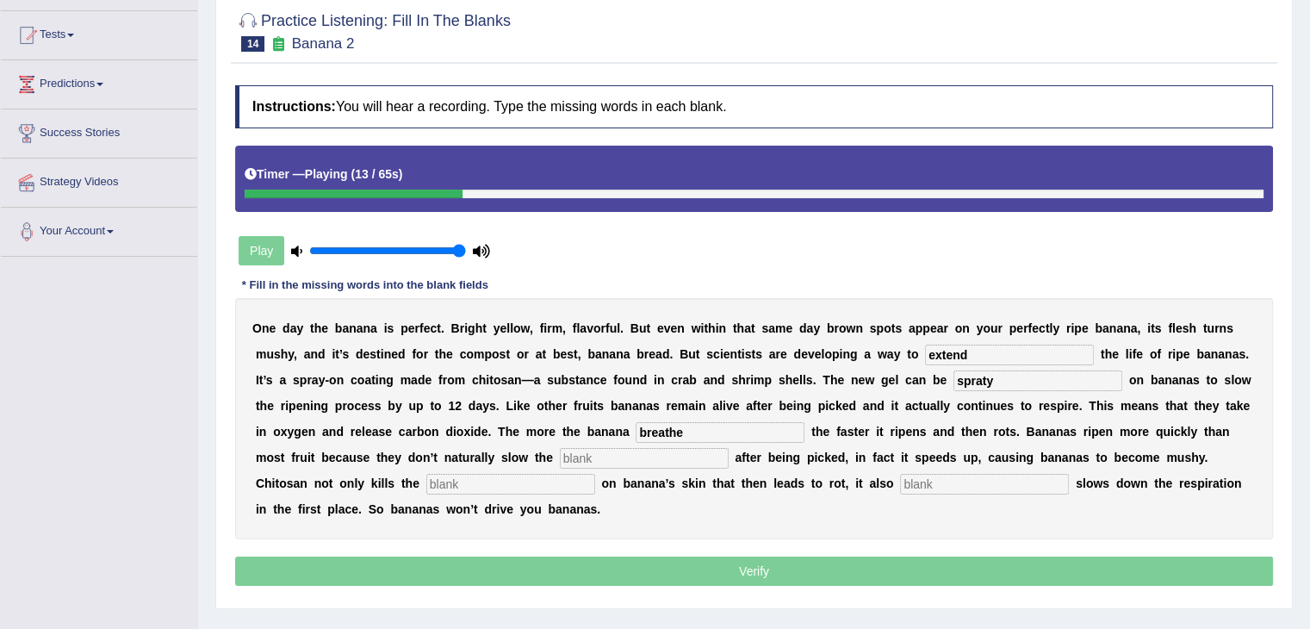
click at [699, 454] on input "text" at bounding box center [644, 458] width 169 height 21
type input "respiration"
click at [546, 477] on input "text" at bounding box center [510, 484] width 169 height 21
type input "bacteria"
click at [930, 474] on input "text" at bounding box center [984, 484] width 169 height 21
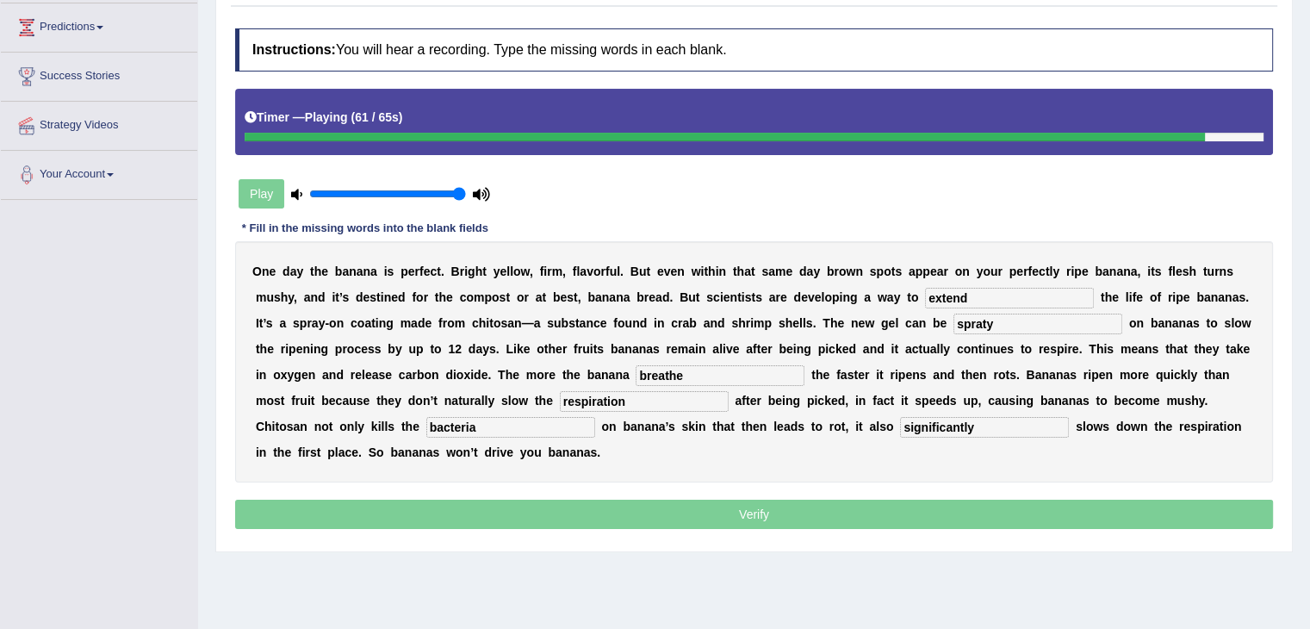
scroll to position [258, 0]
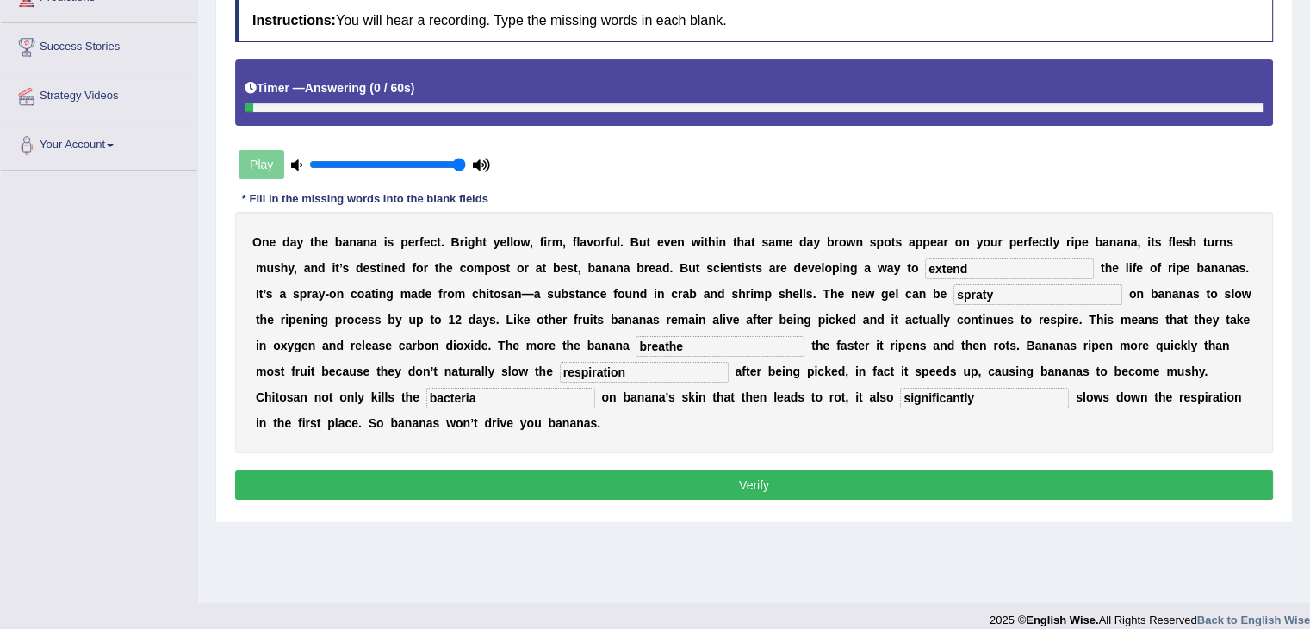
type input "significantly"
click at [807, 481] on button "Verify" at bounding box center [754, 484] width 1038 height 29
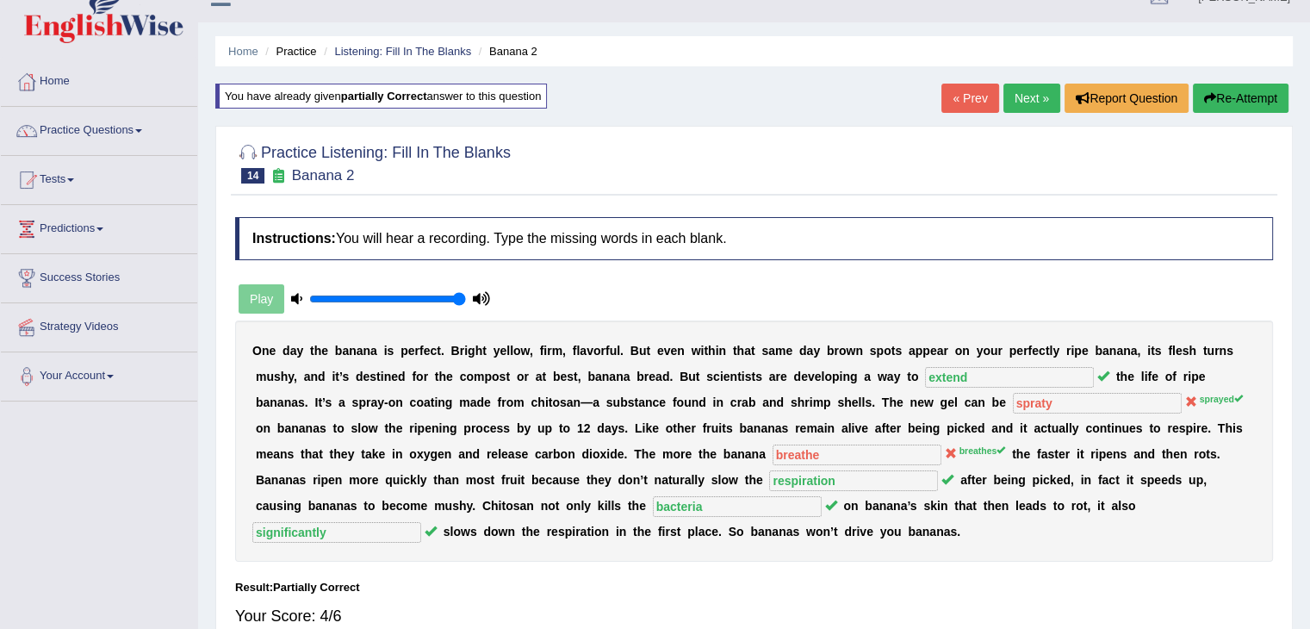
scroll to position [0, 0]
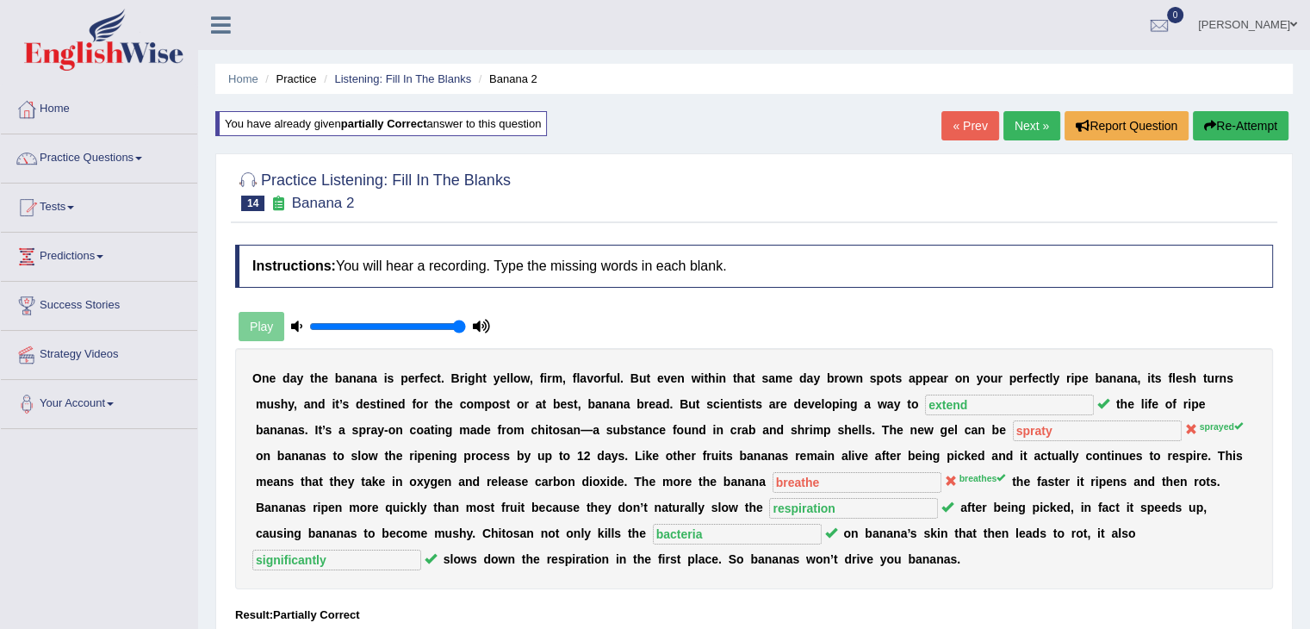
click at [1030, 126] on link "Next »" at bounding box center [1031, 125] width 57 height 29
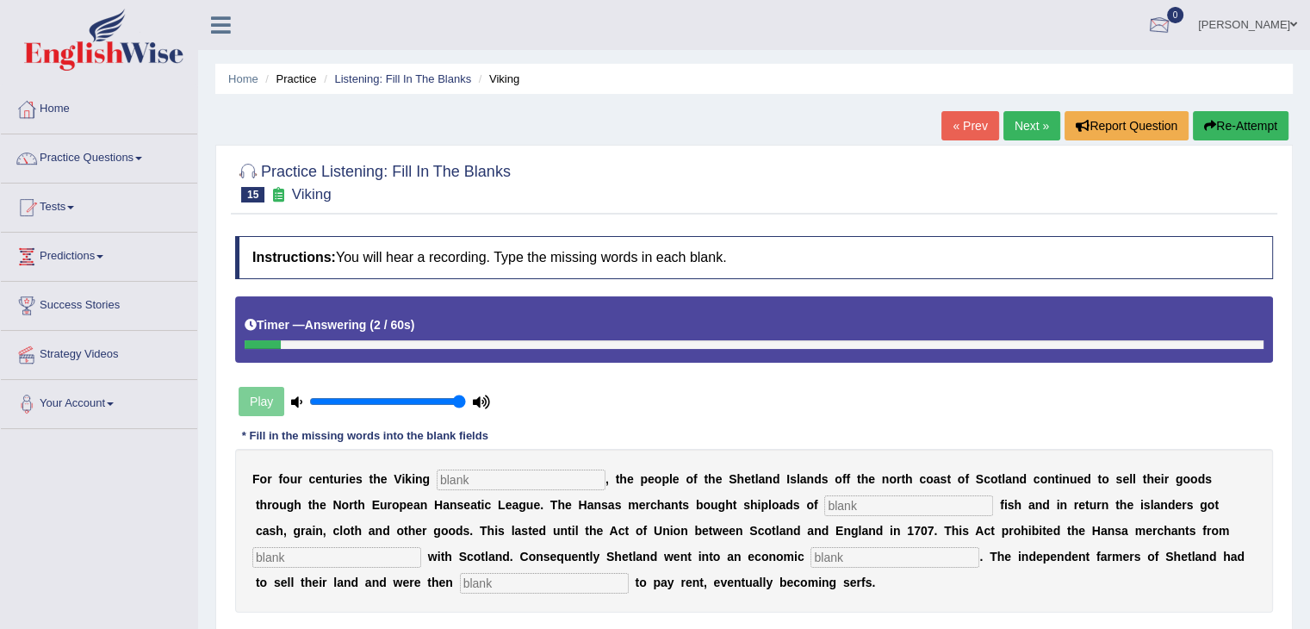
click at [964, 118] on link "« Prev" at bounding box center [969, 125] width 57 height 29
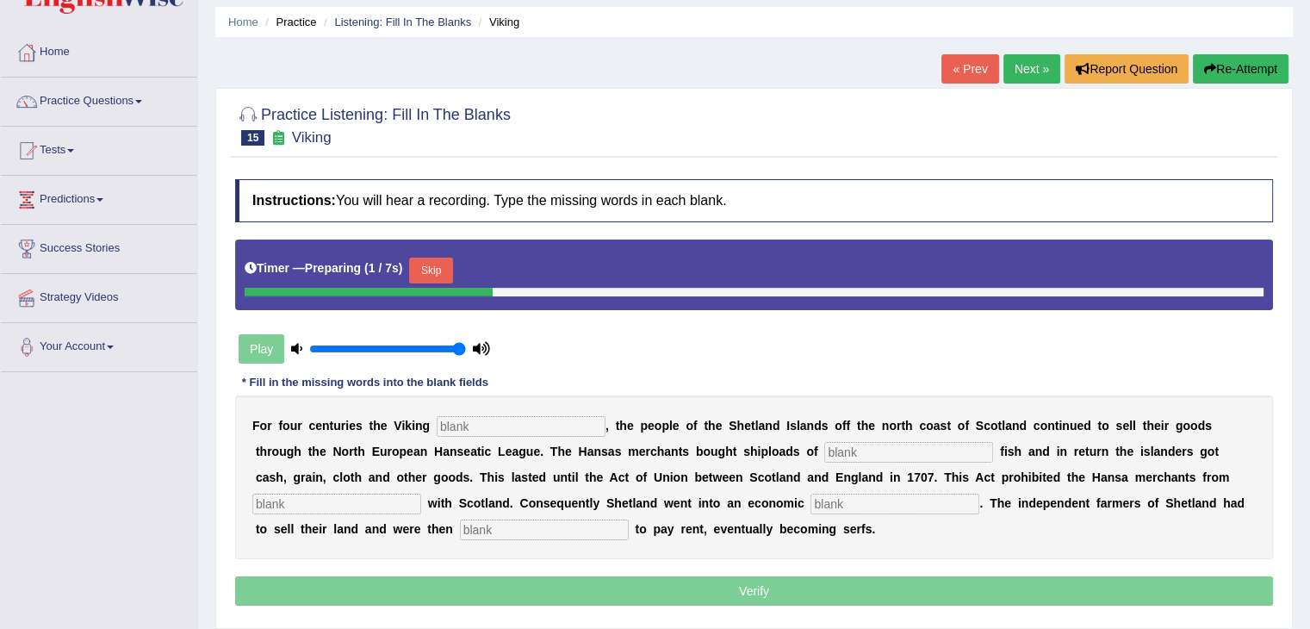
scroll to position [86, 0]
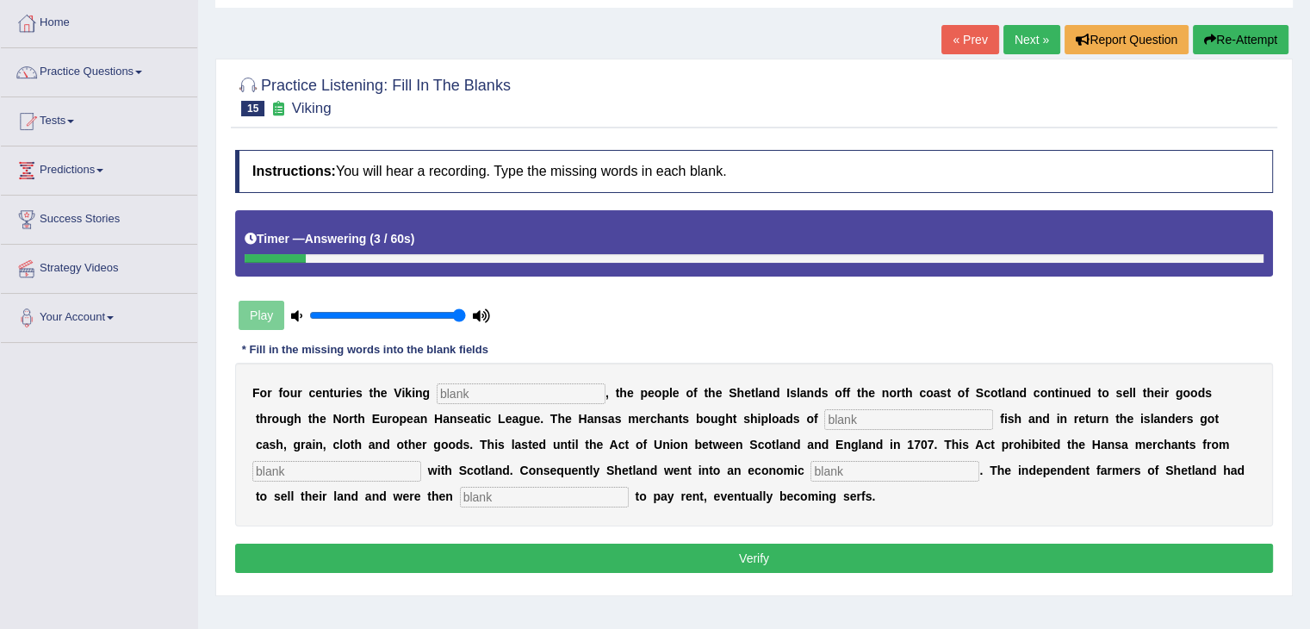
click at [566, 383] on input "text" at bounding box center [521, 393] width 169 height 21
type input "declined"
click at [852, 419] on input "text" at bounding box center [908, 419] width 169 height 21
type input "salted"
click at [391, 469] on input "text" at bounding box center [336, 471] width 169 height 21
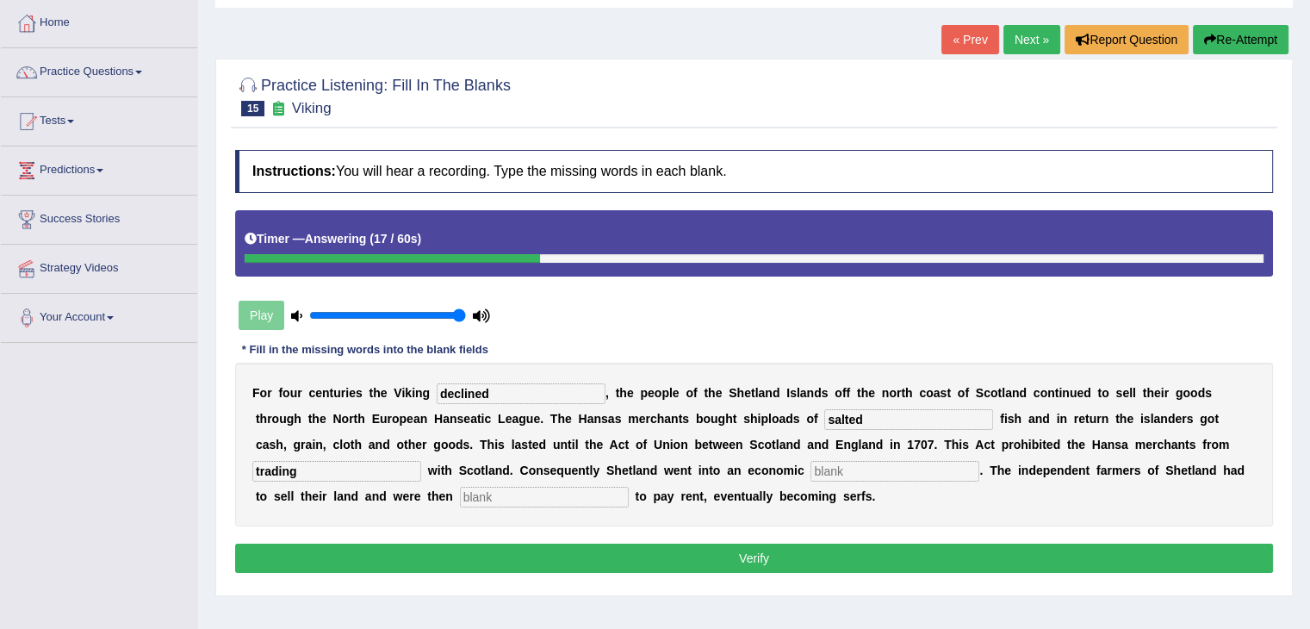
type input "trading"
click at [827, 466] on input "text" at bounding box center [894, 471] width 169 height 21
type input "depression"
click at [592, 497] on input "text" at bounding box center [544, 496] width 169 height 21
type input "obligated"
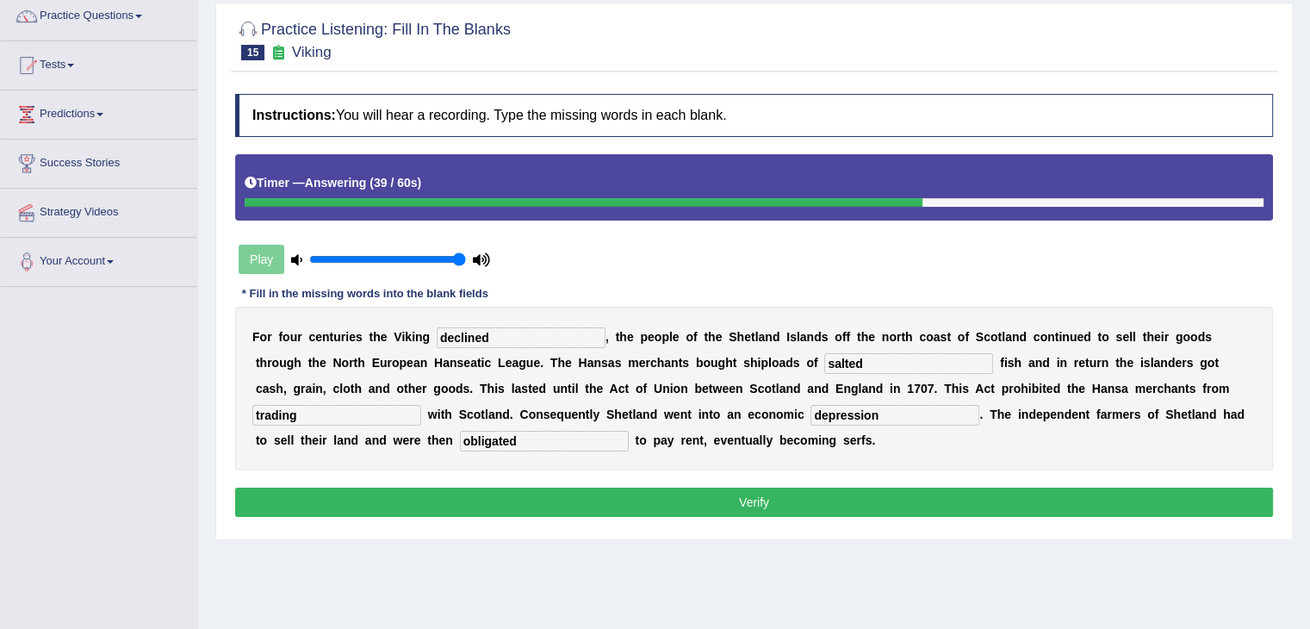
scroll to position [172, 0]
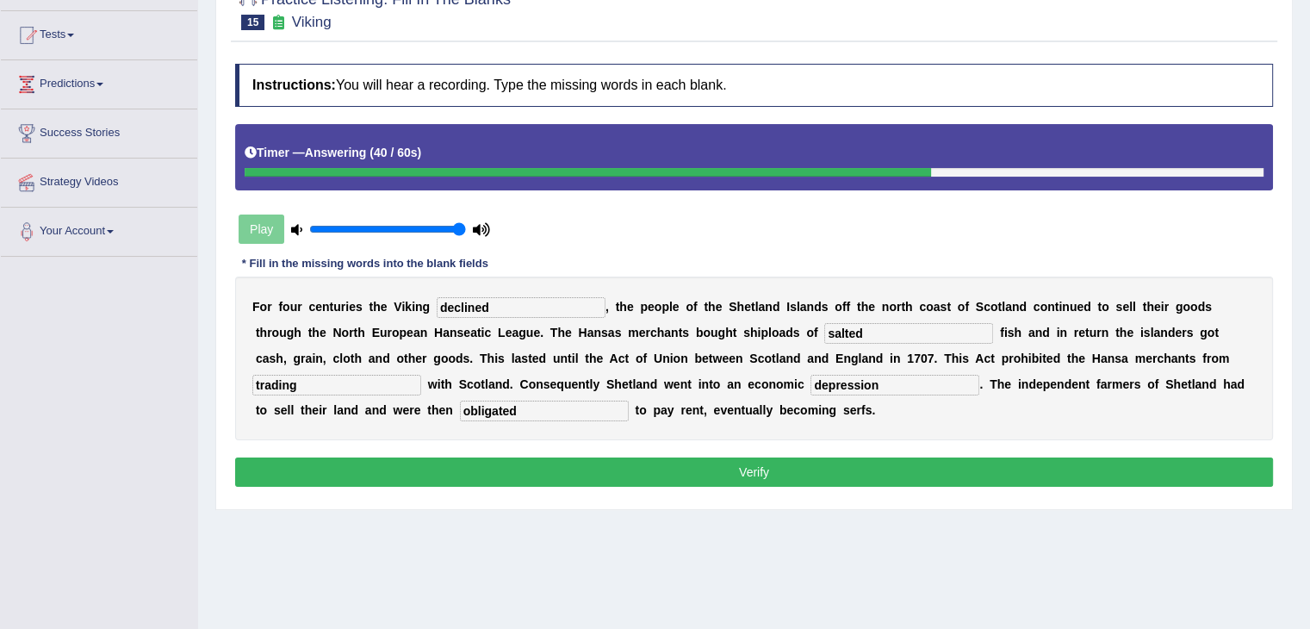
click at [699, 474] on button "Verify" at bounding box center [754, 471] width 1038 height 29
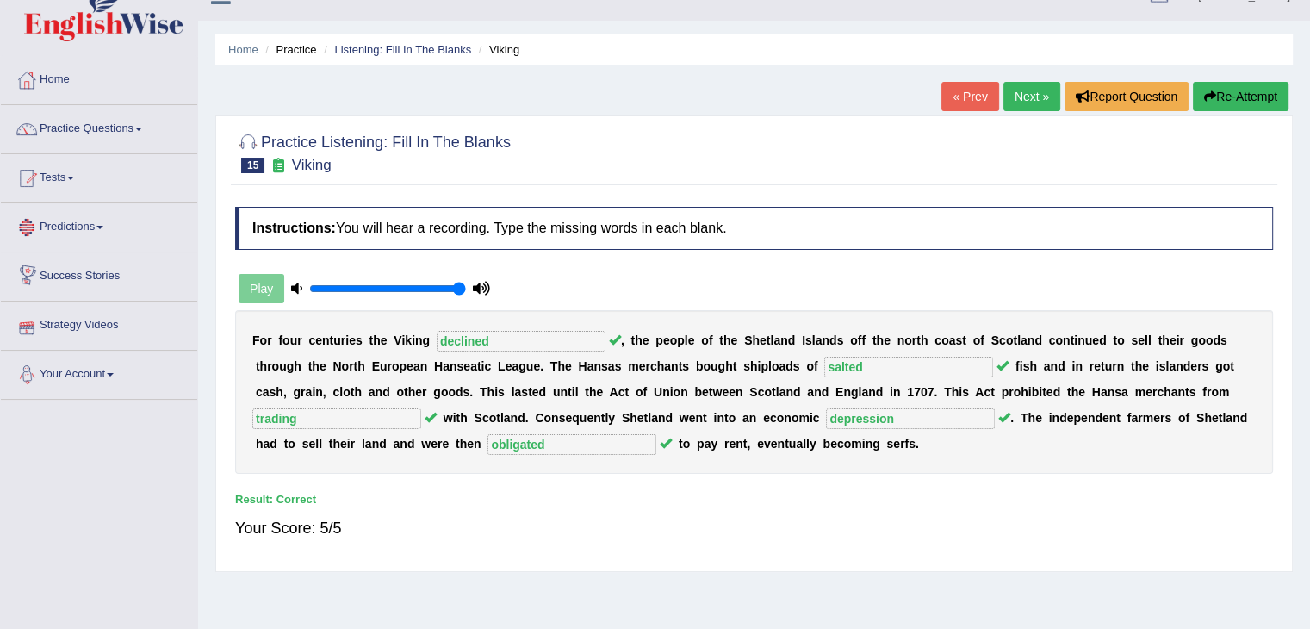
scroll to position [0, 0]
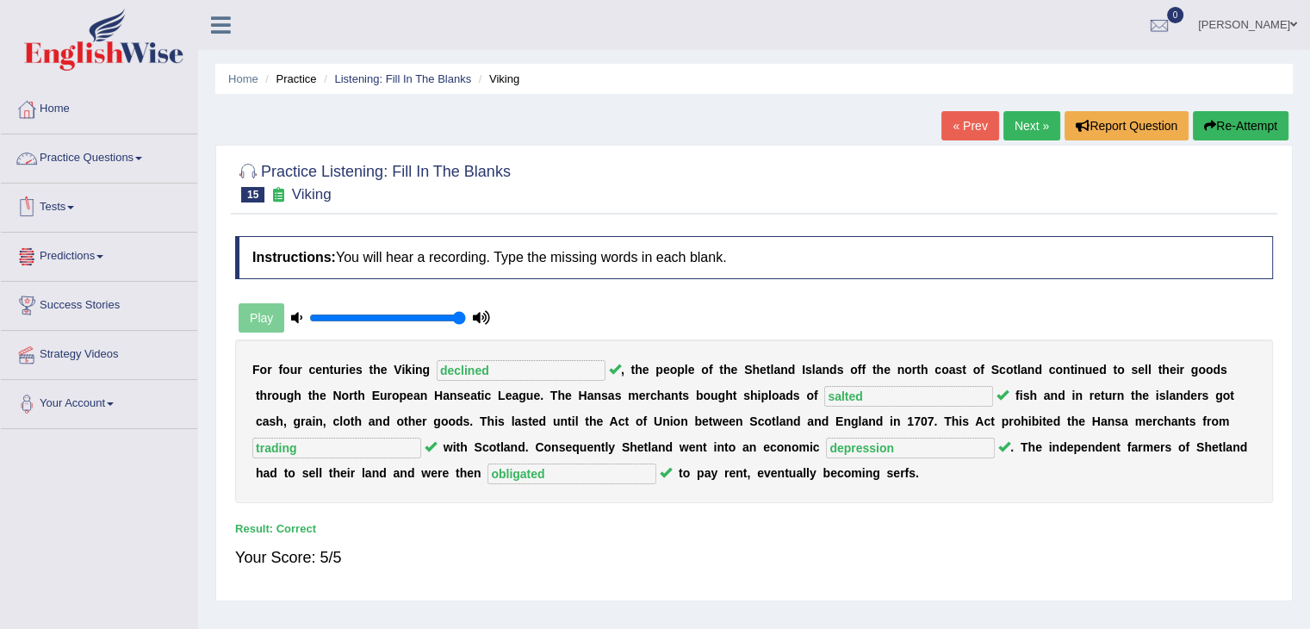
click at [145, 154] on link "Practice Questions" at bounding box center [99, 155] width 196 height 43
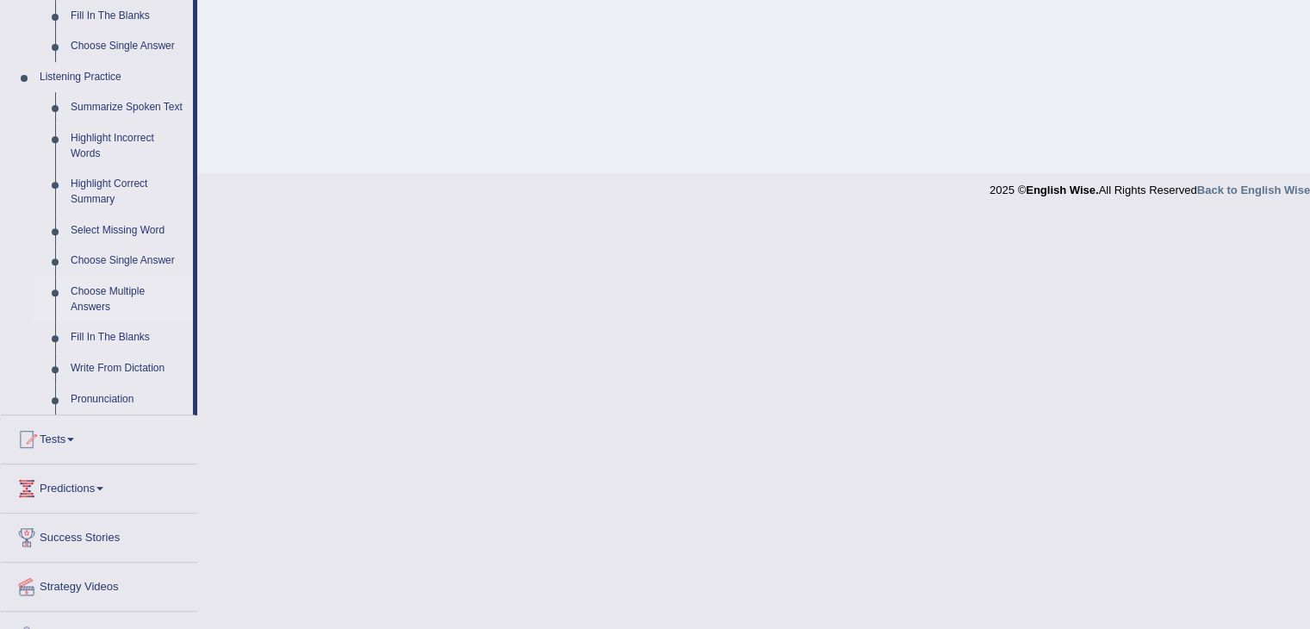
scroll to position [634, 0]
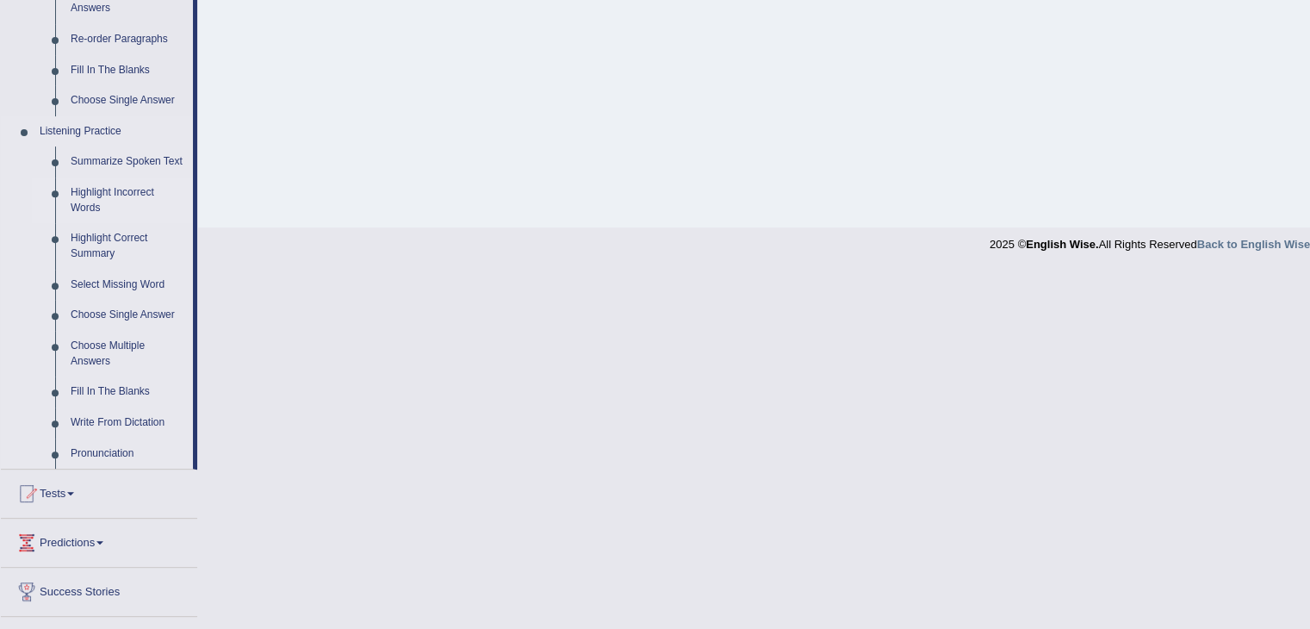
click at [103, 195] on link "Highlight Incorrect Words" at bounding box center [128, 200] width 130 height 46
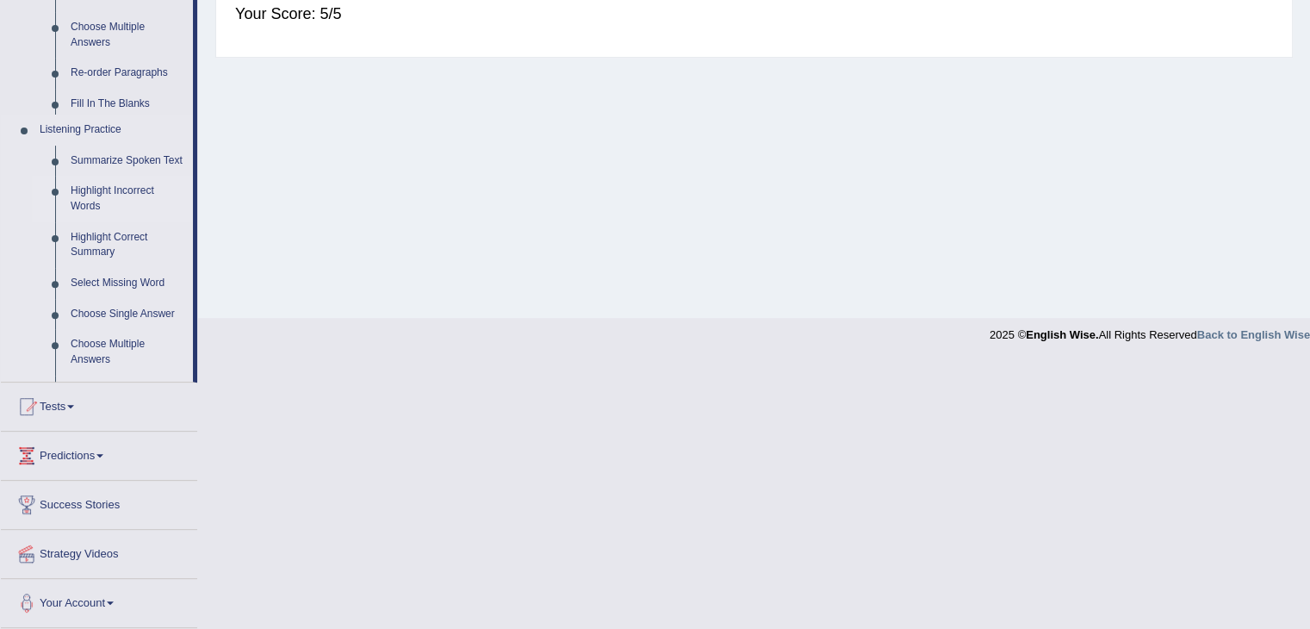
scroll to position [276, 0]
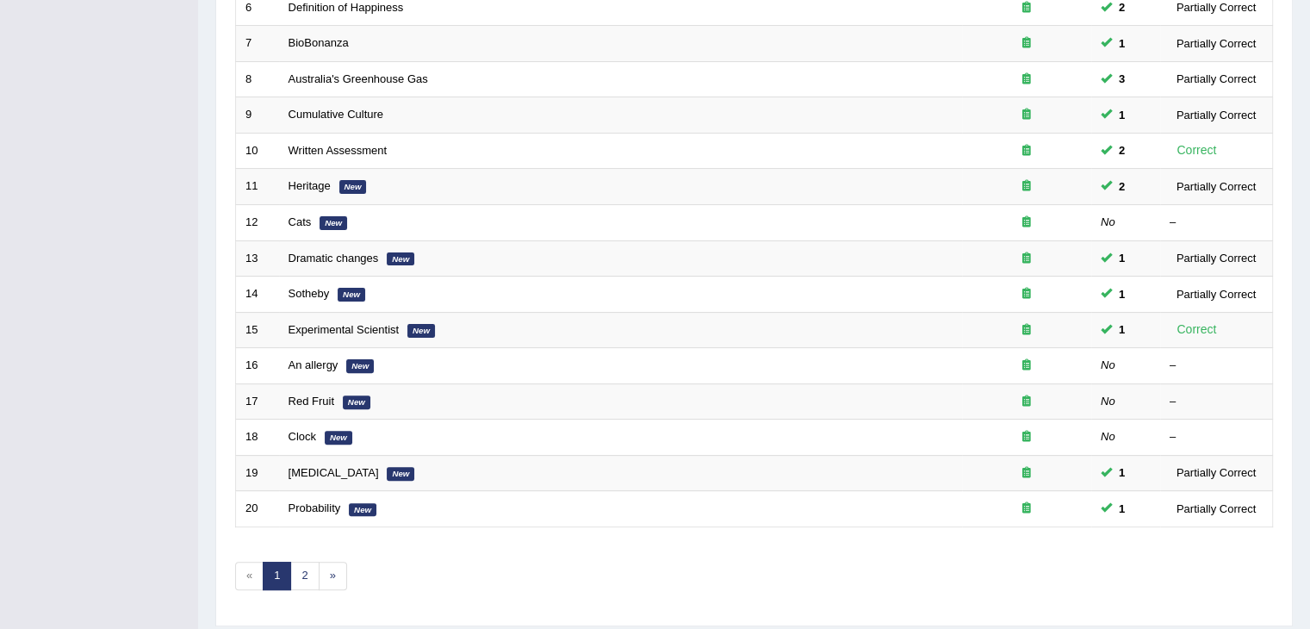
scroll to position [506, 0]
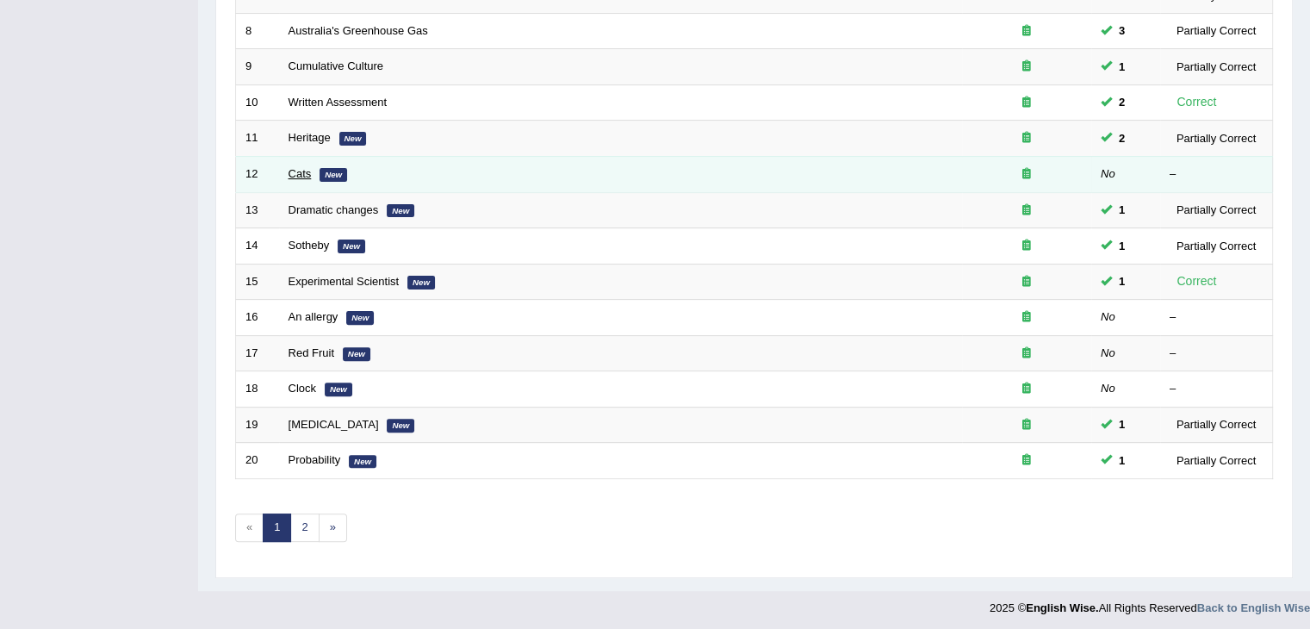
click at [293, 167] on link "Cats" at bounding box center [299, 173] width 23 height 13
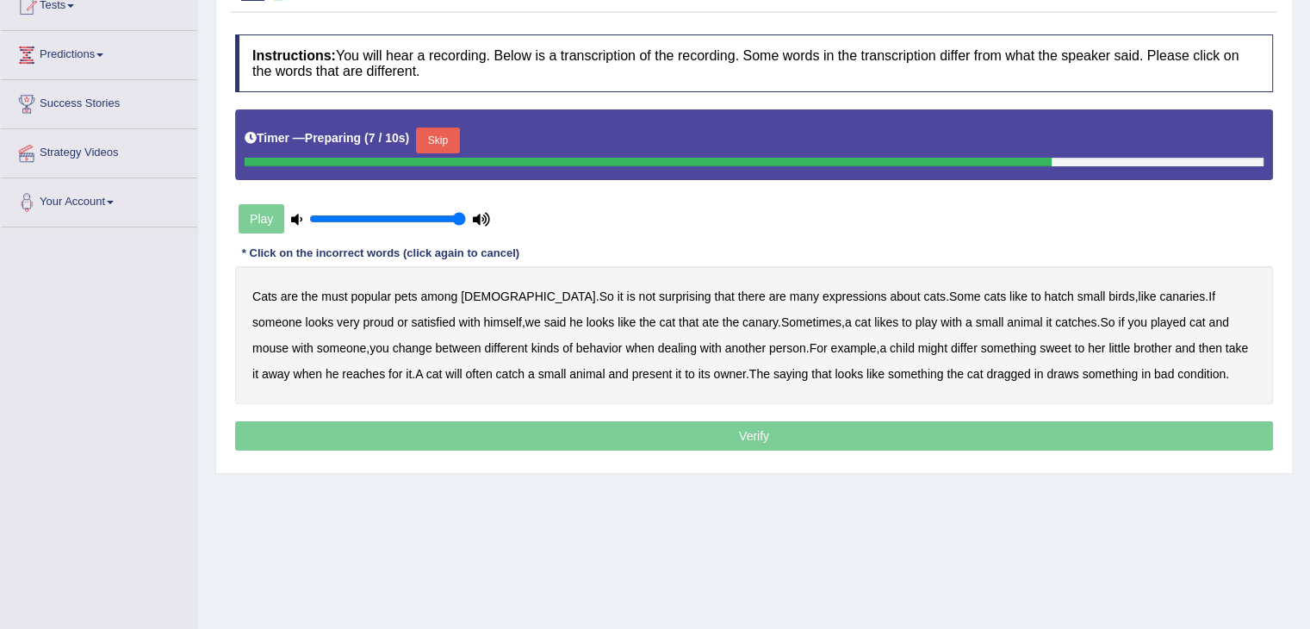
scroll to position [172, 0]
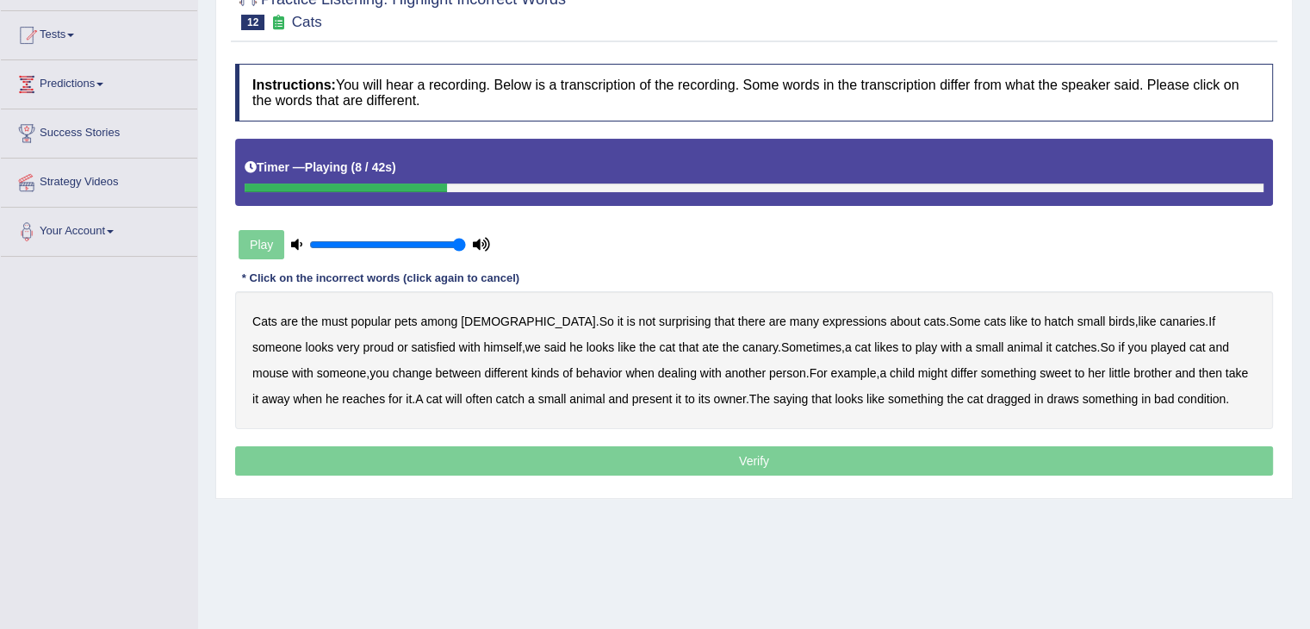
click at [1044, 321] on b "hatch" at bounding box center [1058, 321] width 29 height 14
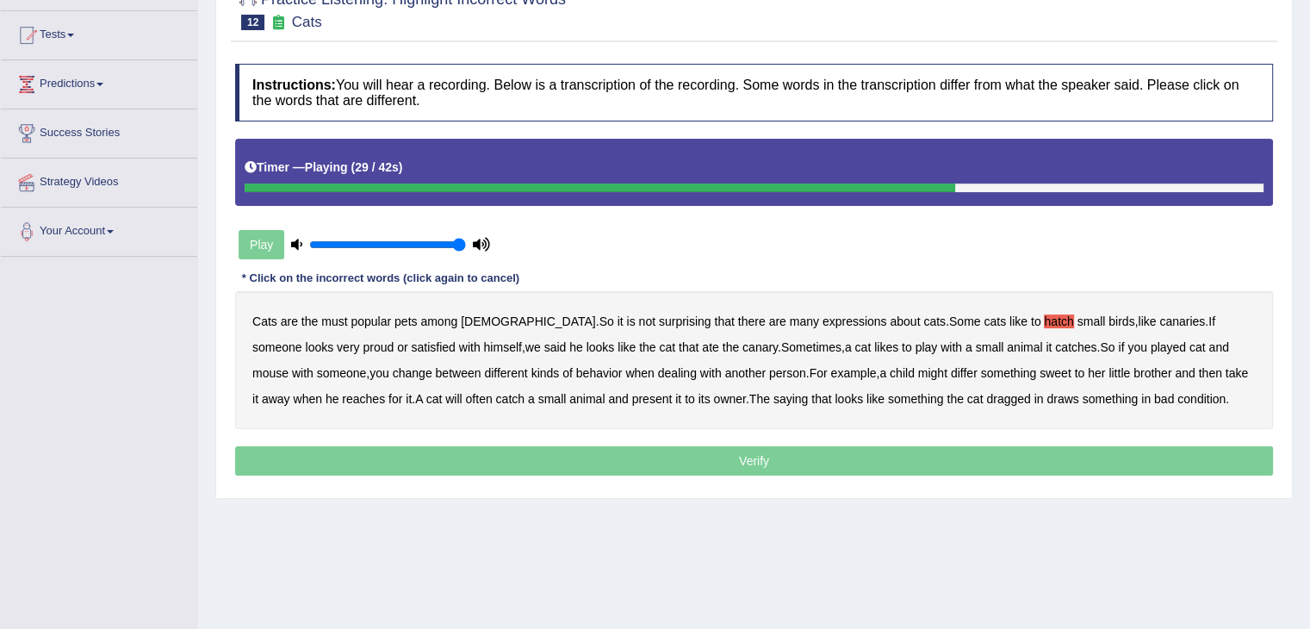
click at [951, 376] on b "differ" at bounding box center [964, 373] width 27 height 14
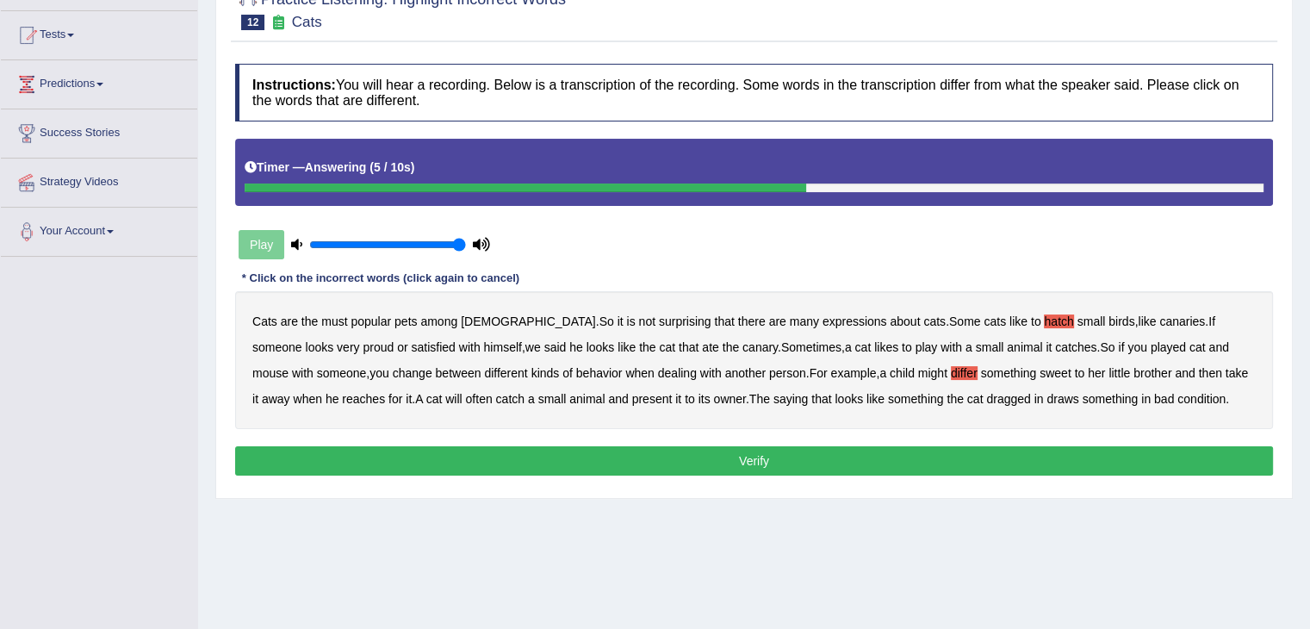
click at [1046, 400] on b "draws" at bounding box center [1062, 399] width 32 height 14
click at [945, 460] on button "Verify" at bounding box center [754, 460] width 1038 height 29
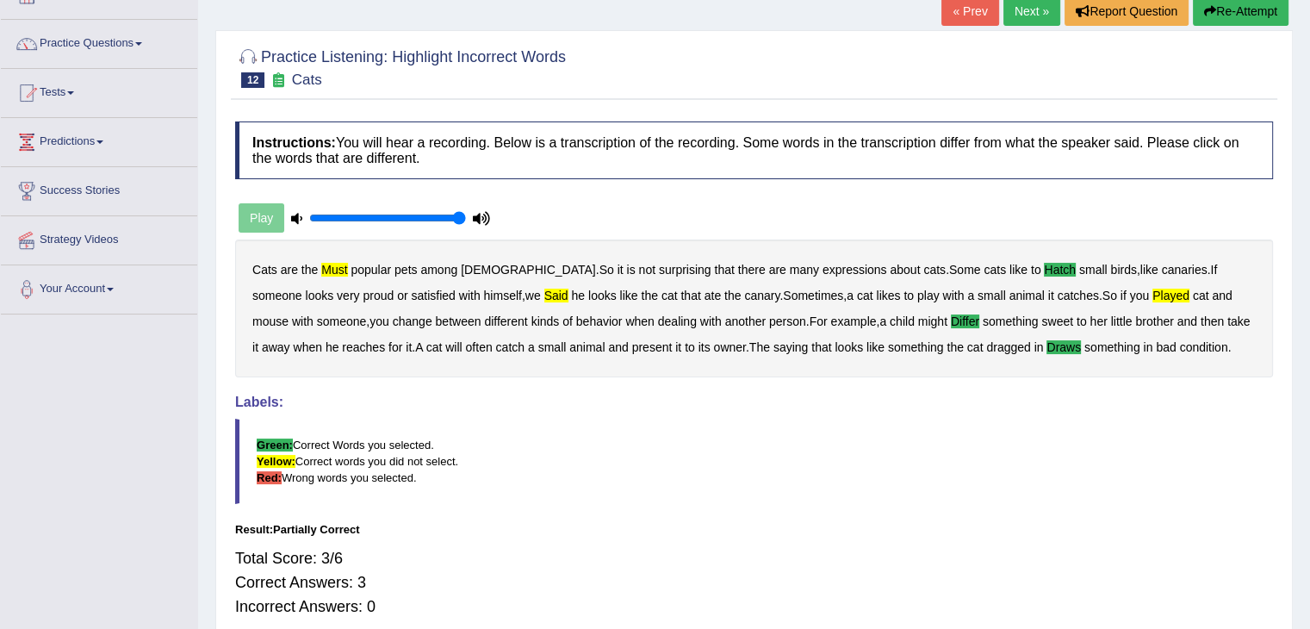
scroll to position [86, 0]
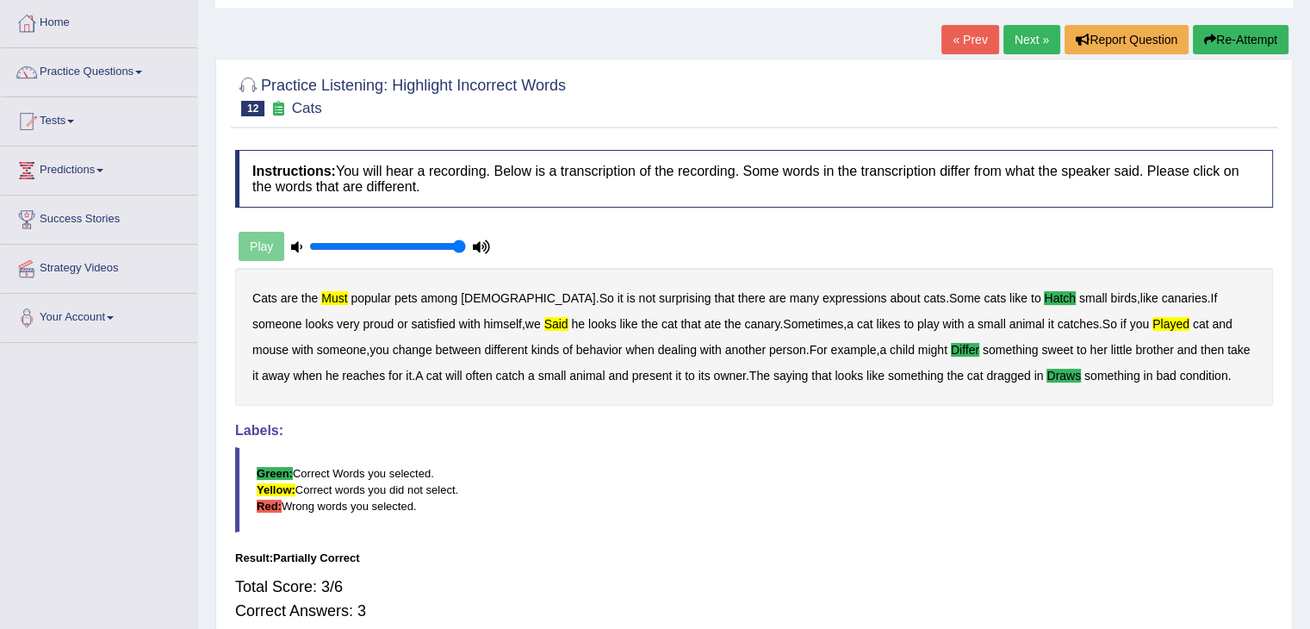
click at [960, 39] on link "« Prev" at bounding box center [969, 39] width 57 height 29
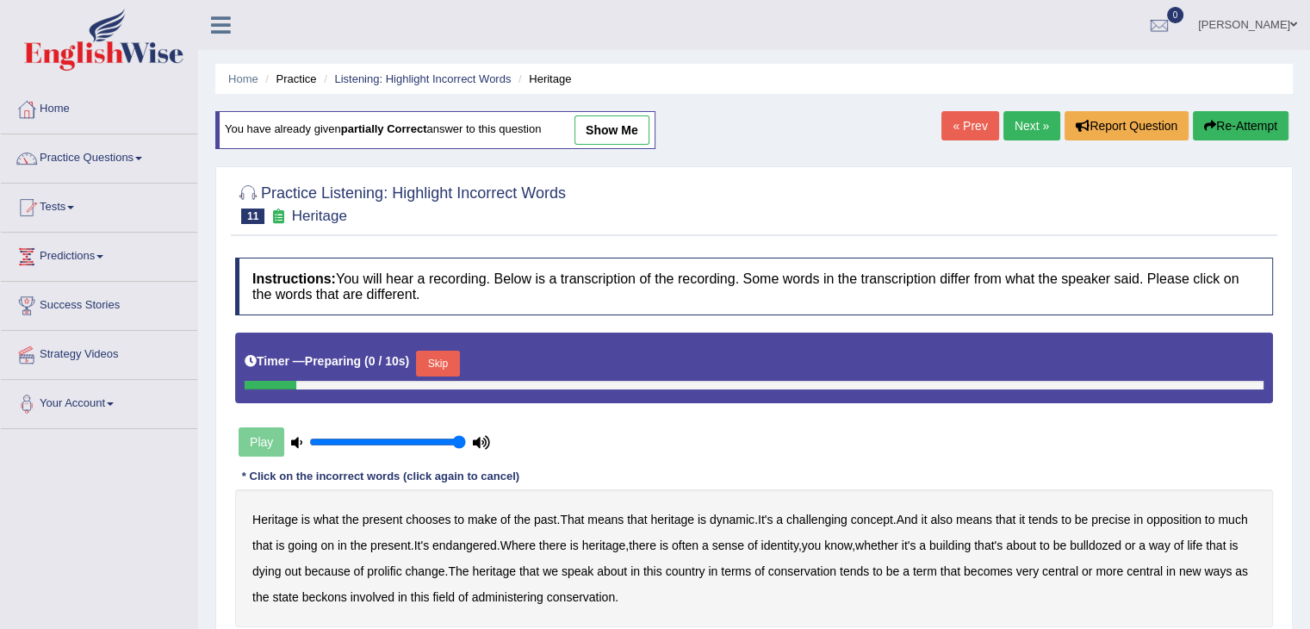
click at [1025, 121] on link "Next »" at bounding box center [1031, 125] width 57 height 29
click at [1014, 129] on link "Next »" at bounding box center [1031, 125] width 57 height 29
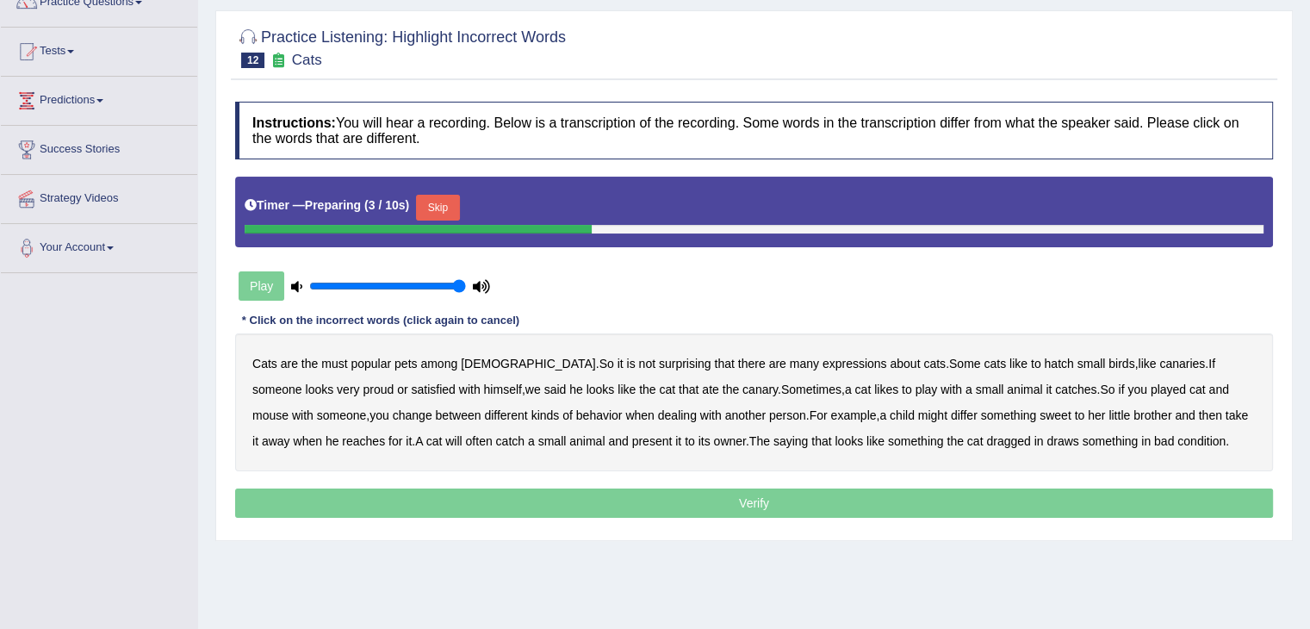
scroll to position [172, 0]
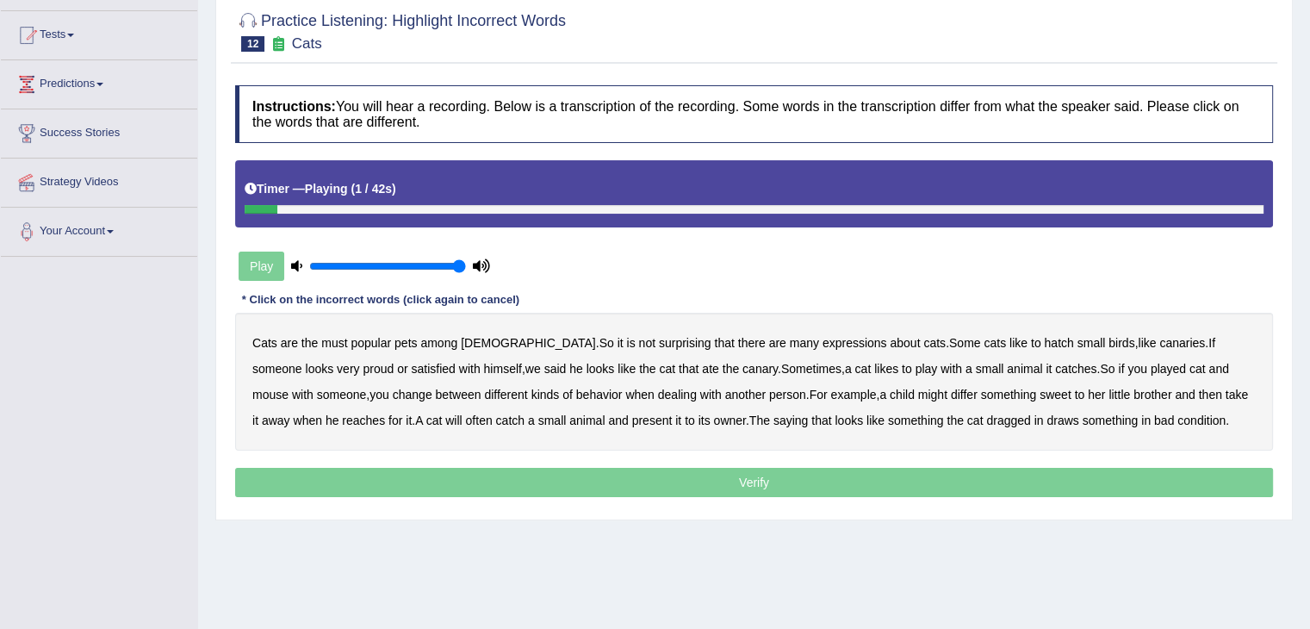
click at [334, 342] on b "must" at bounding box center [334, 343] width 26 height 14
click at [1044, 338] on b "hatch" at bounding box center [1058, 343] width 29 height 14
click at [544, 367] on b "said" at bounding box center [555, 369] width 22 height 14
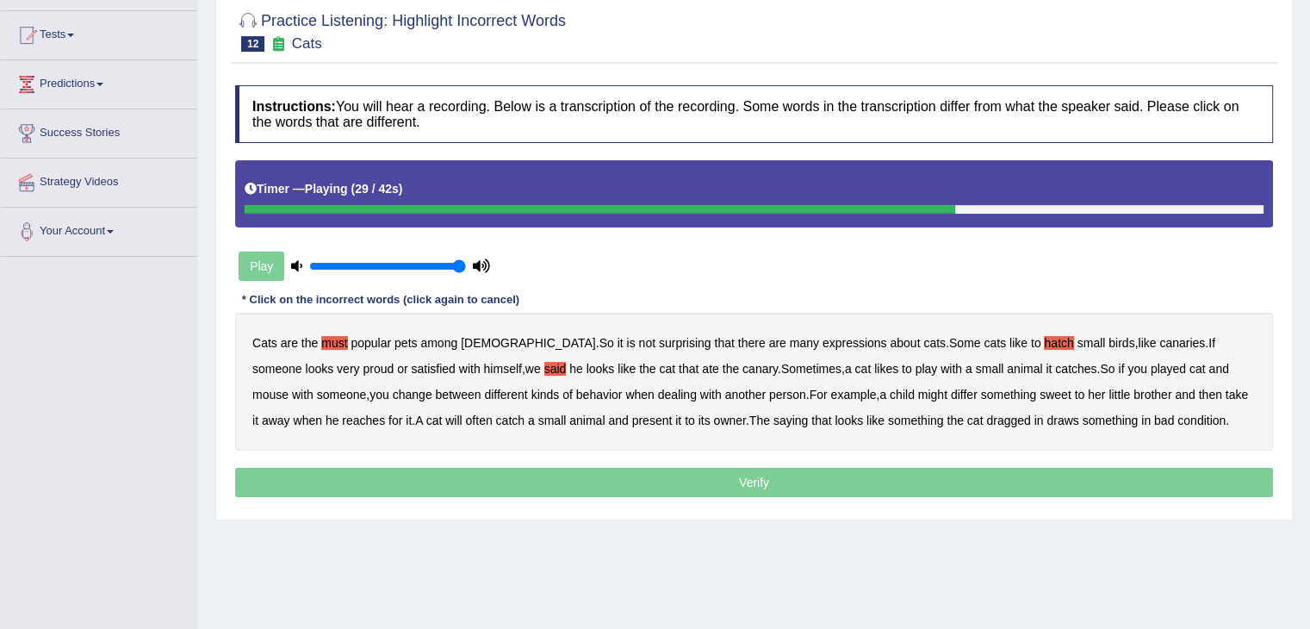
click at [951, 394] on b "differ" at bounding box center [964, 394] width 27 height 14
click at [1046, 421] on b "draws" at bounding box center [1062, 420] width 32 height 14
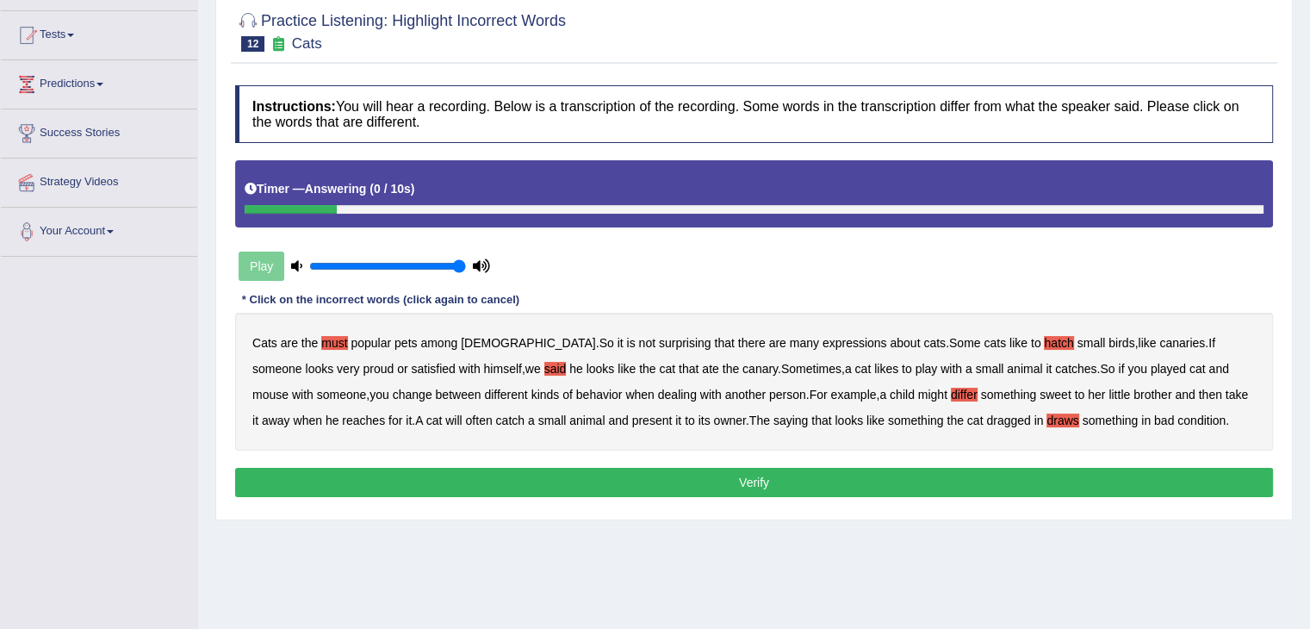
scroll to position [258, 0]
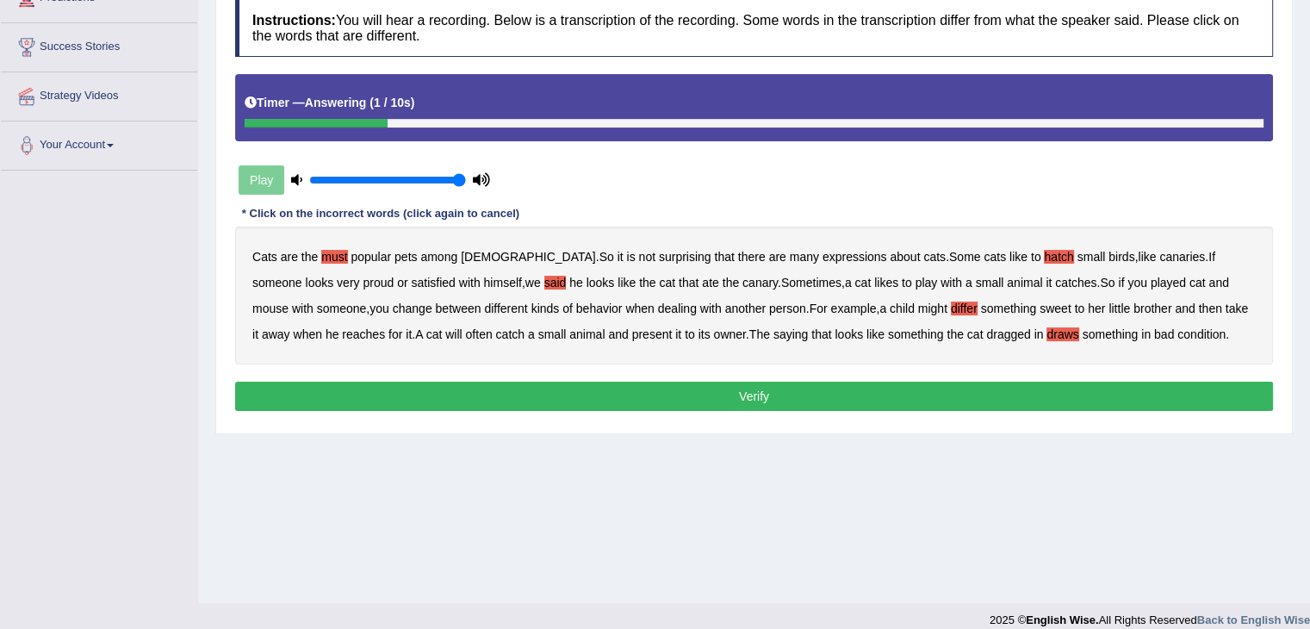
click at [772, 401] on button "Verify" at bounding box center [754, 395] width 1038 height 29
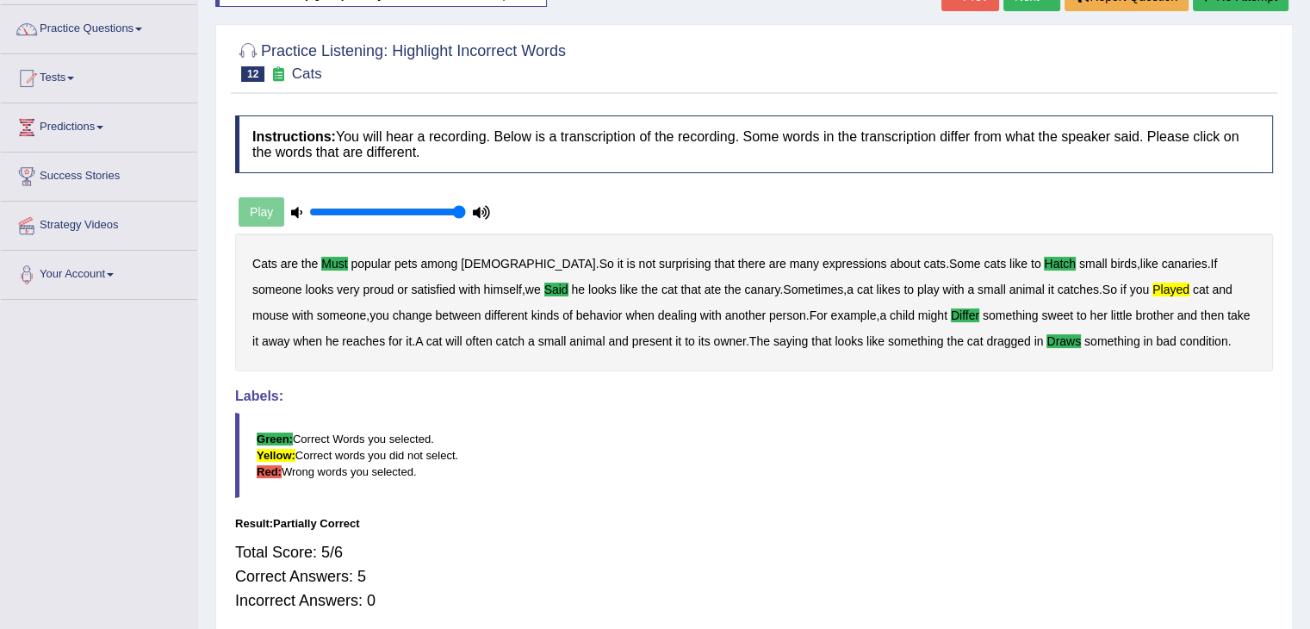
scroll to position [86, 0]
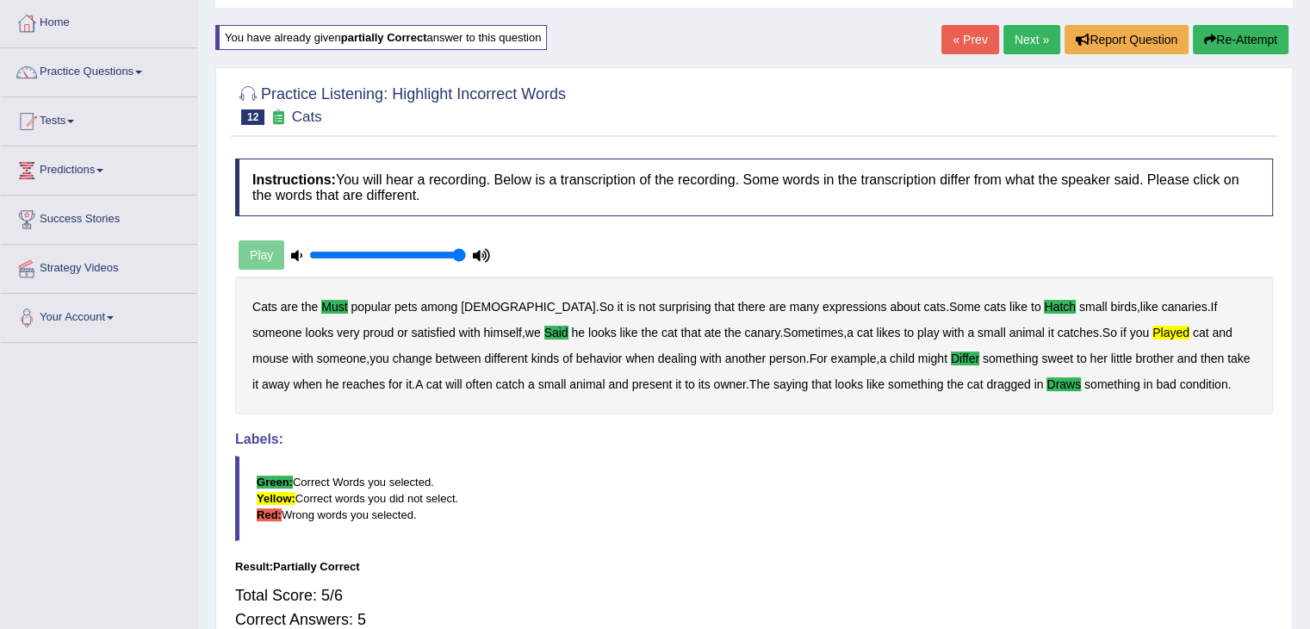
click at [1031, 43] on link "Next »" at bounding box center [1031, 39] width 57 height 29
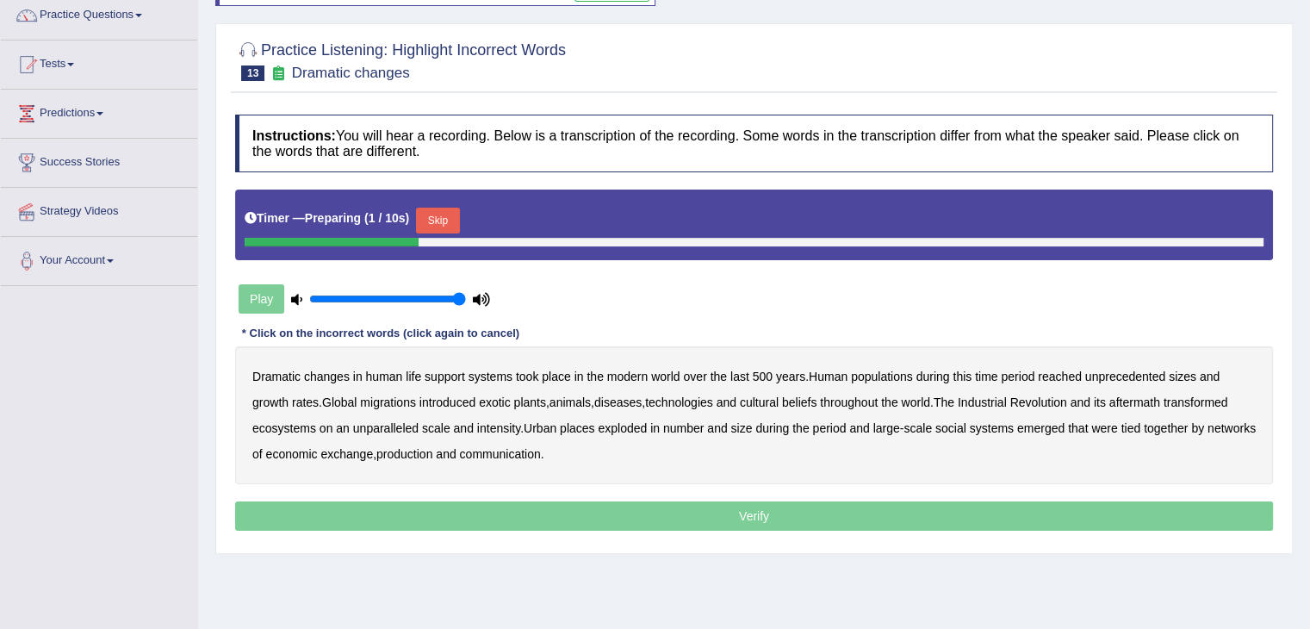
scroll to position [172, 0]
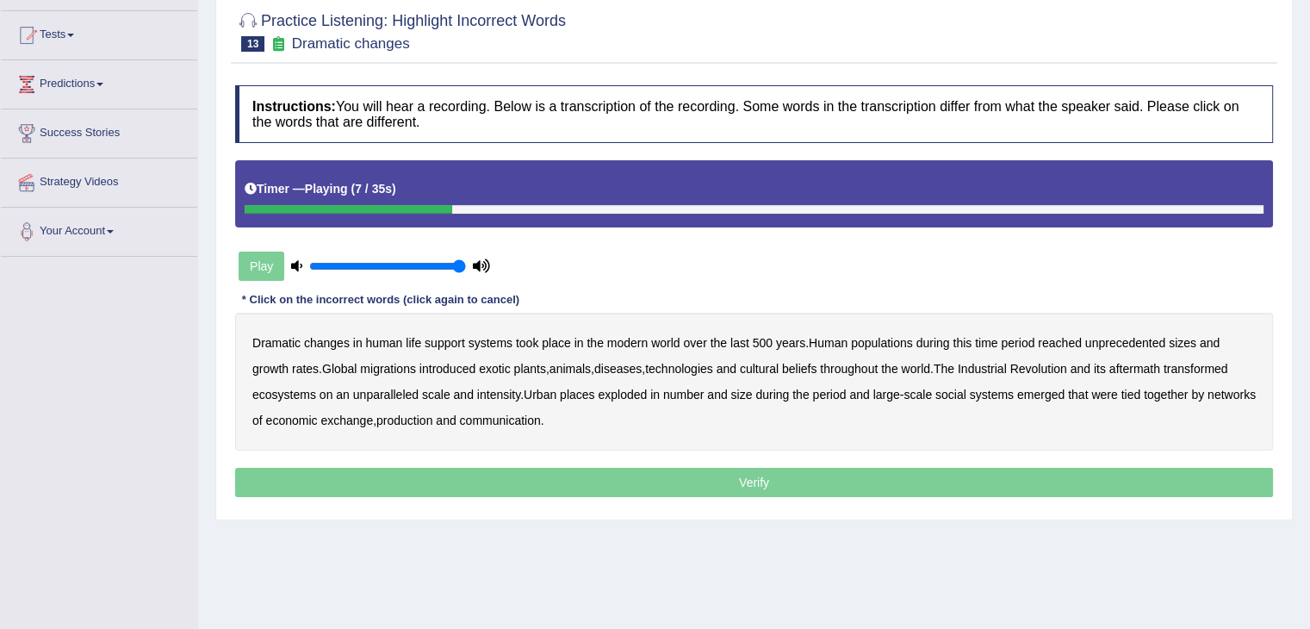
click at [884, 342] on b "populations" at bounding box center [882, 343] width 62 height 14
click at [637, 369] on b "diseases" at bounding box center [617, 369] width 47 height 14
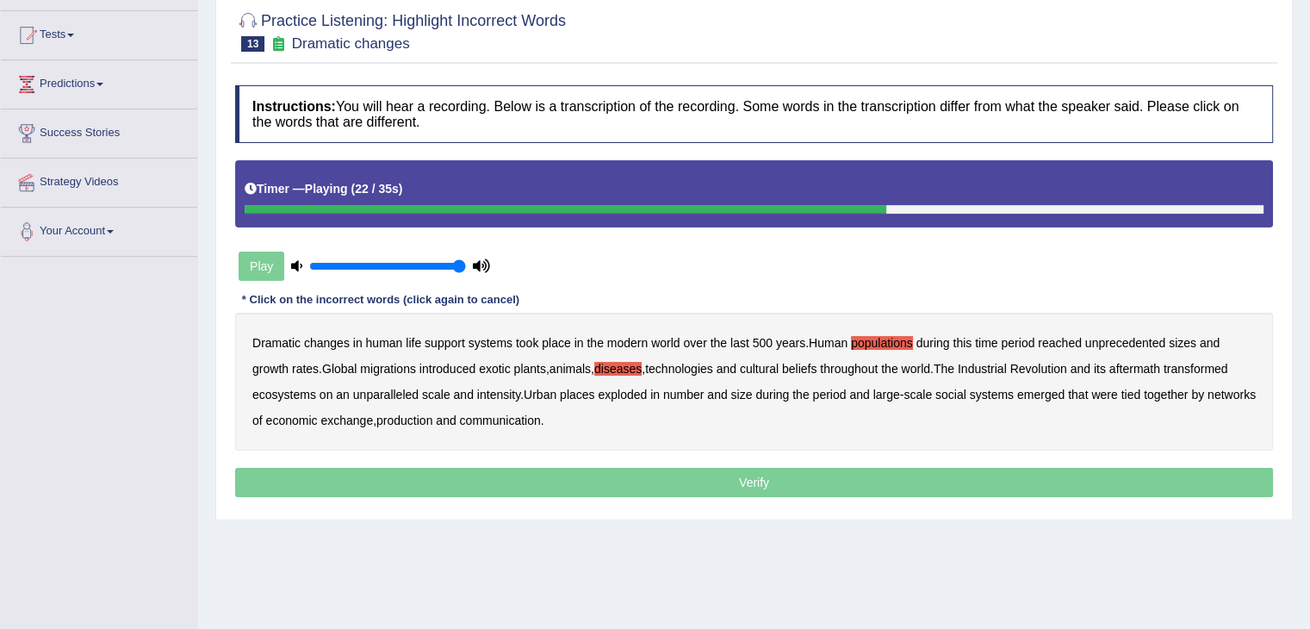
click at [302, 394] on b "ecosystems" at bounding box center [284, 394] width 64 height 14
click at [594, 396] on b "places" at bounding box center [577, 394] width 34 height 14
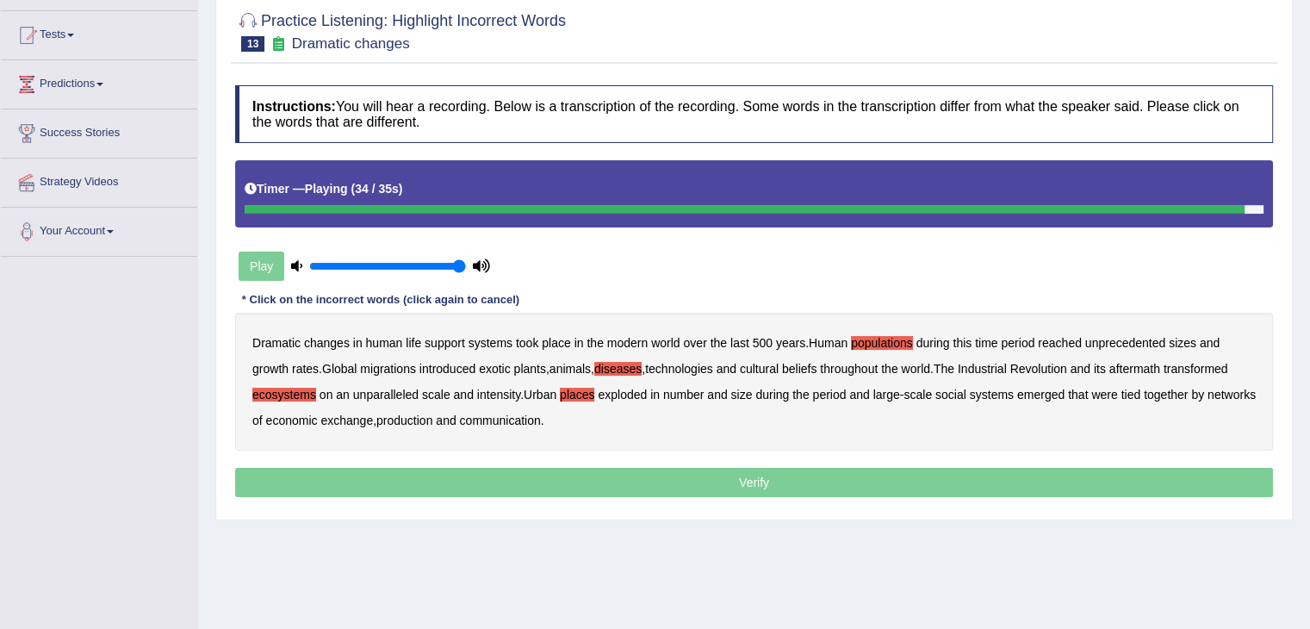
click at [432, 418] on b "production" at bounding box center [404, 420] width 56 height 14
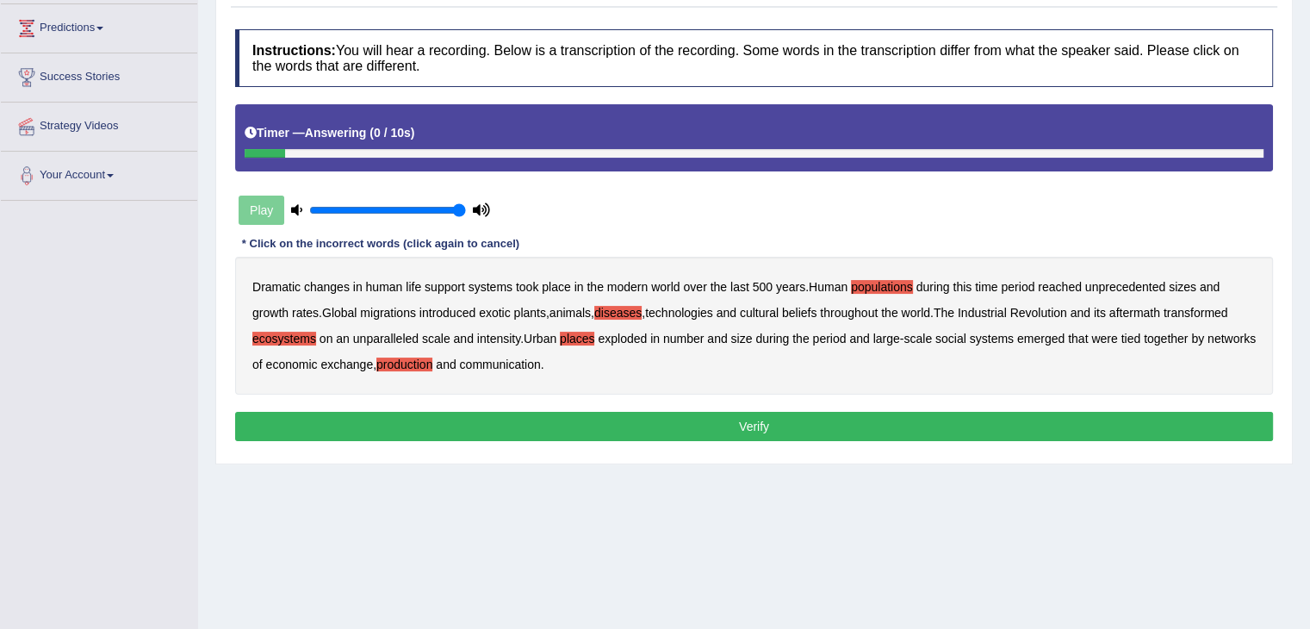
scroll to position [258, 0]
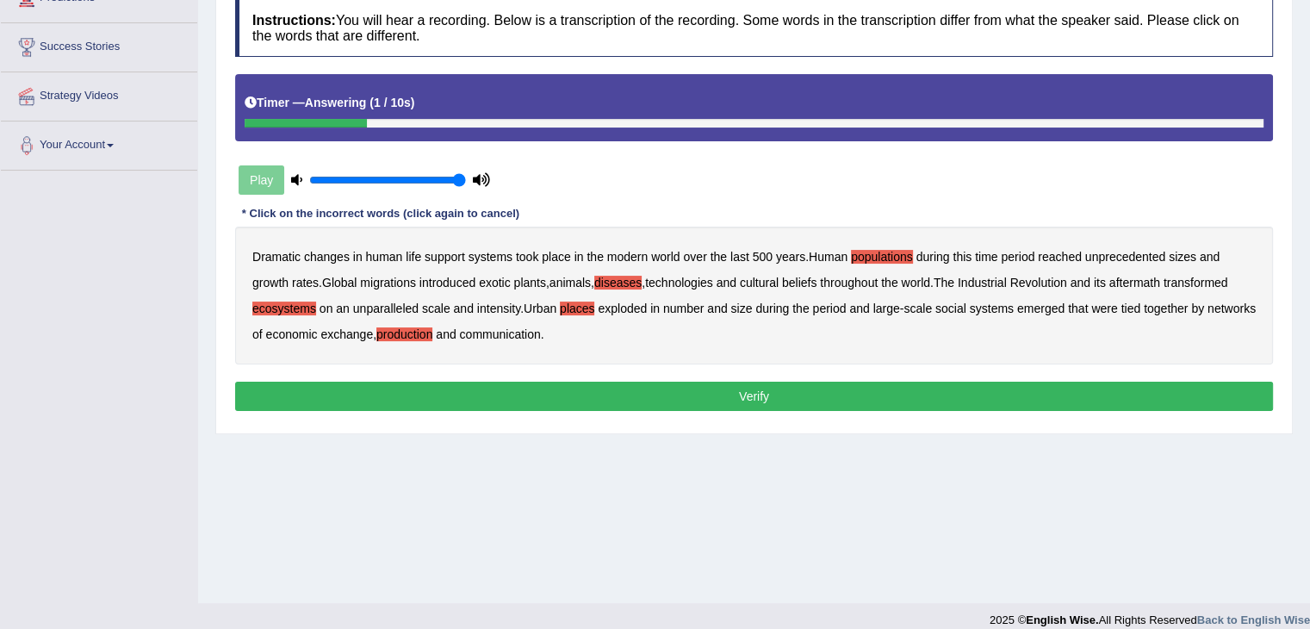
click at [719, 399] on button "Verify" at bounding box center [754, 395] width 1038 height 29
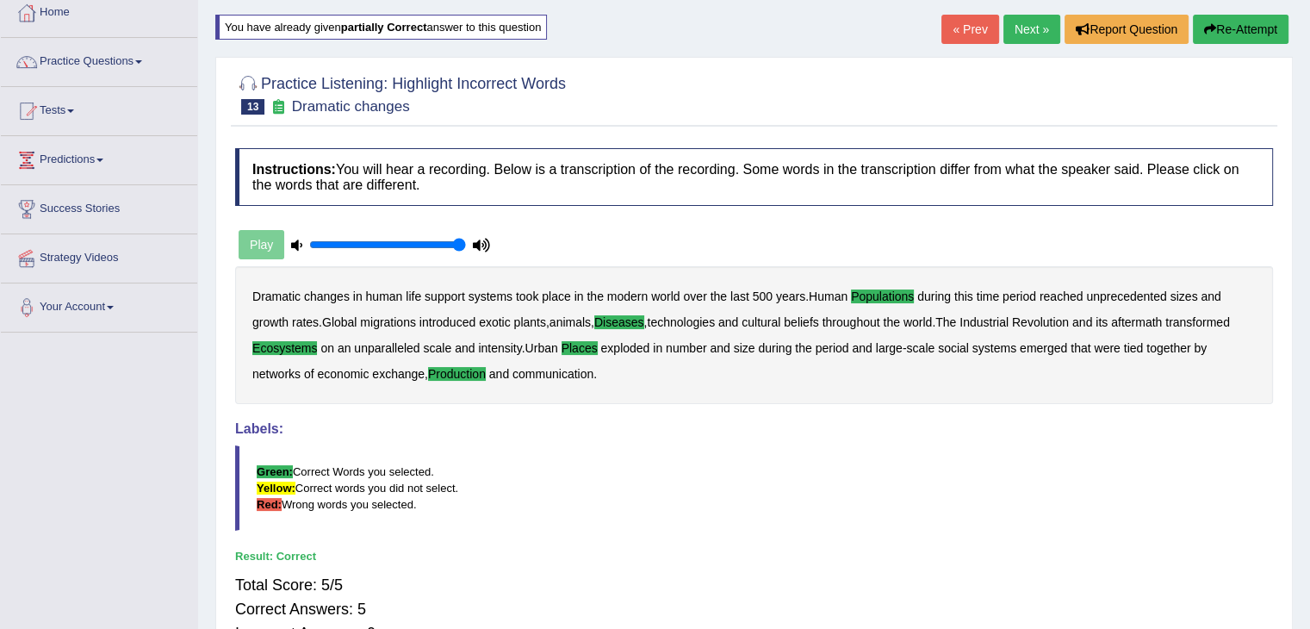
scroll to position [0, 0]
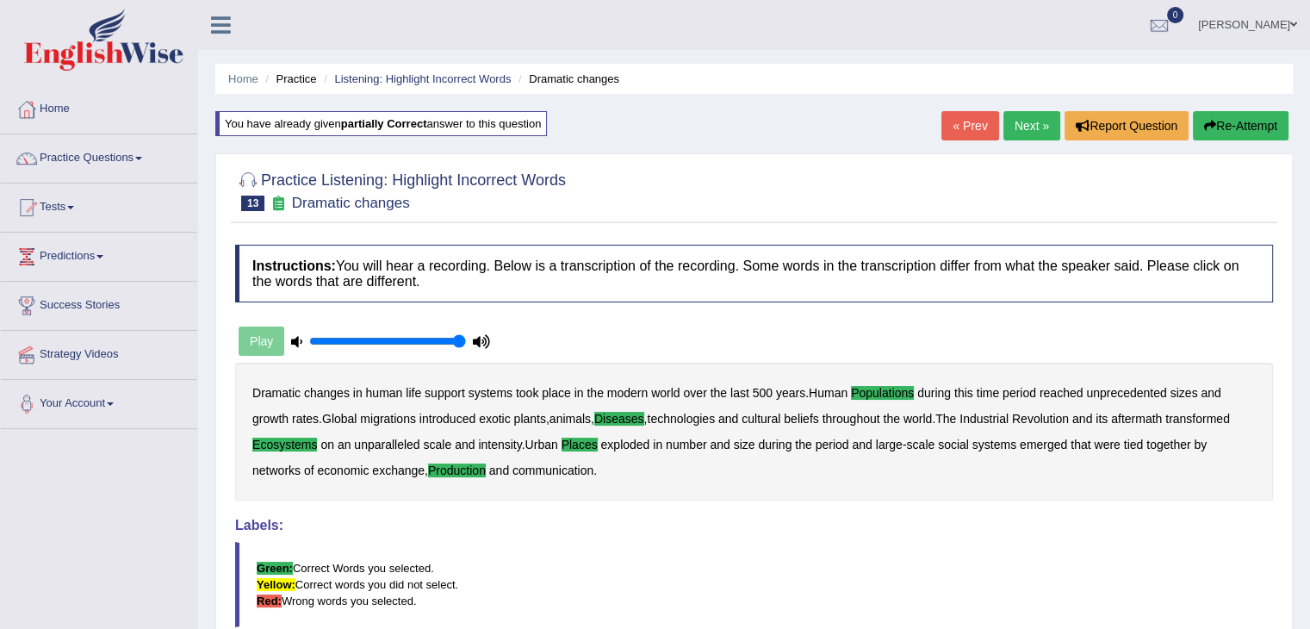
click at [1016, 130] on link "Next »" at bounding box center [1031, 125] width 57 height 29
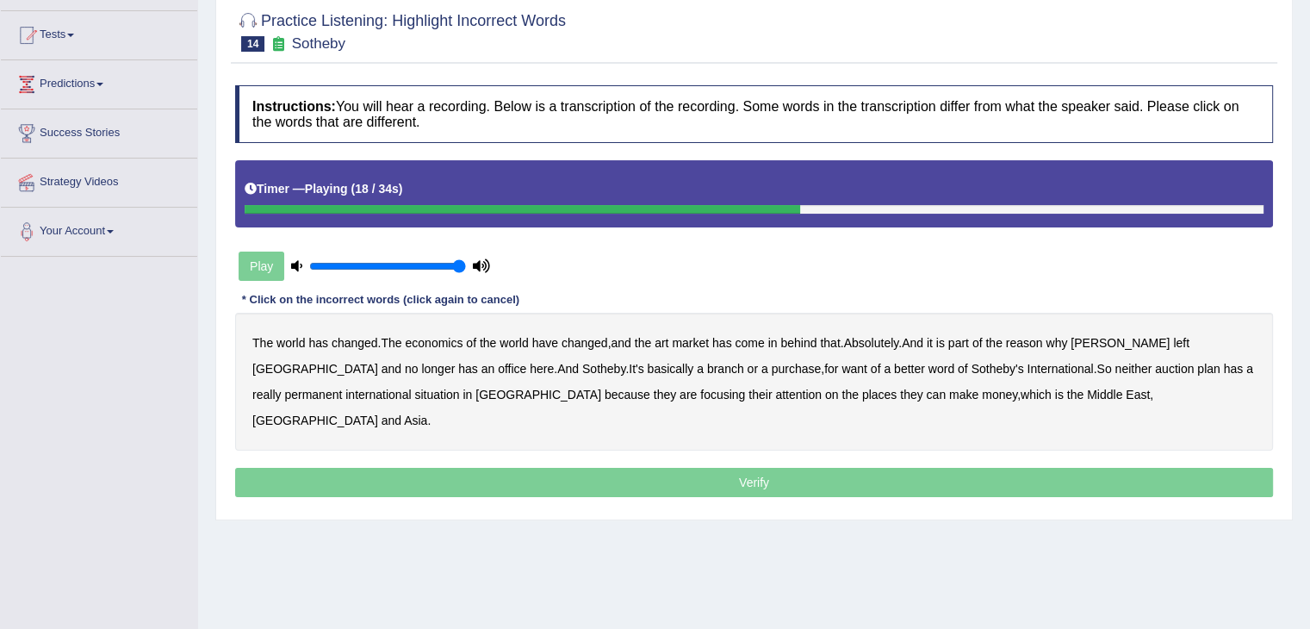
click at [772, 363] on b "purchase" at bounding box center [797, 369] width 50 height 14
click at [1197, 369] on b "plan" at bounding box center [1208, 369] width 22 height 14
click at [414, 394] on b "situation" at bounding box center [436, 394] width 45 height 14
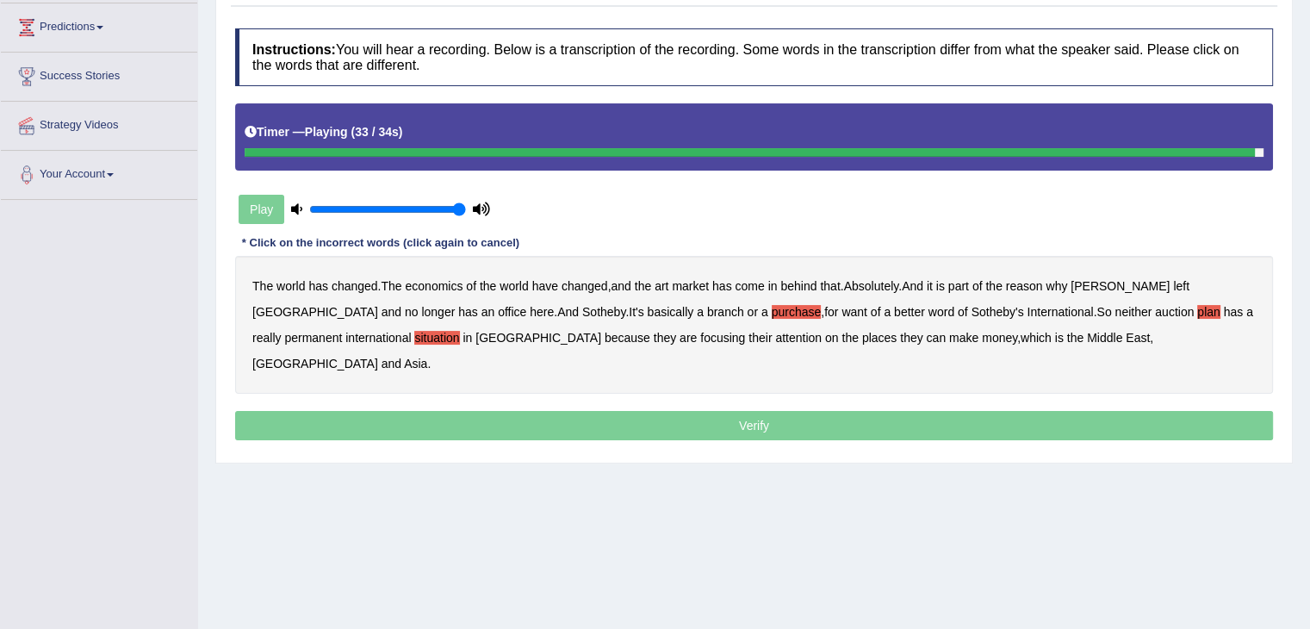
scroll to position [258, 0]
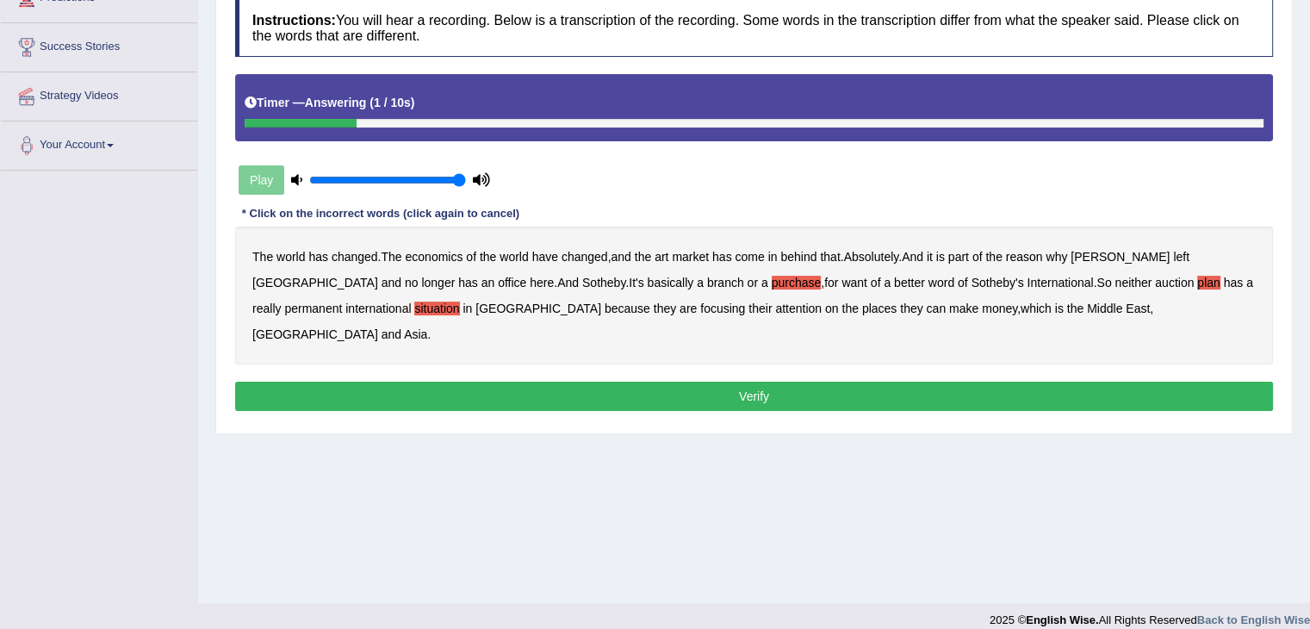
click at [761, 381] on button "Verify" at bounding box center [754, 395] width 1038 height 29
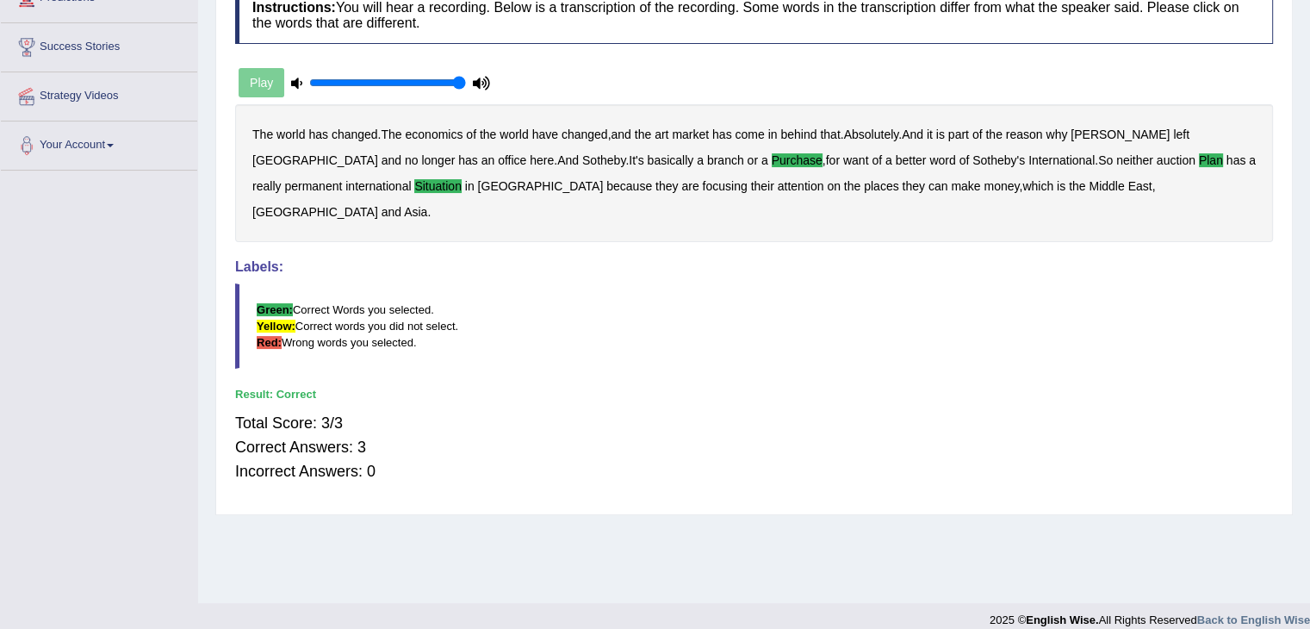
scroll to position [86, 0]
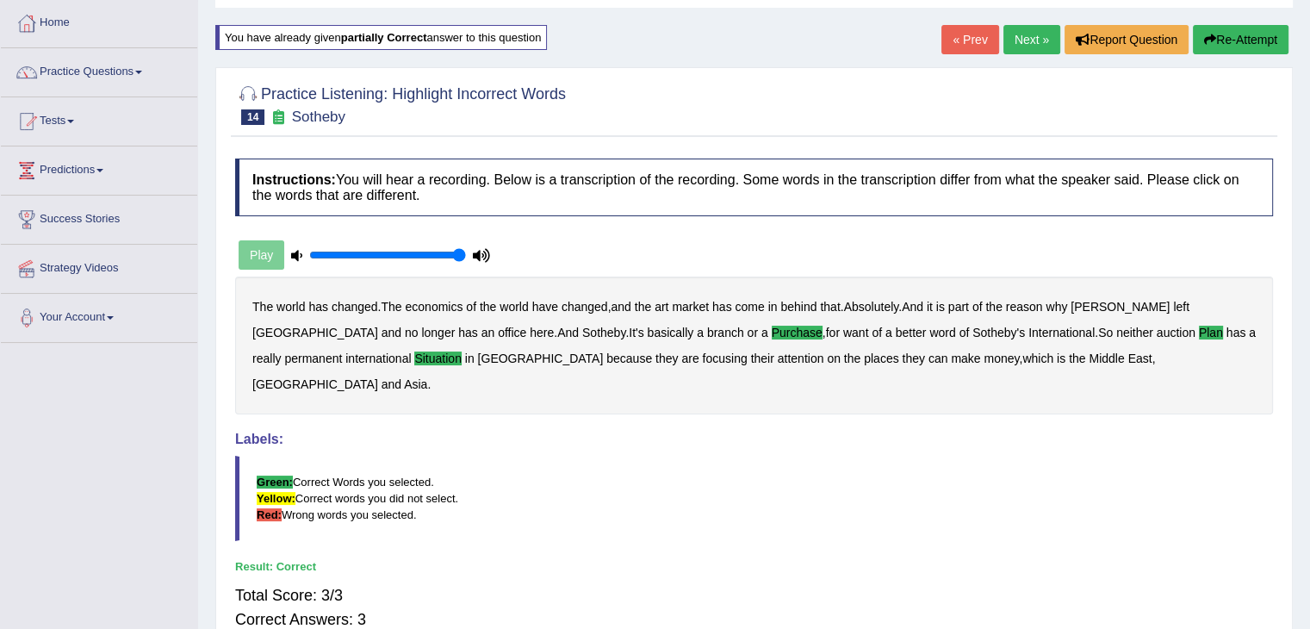
click at [1032, 40] on link "Next »" at bounding box center [1031, 39] width 57 height 29
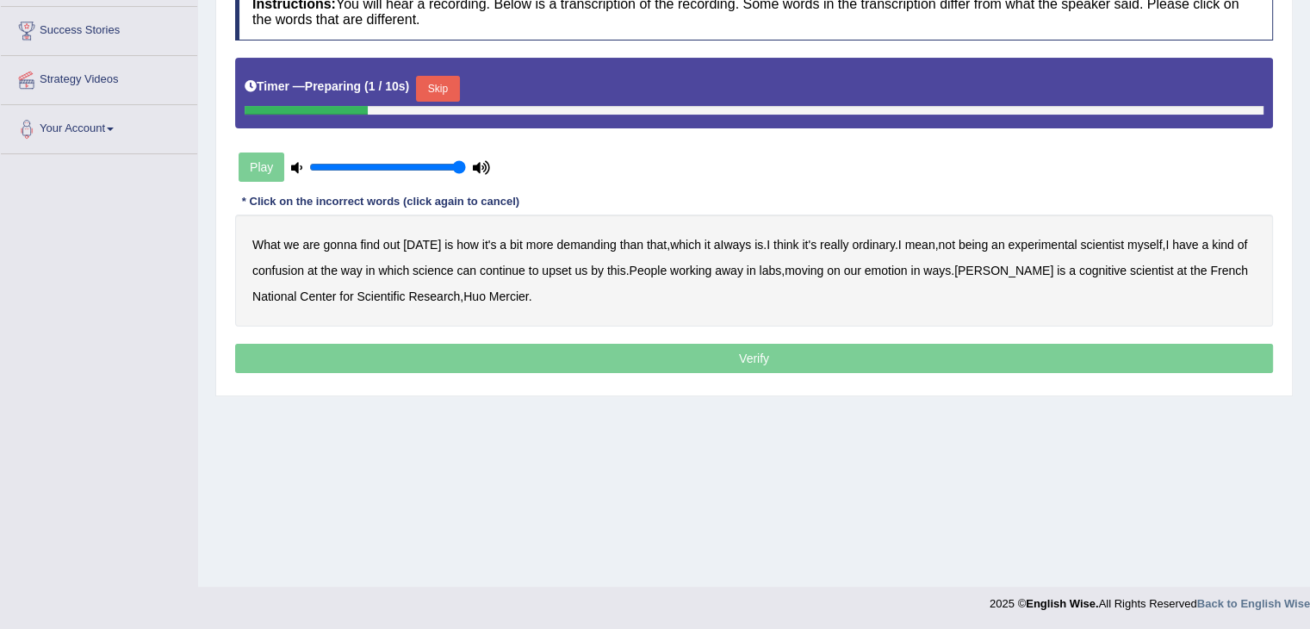
scroll to position [276, 0]
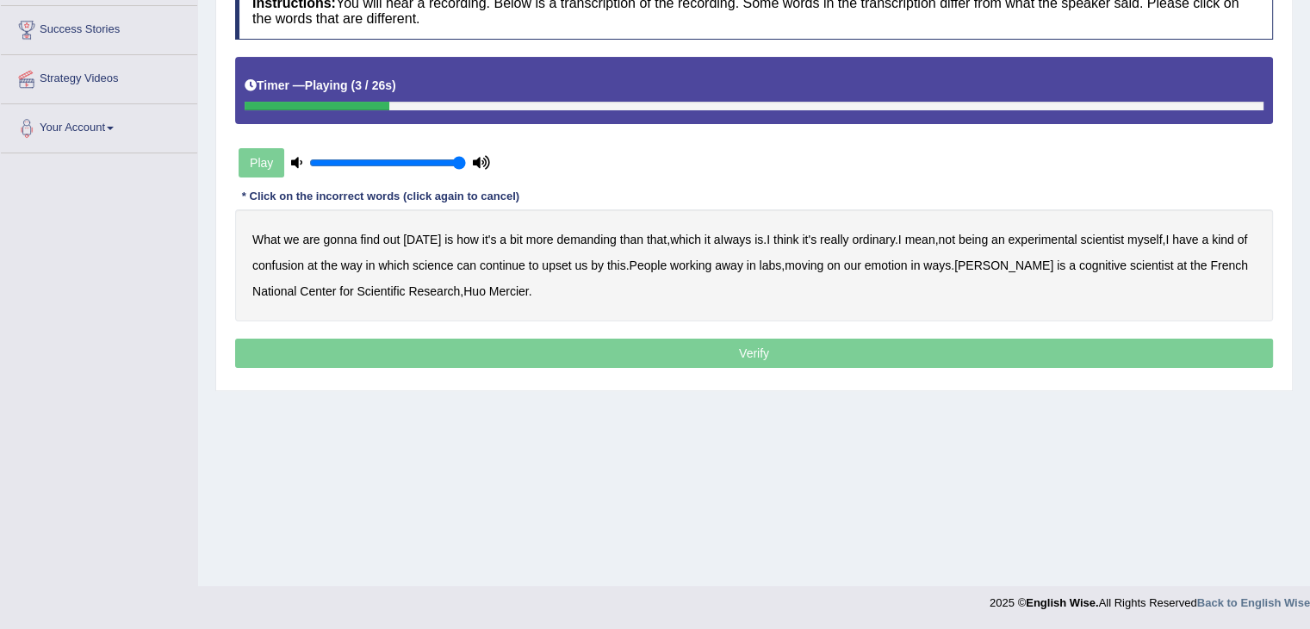
click at [589, 232] on b "demanding" at bounding box center [585, 239] width 59 height 14
click at [878, 237] on b "ordinary" at bounding box center [873, 239] width 43 height 14
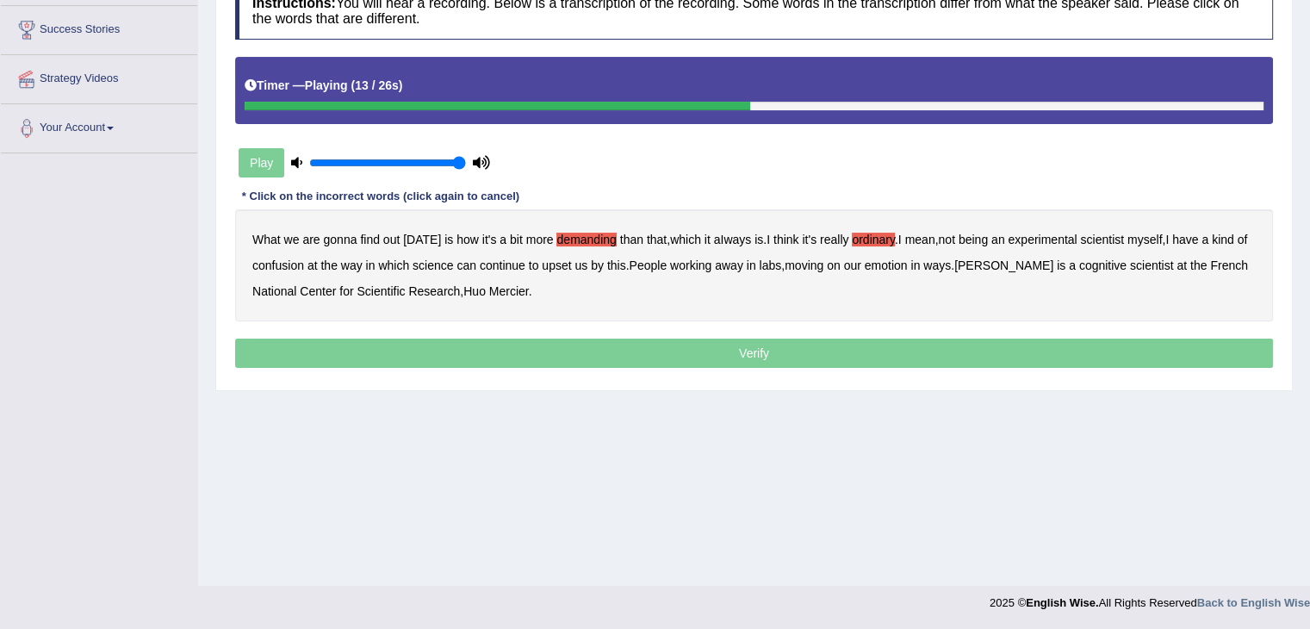
click at [295, 265] on b "confusion" at bounding box center [278, 265] width 52 height 14
click at [561, 266] on b "upset" at bounding box center [556, 265] width 29 height 14
click at [897, 263] on b "emotion" at bounding box center [886, 265] width 43 height 14
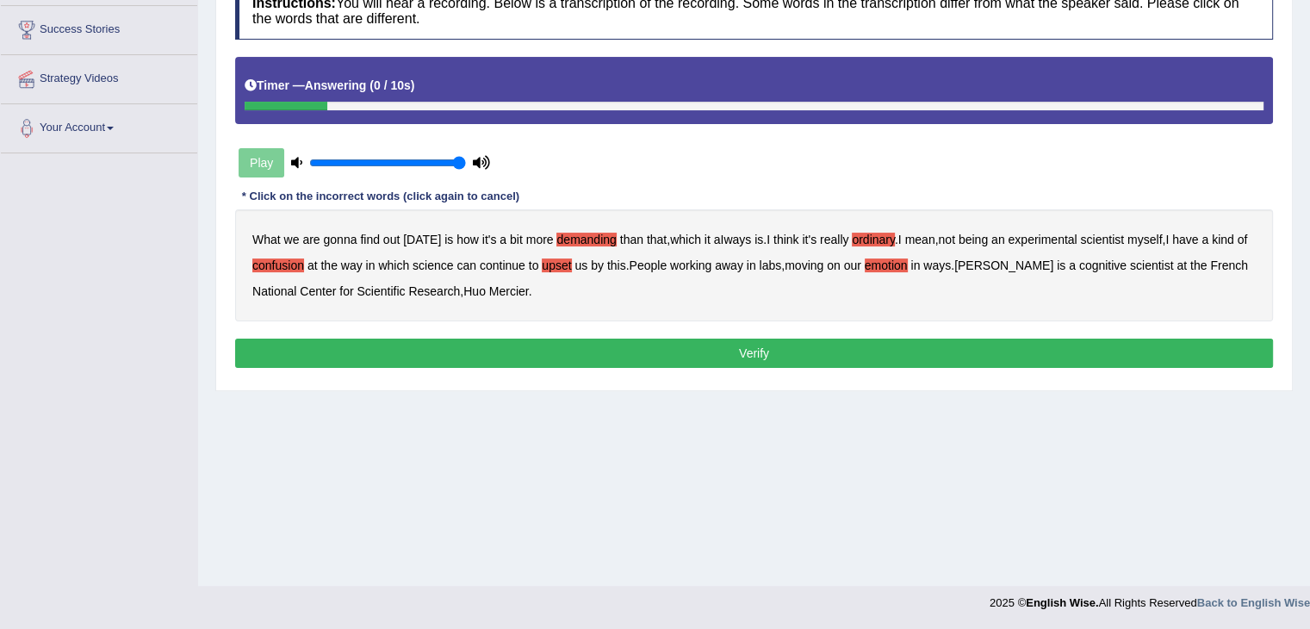
click at [731, 355] on button "Verify" at bounding box center [754, 352] width 1038 height 29
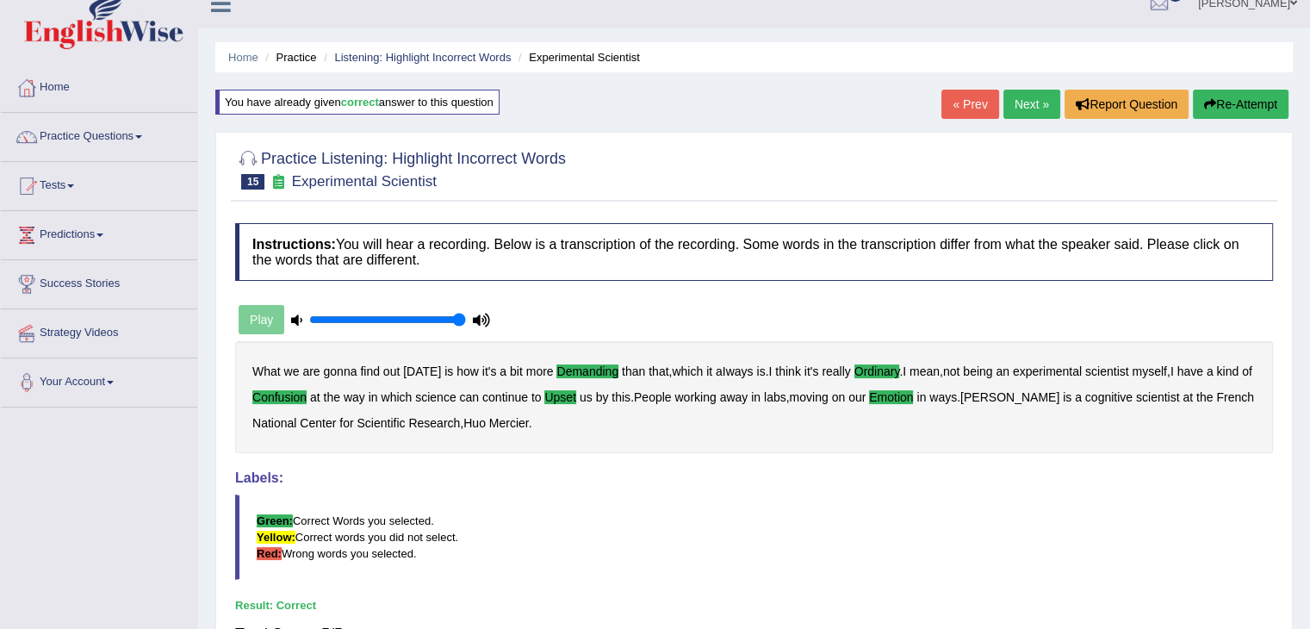
scroll to position [17, 0]
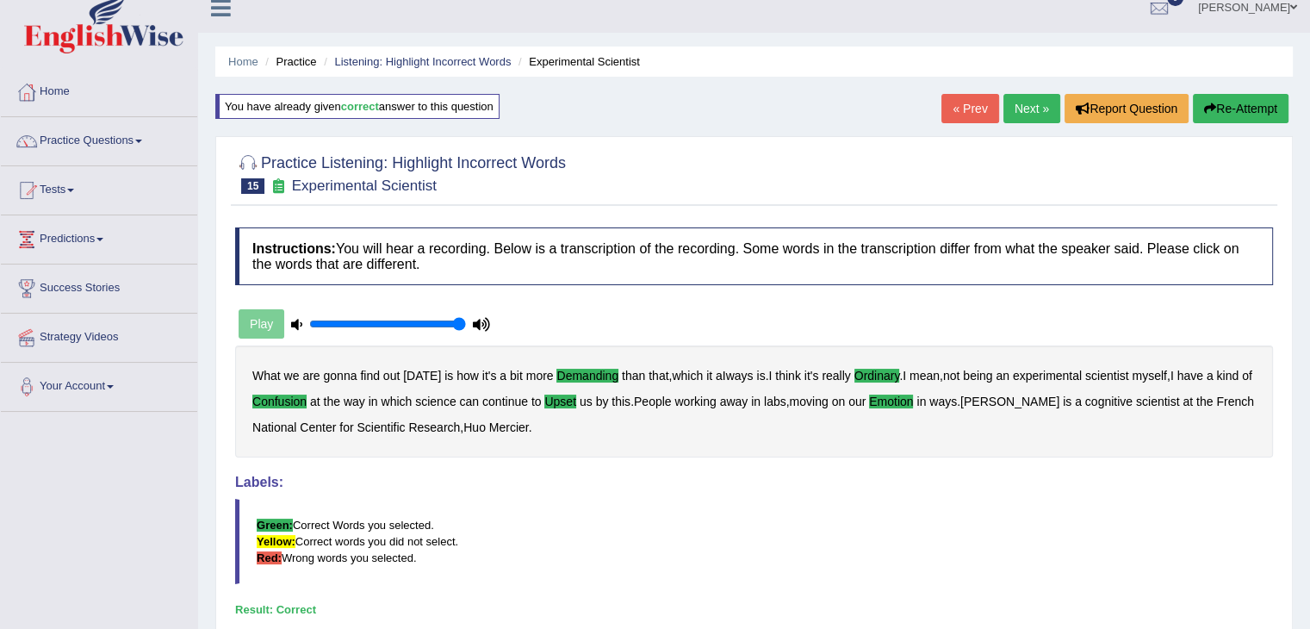
click at [1023, 110] on link "Next »" at bounding box center [1031, 108] width 57 height 29
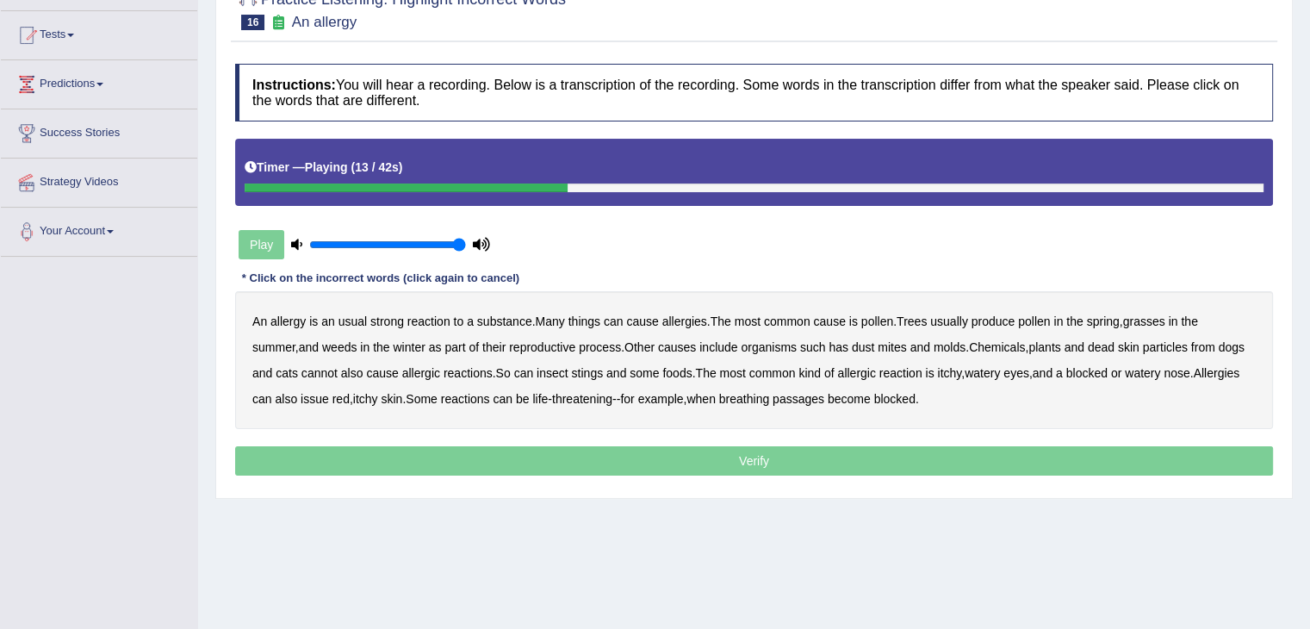
click at [406, 349] on b "winter" at bounding box center [409, 347] width 32 height 14
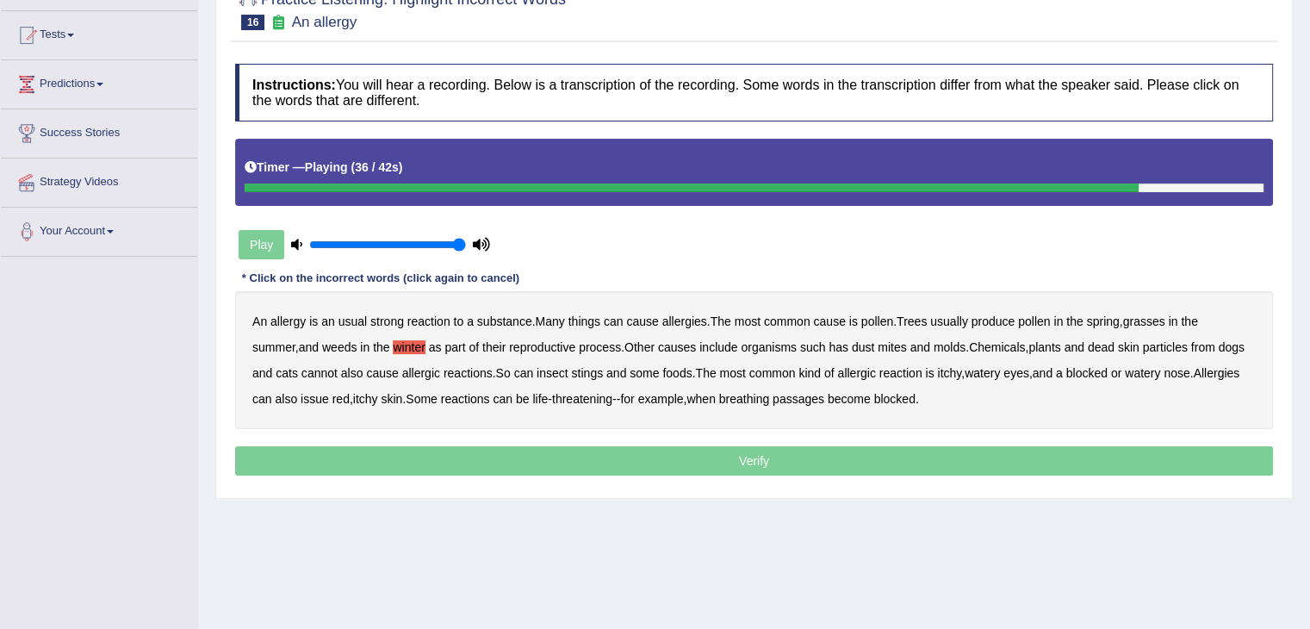
click at [329, 400] on b "issue" at bounding box center [315, 399] width 28 height 14
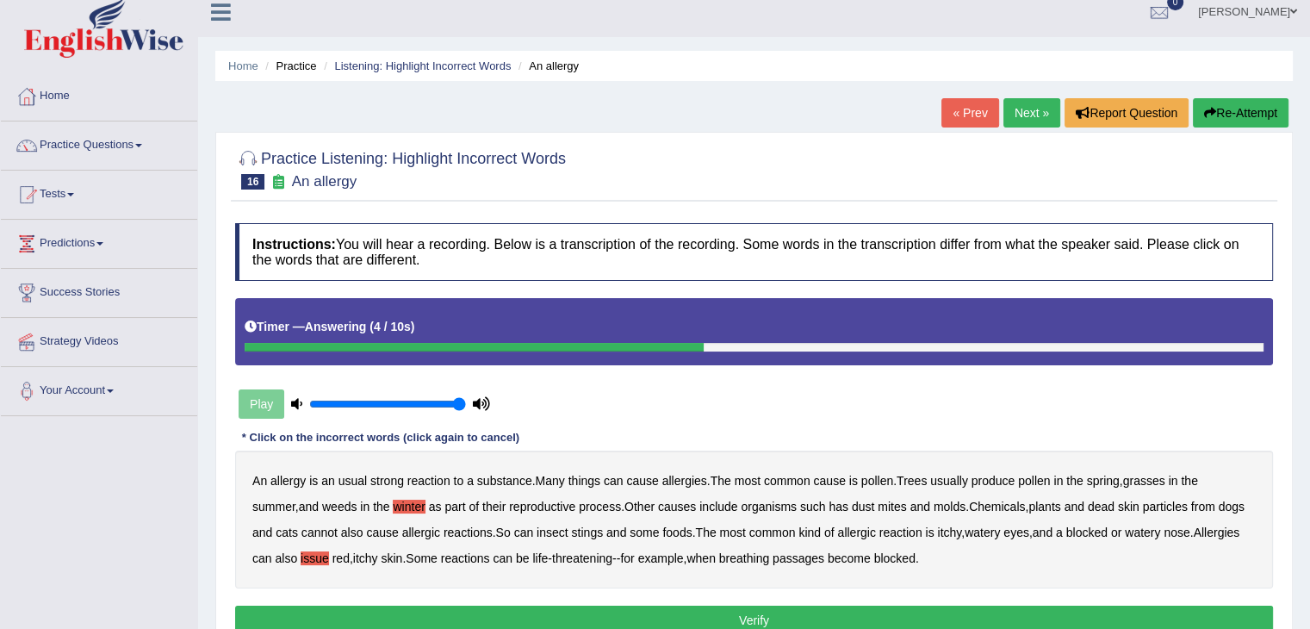
scroll to position [258, 0]
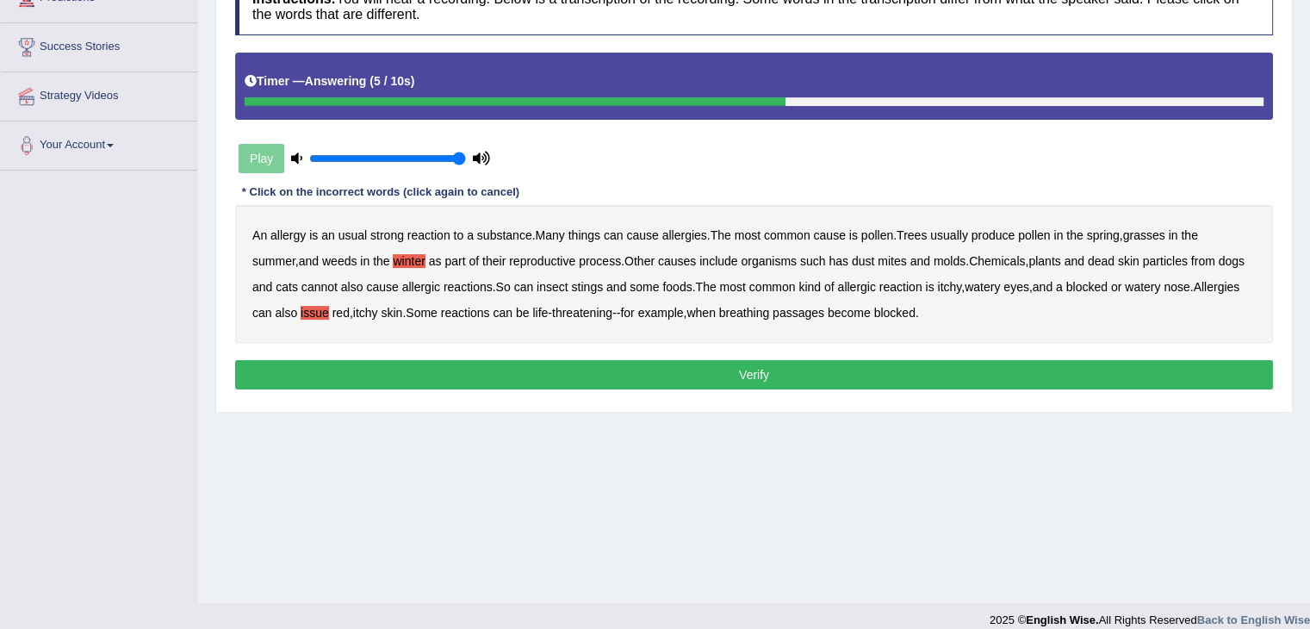
click at [668, 373] on button "Verify" at bounding box center [754, 374] width 1038 height 29
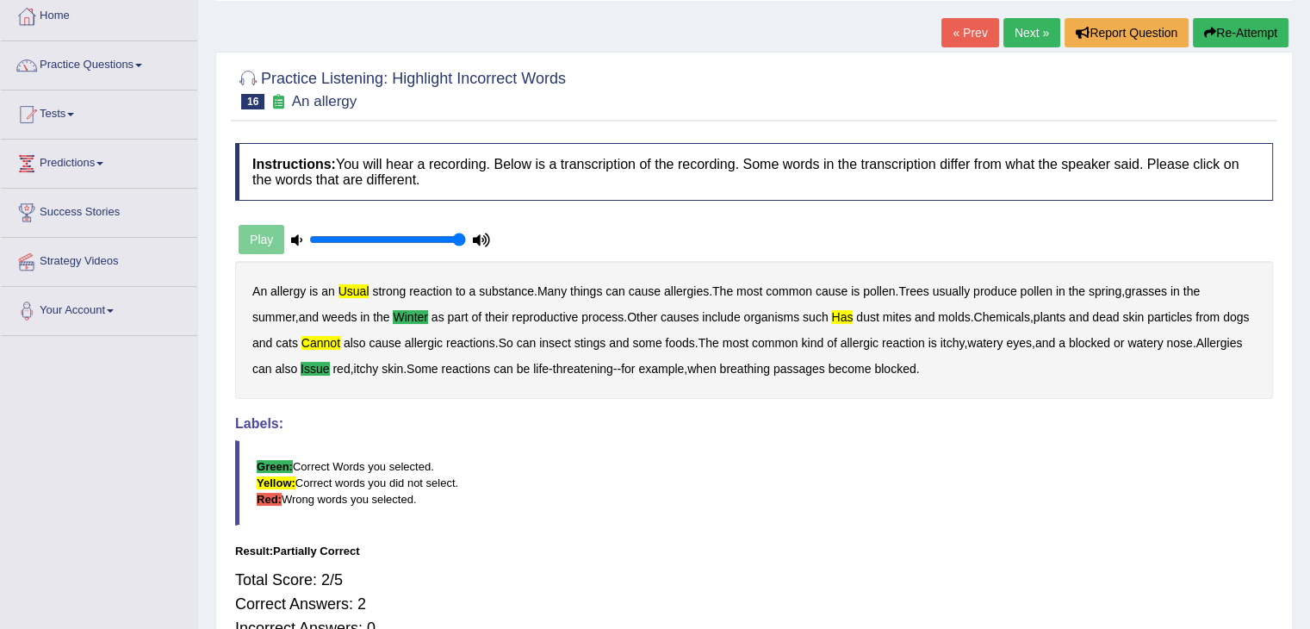
scroll to position [86, 0]
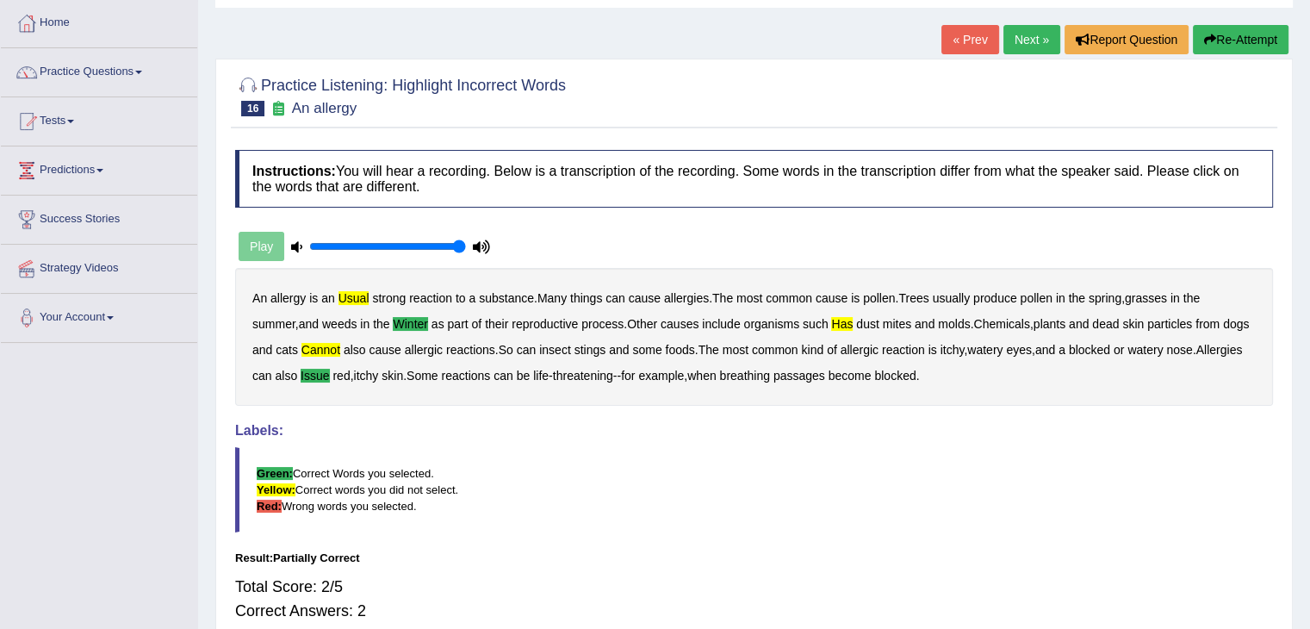
click at [1212, 32] on button "Re-Attempt" at bounding box center [1241, 39] width 96 height 29
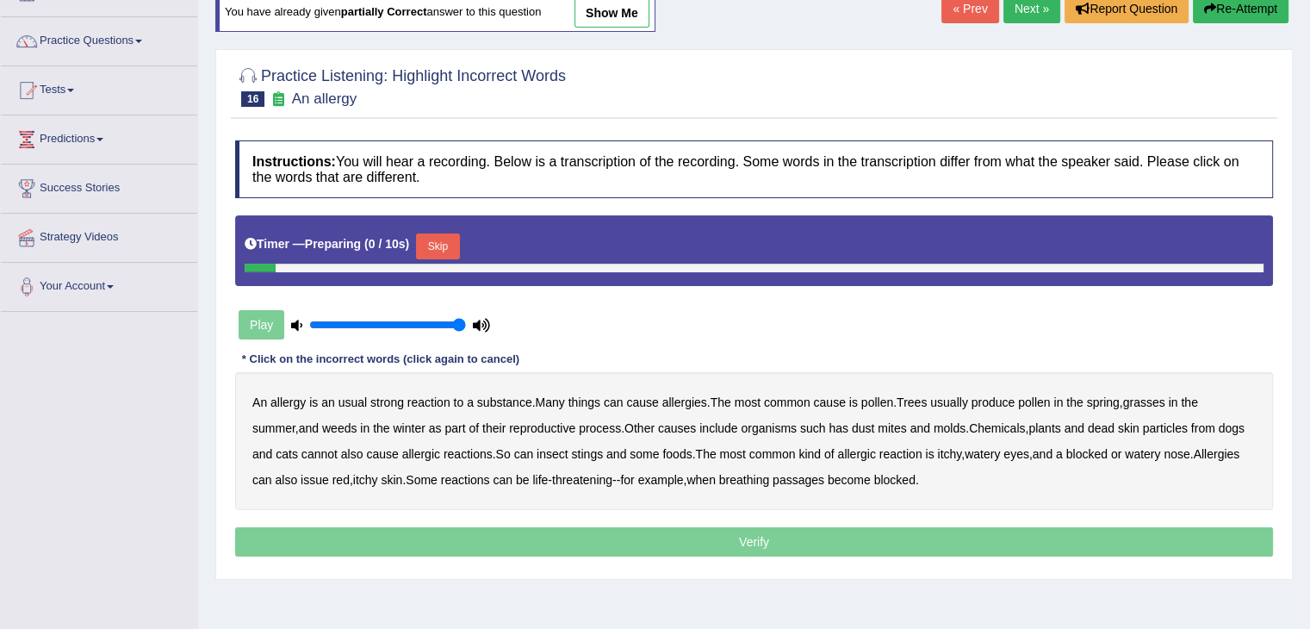
scroll to position [172, 0]
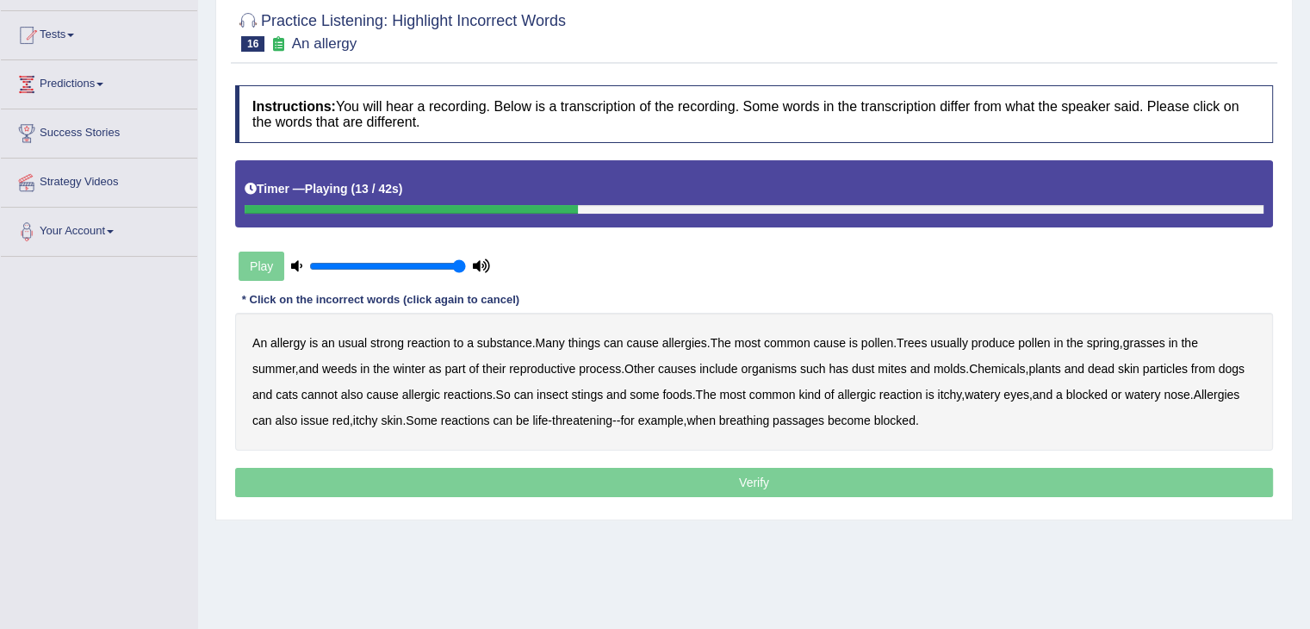
click at [410, 368] on b "winter" at bounding box center [409, 369] width 32 height 14
click at [338, 389] on b "cannot" at bounding box center [319, 394] width 36 height 14
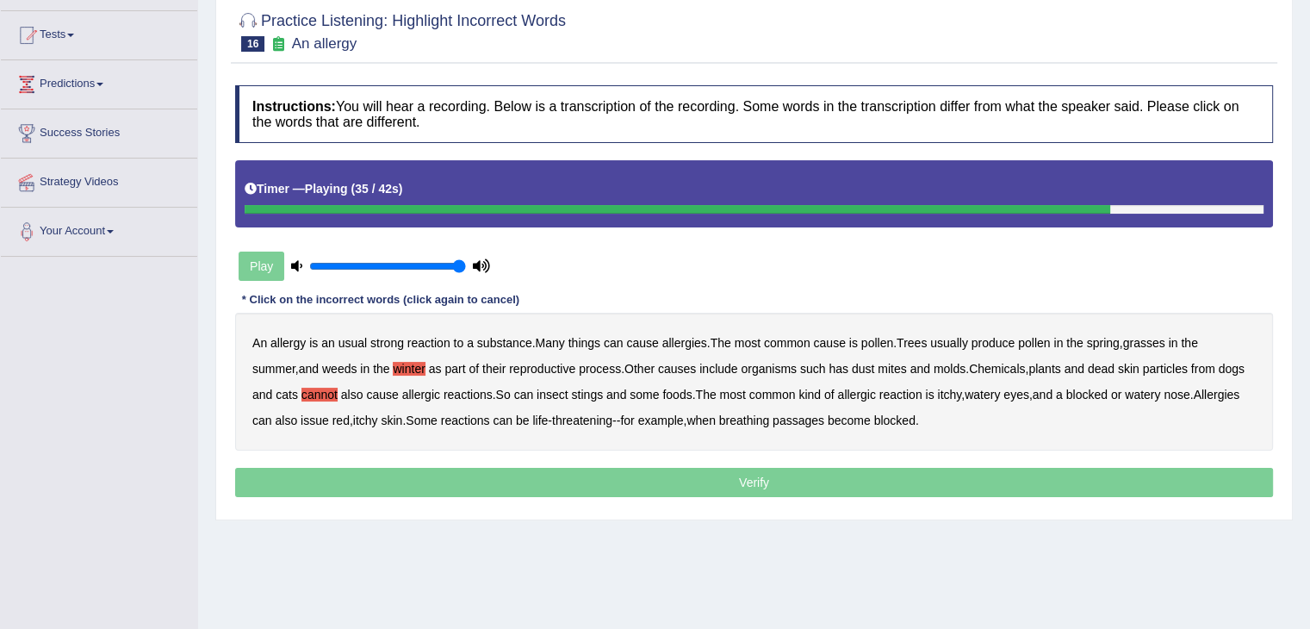
click at [329, 421] on b "issue" at bounding box center [315, 420] width 28 height 14
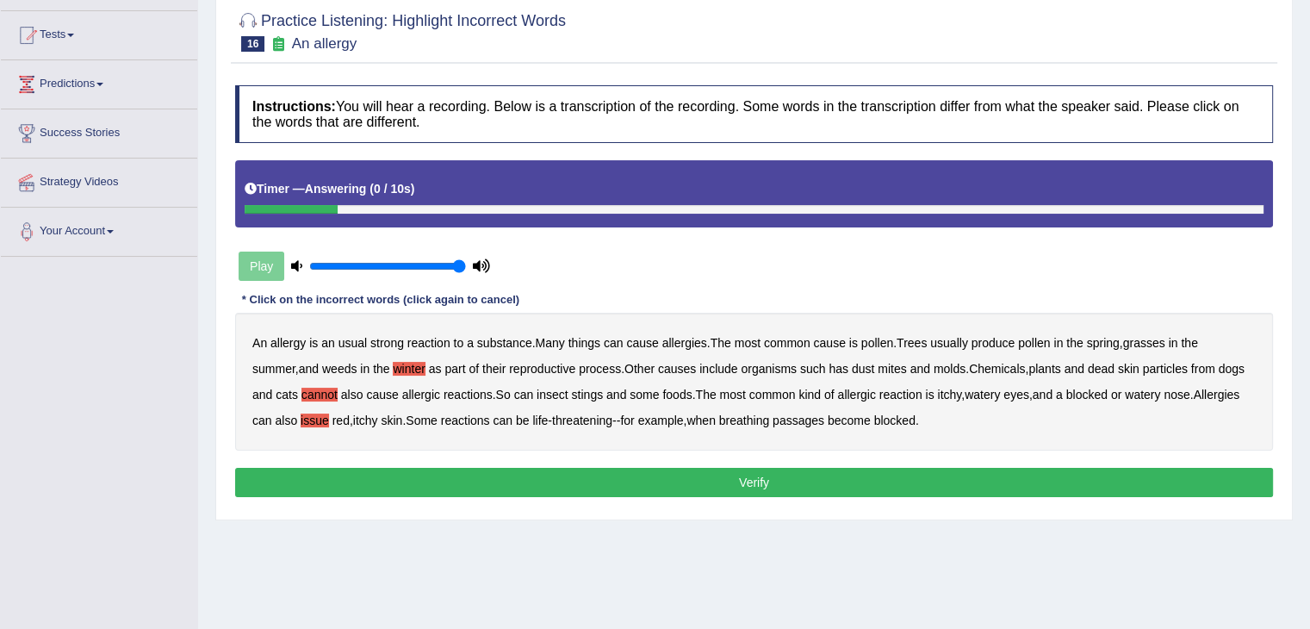
click at [778, 480] on button "Verify" at bounding box center [754, 482] width 1038 height 29
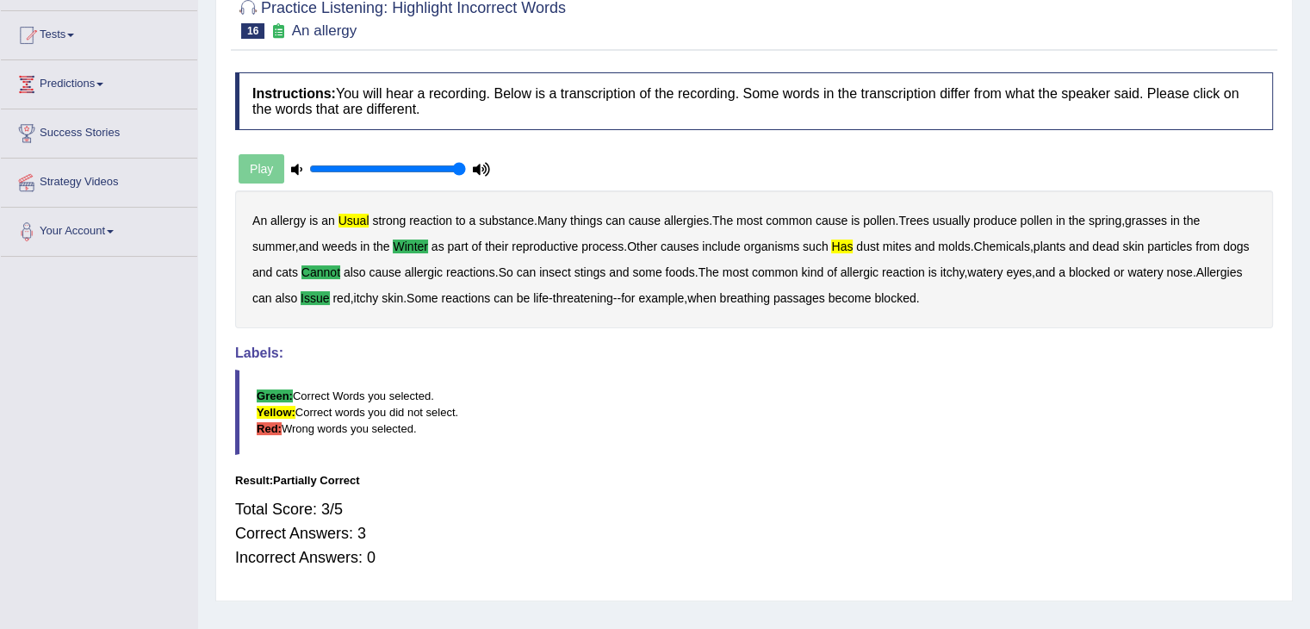
scroll to position [86, 0]
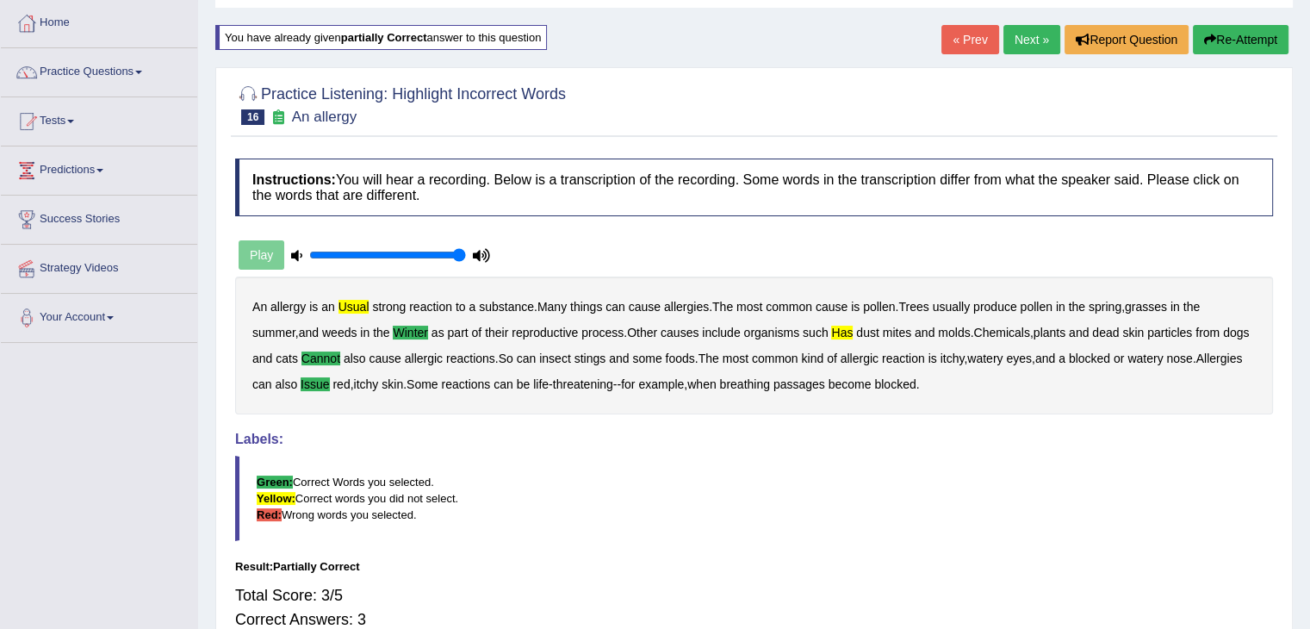
click at [1227, 34] on button "Re-Attempt" at bounding box center [1241, 39] width 96 height 29
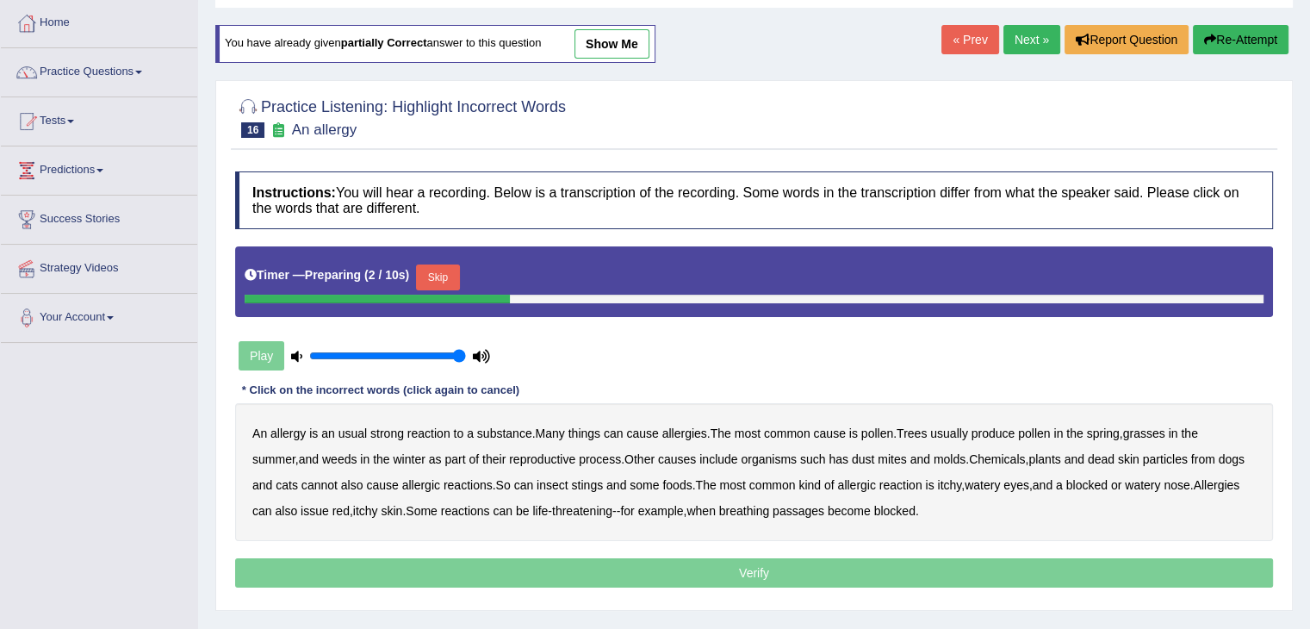
click at [347, 429] on b "usual" at bounding box center [352, 433] width 28 height 14
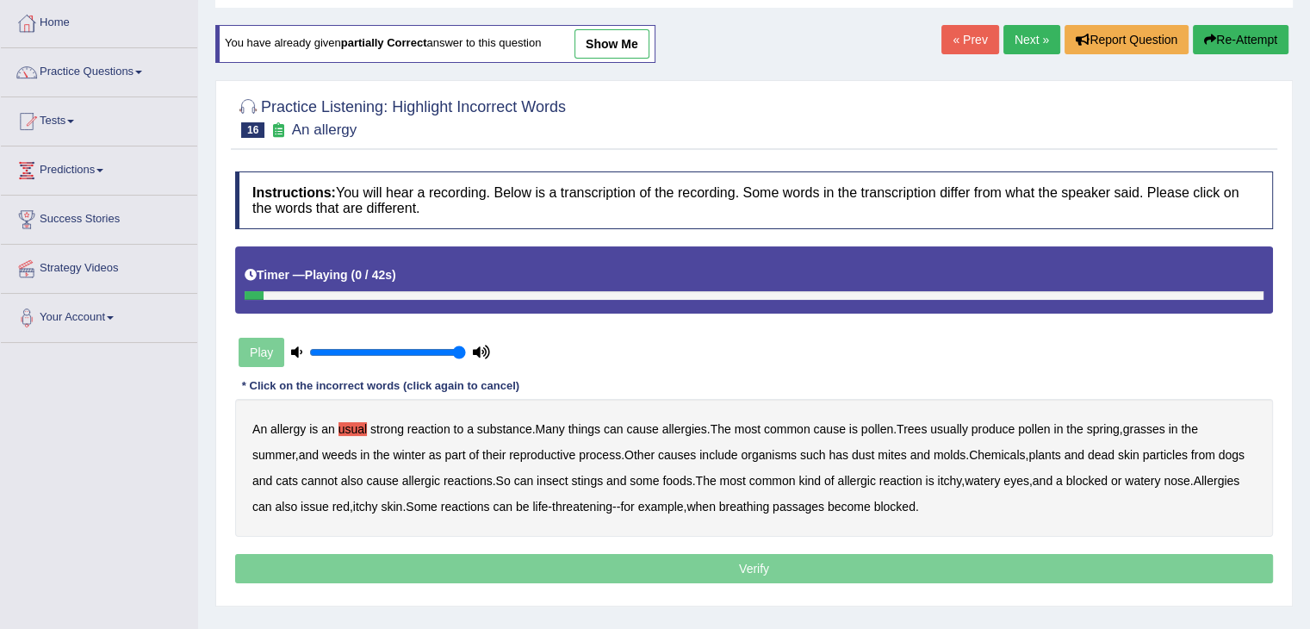
click at [847, 456] on b "has" at bounding box center [838, 455] width 20 height 14
click at [416, 454] on b "winter" at bounding box center [409, 455] width 32 height 14
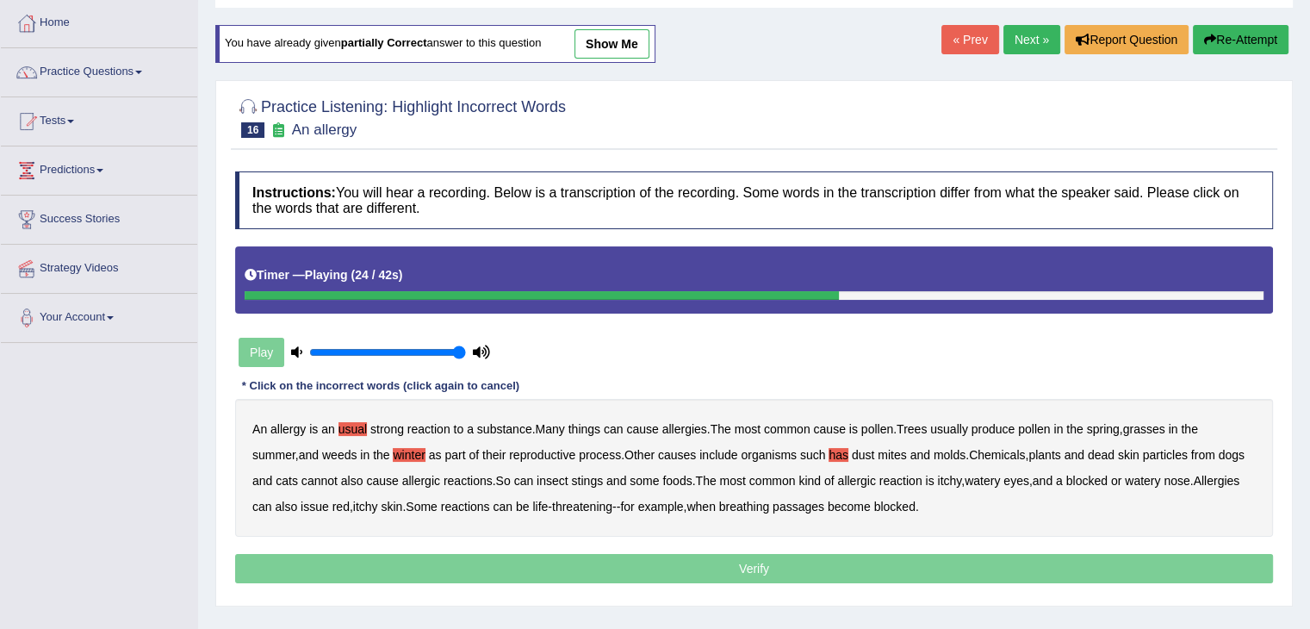
click at [338, 480] on b "cannot" at bounding box center [319, 481] width 36 height 14
click at [329, 507] on b "issue" at bounding box center [315, 506] width 28 height 14
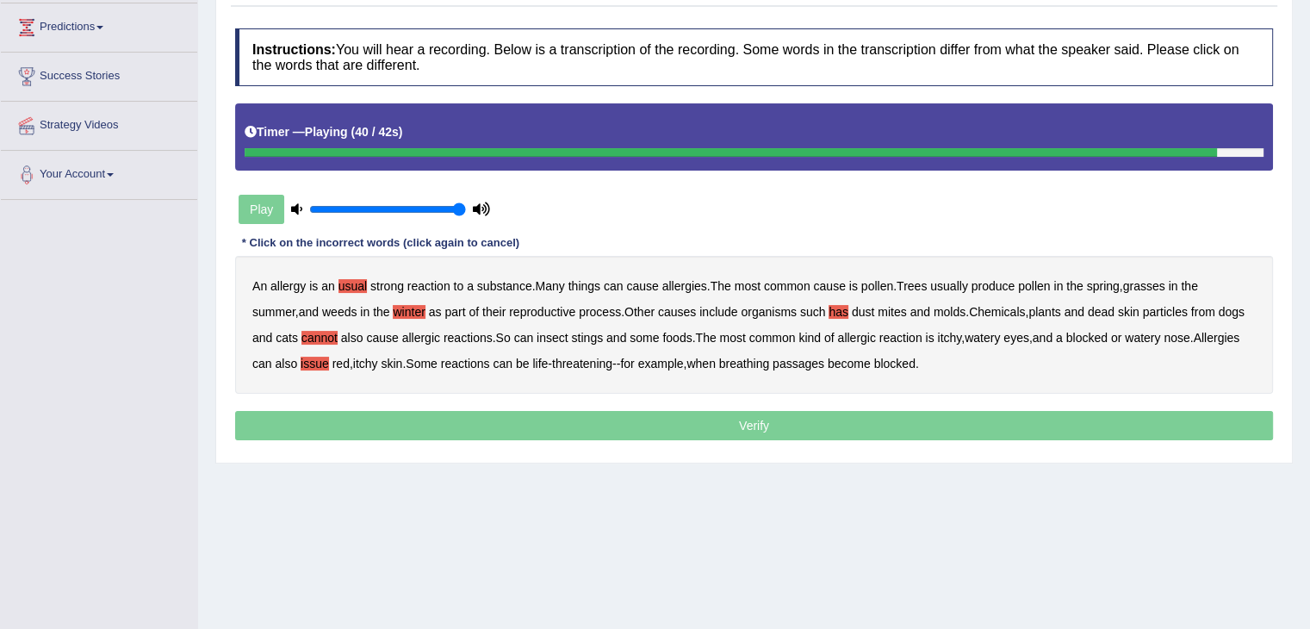
scroll to position [258, 0]
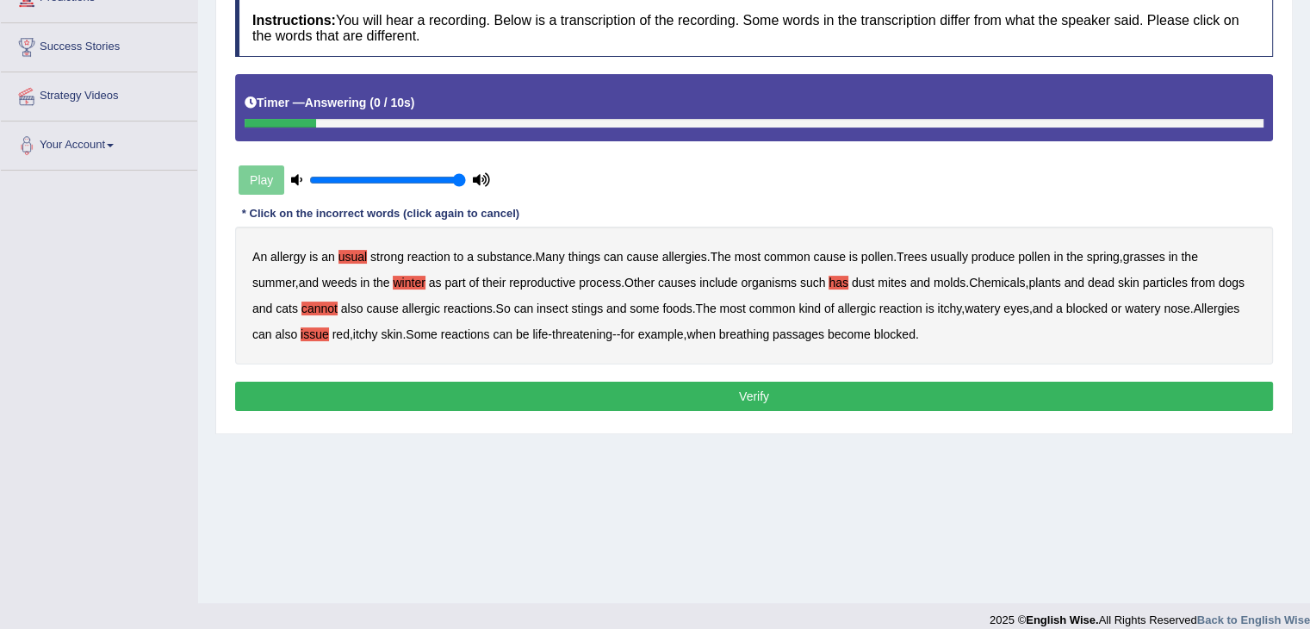
click at [723, 404] on button "Verify" at bounding box center [754, 395] width 1038 height 29
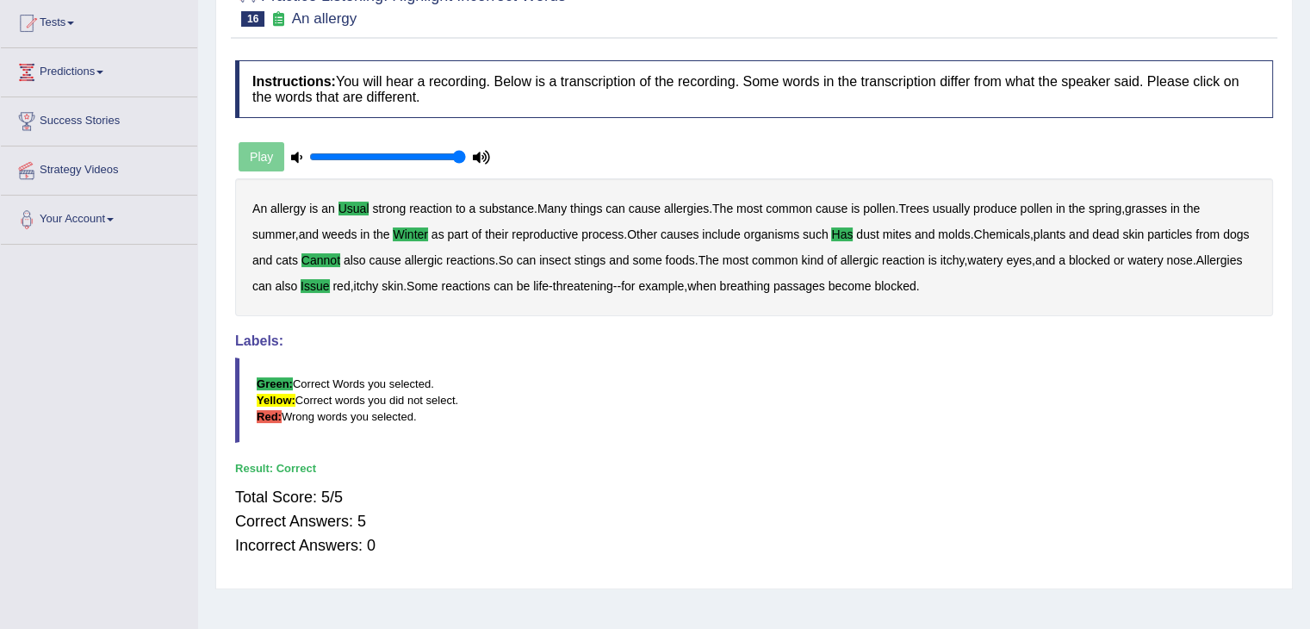
scroll to position [86, 0]
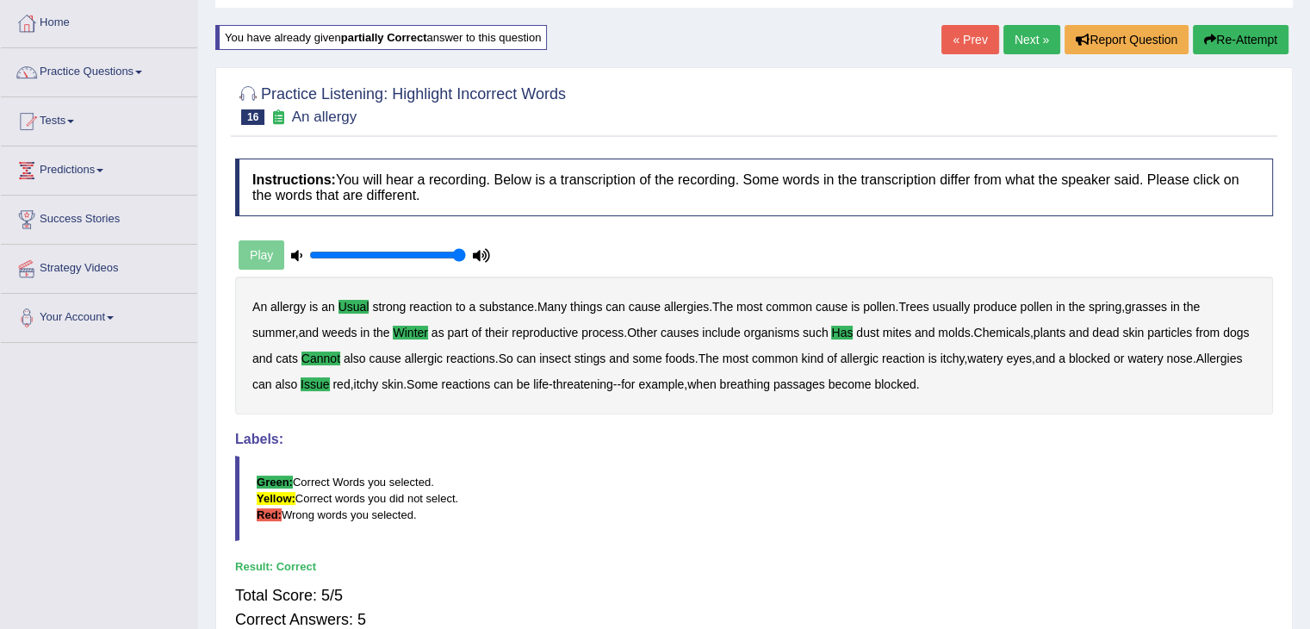
click at [142, 71] on span at bounding box center [138, 72] width 7 height 3
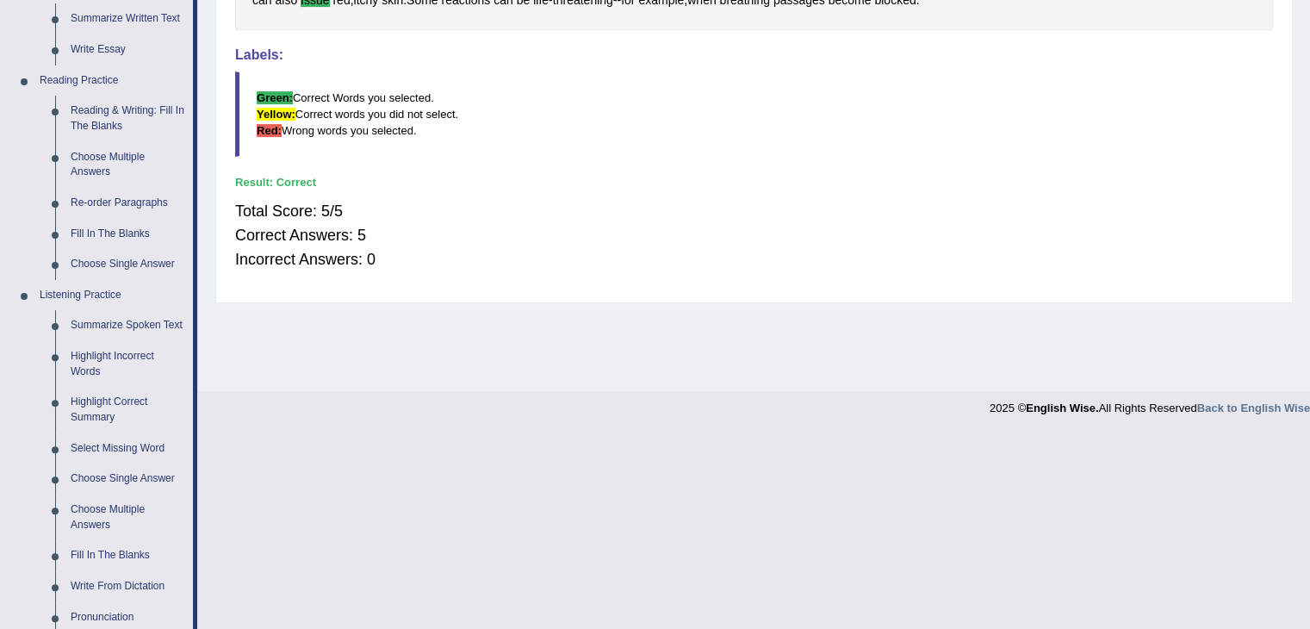
scroll to position [517, 0]
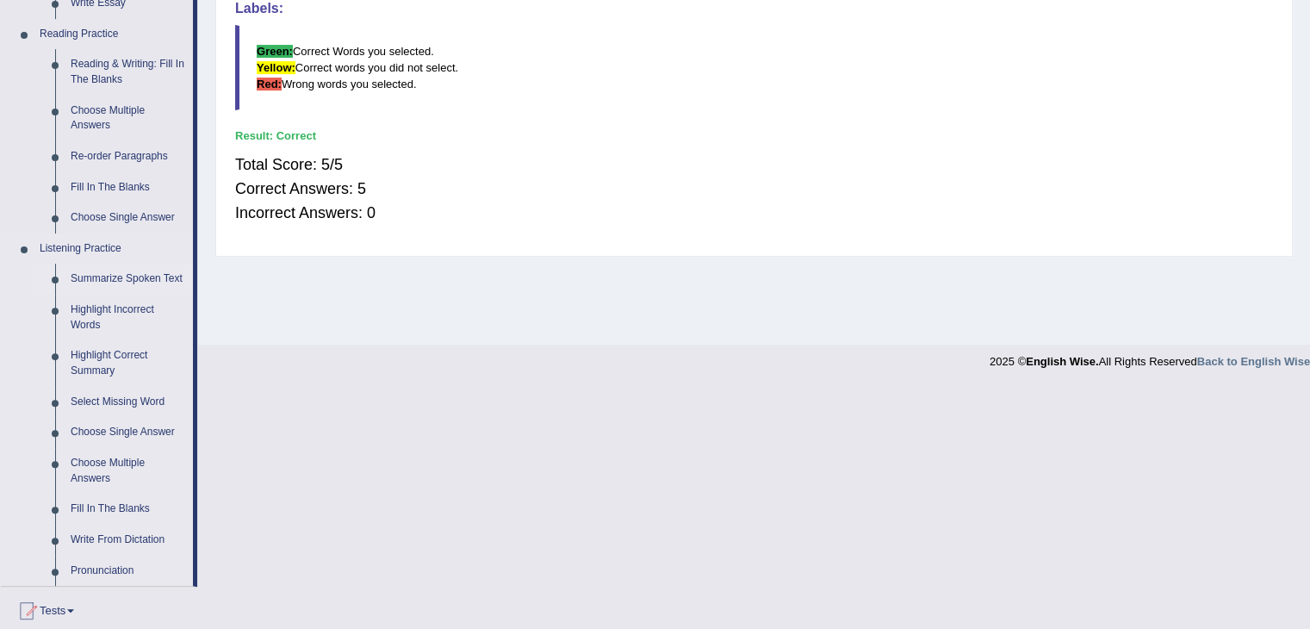
click at [148, 283] on link "Summarize Spoken Text" at bounding box center [128, 278] width 130 height 31
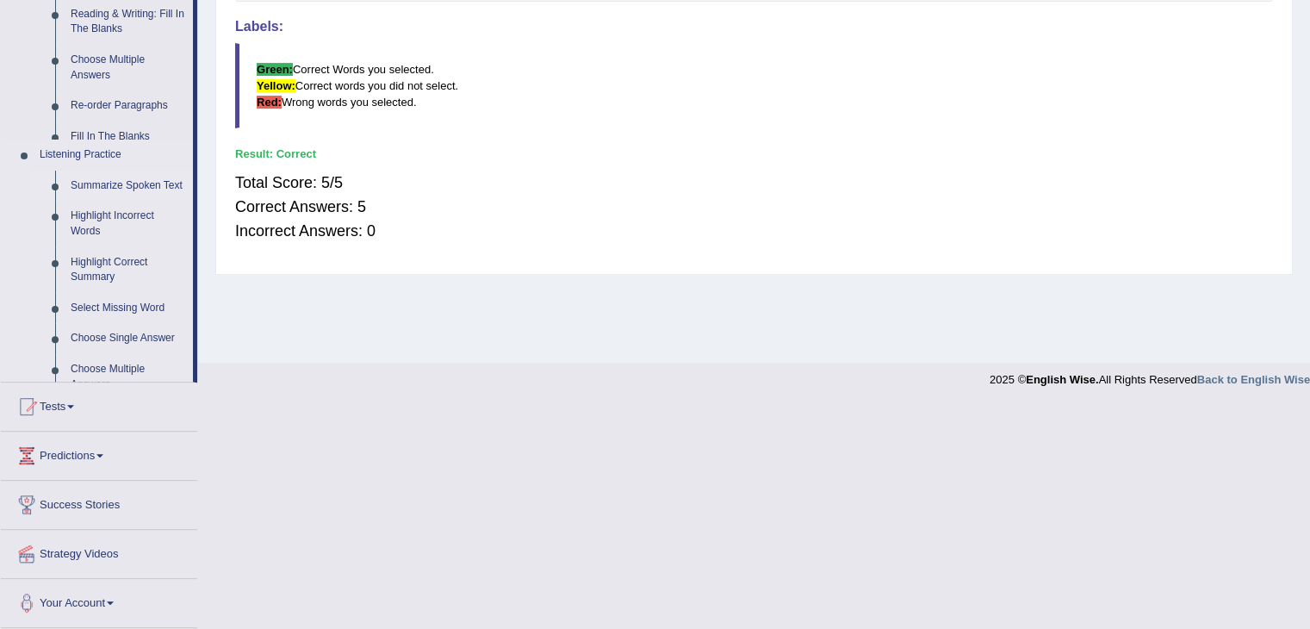
scroll to position [276, 0]
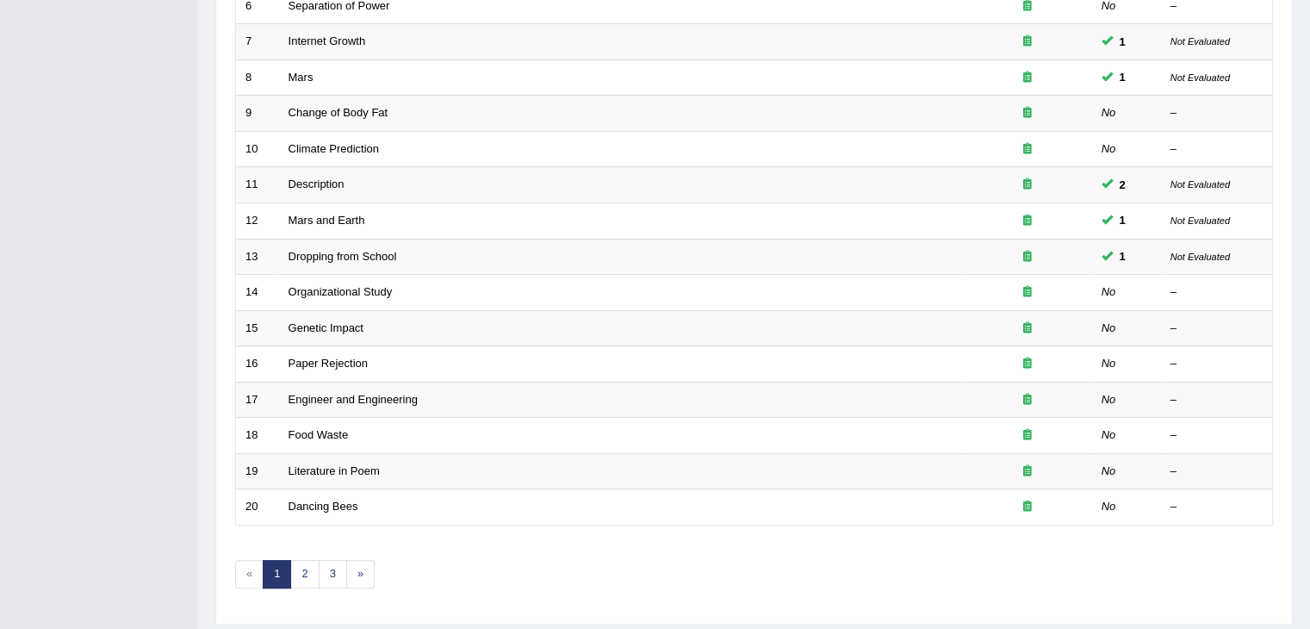
scroll to position [420, 0]
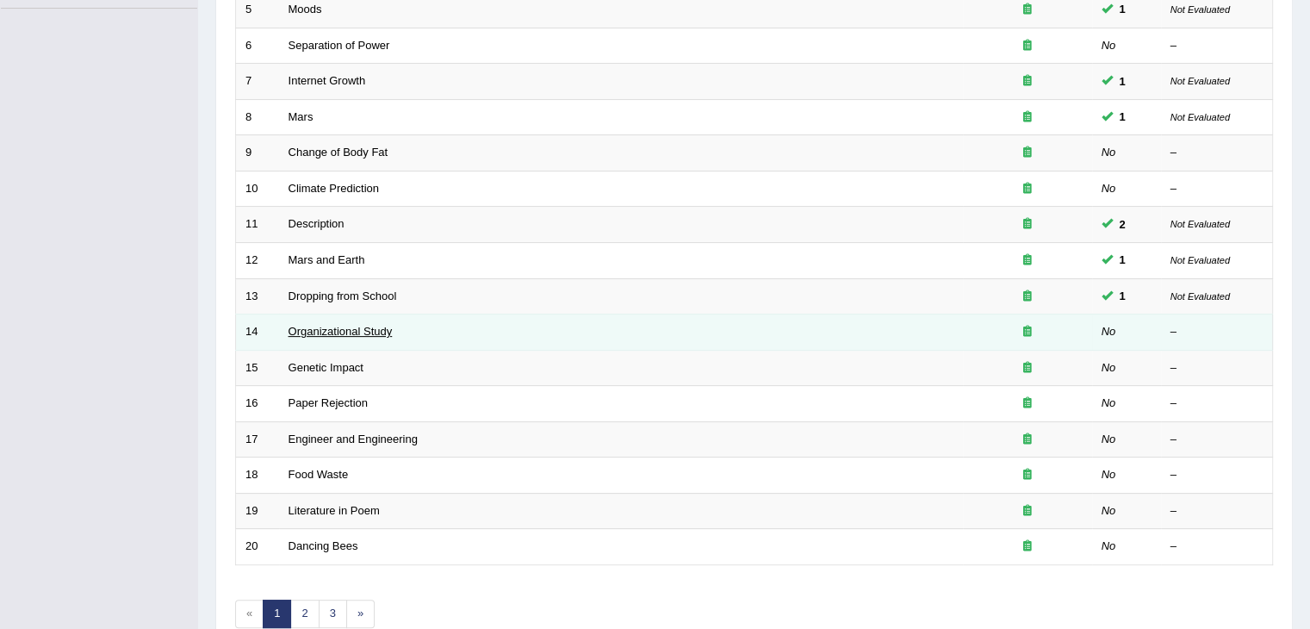
click at [360, 328] on link "Organizational Study" at bounding box center [340, 331] width 104 height 13
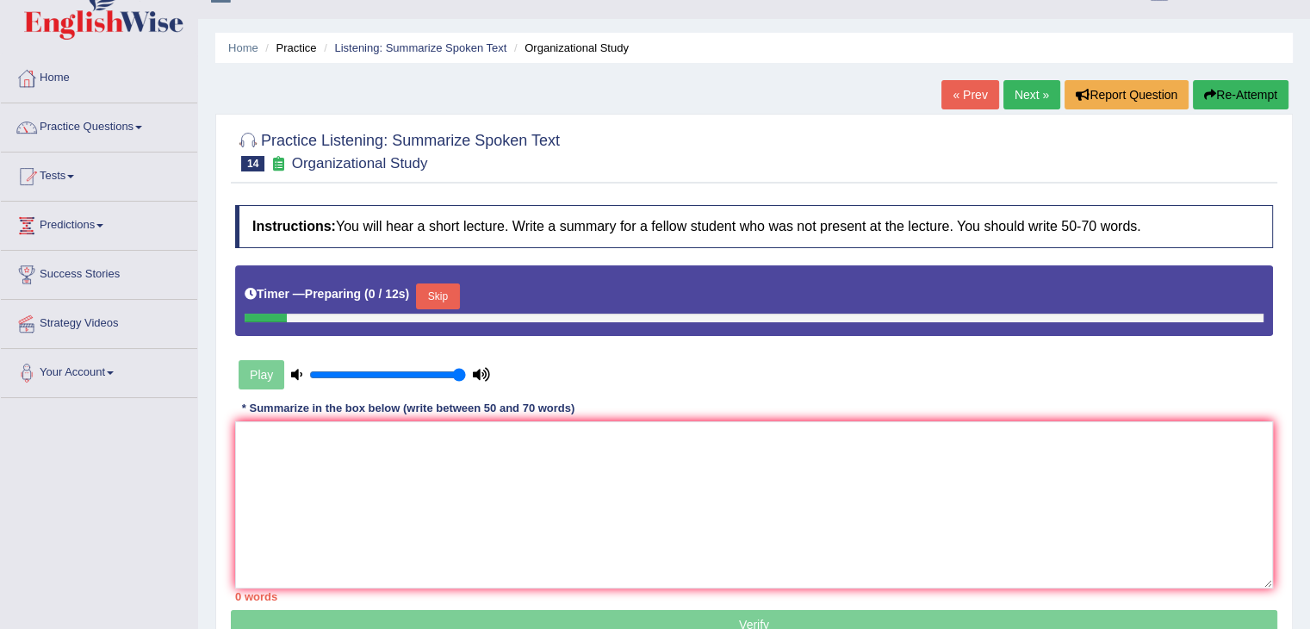
scroll to position [86, 0]
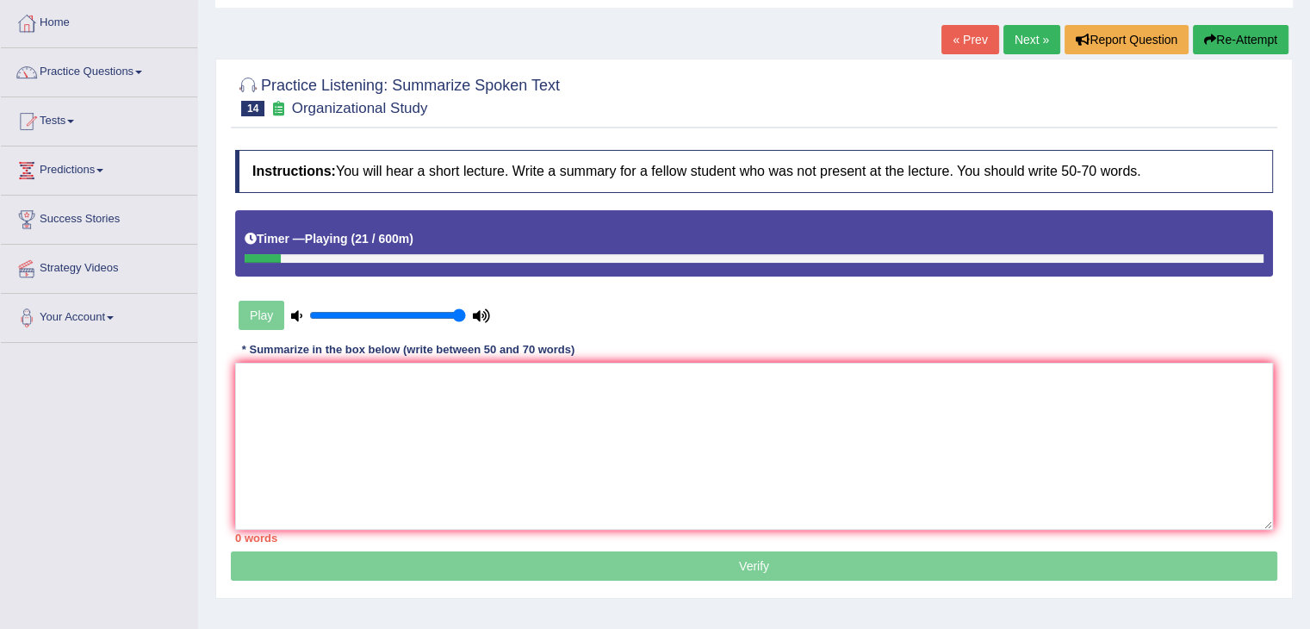
click at [953, 39] on link "« Prev" at bounding box center [969, 39] width 57 height 29
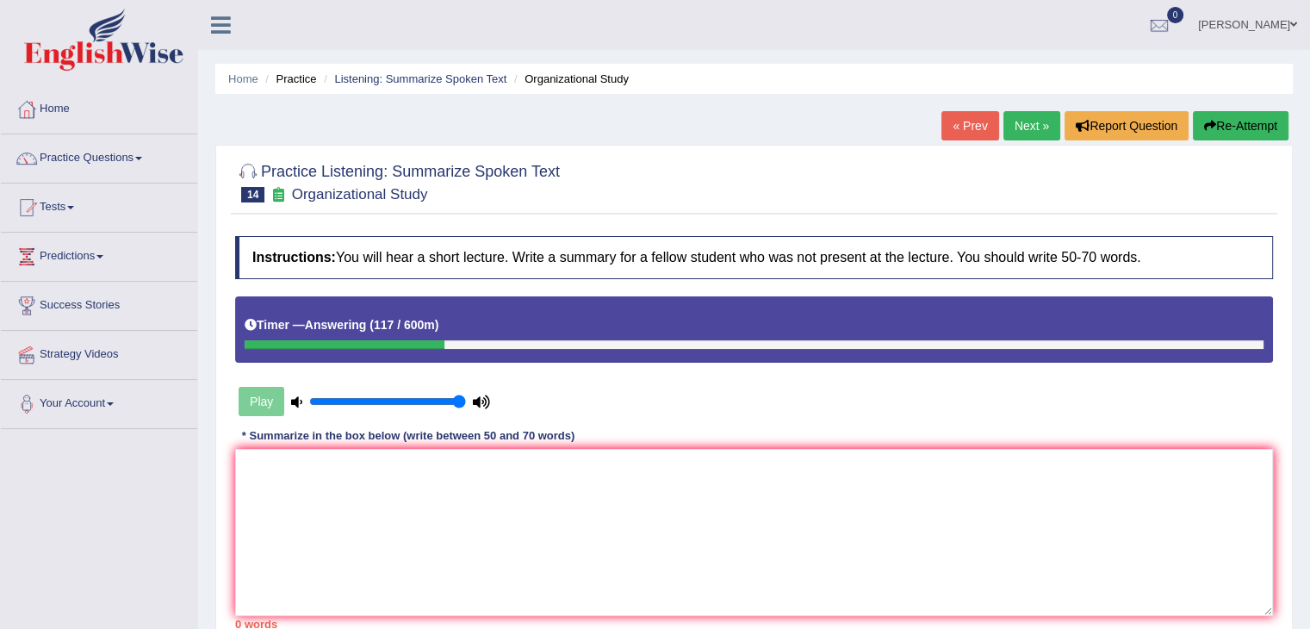
click at [961, 115] on link "« Prev" at bounding box center [969, 125] width 57 height 29
click at [641, 456] on textarea at bounding box center [754, 532] width 1038 height 167
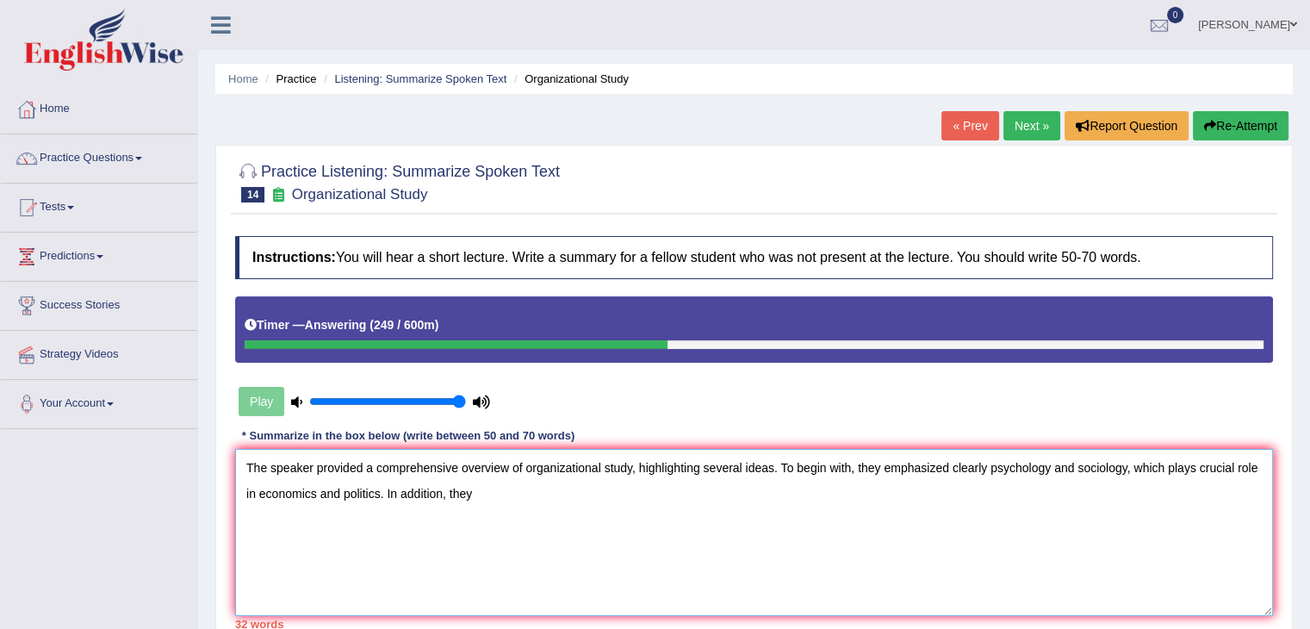
click at [513, 483] on textarea "The speaker provided a comprehensive overview of organizational study, highligh…" at bounding box center [754, 532] width 1038 height 167
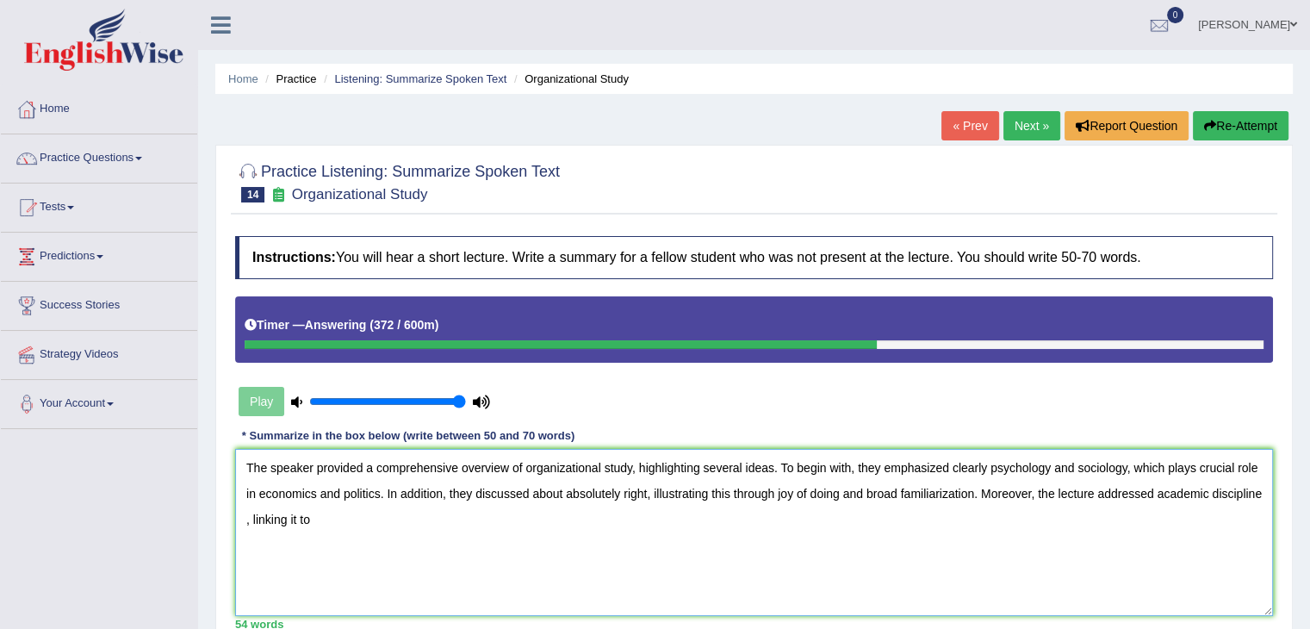
click at [245, 518] on textarea "The speaker provided a comprehensive overview of organizational study, highligh…" at bounding box center [754, 532] width 1038 height 167
click at [389, 513] on textarea "The speaker provided a comprehensive overview of organizational study, highligh…" at bounding box center [754, 532] width 1038 height 167
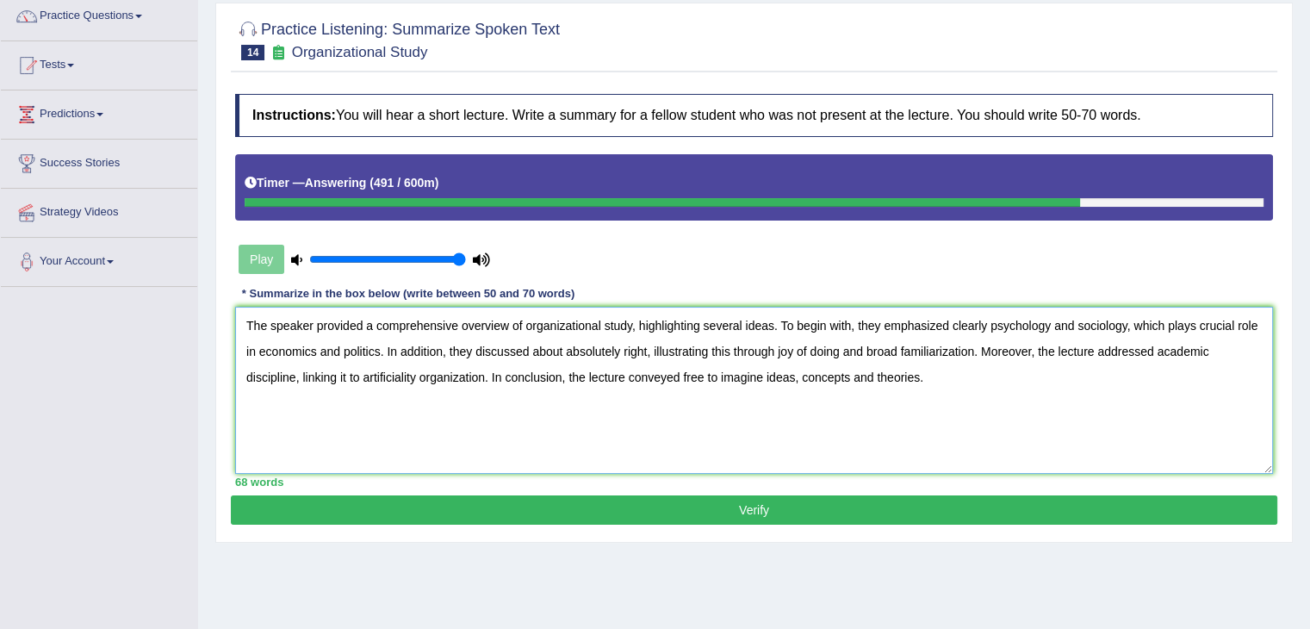
scroll to position [172, 0]
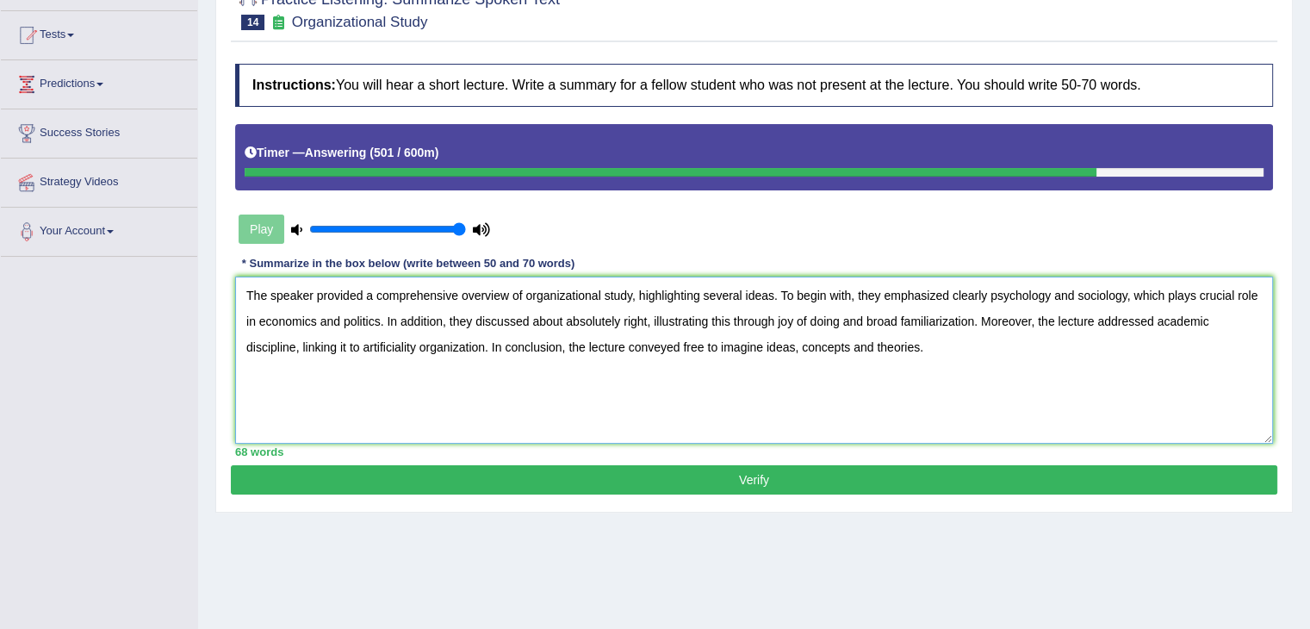
type textarea "The speaker provided a comprehensive overview of organizational study, highligh…"
click at [811, 473] on button "Verify" at bounding box center [754, 479] width 1046 height 29
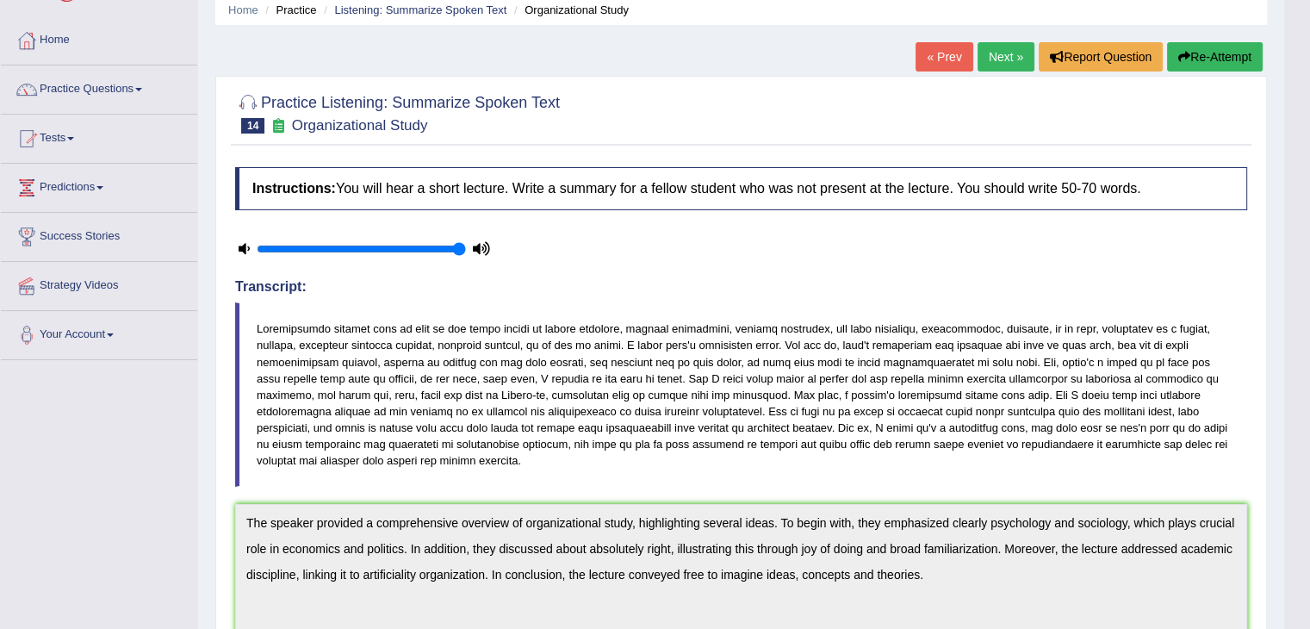
scroll to position [0, 0]
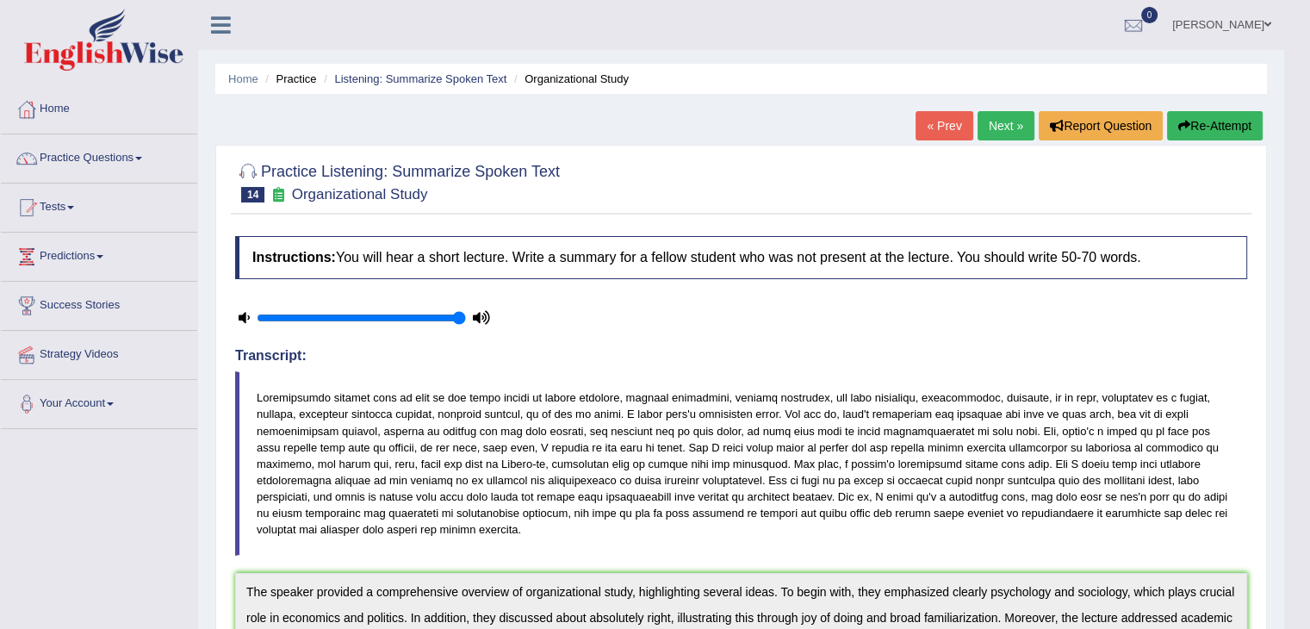
click at [1001, 130] on link "Next »" at bounding box center [1005, 125] width 57 height 29
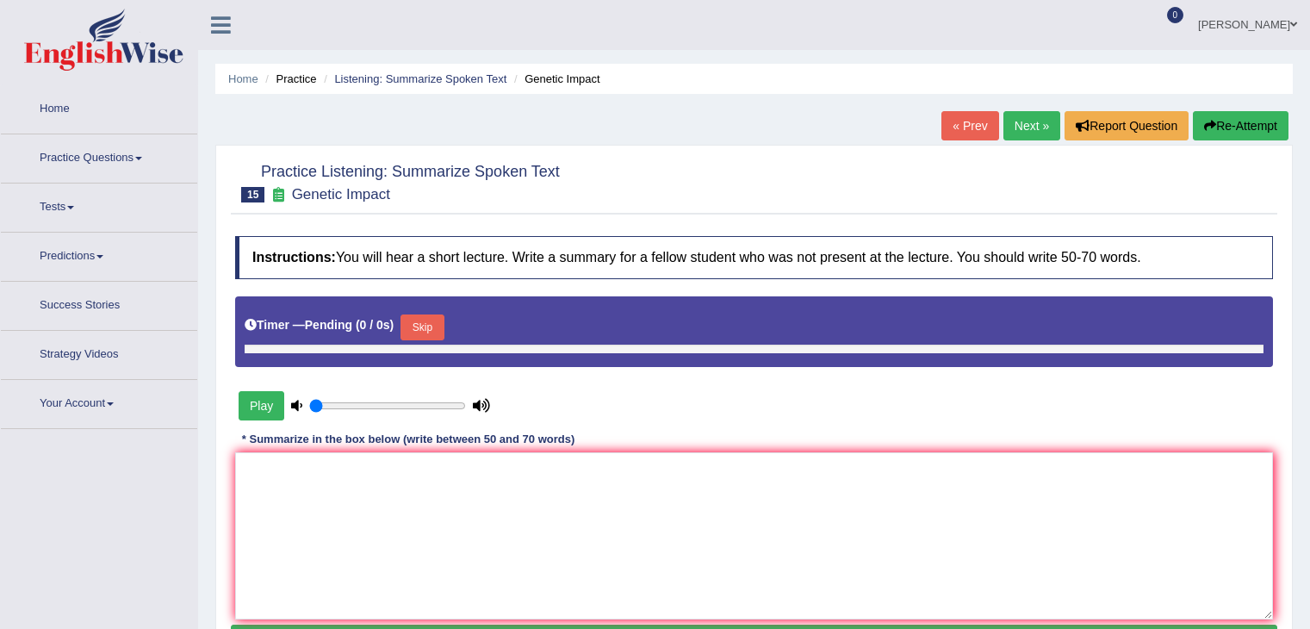
type input "1"
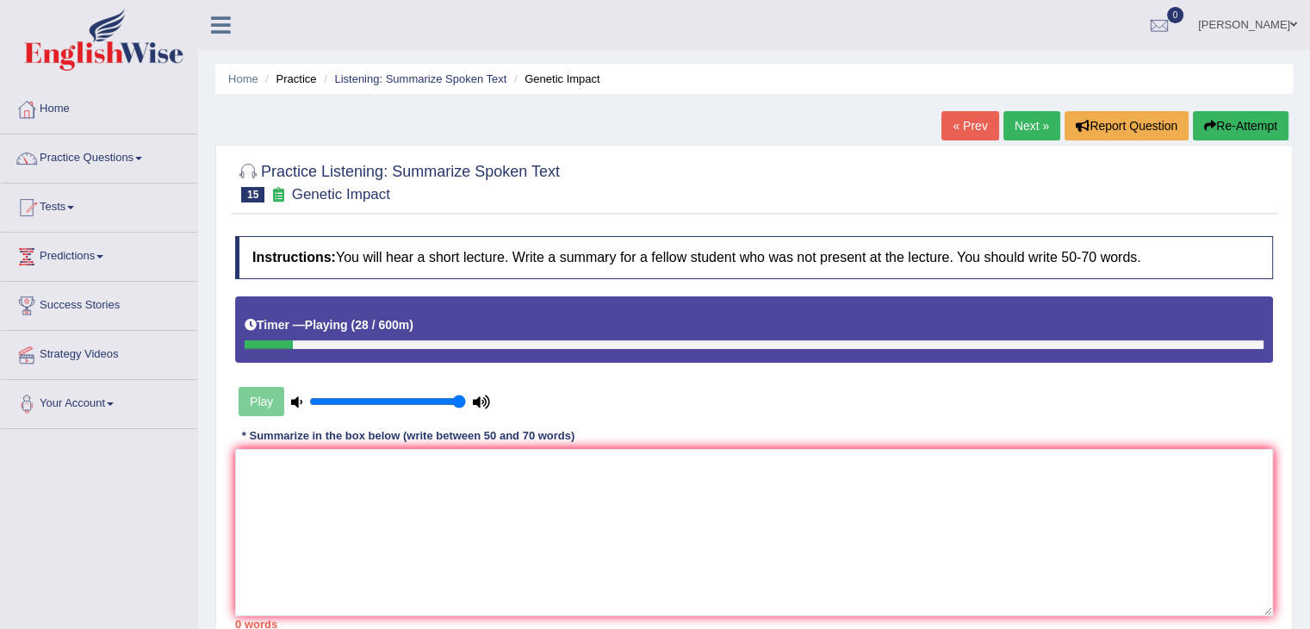
click at [956, 125] on link "« Prev" at bounding box center [969, 125] width 57 height 29
click at [970, 126] on link "« Prev" at bounding box center [969, 125] width 57 height 29
click at [944, 115] on link "« Prev" at bounding box center [969, 125] width 57 height 29
click at [962, 125] on link "« Prev" at bounding box center [969, 125] width 57 height 29
click at [414, 469] on textarea at bounding box center [754, 532] width 1038 height 167
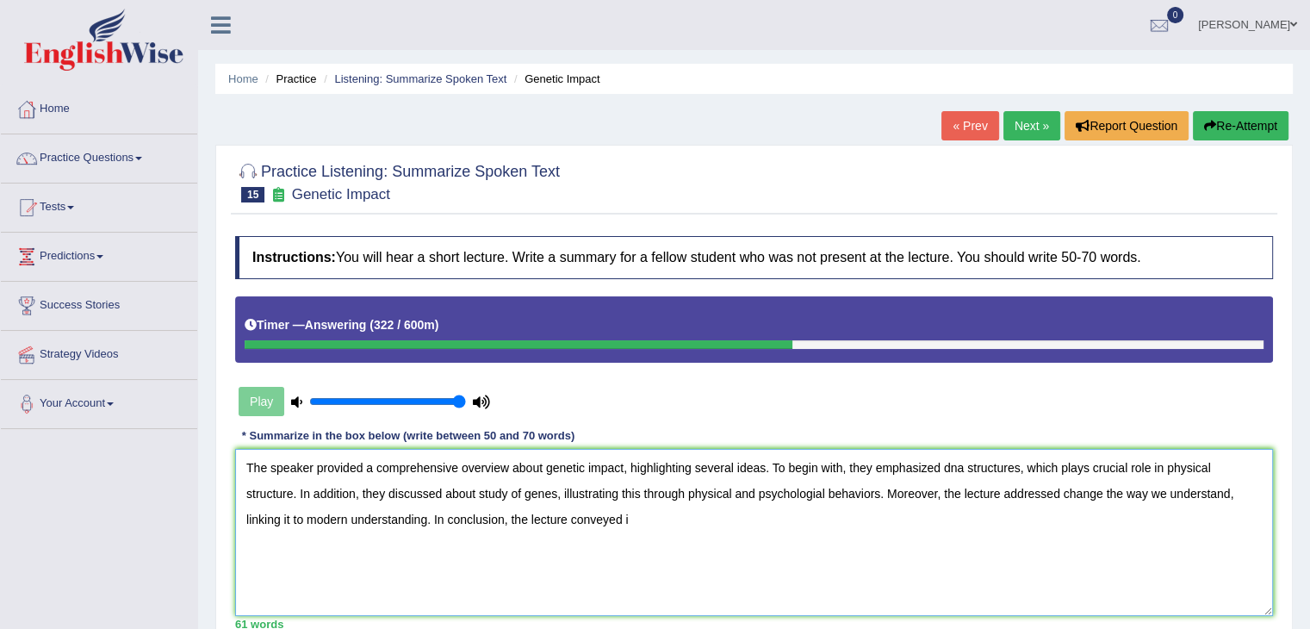
click at [1230, 492] on textarea "The speaker provided a comprehensive overview about genetic impact, highlightin…" at bounding box center [754, 532] width 1038 height 167
click at [317, 517] on textarea "The speaker provided a comprehensive overview about genetic impact, highlightin…" at bounding box center [754, 532] width 1038 height 167
click at [319, 517] on textarea "The speaker provided a comprehensive overview about genetic impact, highlightin…" at bounding box center [754, 532] width 1038 height 167
click at [622, 514] on textarea "The speaker provided a comprehensive overview about genetic impact, highlightin…" at bounding box center [754, 532] width 1038 height 167
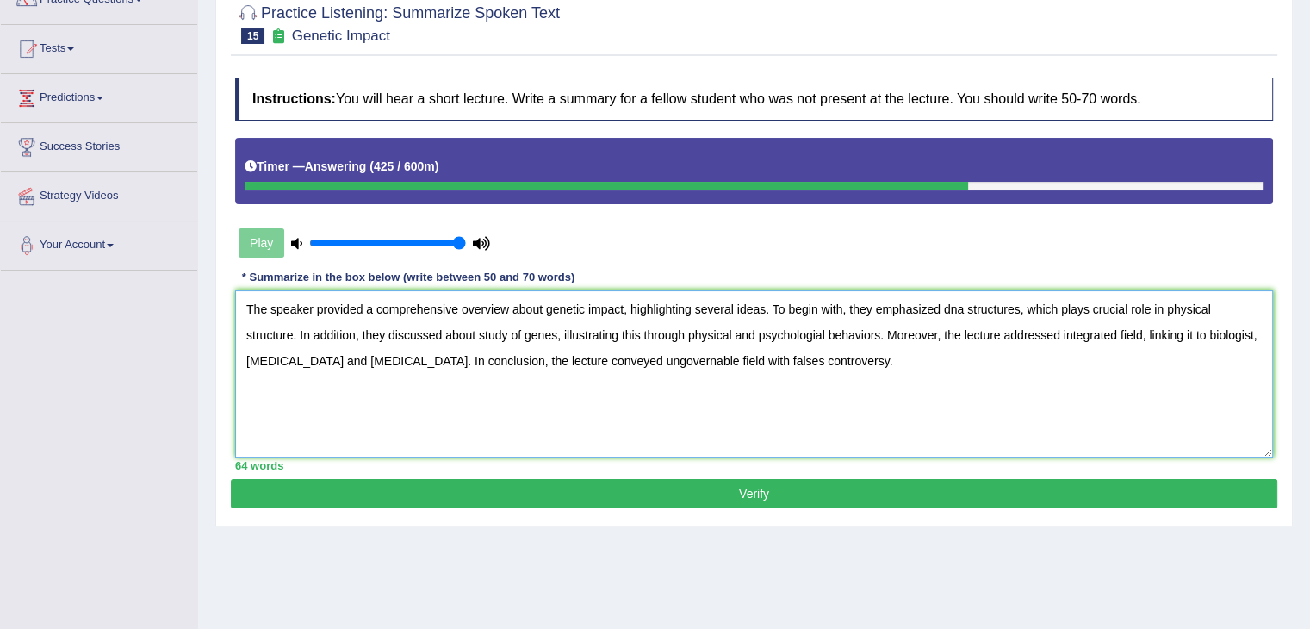
scroll to position [172, 0]
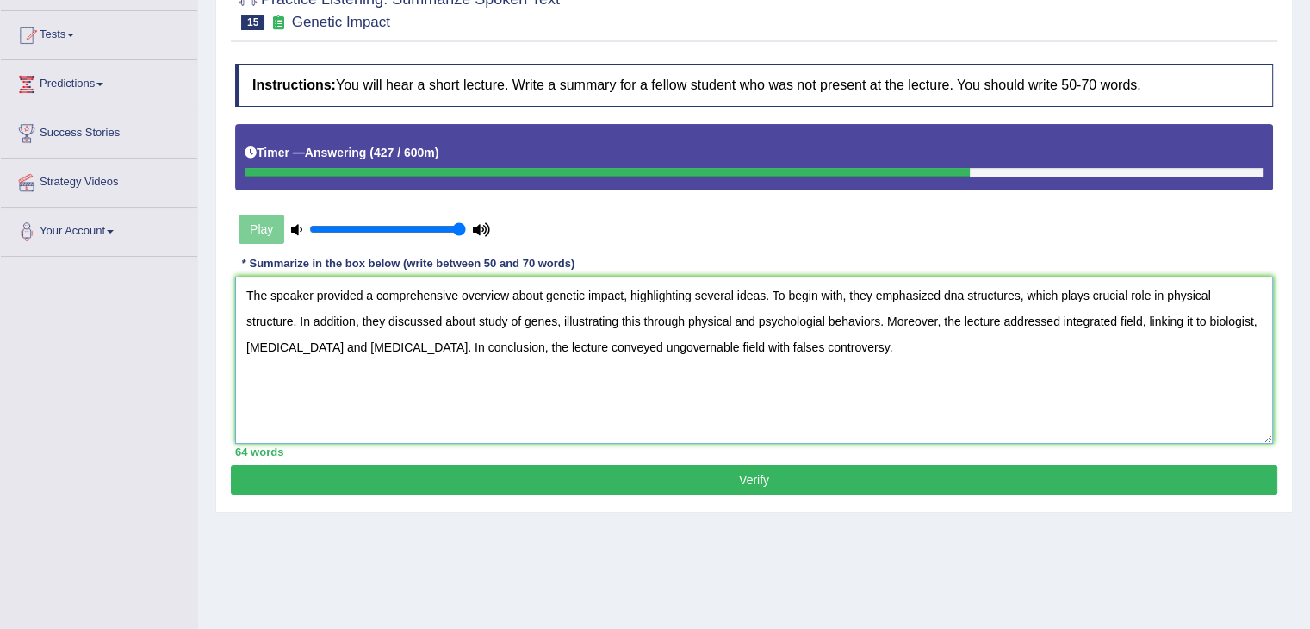
type textarea "The speaker provided a comprehensive overview about genetic impact, highlightin…"
click at [827, 484] on button "Verify" at bounding box center [754, 479] width 1046 height 29
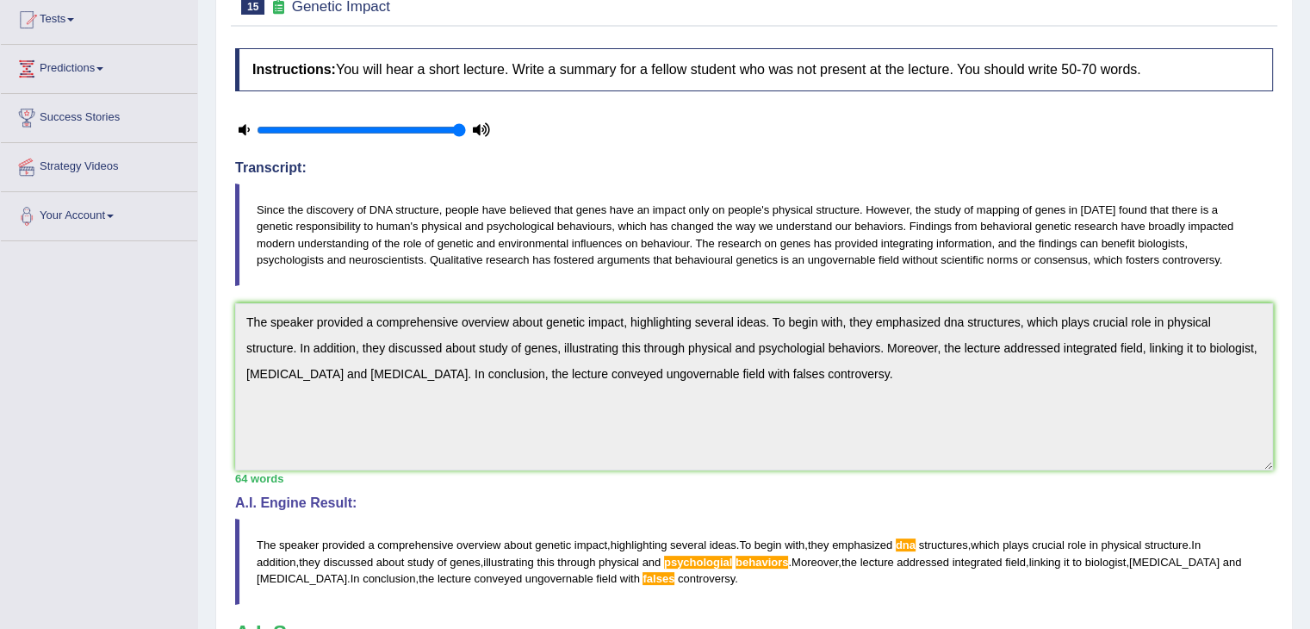
scroll to position [57, 0]
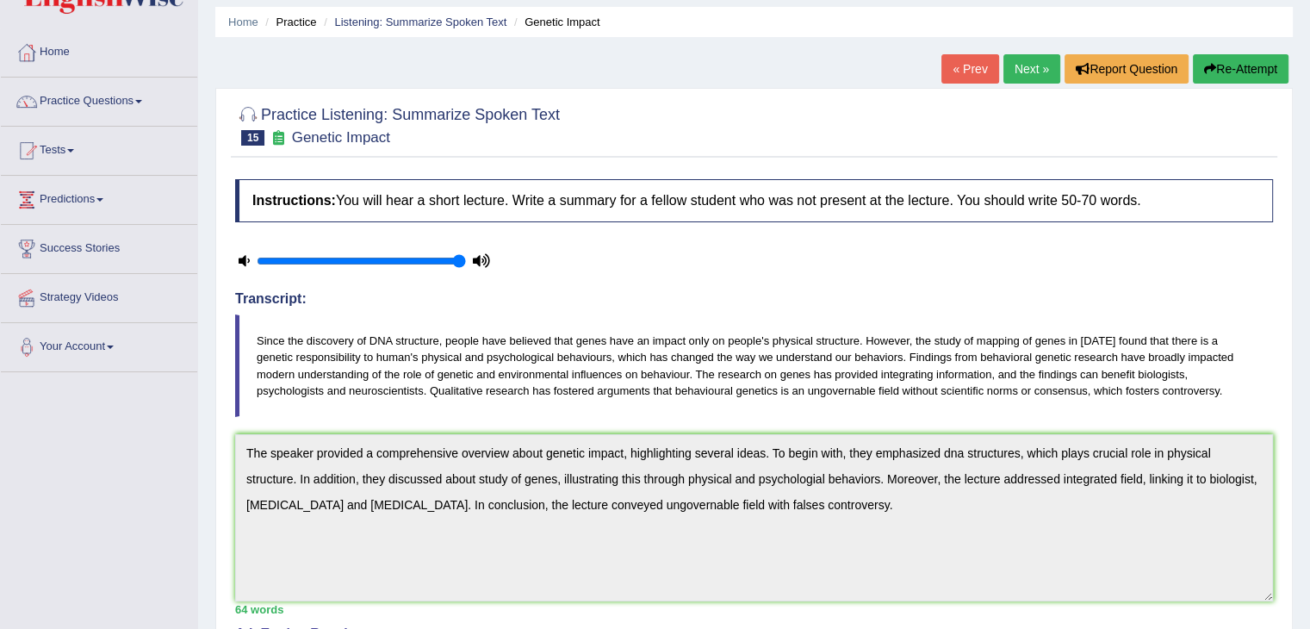
click at [1241, 75] on button "Re-Attempt" at bounding box center [1241, 68] width 96 height 29
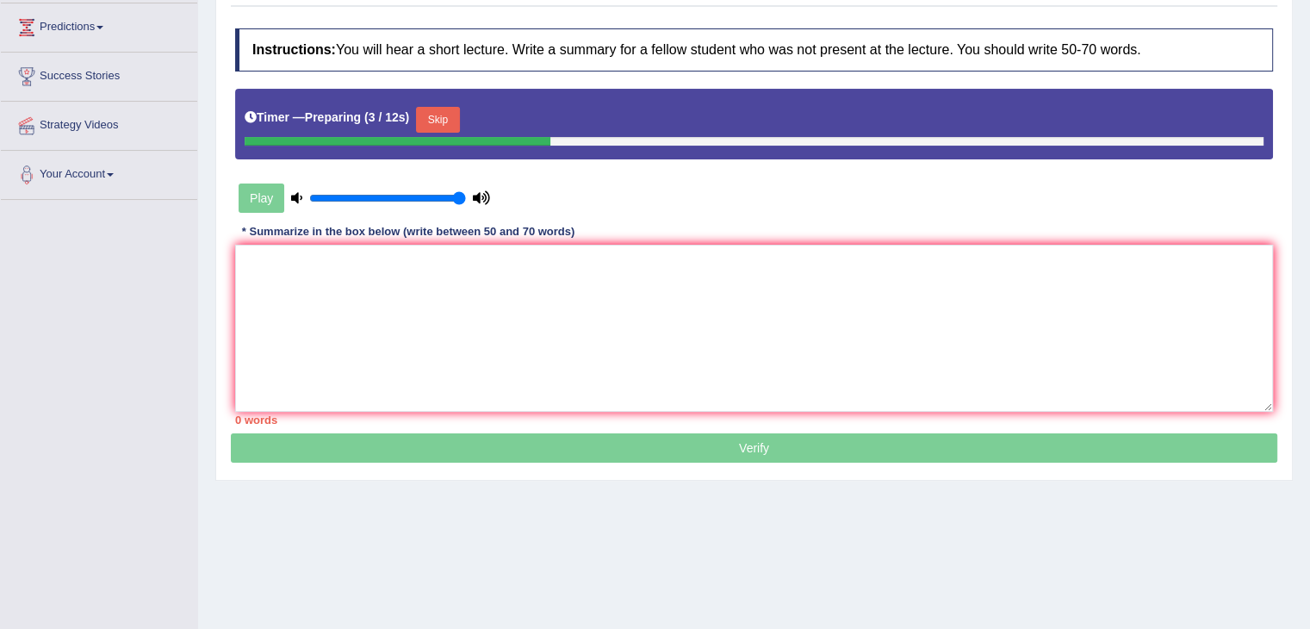
click at [449, 120] on button "Skip" at bounding box center [437, 120] width 43 height 26
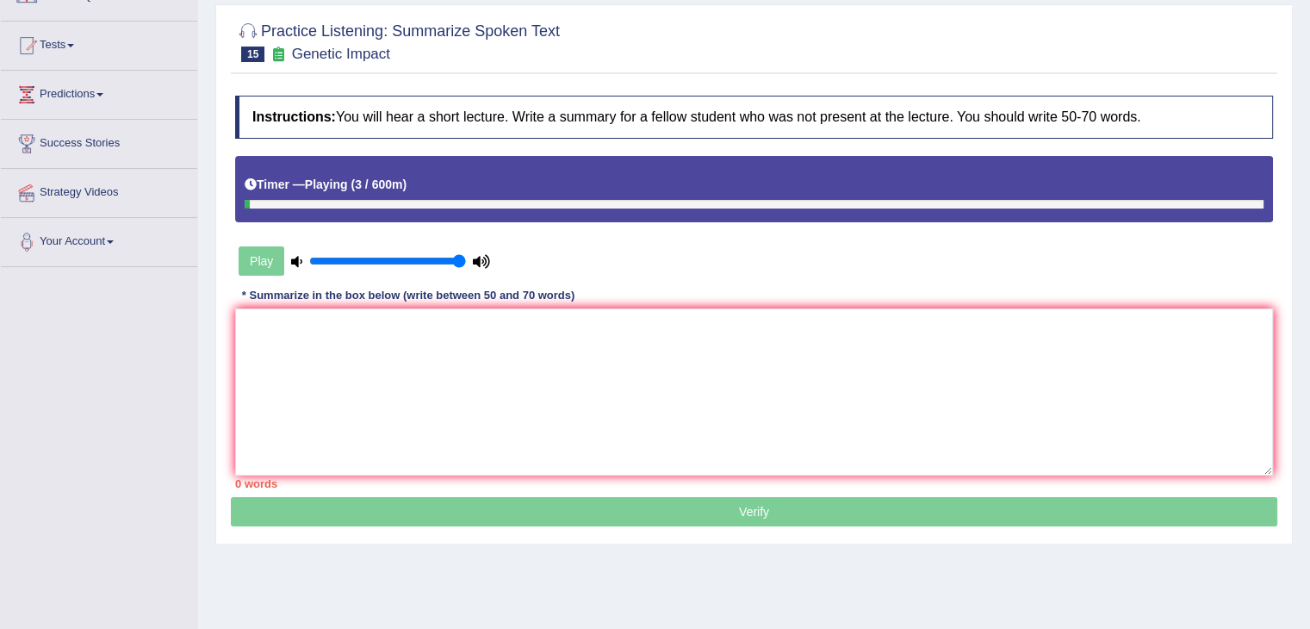
scroll to position [143, 0]
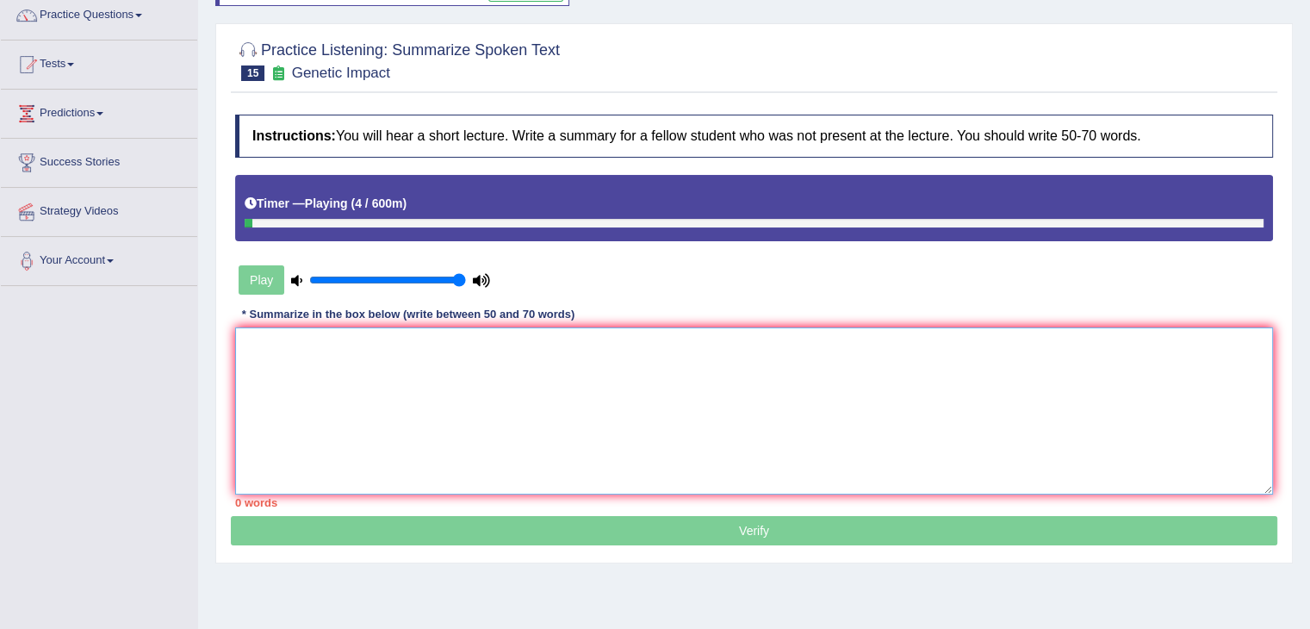
click at [558, 368] on textarea at bounding box center [754, 410] width 1038 height 167
click at [270, 348] on textarea "The peaker" at bounding box center [754, 410] width 1038 height 167
click at [334, 340] on textarea "The speaker" at bounding box center [754, 410] width 1038 height 167
click at [365, 340] on textarea "The speaker provided comprehensive overview" at bounding box center [754, 410] width 1038 height 167
click at [517, 347] on textarea "The speaker provided a comprehensive overview" at bounding box center [754, 410] width 1038 height 167
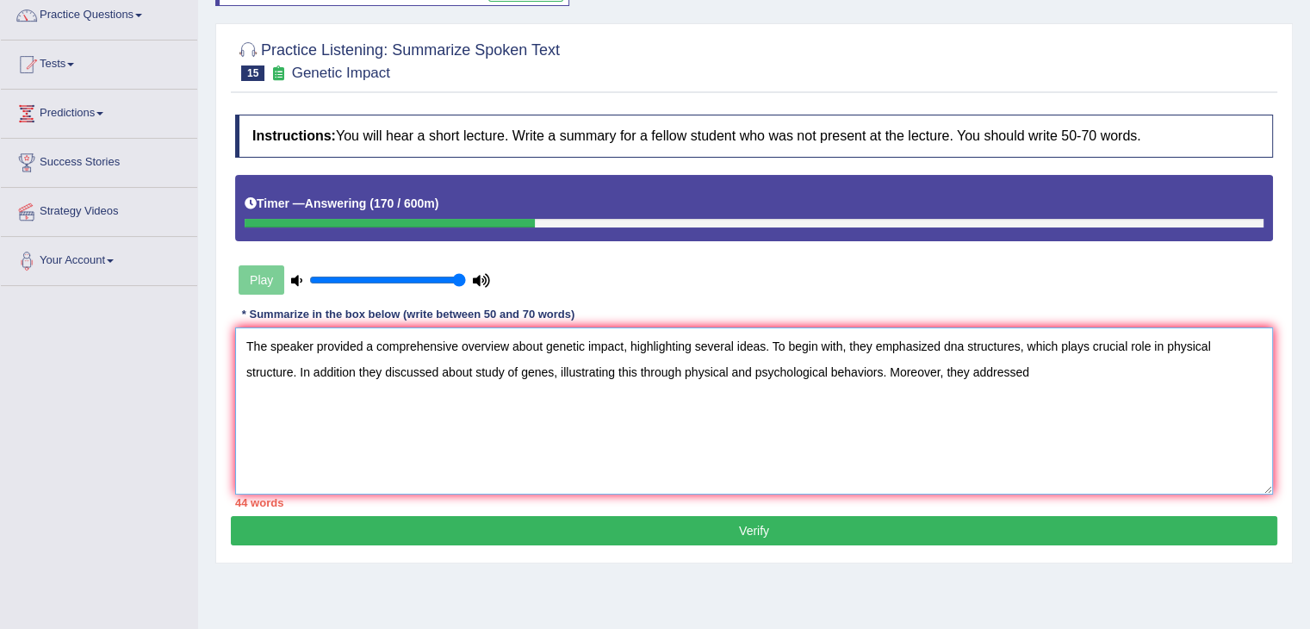
click at [970, 361] on textarea "The speaker provided a comprehensive overview about genetic impact, highlightin…" at bounding box center [754, 410] width 1038 height 167
click at [1084, 376] on textarea "The speaker provided a comprehensive overview about genetic impact, highlightin…" at bounding box center [754, 410] width 1038 height 167
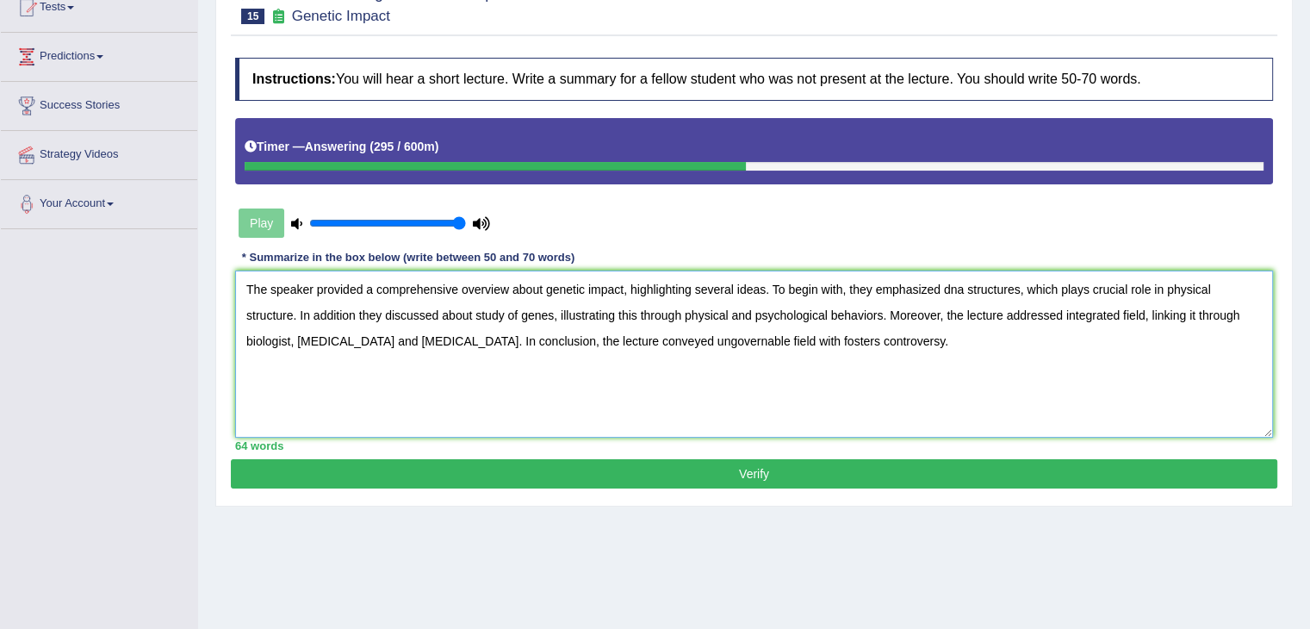
scroll to position [229, 0]
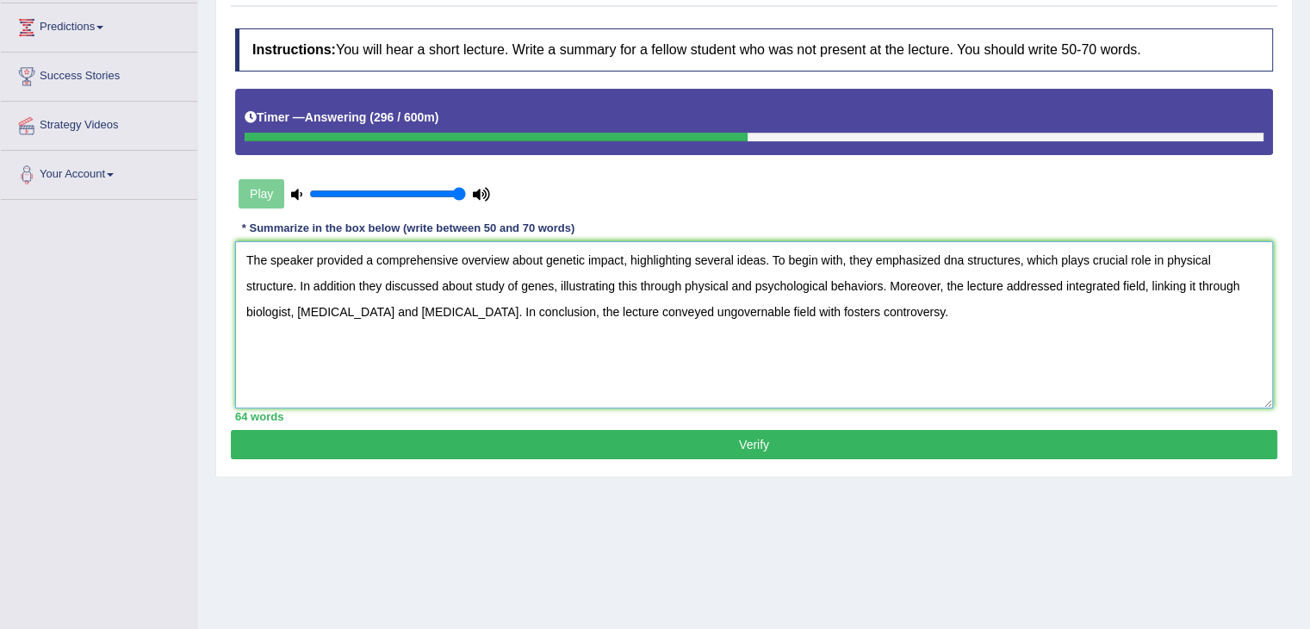
type textarea "The speaker provided a comprehensive overview about genetic impact, highlightin…"
click at [742, 435] on button "Verify" at bounding box center [754, 444] width 1046 height 29
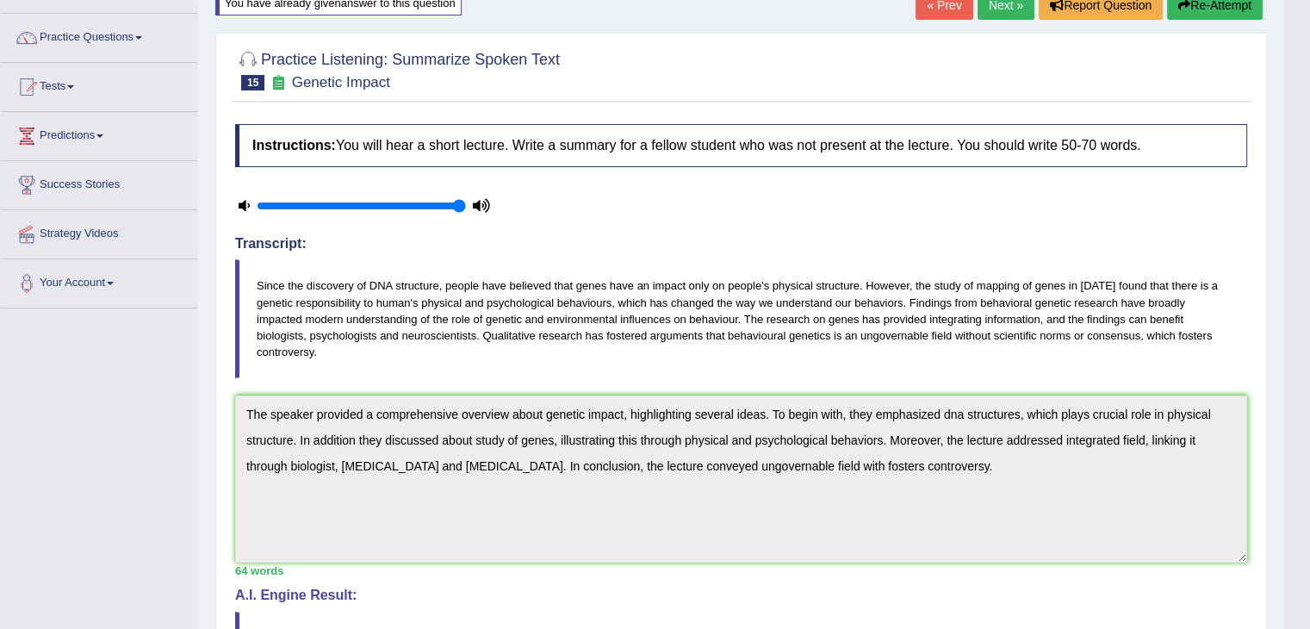
scroll to position [0, 0]
